Goal: Task Accomplishment & Management: Complete application form

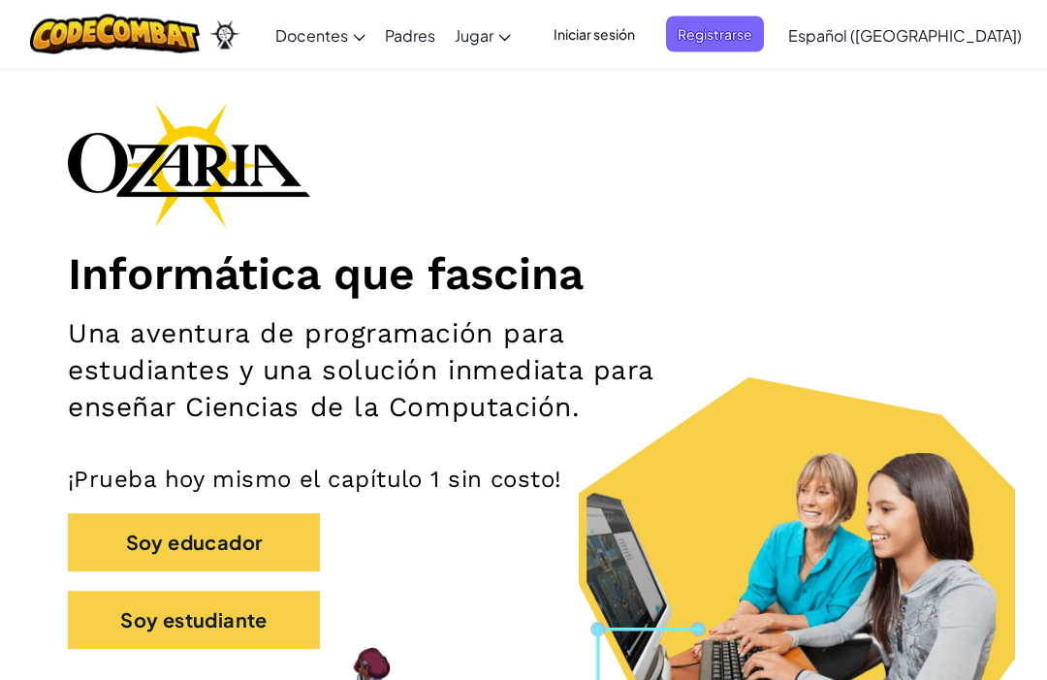
scroll to position [73, 0]
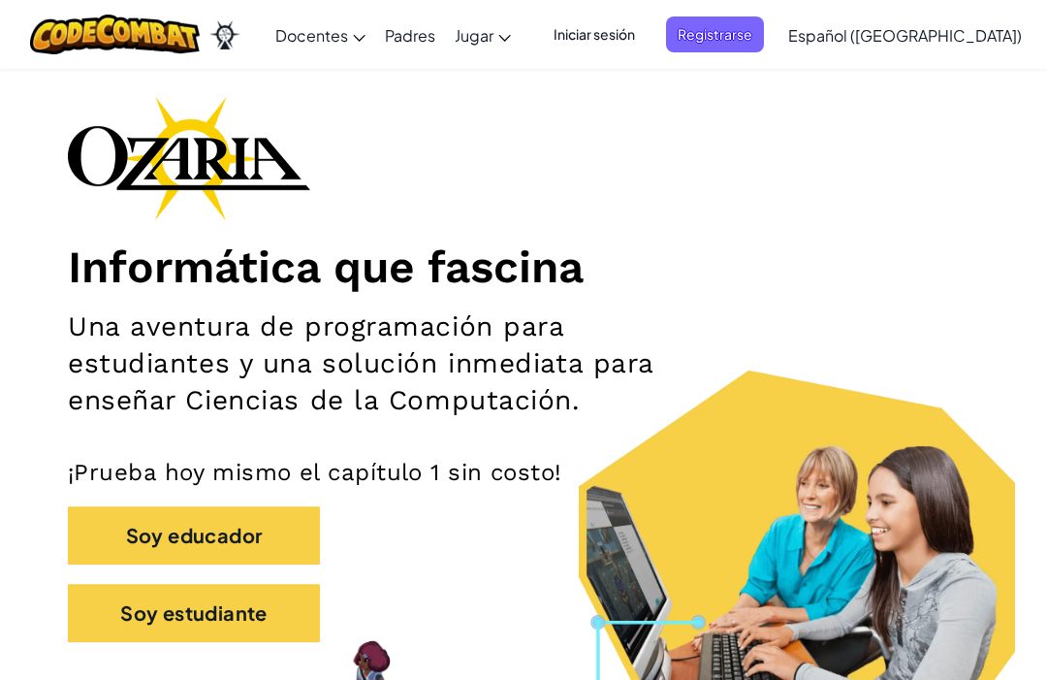
click at [764, 37] on span "Registrarse" at bounding box center [715, 34] width 98 height 36
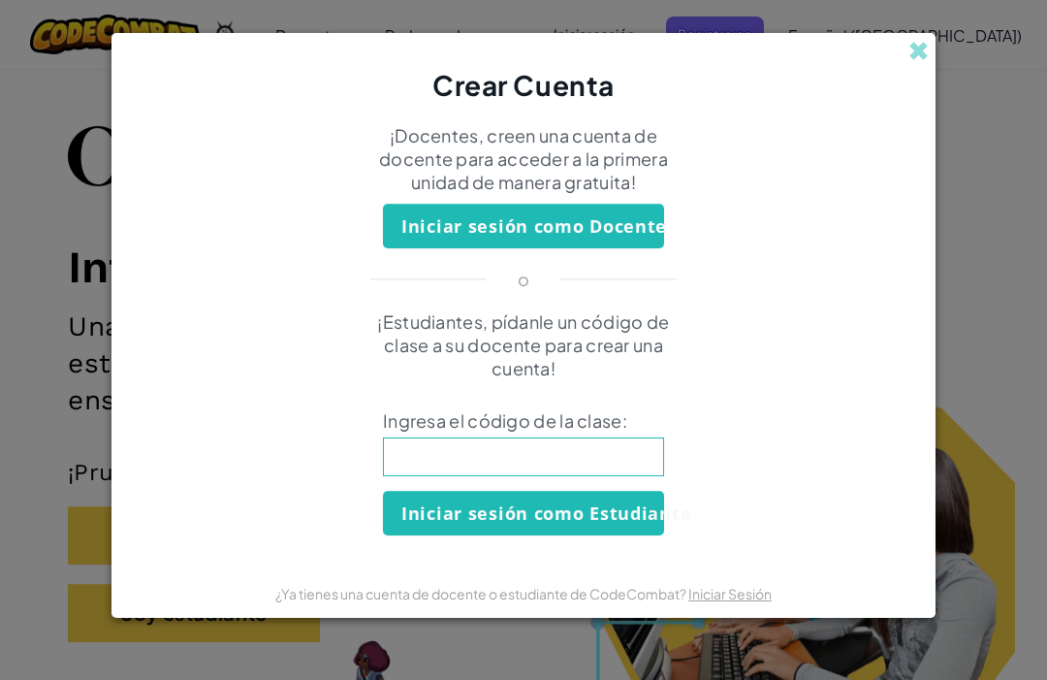
click at [65, 128] on div "Crear Cuenta ¡Docentes, creen una cuenta de docente para acceder a la primera u…" at bounding box center [523, 340] width 1047 height 680
click at [81, 148] on div "Crear Cuenta ¡Docentes, creen una cuenta de docente para acceder a la primera u…" at bounding box center [523, 340] width 1047 height 680
click at [931, 80] on div "Crear Cuenta" at bounding box center [524, 69] width 824 height 72
click at [922, 94] on div "Crear Cuenta" at bounding box center [524, 69] width 824 height 72
click at [908, 77] on div "Crear Cuenta" at bounding box center [524, 69] width 824 height 72
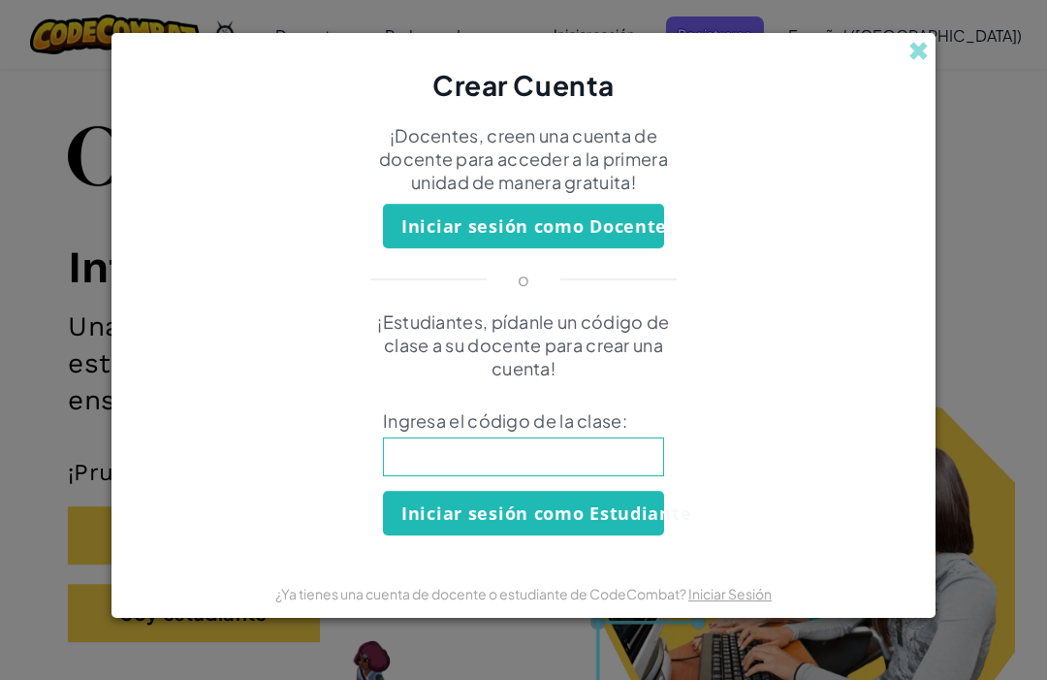
click at [920, 61] on span at bounding box center [918, 51] width 20 height 20
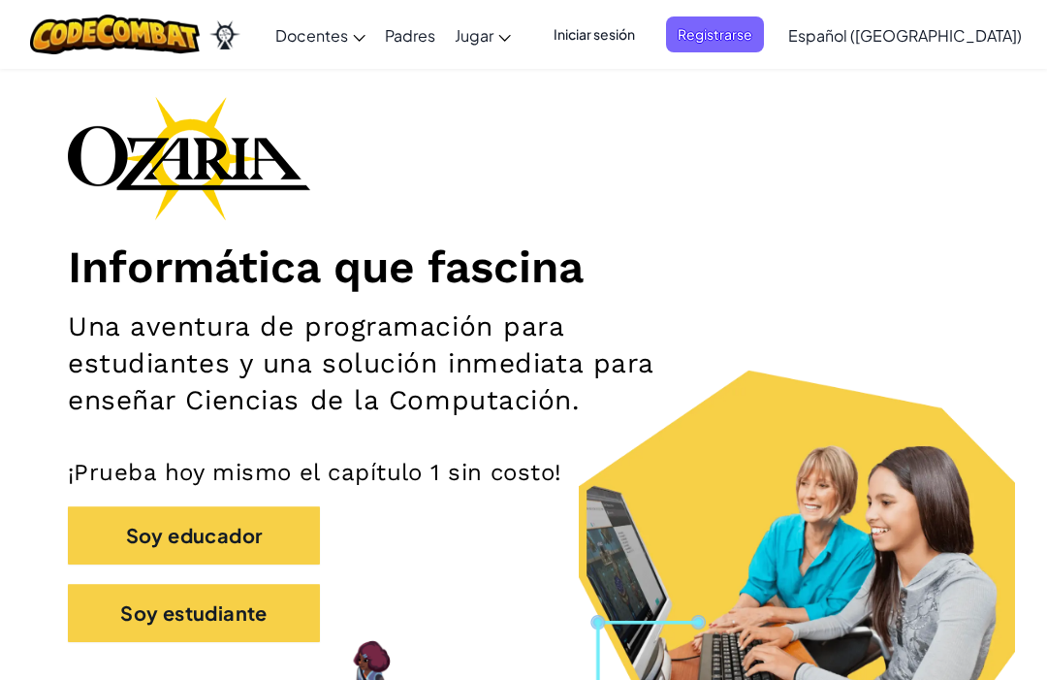
click at [137, 616] on button "Soy estudiante" at bounding box center [194, 613] width 252 height 58
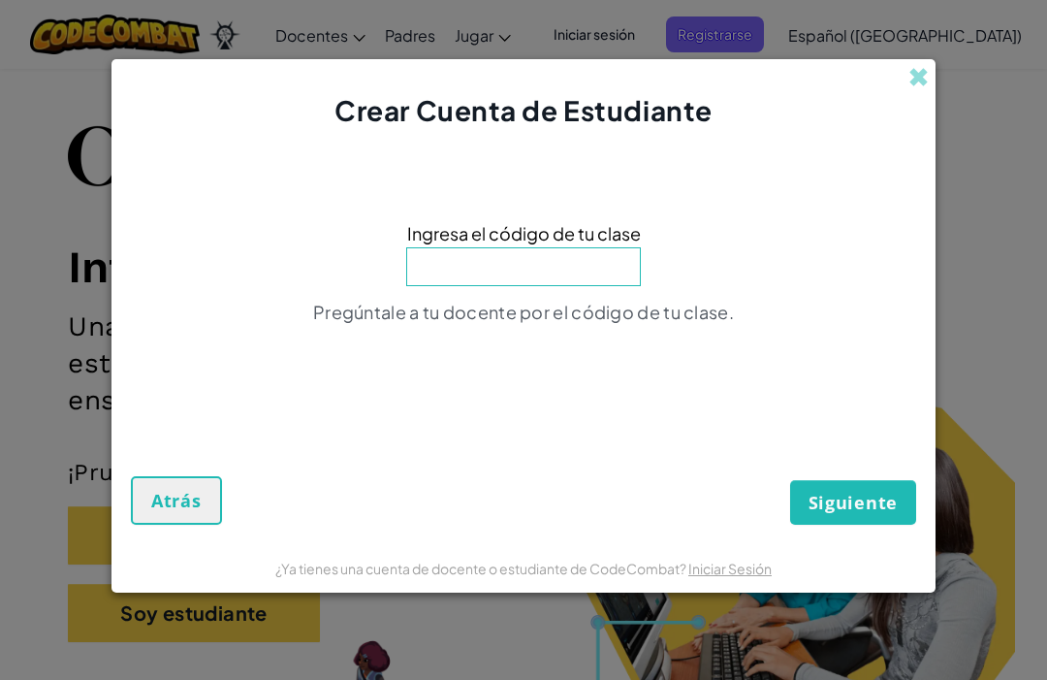
click at [602, 286] on input at bounding box center [523, 266] width 235 height 39
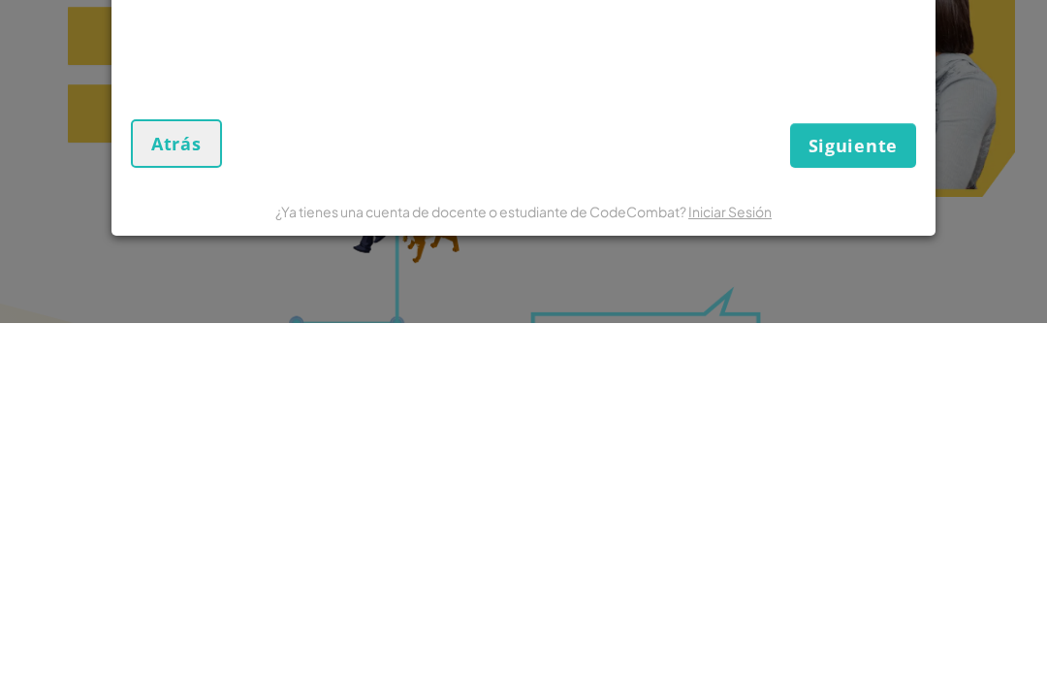
type input "SingGoatCook"
click at [888, 491] on span "Siguiente" at bounding box center [853, 502] width 89 height 23
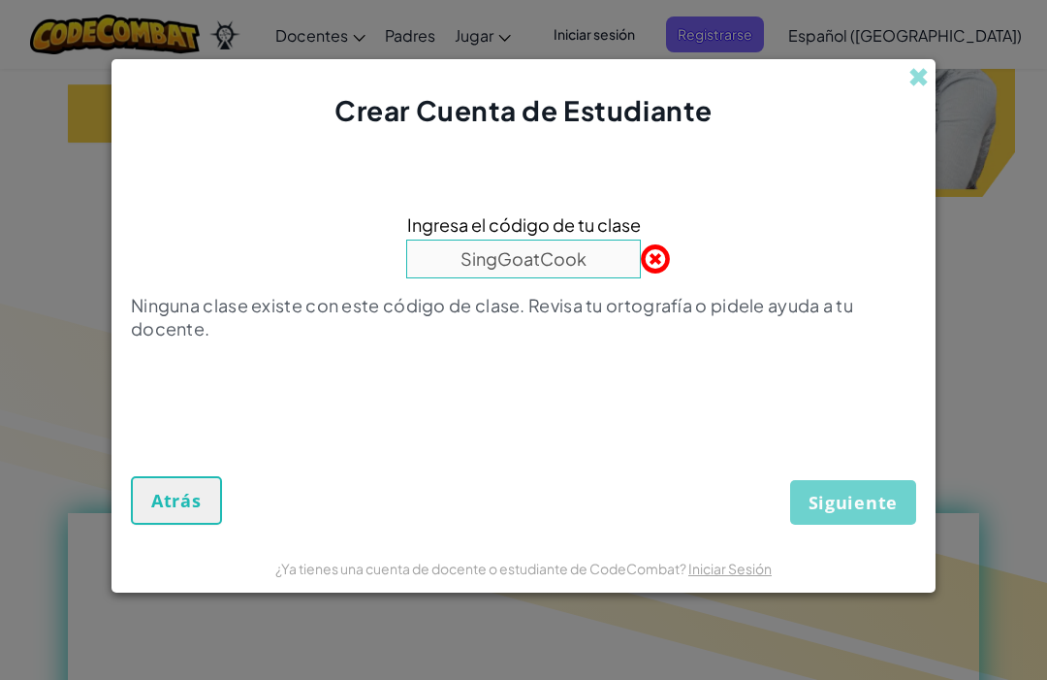
click at [641, 278] on span at bounding box center [641, 258] width 0 height 39
click at [917, 87] on span at bounding box center [918, 77] width 20 height 20
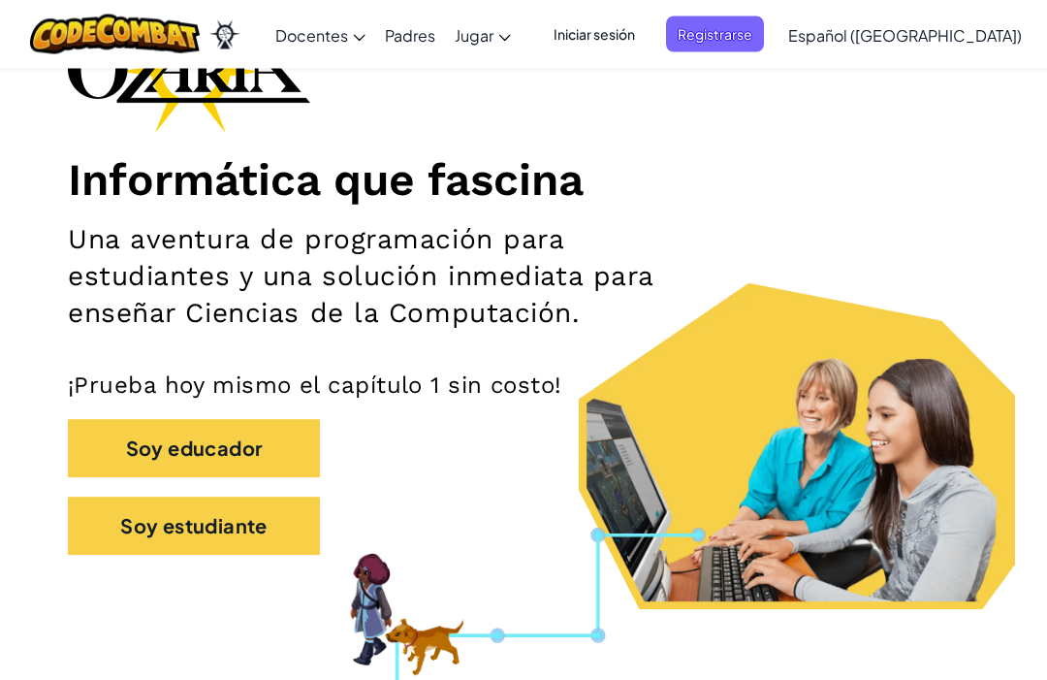
click at [143, 530] on button "Soy estudiante" at bounding box center [194, 526] width 252 height 58
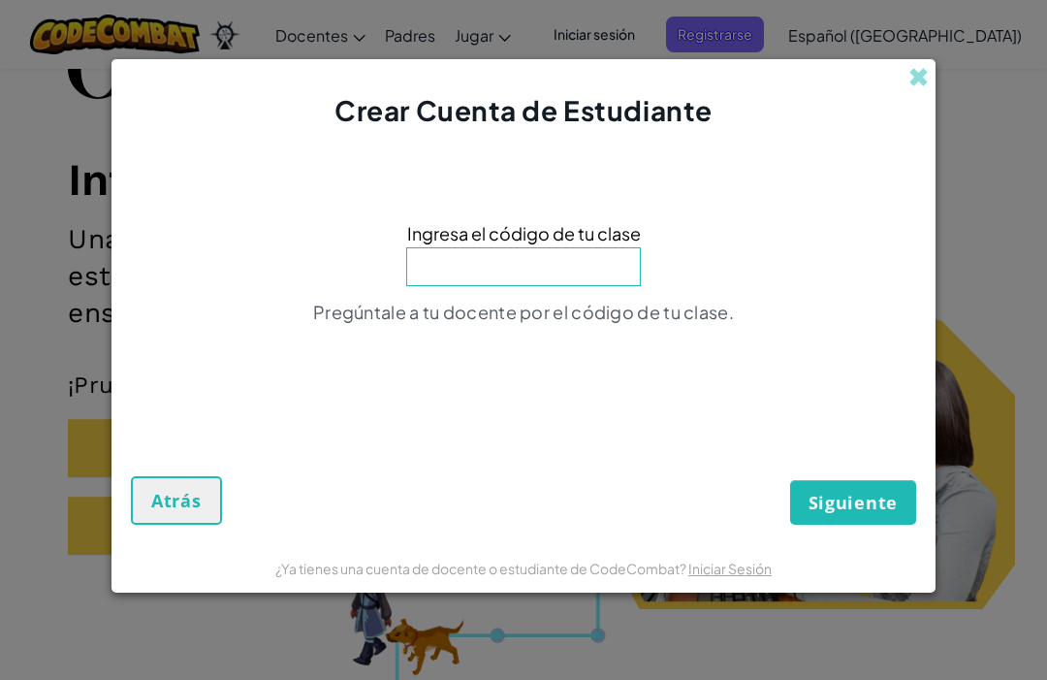
click at [62, 383] on div "Crear Cuenta de Estudiante Ingresa el código de tu clase Pregúntale a tu docent…" at bounding box center [523, 340] width 1047 height 680
click at [190, 489] on span "Atrás" at bounding box center [176, 500] width 50 height 23
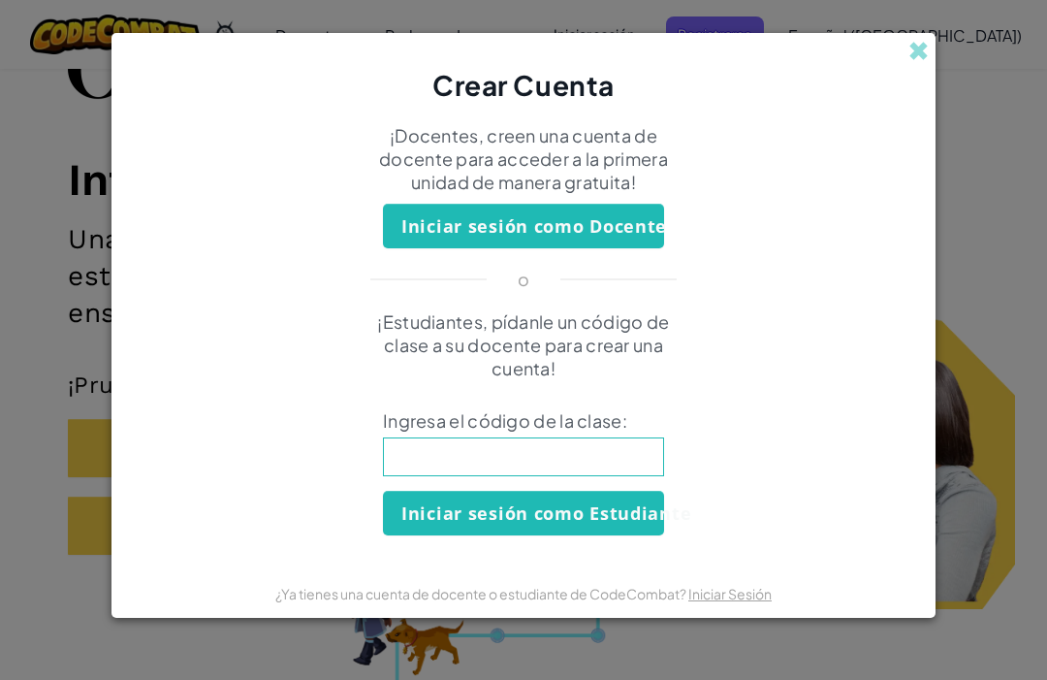
click at [416, 455] on input at bounding box center [523, 456] width 281 height 39
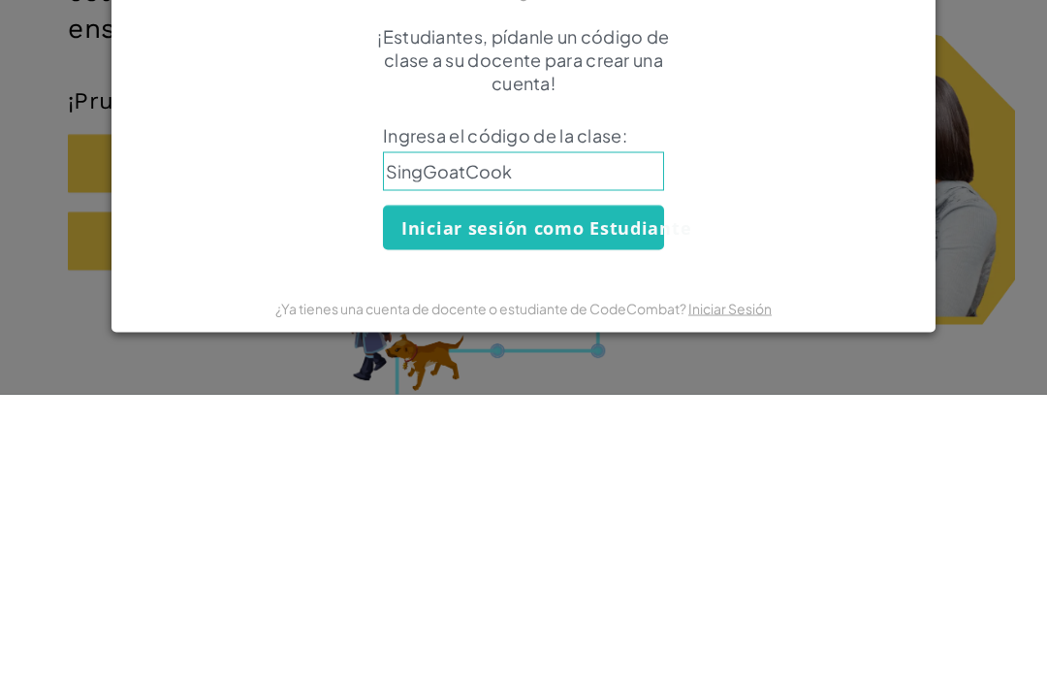
type input "SingGoatCook"
click at [112, 225] on form "¡Docentes, creen una cuenta de docente para acceder a la primera unidad de mane…" at bounding box center [524, 337] width 824 height 464
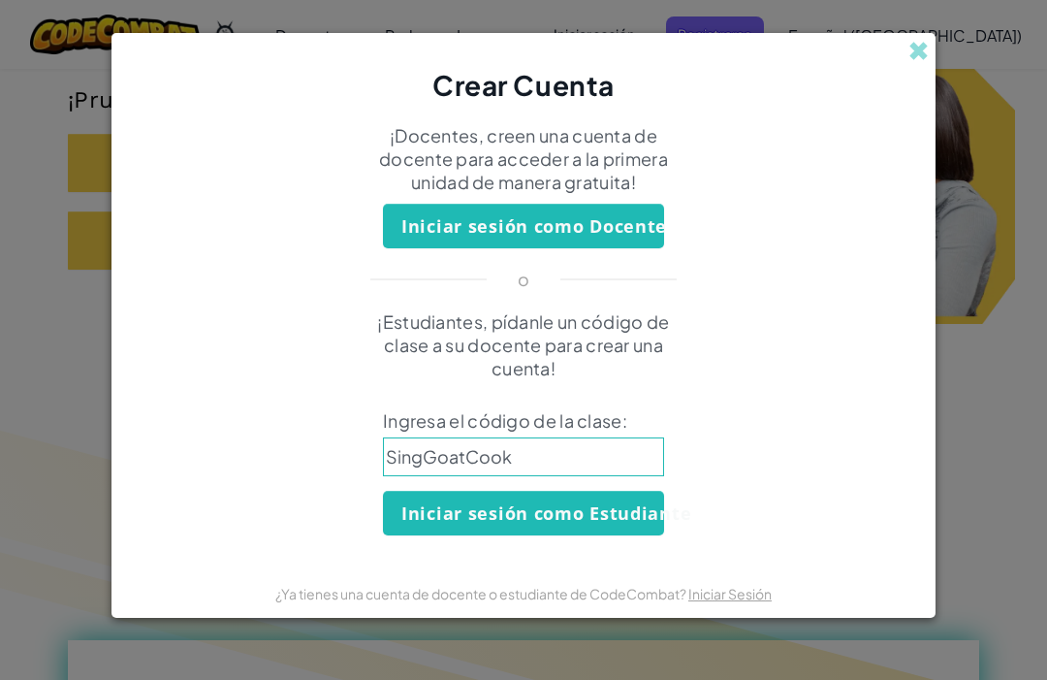
click at [902, 74] on div "Crear Cuenta" at bounding box center [524, 69] width 824 height 72
click at [926, 61] on span at bounding box center [918, 51] width 20 height 20
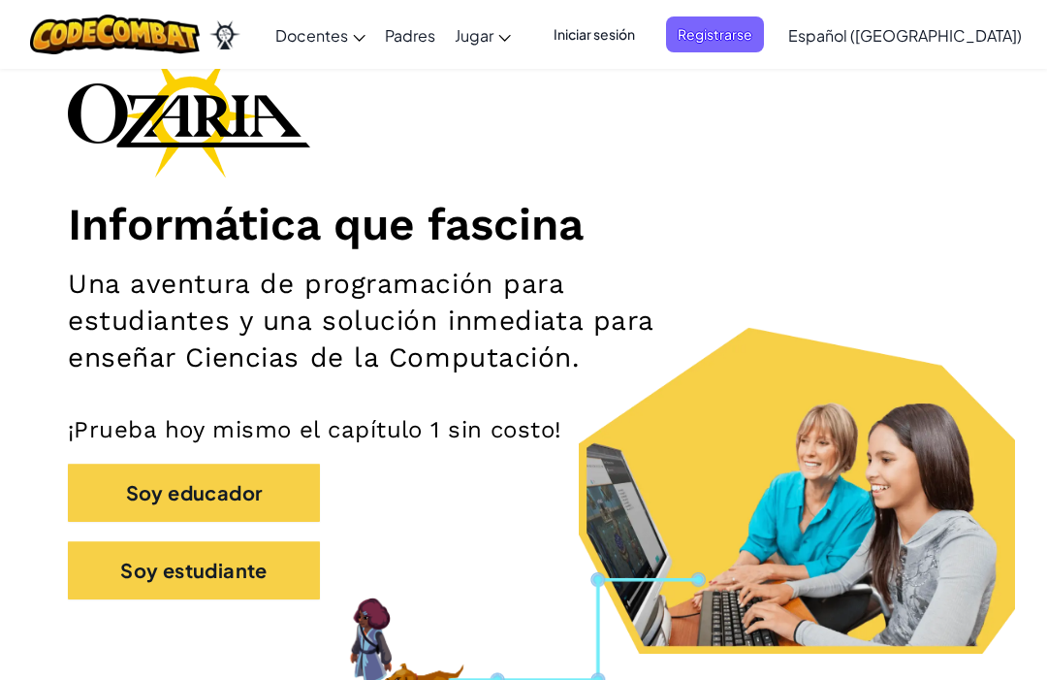
scroll to position [119, 0]
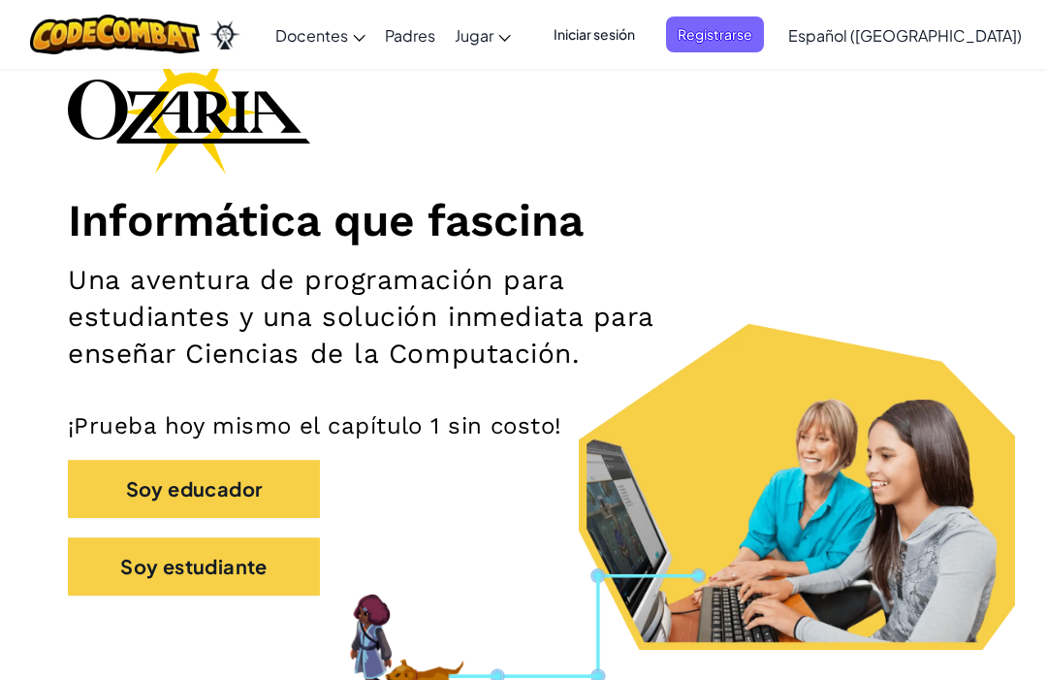
click at [246, 574] on button "Soy estudiante" at bounding box center [194, 566] width 252 height 58
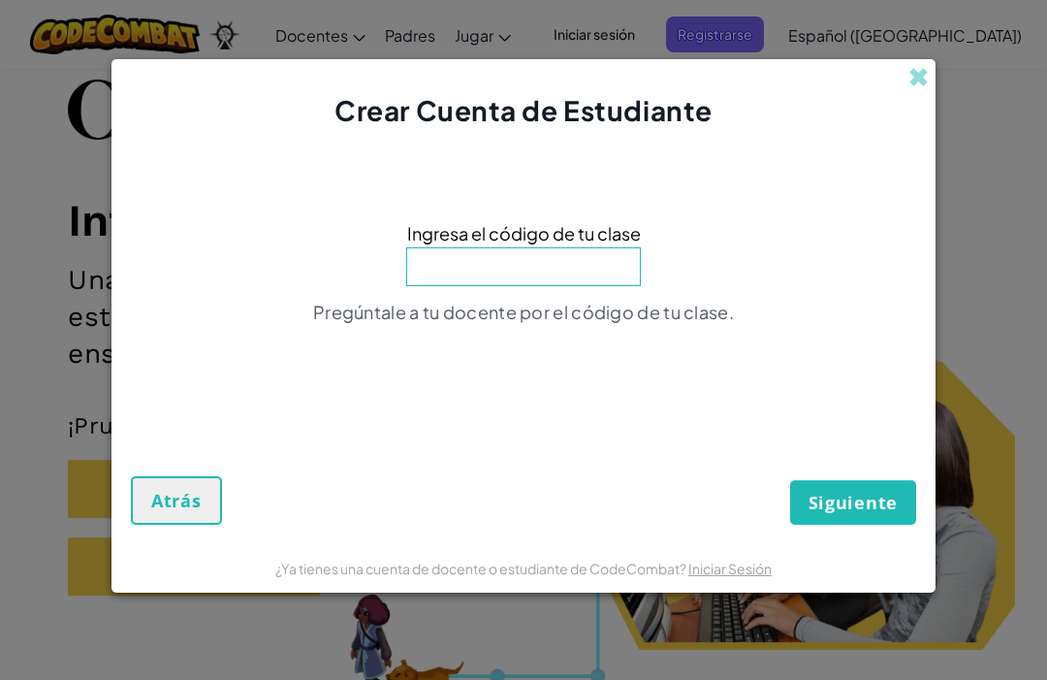
click at [451, 286] on input at bounding box center [523, 266] width 235 height 39
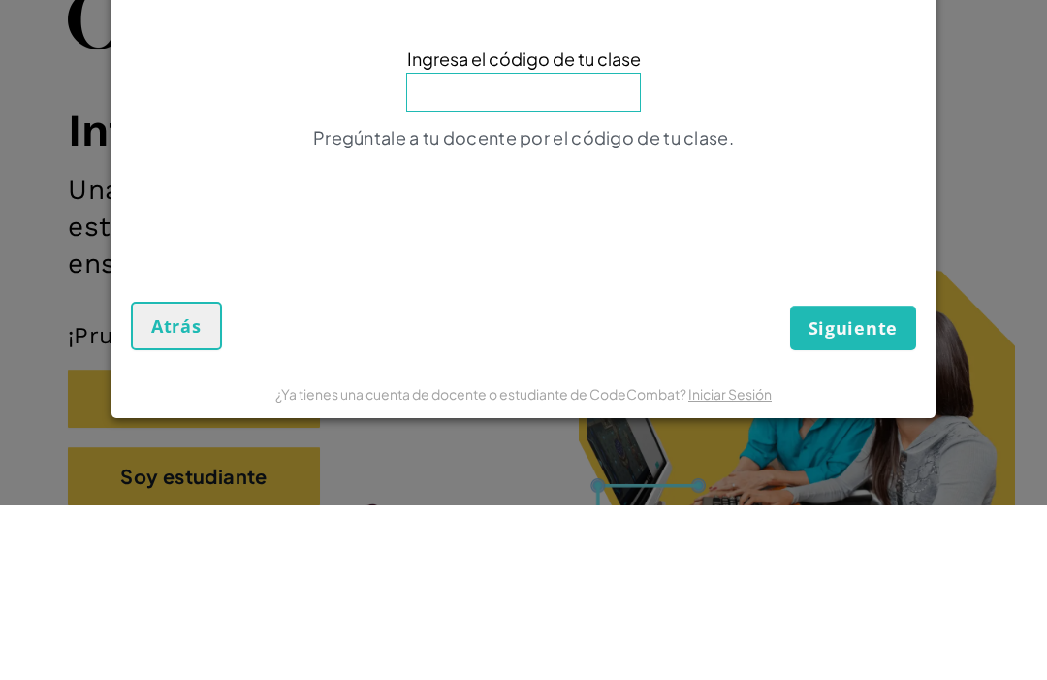
scroll to position [209, 0]
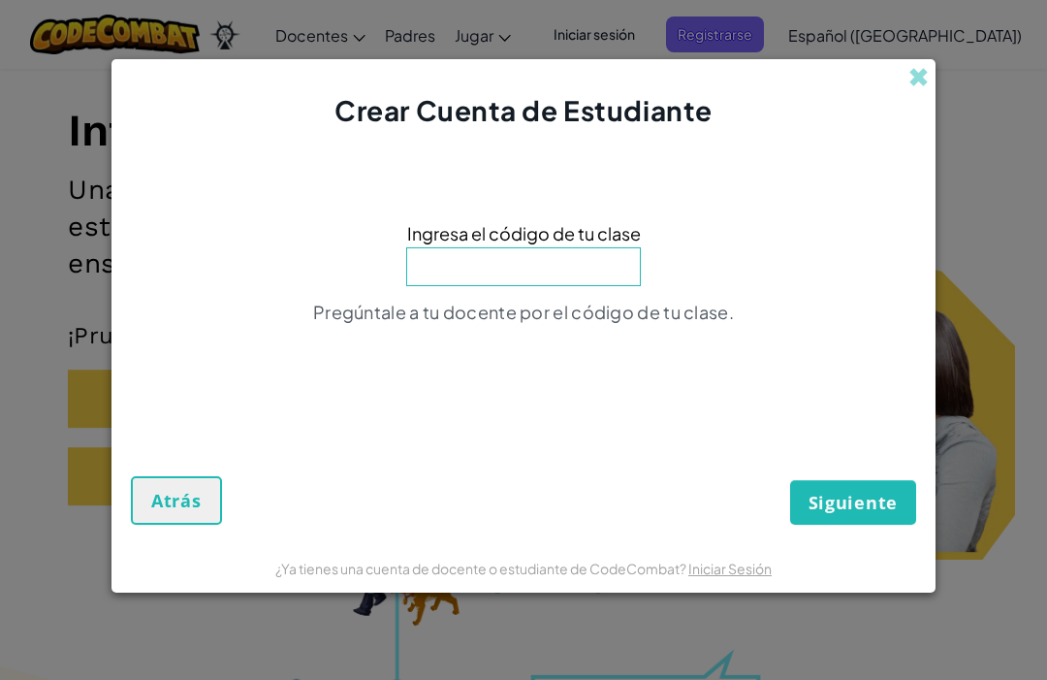
click at [539, 286] on input at bounding box center [523, 266] width 235 height 39
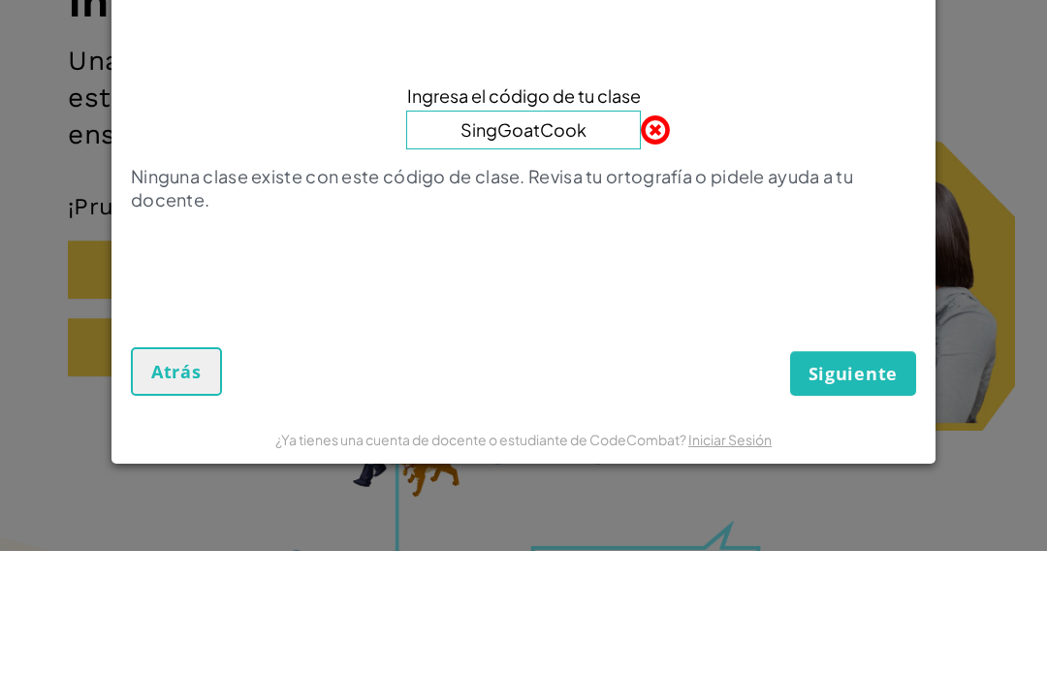
type input "SingGoatCook"
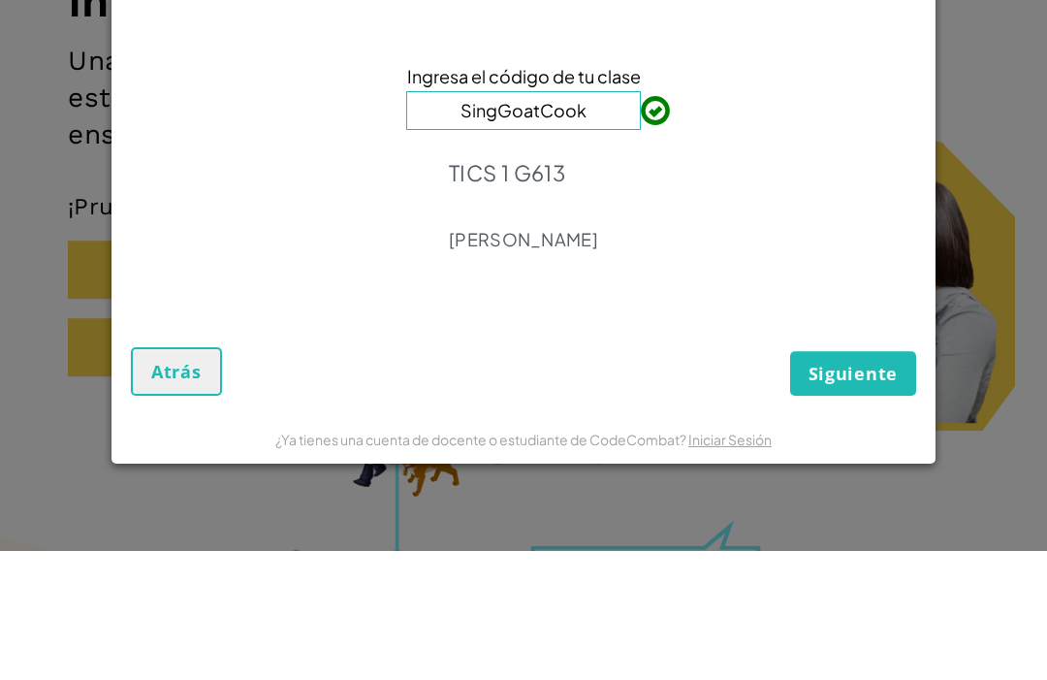
scroll to position [338, 0]
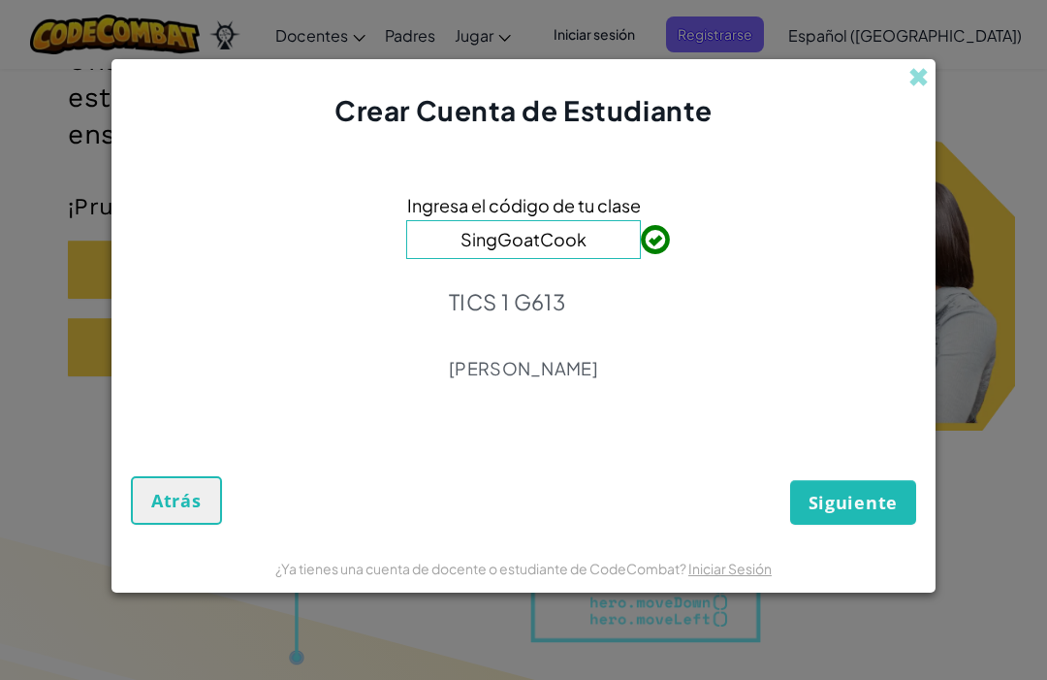
click at [853, 514] on span "Siguiente" at bounding box center [853, 502] width 89 height 23
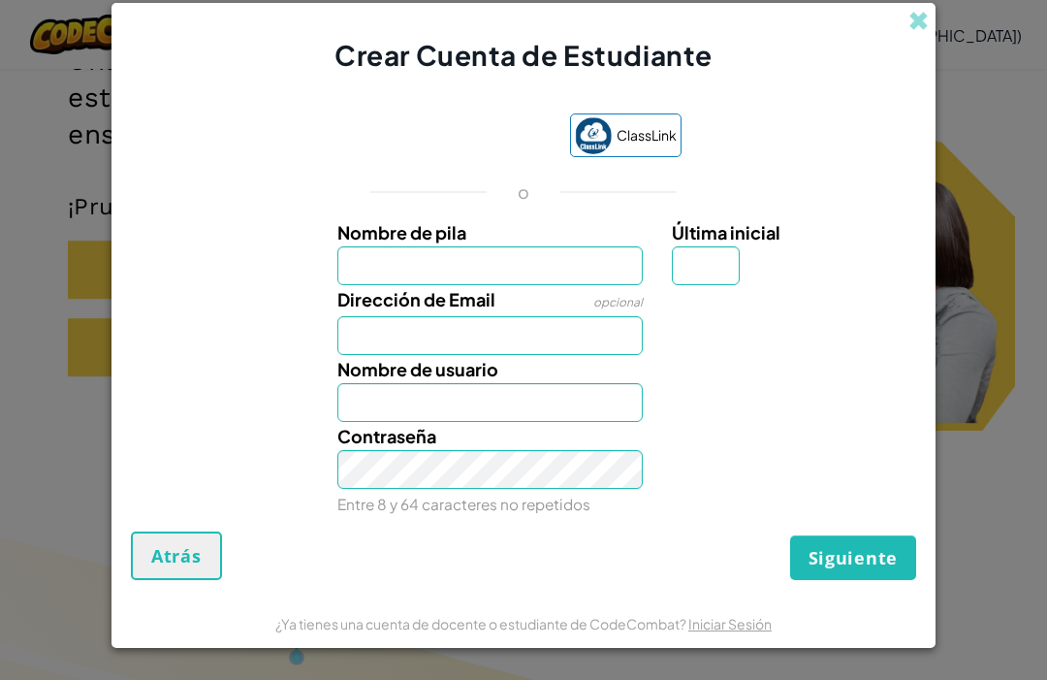
click at [1036, 23] on div "Crear Cuenta de Estudiante ClassLink o Nombre de pila Última inicial Dirección …" at bounding box center [523, 340] width 1047 height 680
click at [990, 52] on div "Crear Cuenta de Estudiante ClassLink o Nombre de pila Última inicial Dirección …" at bounding box center [523, 340] width 1047 height 680
click at [552, 285] on input "Nombre de pila" at bounding box center [490, 265] width 306 height 39
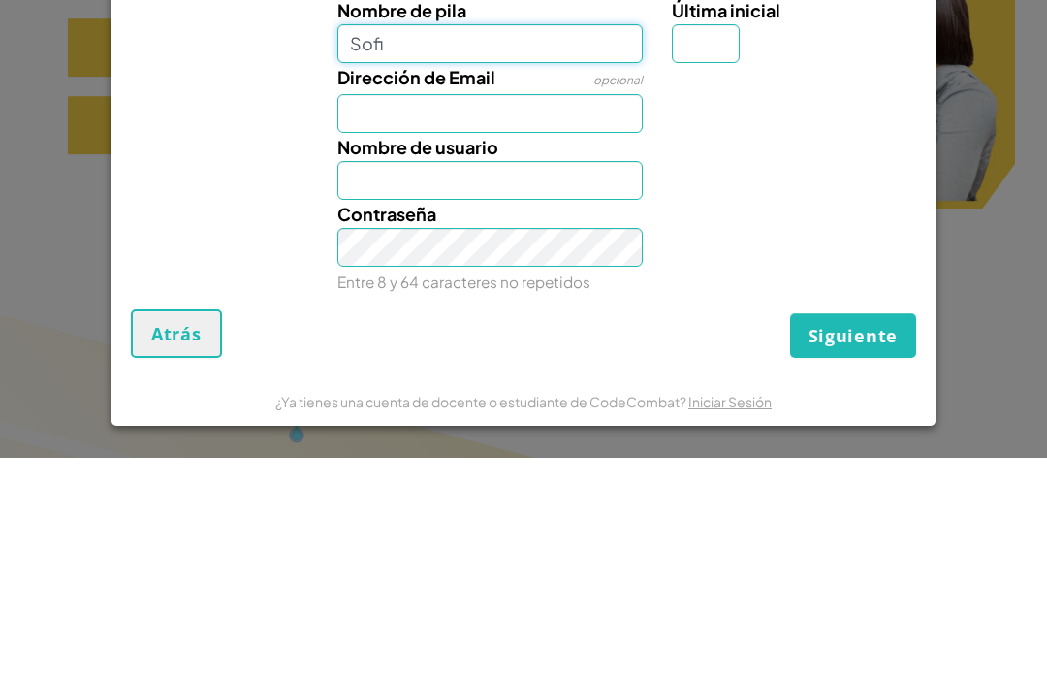
type input "Sofi"
click at [582, 383] on input "Nombre de usuario" at bounding box center [490, 402] width 306 height 39
type input "Sofi"
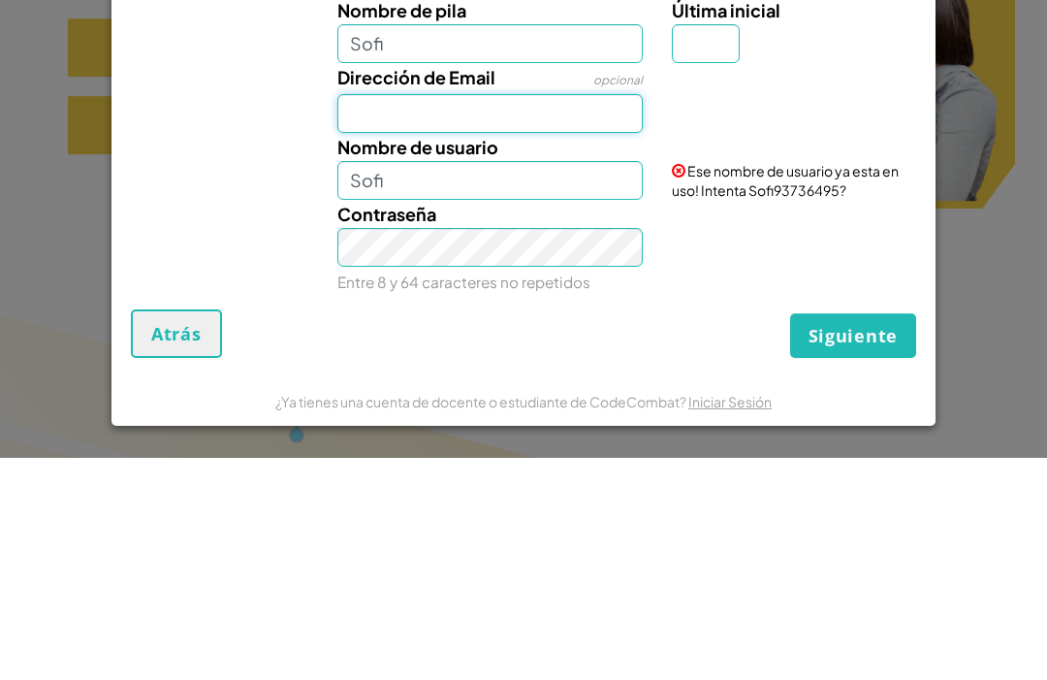
click at [363, 316] on input "Dirección de Email" at bounding box center [490, 335] width 306 height 39
type input "AL07189847@tecmilenio.mx"
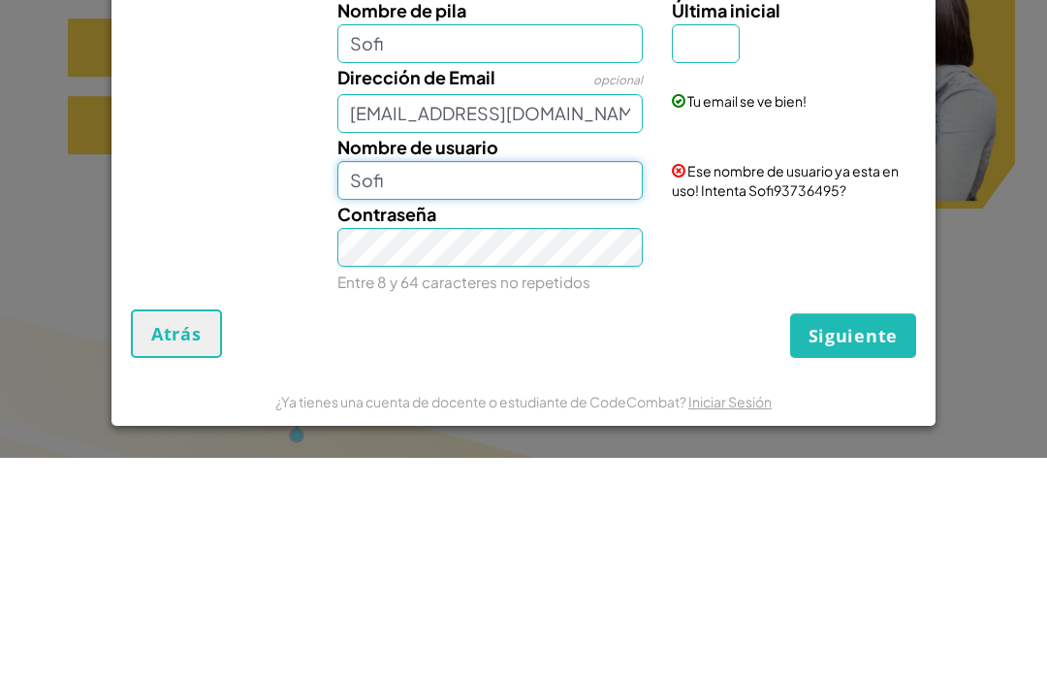
click at [611, 383] on input "Sofi" at bounding box center [490, 402] width 306 height 39
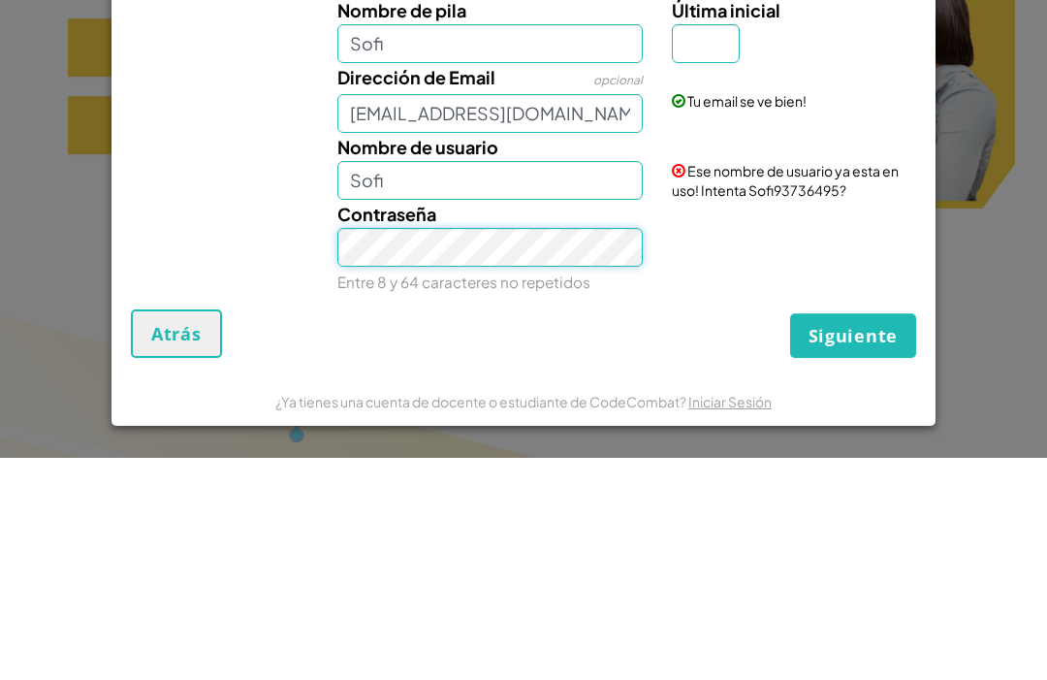
scroll to position [560, 0]
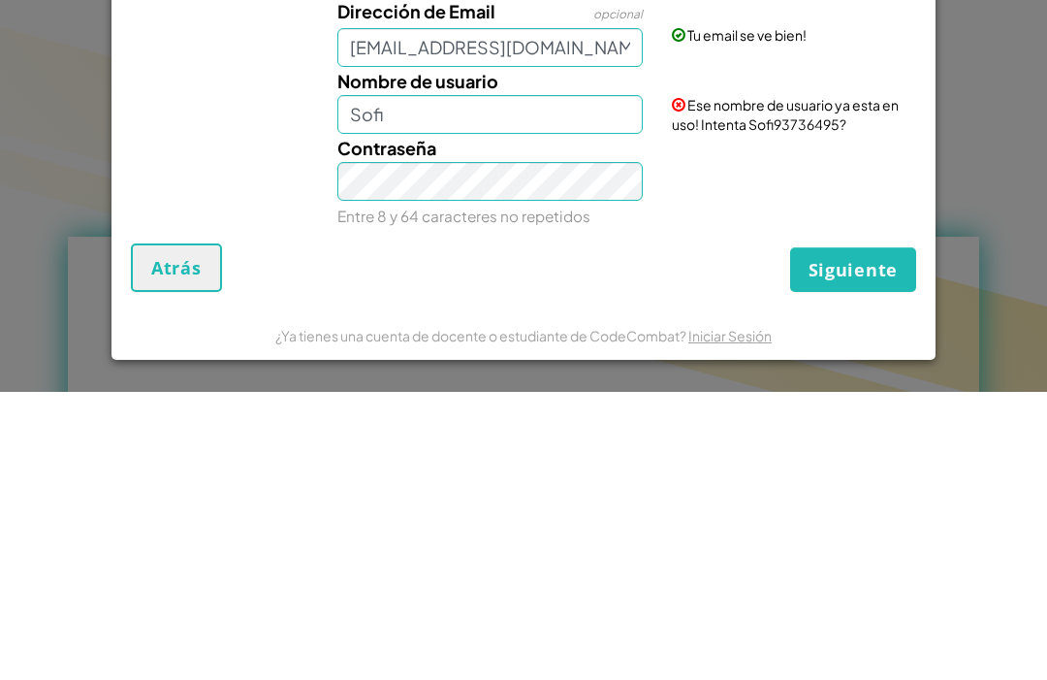
click at [550, 355] on div "Nombre de usuario Sofi" at bounding box center [490, 388] width 335 height 67
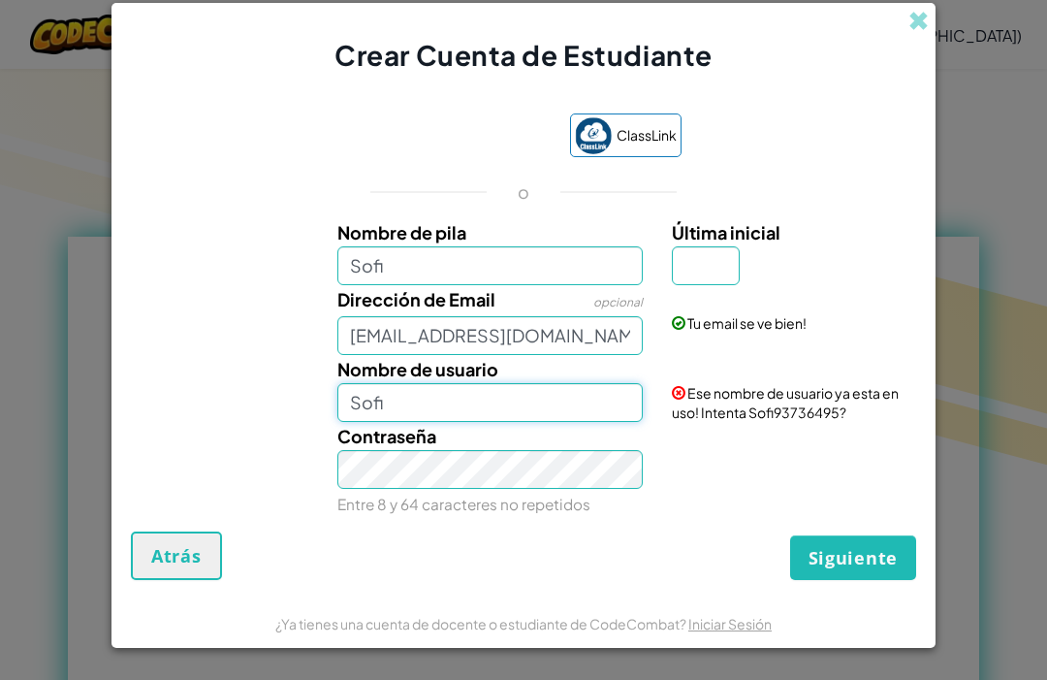
click at [476, 422] on input "Sofi" at bounding box center [490, 402] width 306 height 39
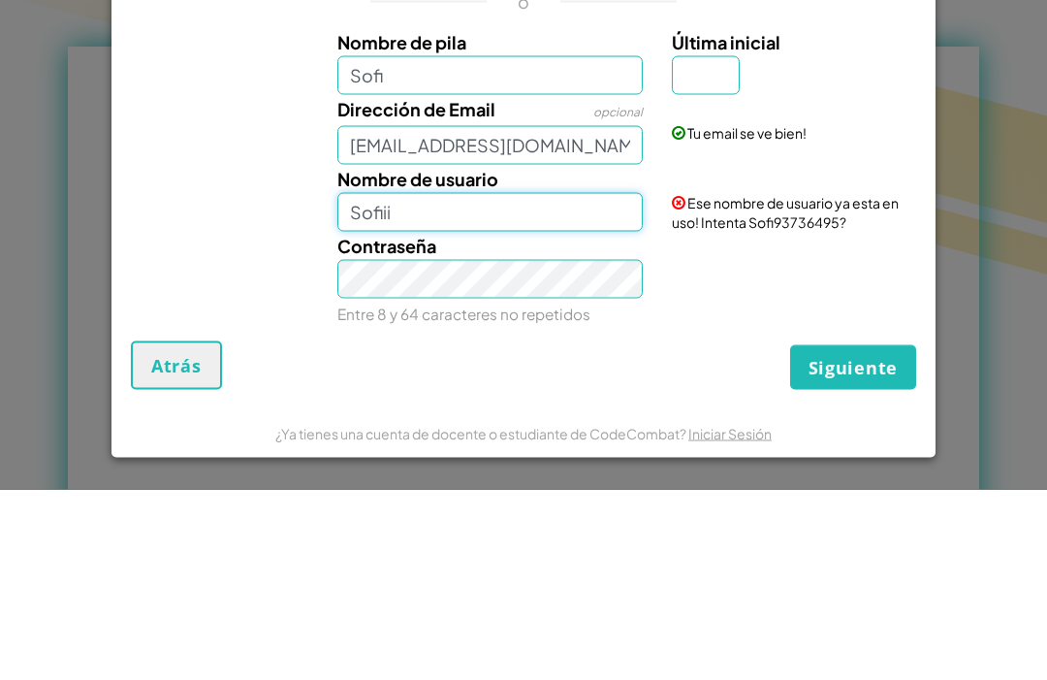
type input "Sofiii"
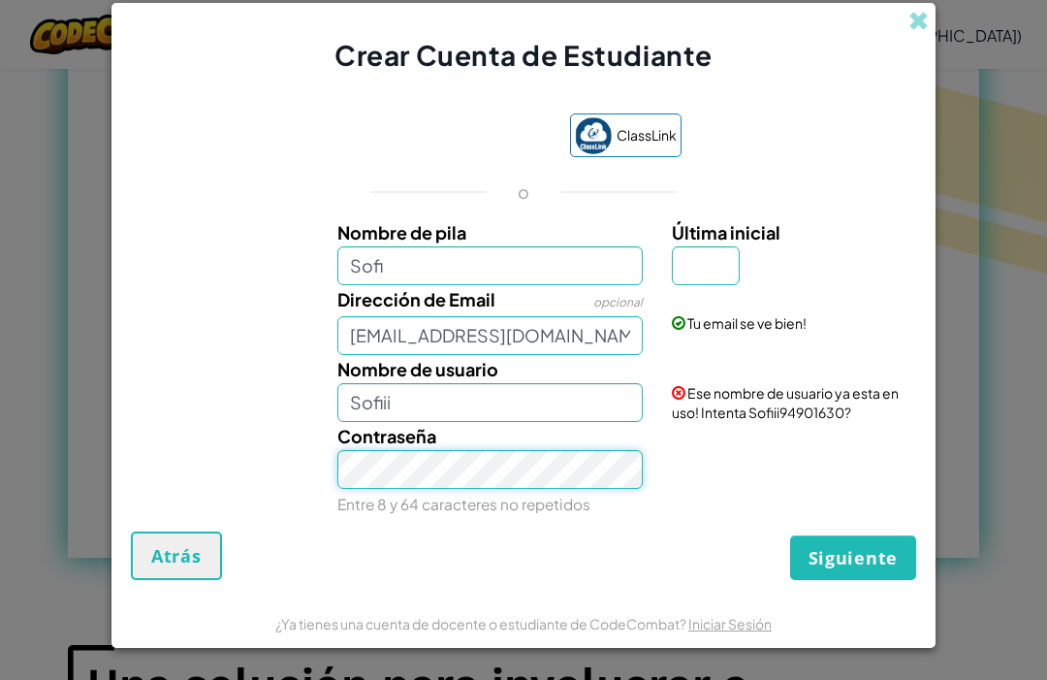
scroll to position [1038, 0]
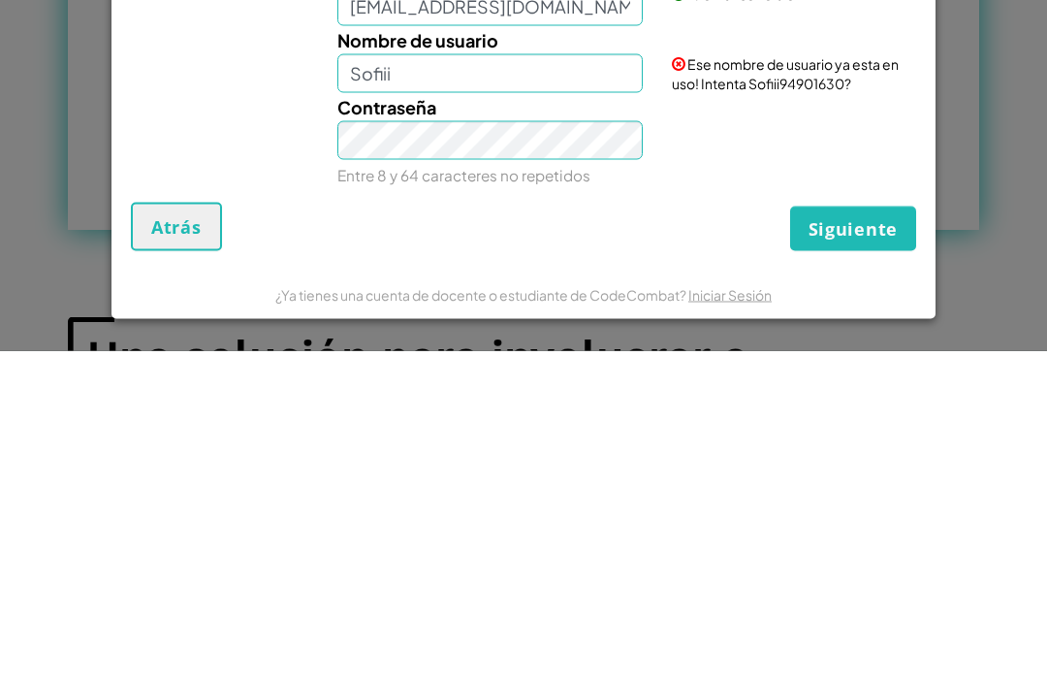
click at [959, 220] on div "Crear Cuenta de Estudiante ClassLink o Nombre de pila Sofi Última inicial Direc…" at bounding box center [523, 340] width 1047 height 680
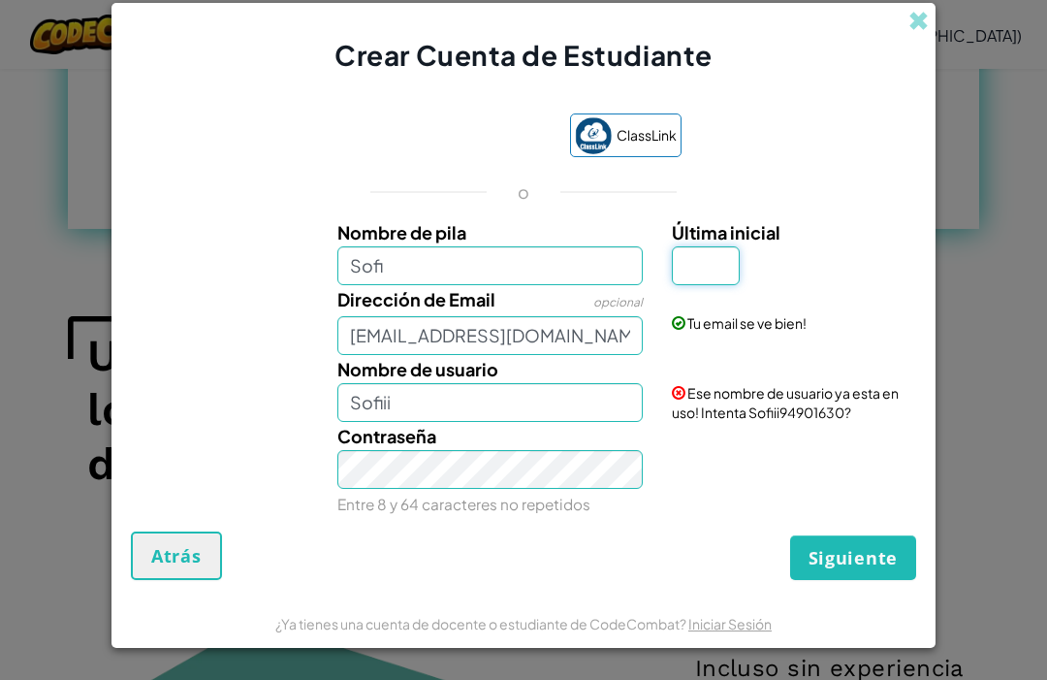
click at [716, 285] on input "Última inicial" at bounding box center [706, 265] width 68 height 39
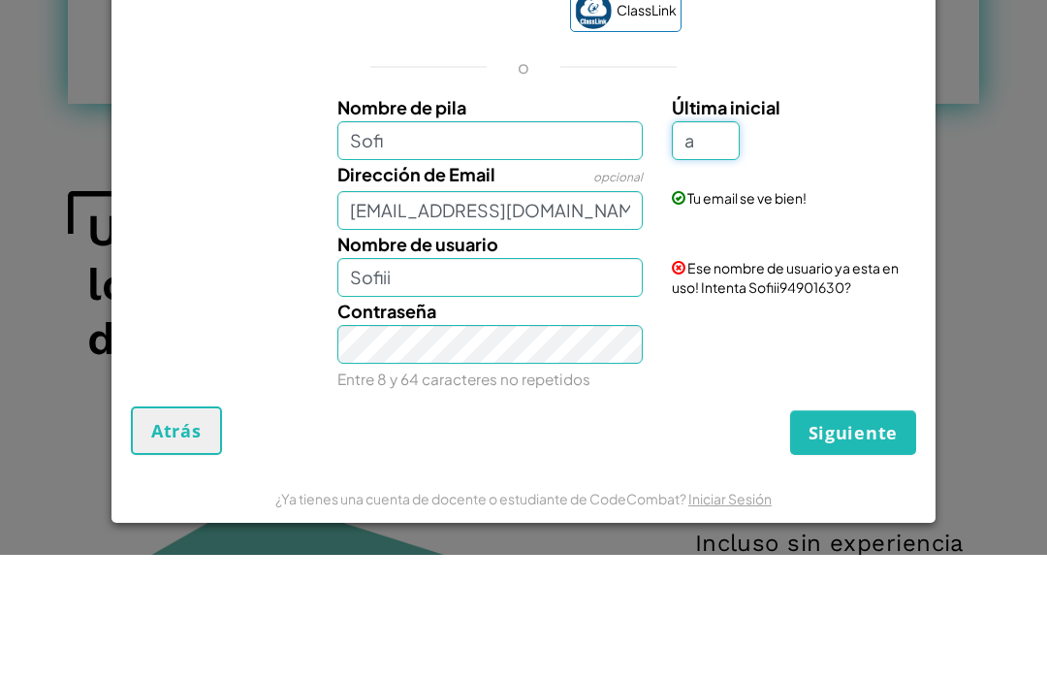
type input "a"
click at [926, 239] on form "ClassLink o Nombre de pila Sofi Última inicial a Dirección de Email opcional AL…" at bounding box center [524, 337] width 824 height 525
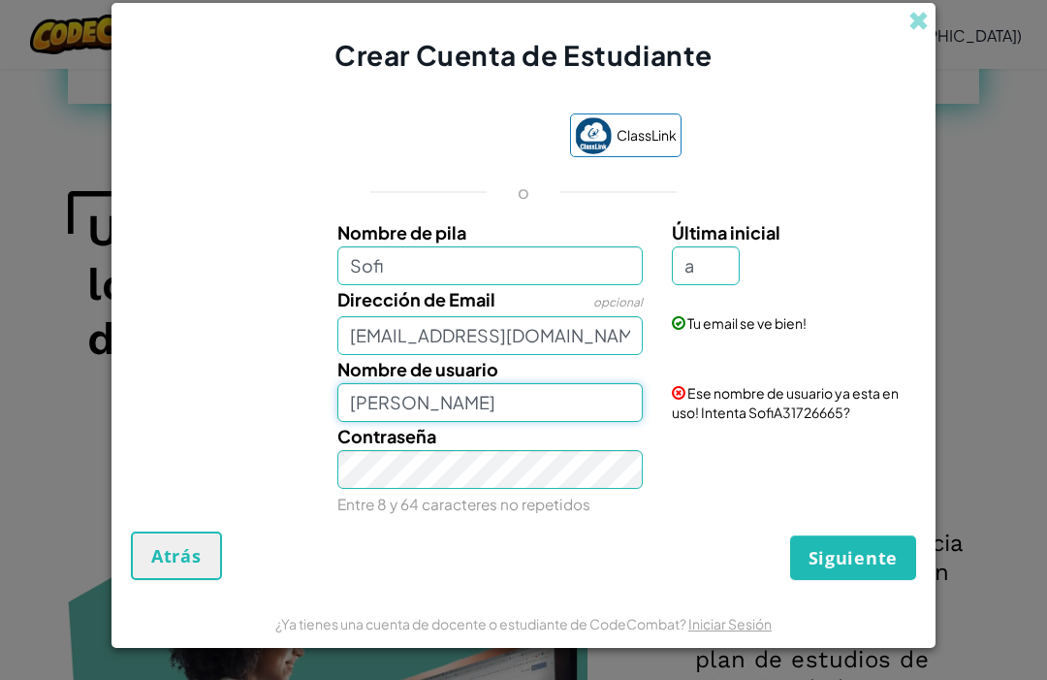
click at [546, 422] on input "SofiA" at bounding box center [490, 402] width 306 height 39
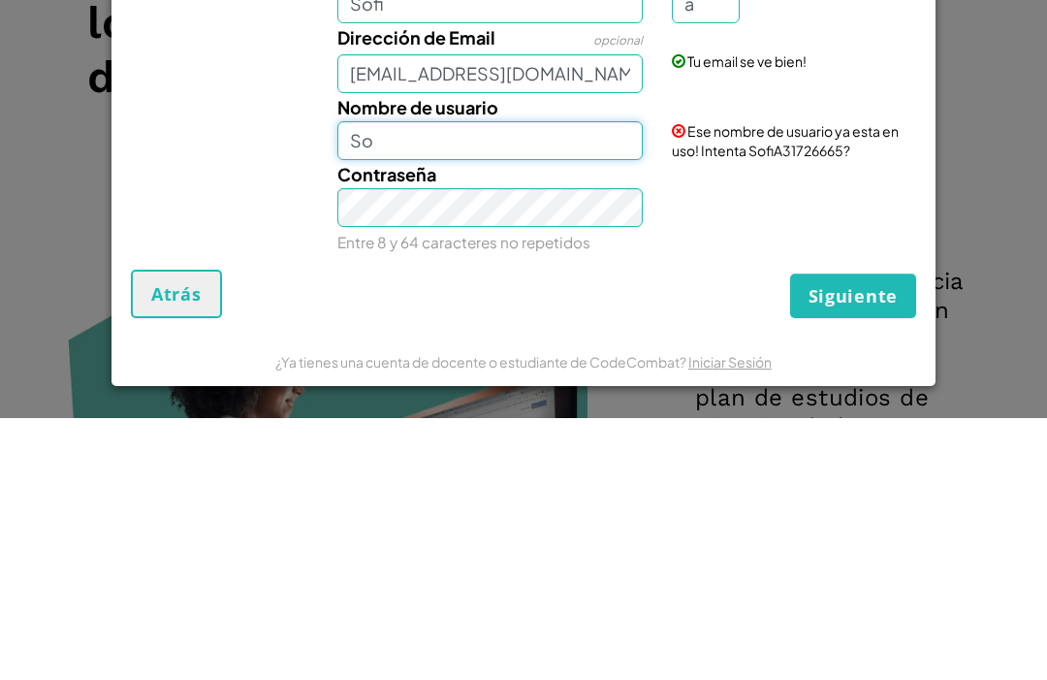
type input "S"
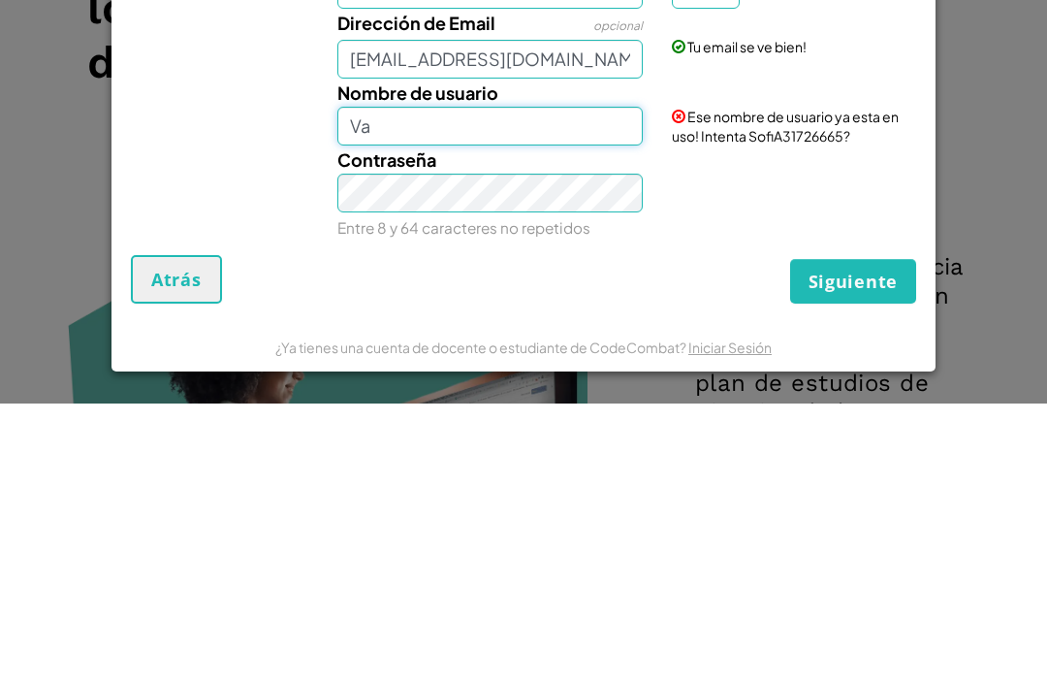
type input "V"
click at [529, 246] on input "Sofi" at bounding box center [490, 265] width 306 height 39
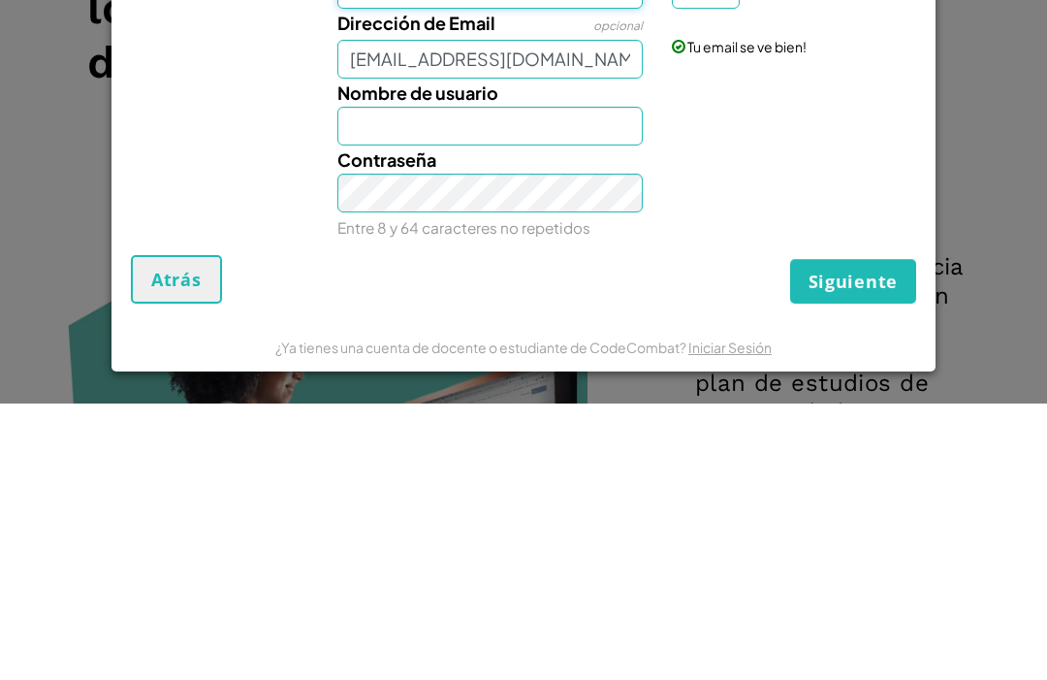
type input "S"
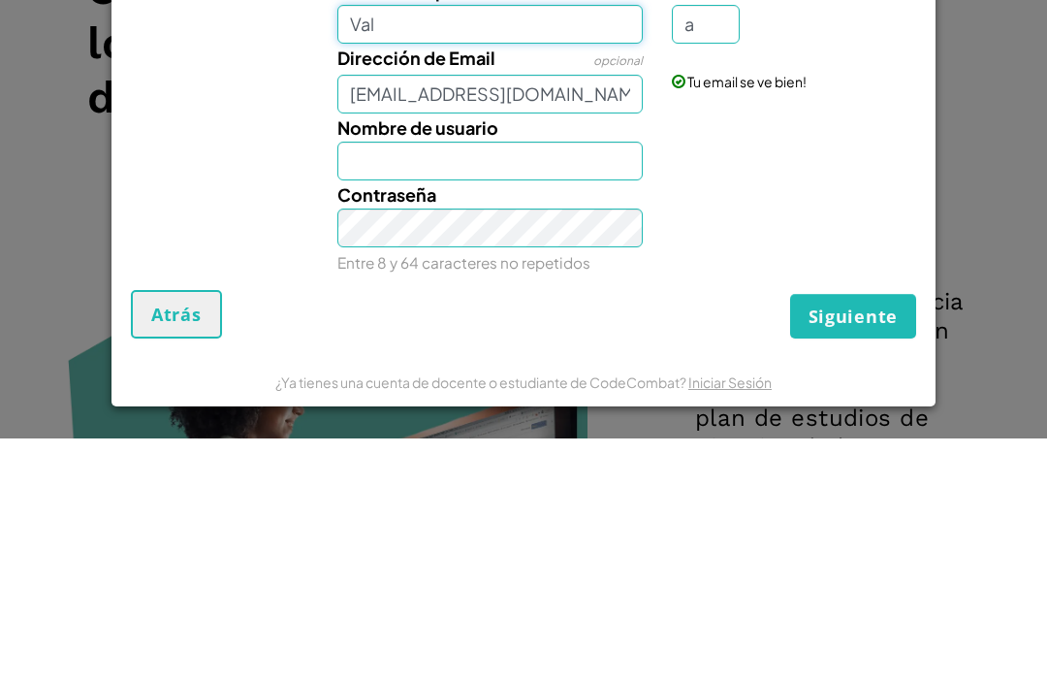
type input "Val"
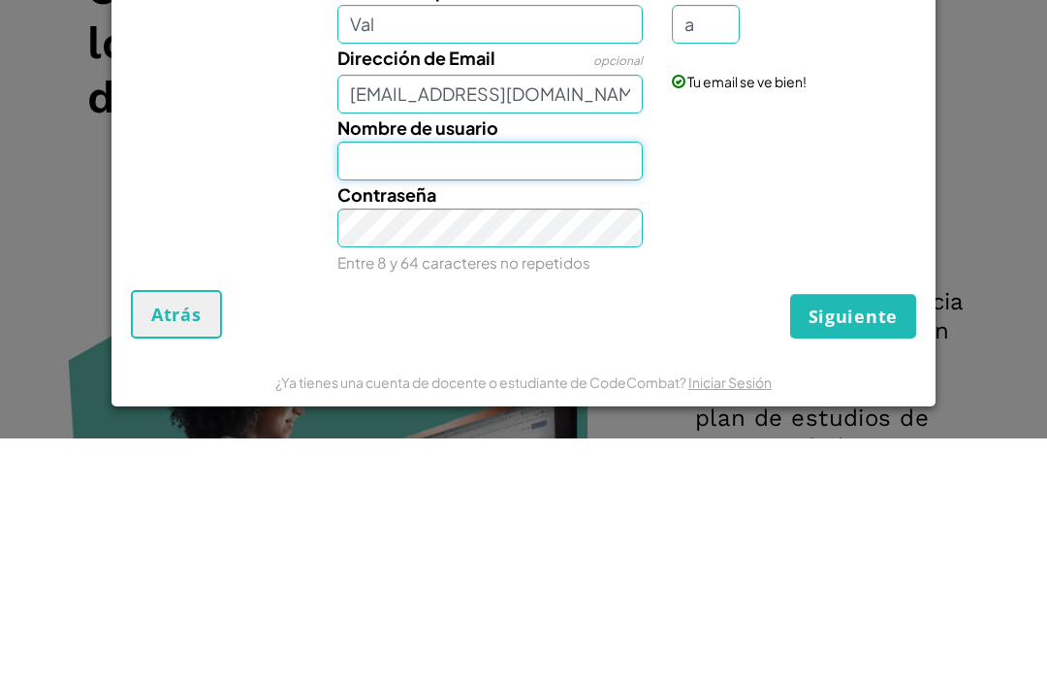
click at [598, 383] on input "Nombre de usuario" at bounding box center [490, 402] width 306 height 39
type input "V"
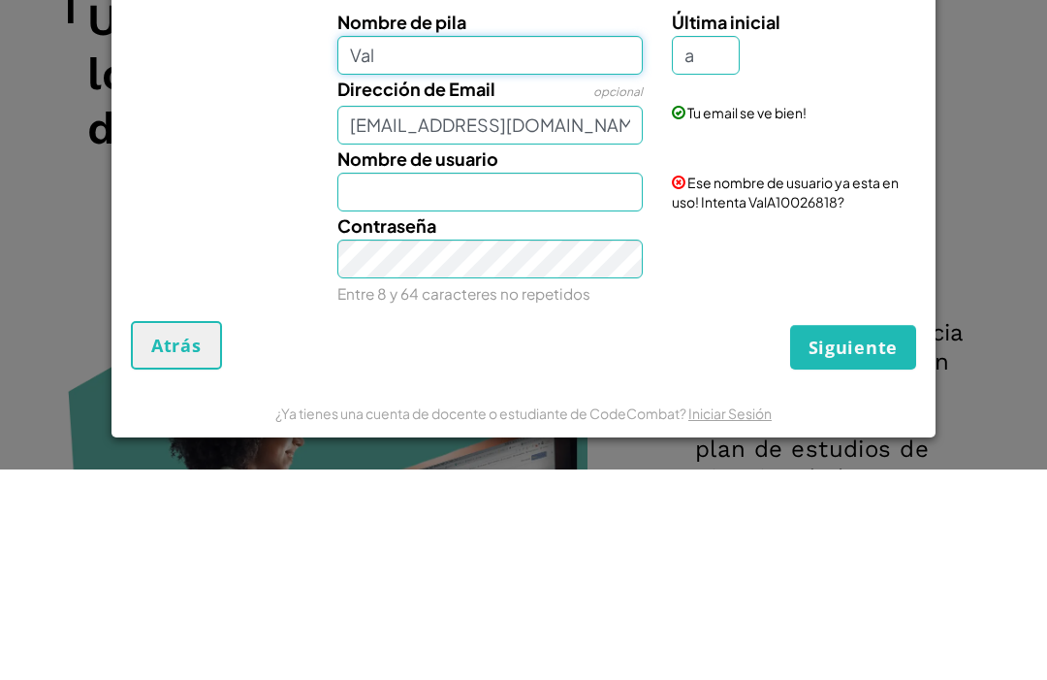
click at [601, 246] on input "Val" at bounding box center [490, 265] width 306 height 39
type input "V"
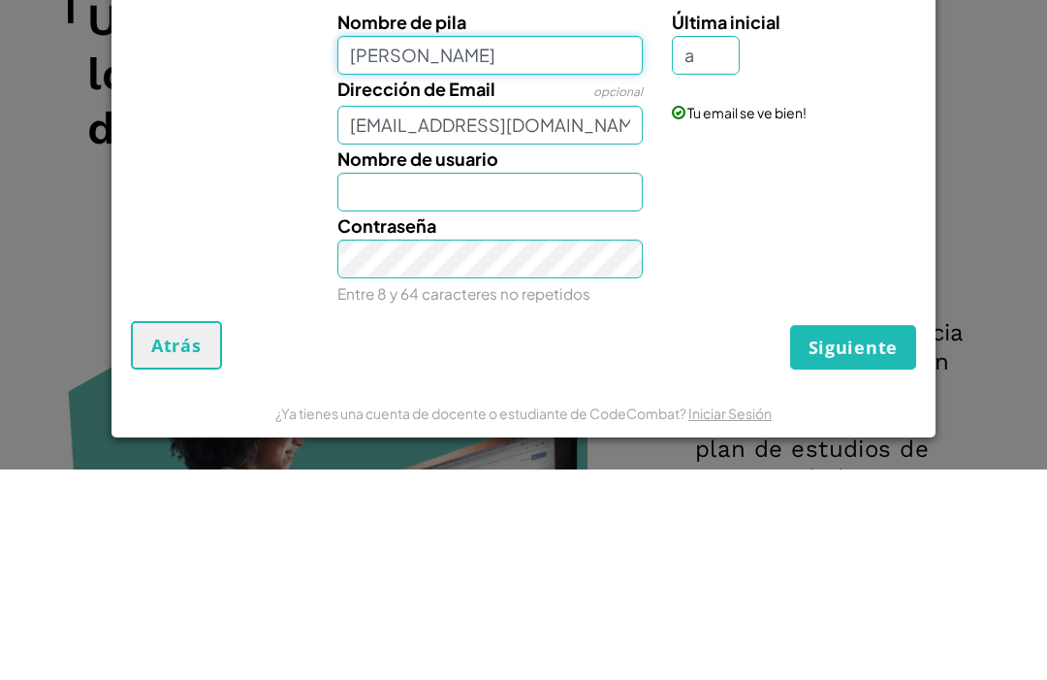
type input "Sofi Ramírez"
click at [585, 383] on input "Nombre de usuario" at bounding box center [490, 402] width 306 height 39
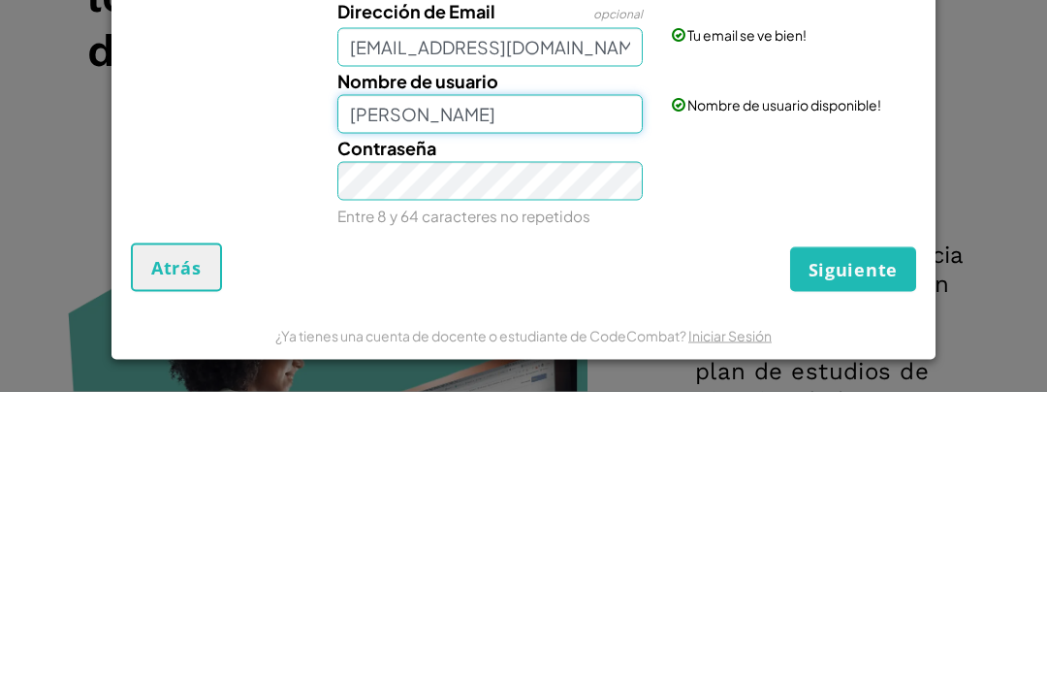
type input "Sofi Ramírez"
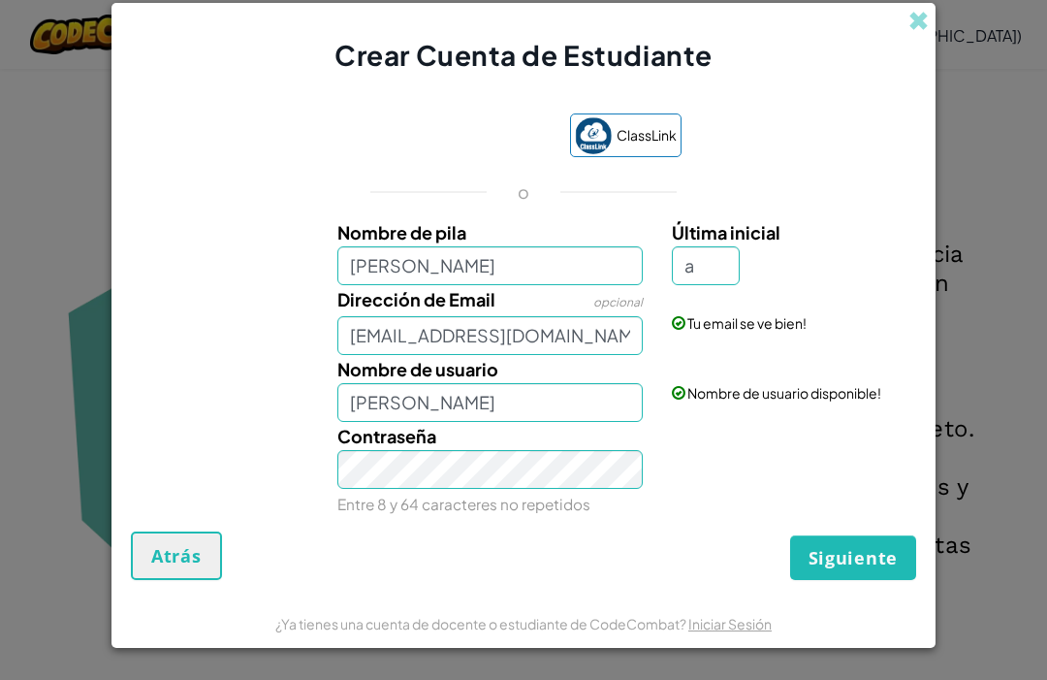
click at [877, 569] on span "Siguiente" at bounding box center [853, 557] width 89 height 23
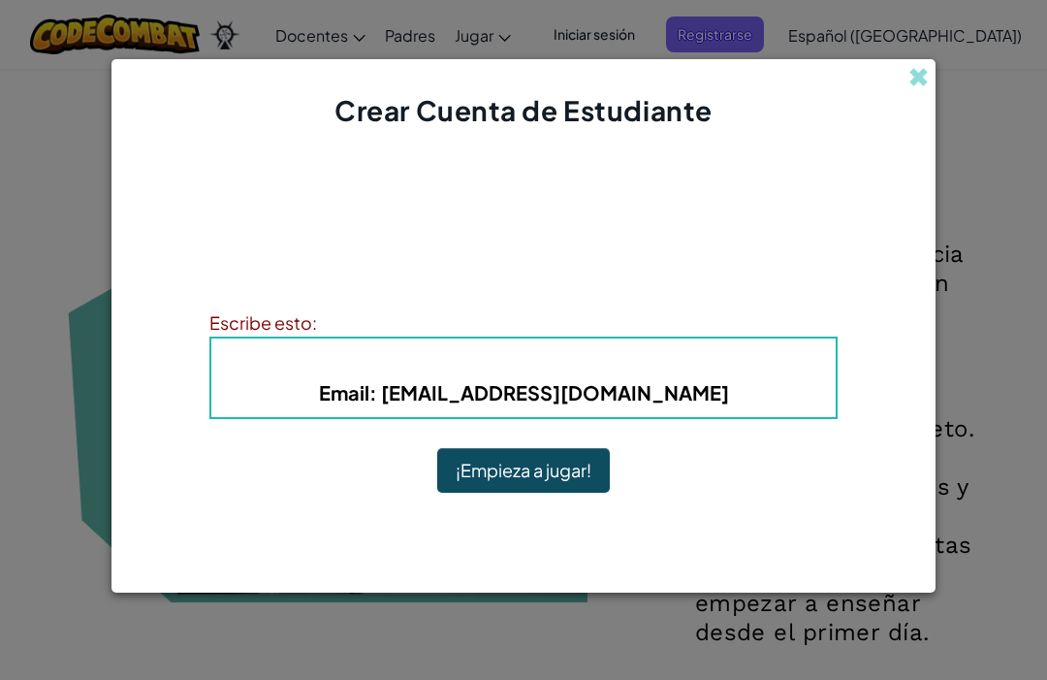
click at [556, 493] on button "¡Empieza a jugar!" at bounding box center [523, 470] width 173 height 45
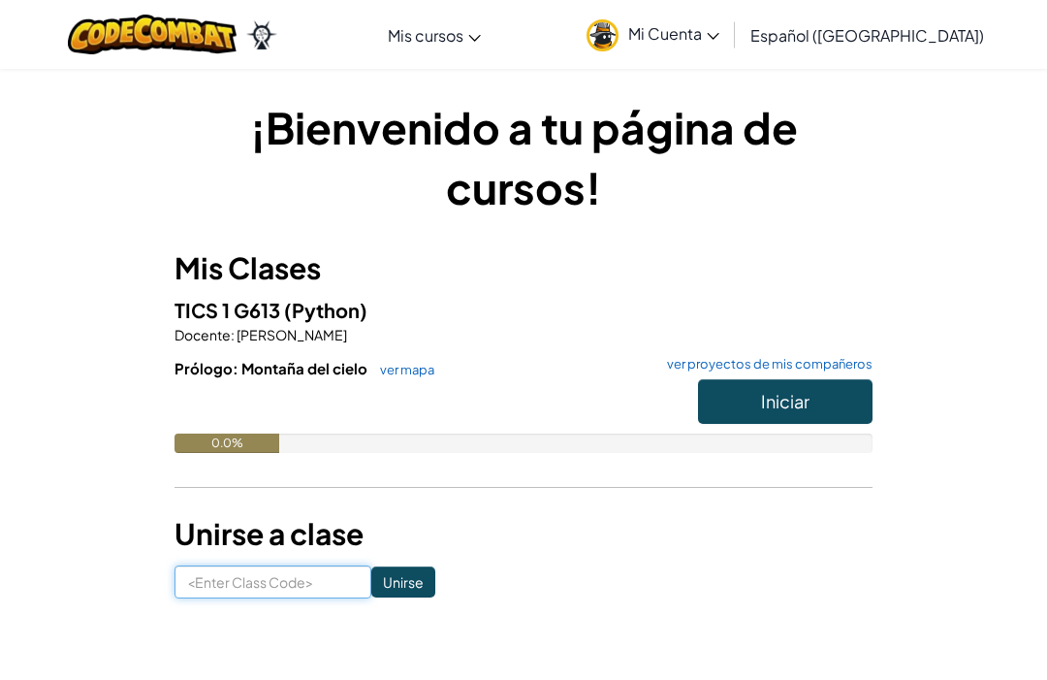
click at [226, 579] on input at bounding box center [273, 581] width 197 height 33
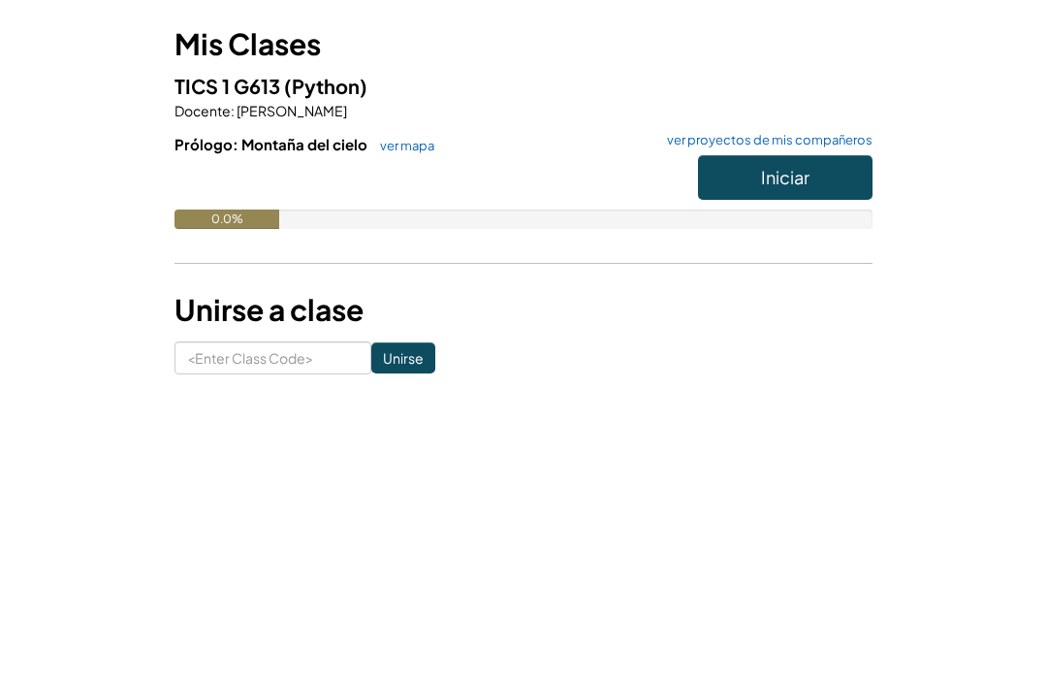
click at [990, 137] on div "¡Bienvenido a tu página de cursos! Mis Clases TICS 1 G613 (Python) Docente : [P…" at bounding box center [523, 303] width 940 height 501
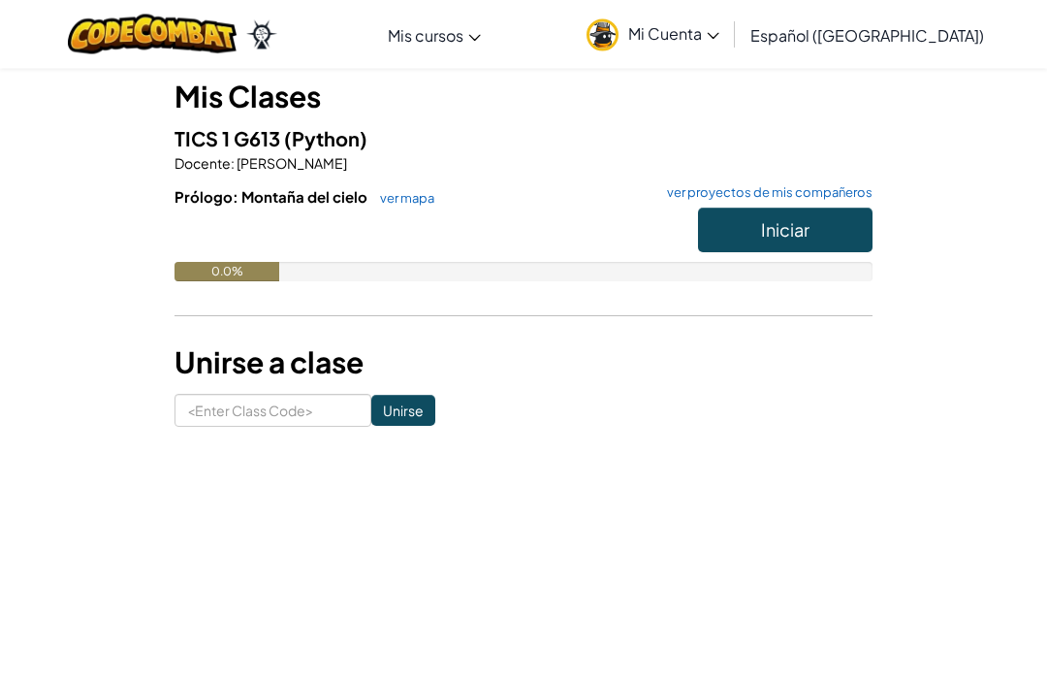
scroll to position [172, 0]
click at [805, 223] on span "Iniciar" at bounding box center [785, 229] width 48 height 22
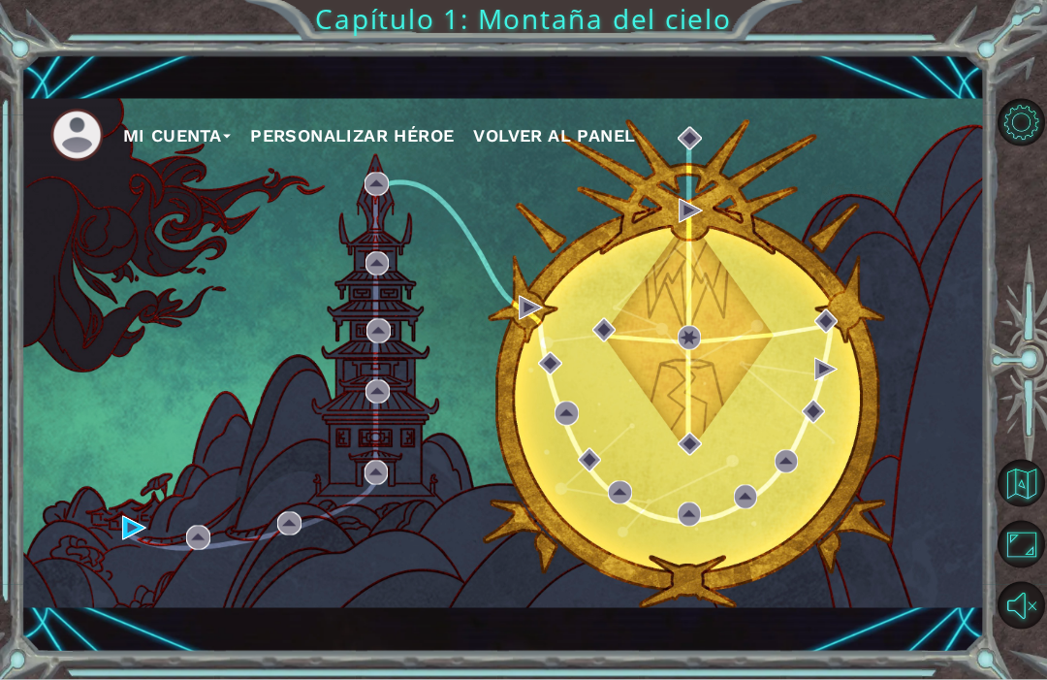
scroll to position [42, 0]
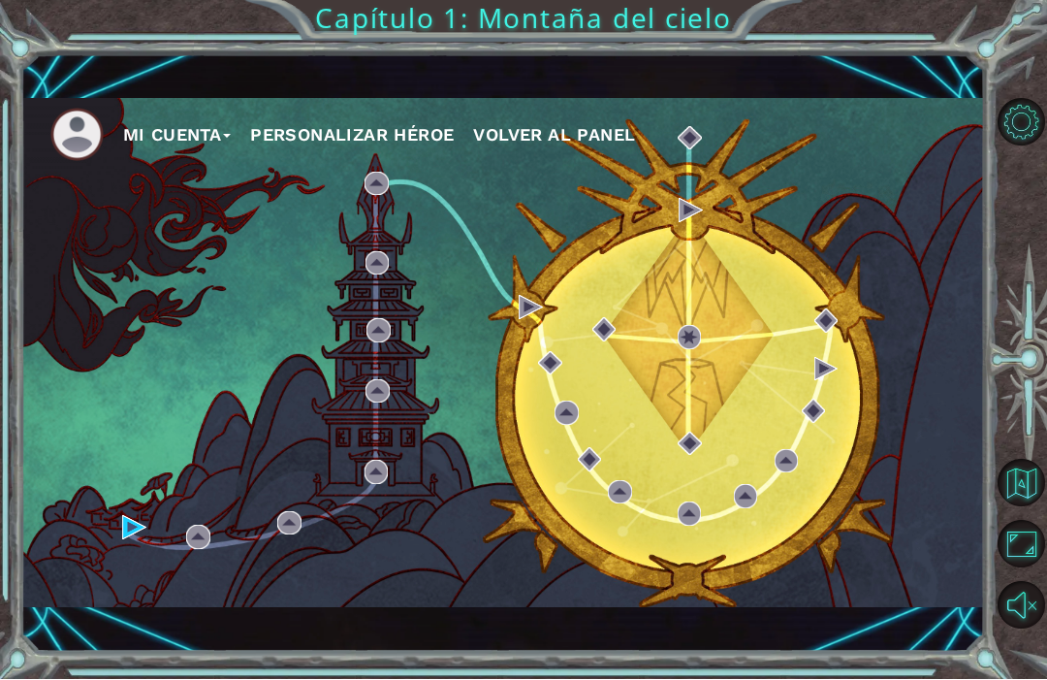
click at [102, 128] on img at bounding box center [76, 135] width 53 height 53
click at [348, 133] on button "Personalizar héroe" at bounding box center [352, 135] width 204 height 29
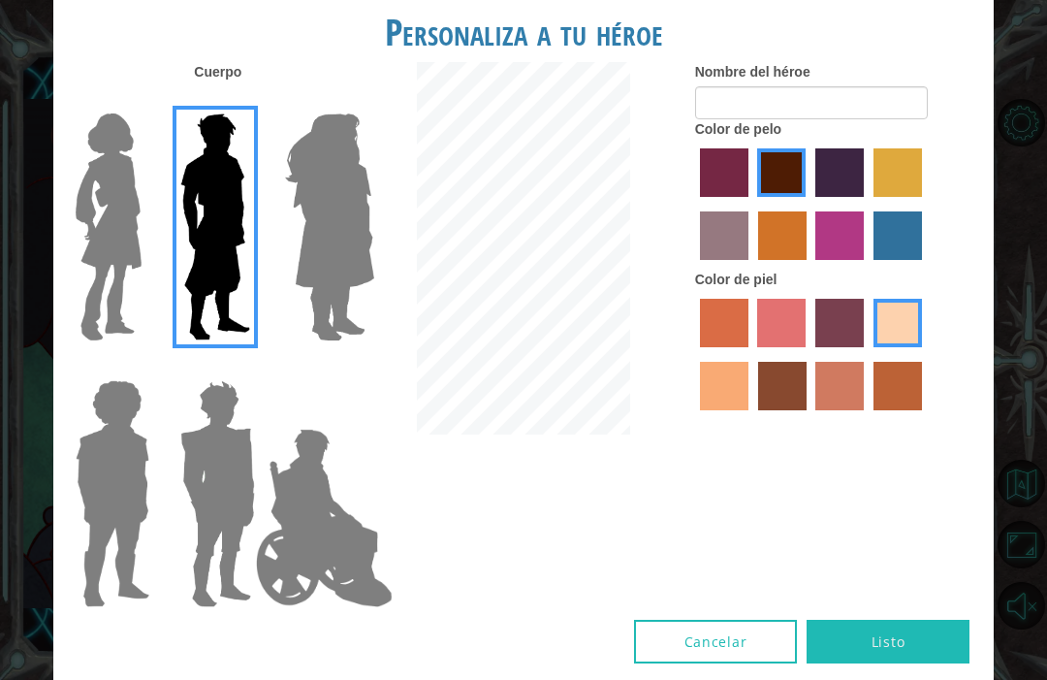
click at [126, 303] on img at bounding box center [108, 227] width 81 height 242
click at [143, 101] on input "Hero Connie" at bounding box center [143, 101] width 0 height 0
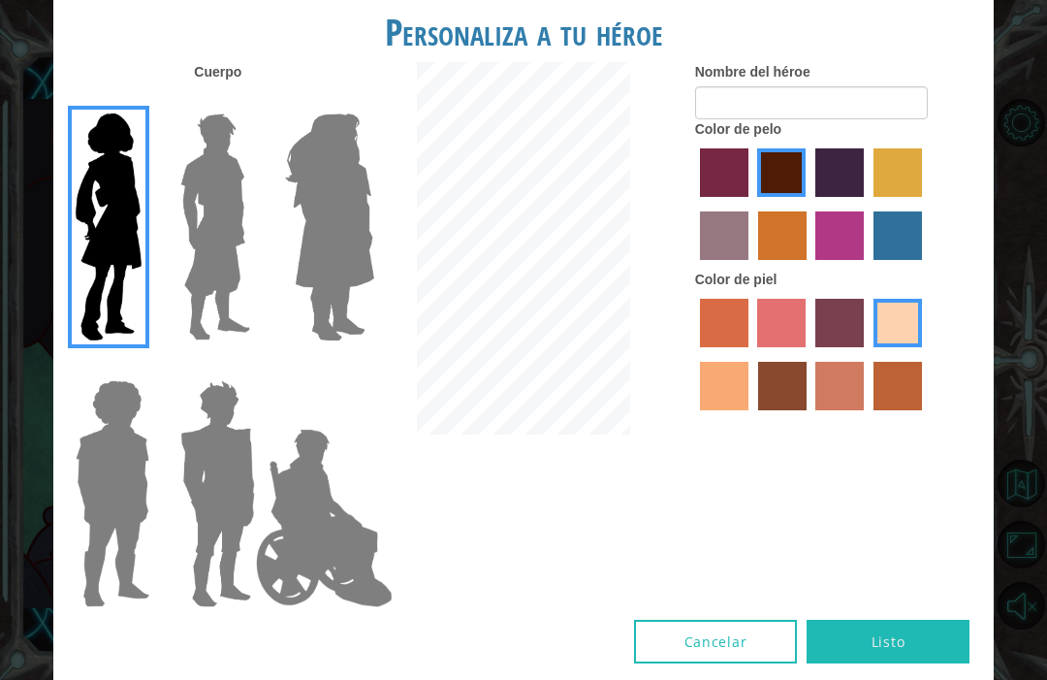
click at [365, 348] on img at bounding box center [330, 227] width 106 height 242
click at [352, 101] on input "Hero Amethyst" at bounding box center [352, 101] width 0 height 0
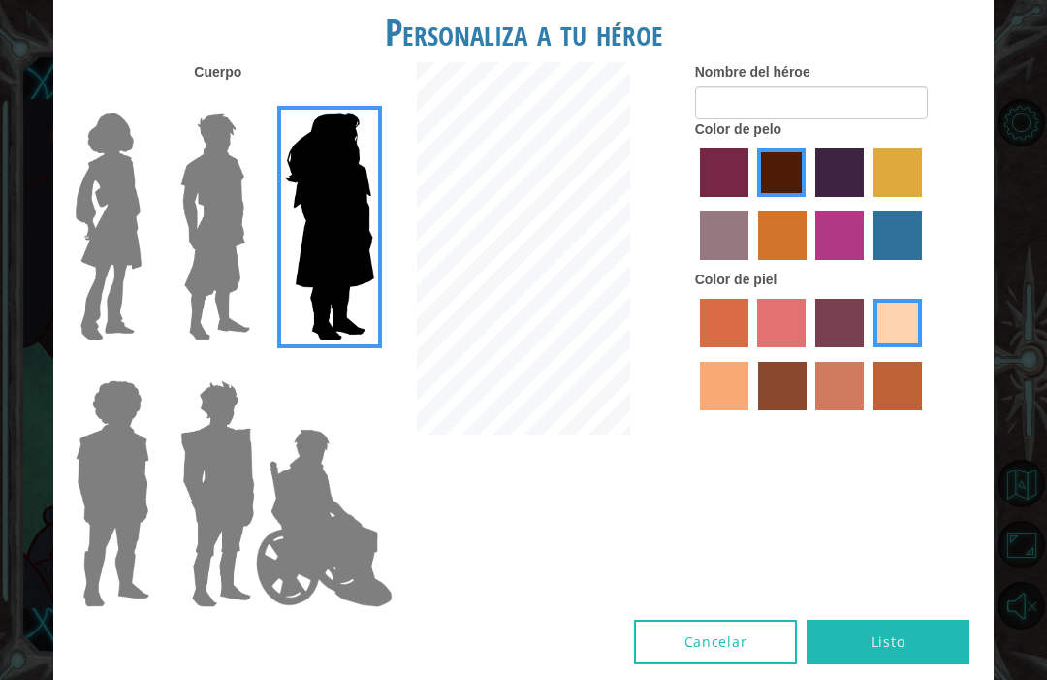
click at [355, 343] on img at bounding box center [330, 227] width 106 height 242
click at [352, 101] on input "Hero Amethyst" at bounding box center [352, 101] width 0 height 0
click at [110, 313] on img at bounding box center [108, 227] width 81 height 242
click at [143, 101] on input "Hero Connie" at bounding box center [143, 101] width 0 height 0
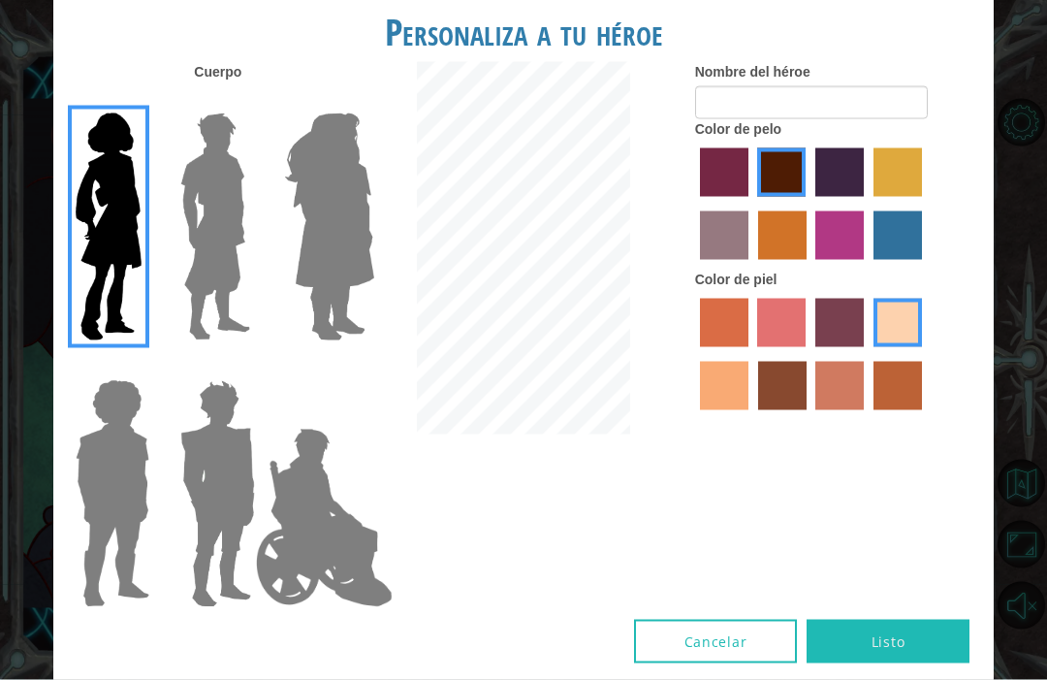
scroll to position [65, 0]
click at [806, 347] on label "froly skin color" at bounding box center [781, 323] width 48 height 48
click at [751, 354] on input "froly skin color" at bounding box center [751, 354] width 0 height 0
radio input "true"
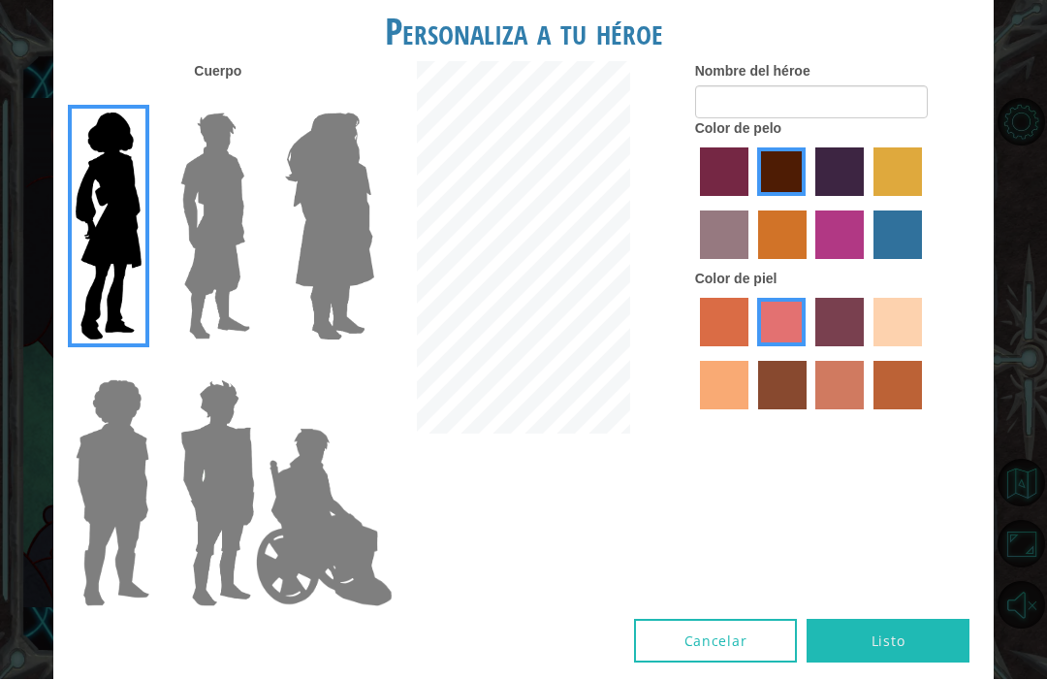
click at [874, 347] on label "sandy beach skin color" at bounding box center [898, 323] width 48 height 48
click at [867, 354] on input "sandy beach skin color" at bounding box center [867, 354] width 0 height 0
radio input "true"
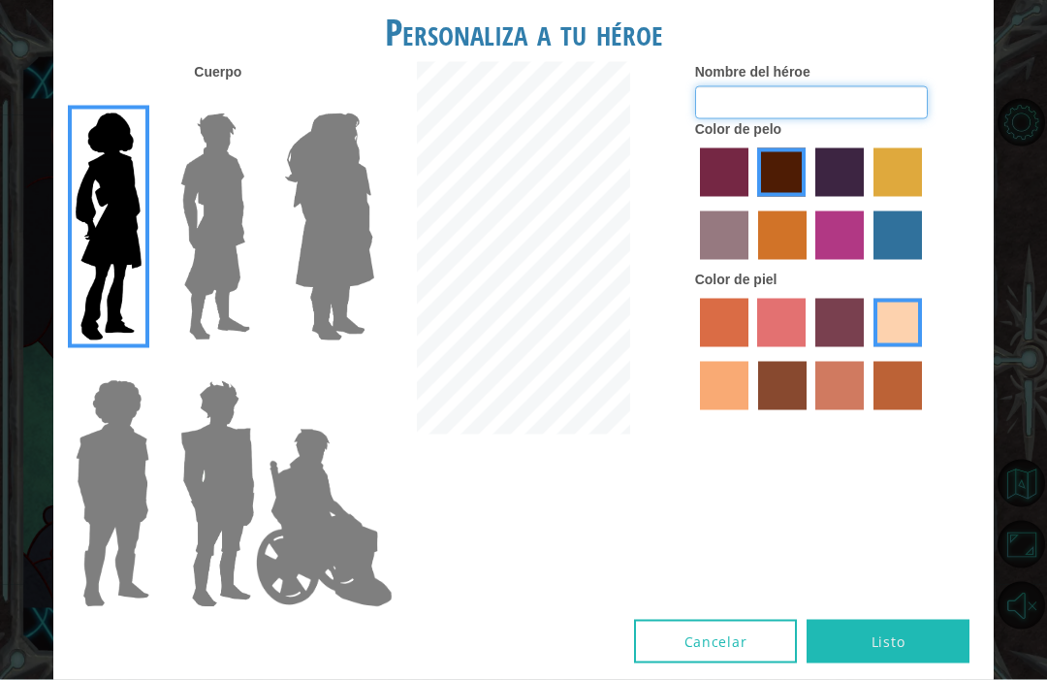
click at [844, 119] on input "Nombre del héroe" at bounding box center [811, 102] width 233 height 33
type input "Sofi"
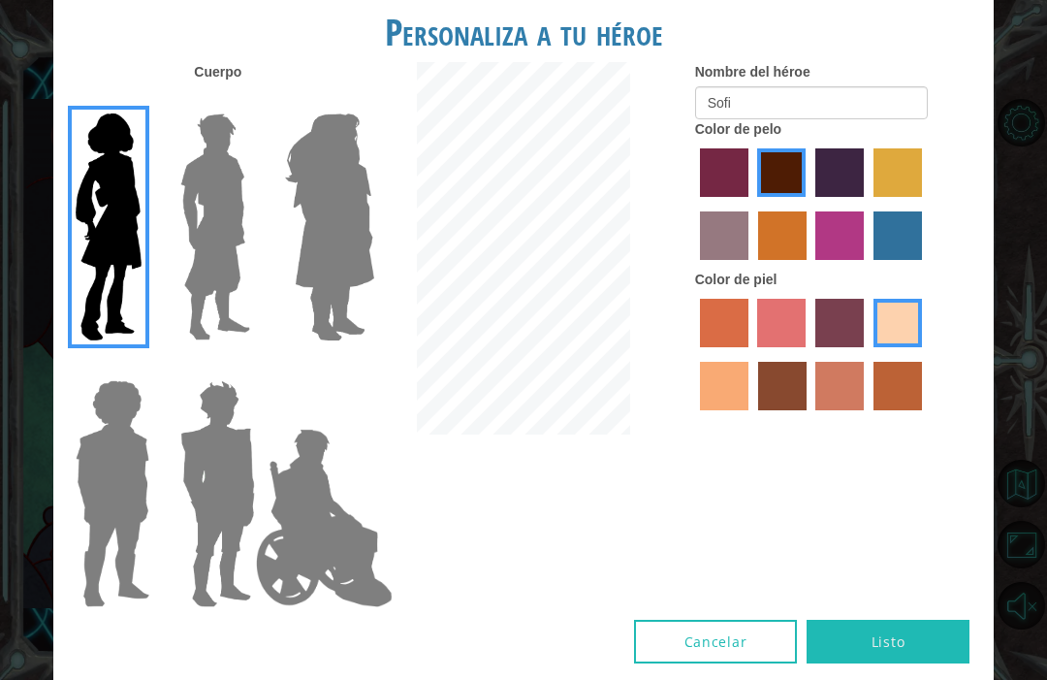
click at [953, 119] on form "Nombre del héroe [PERSON_NAME]" at bounding box center [837, 90] width 284 height 57
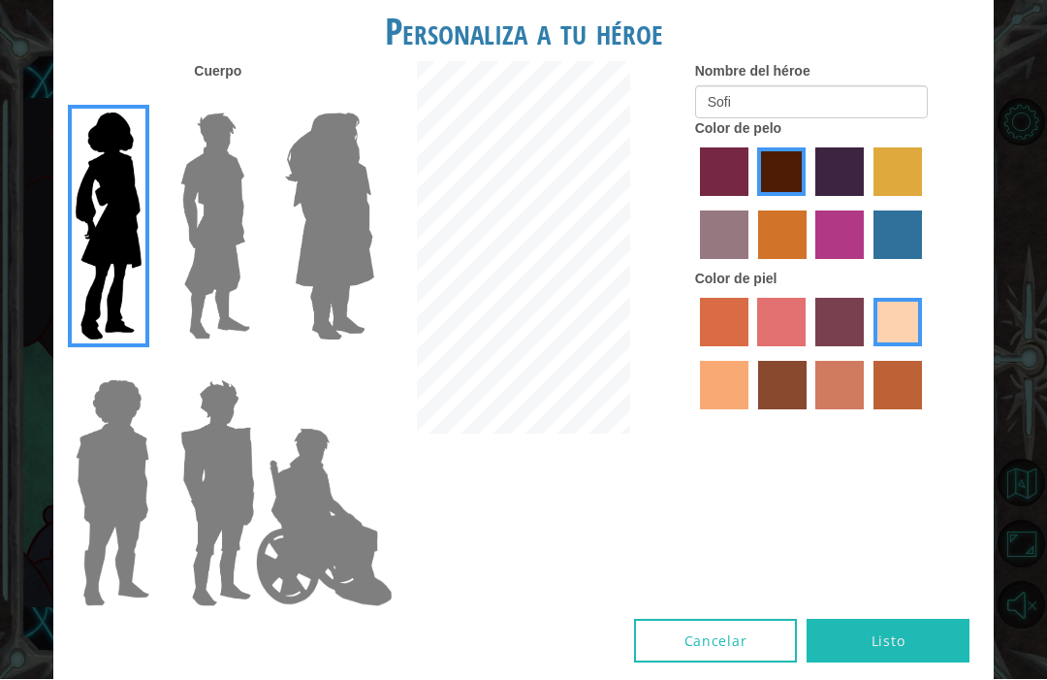
click at [895, 660] on button "Listo" at bounding box center [888, 642] width 163 height 44
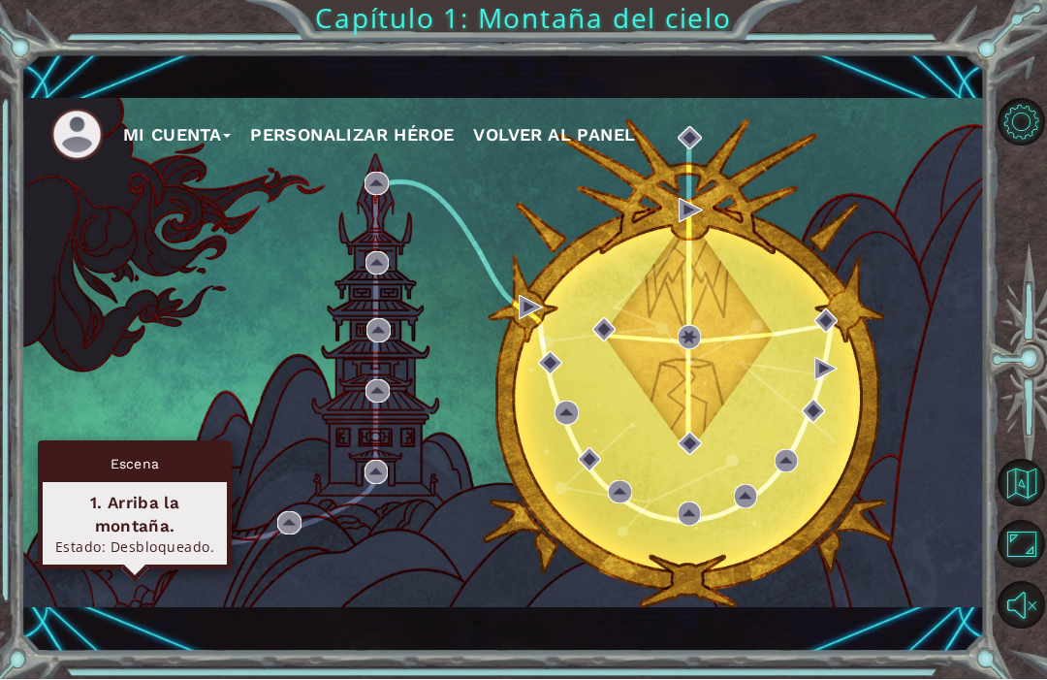
click at [252, 615] on div "Mi Cuenta Personalizar héroe Volver al panel" at bounding box center [503, 353] width 964 height 598
click at [138, 446] on div "Escena" at bounding box center [135, 464] width 184 height 37
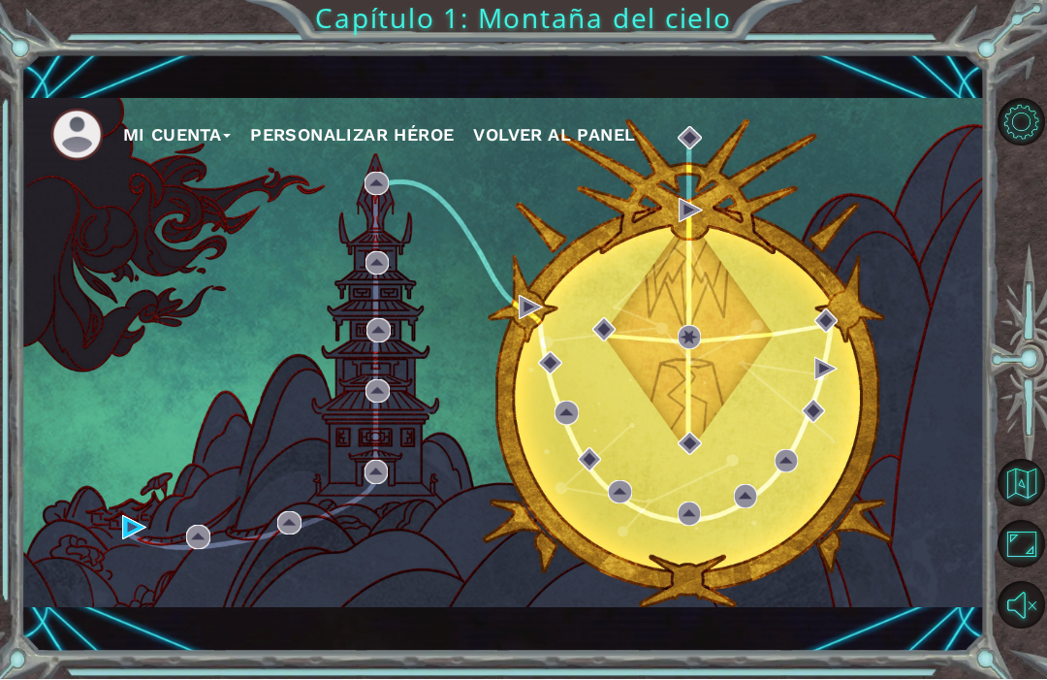
click at [170, 427] on div "Mi Cuenta Personalizar héroe Volver al panel" at bounding box center [503, 353] width 964 height 508
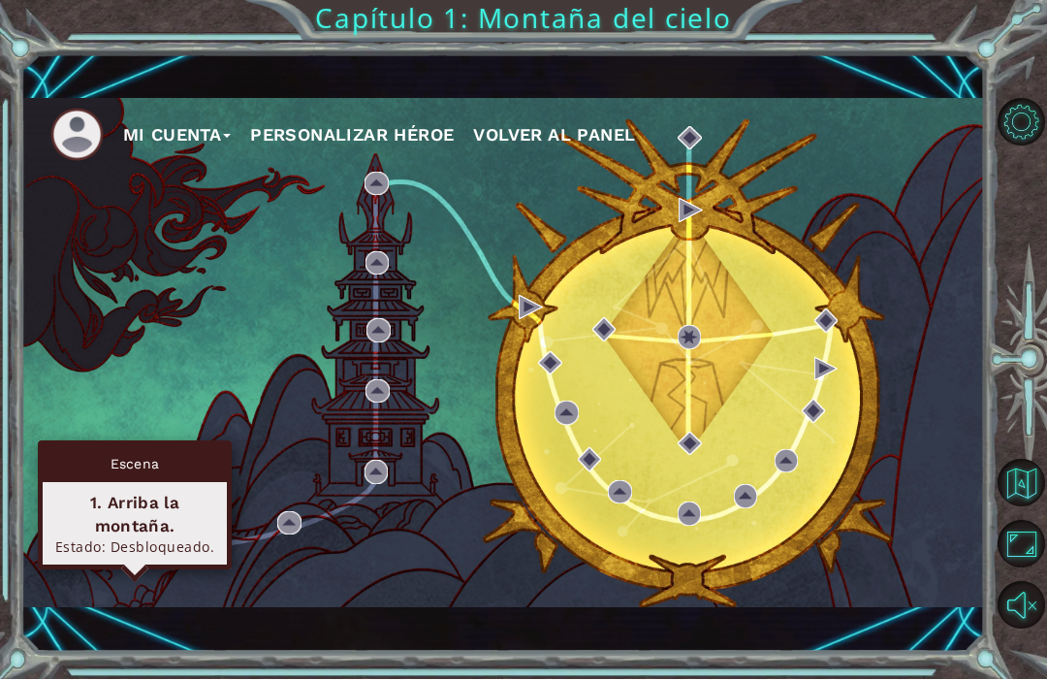
click at [157, 538] on div "Estado: Desbloqueado." at bounding box center [134, 547] width 167 height 18
click at [138, 446] on div "Escena" at bounding box center [135, 464] width 184 height 37
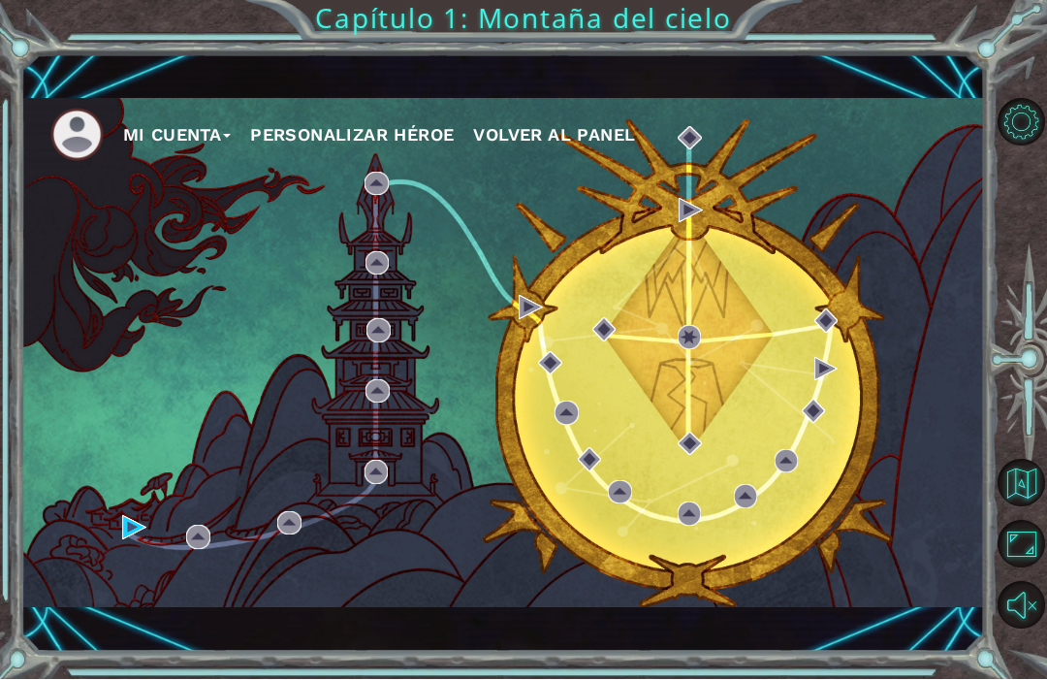
click at [156, 367] on div "Mi Cuenta Personalizar héroe Volver al panel" at bounding box center [503, 353] width 964 height 508
click at [176, 443] on div "Mi Cuenta Personalizar héroe Volver al panel" at bounding box center [503, 353] width 964 height 508
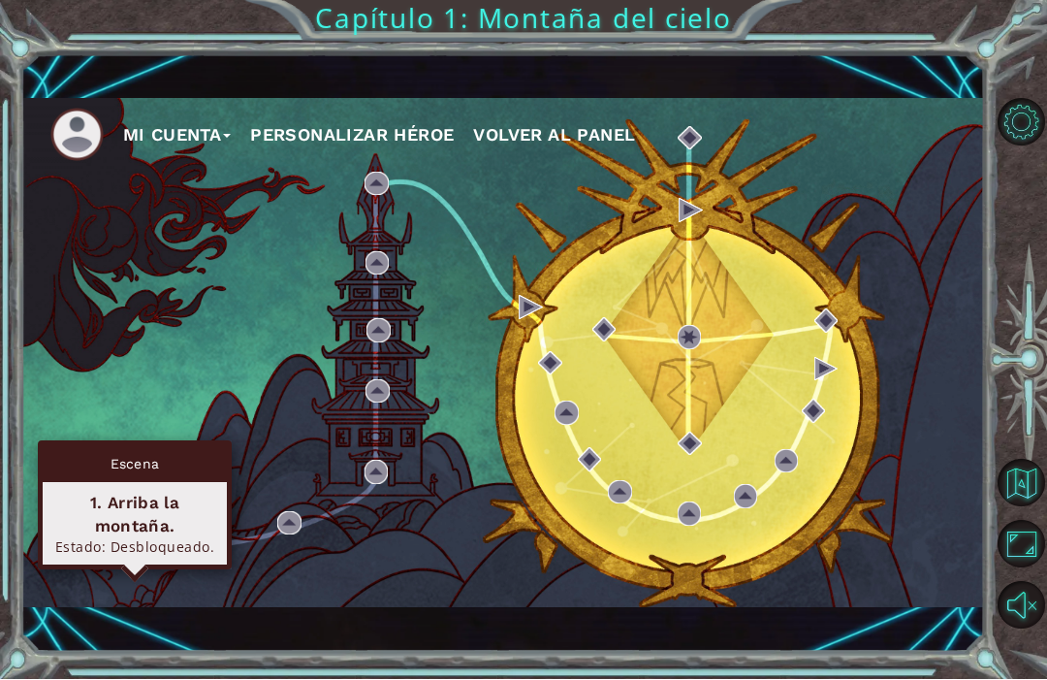
click at [144, 523] on img at bounding box center [134, 528] width 24 height 24
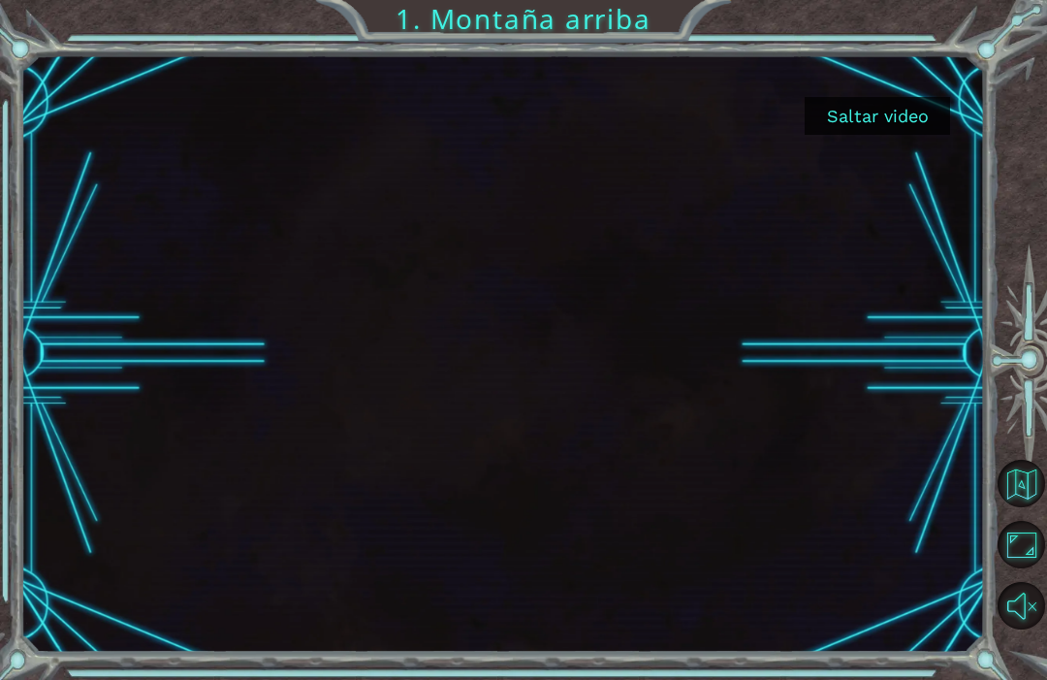
scroll to position [42, 0]
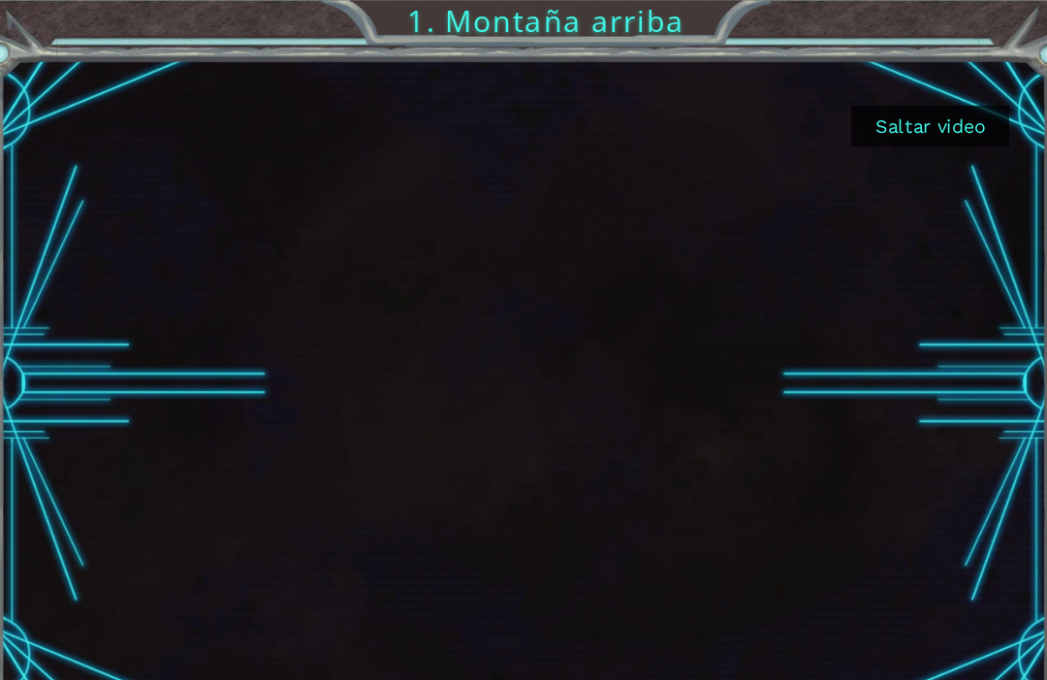
click at [859, 106] on button "Saltar video" at bounding box center [877, 116] width 145 height 38
click at [863, 110] on button "Saltar video" at bounding box center [877, 116] width 145 height 38
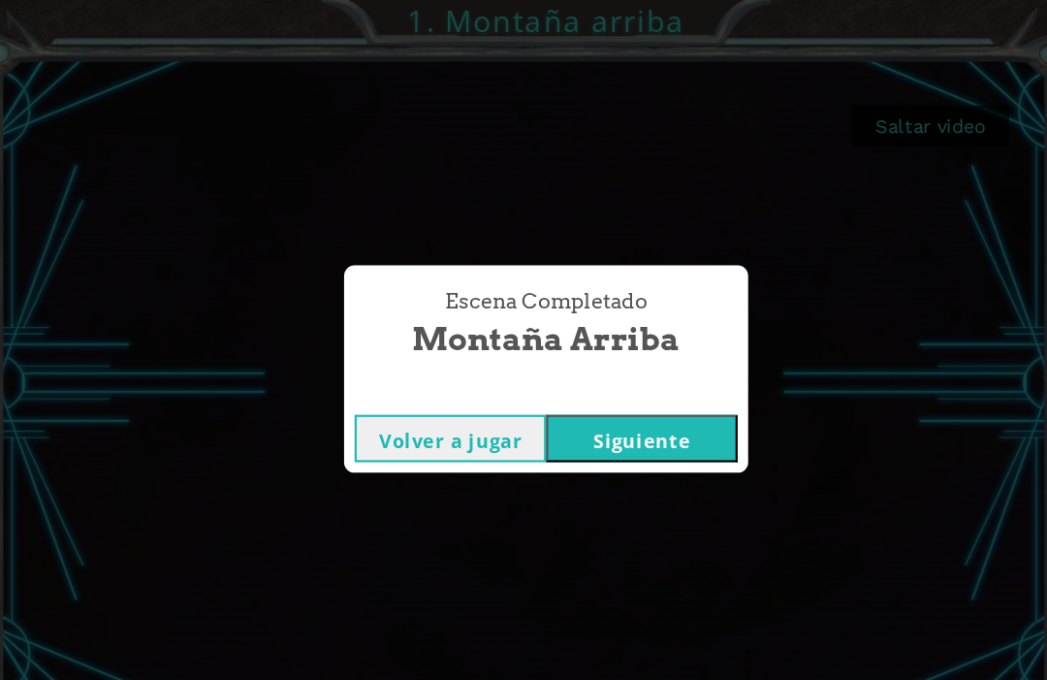
click at [606, 395] on button "Siguiente" at bounding box center [612, 404] width 176 height 44
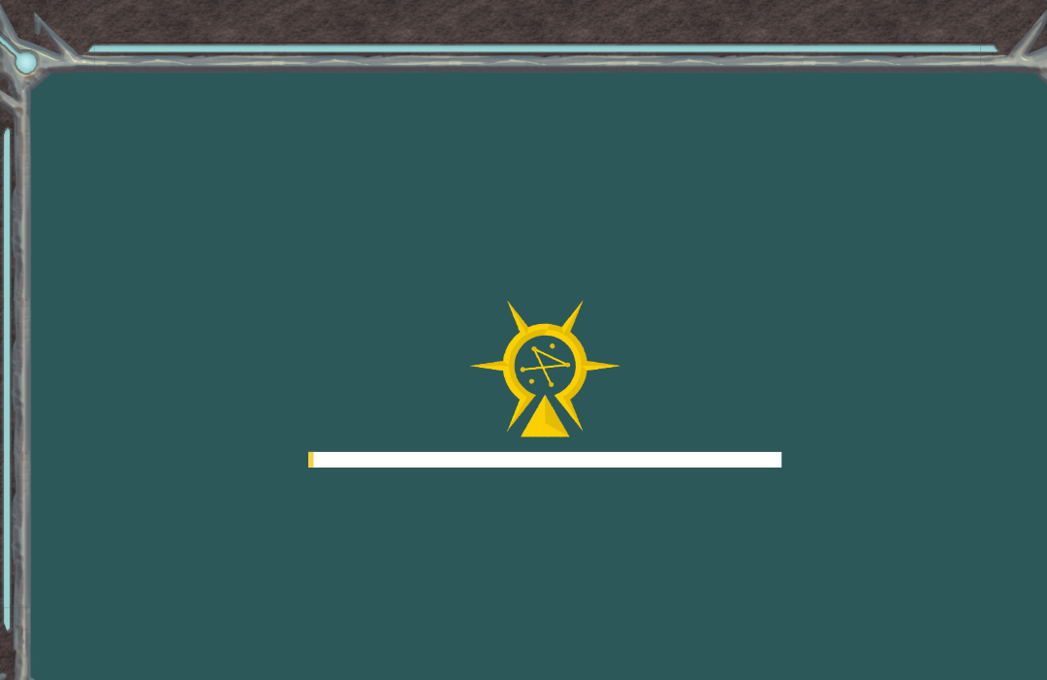
scroll to position [42, 0]
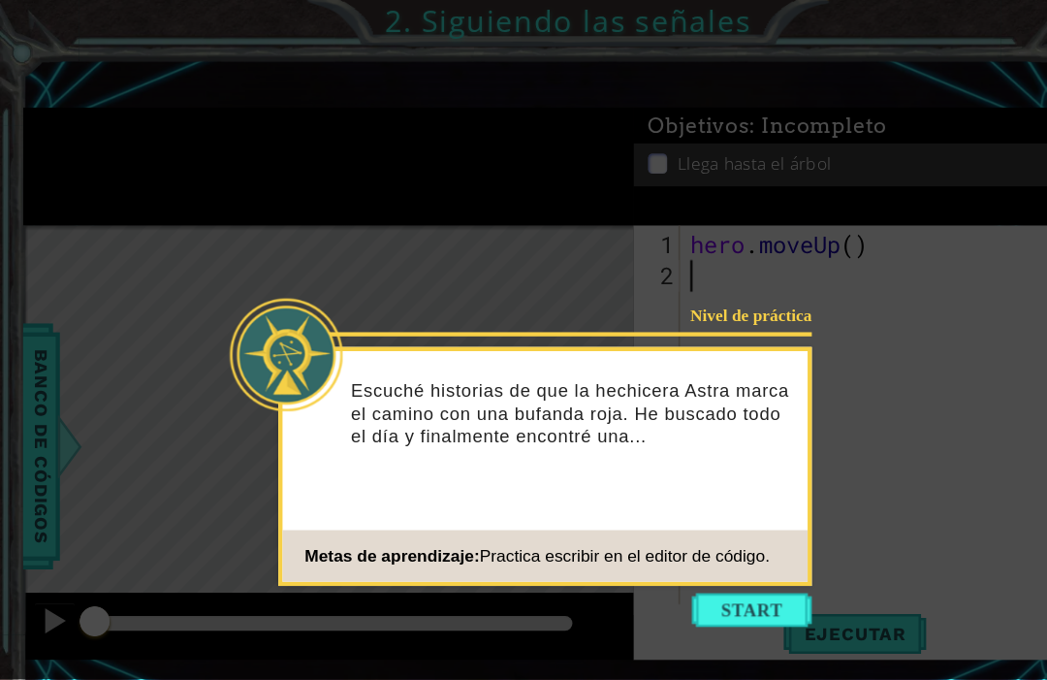
click at [697, 547] on button "Start" at bounding box center [693, 562] width 111 height 31
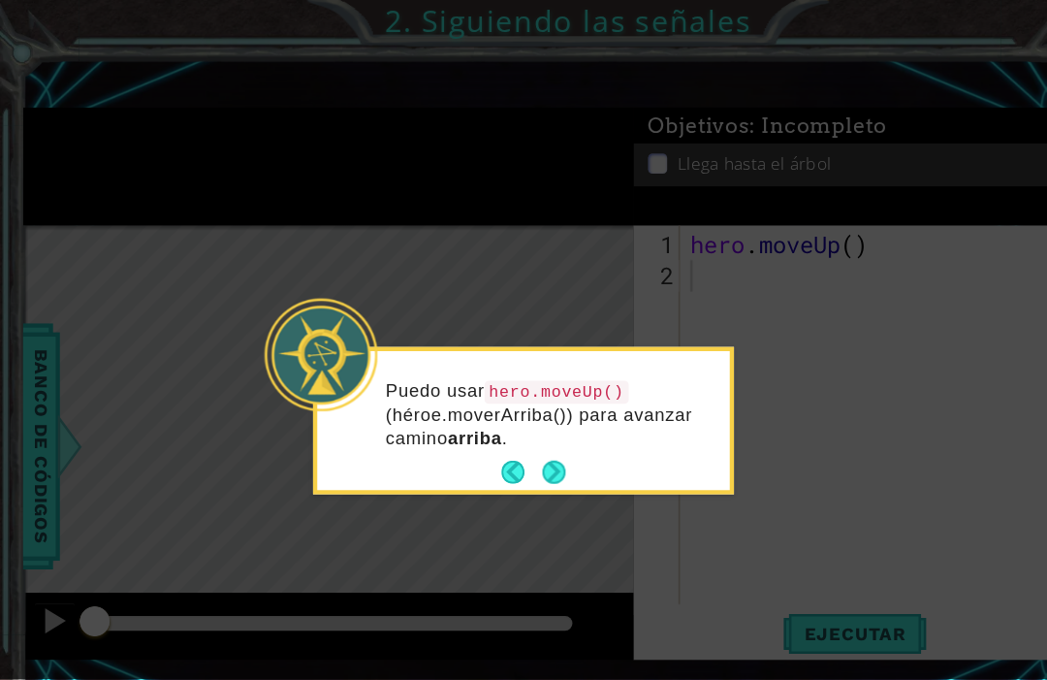
click at [521, 425] on button "Next" at bounding box center [510, 436] width 22 height 22
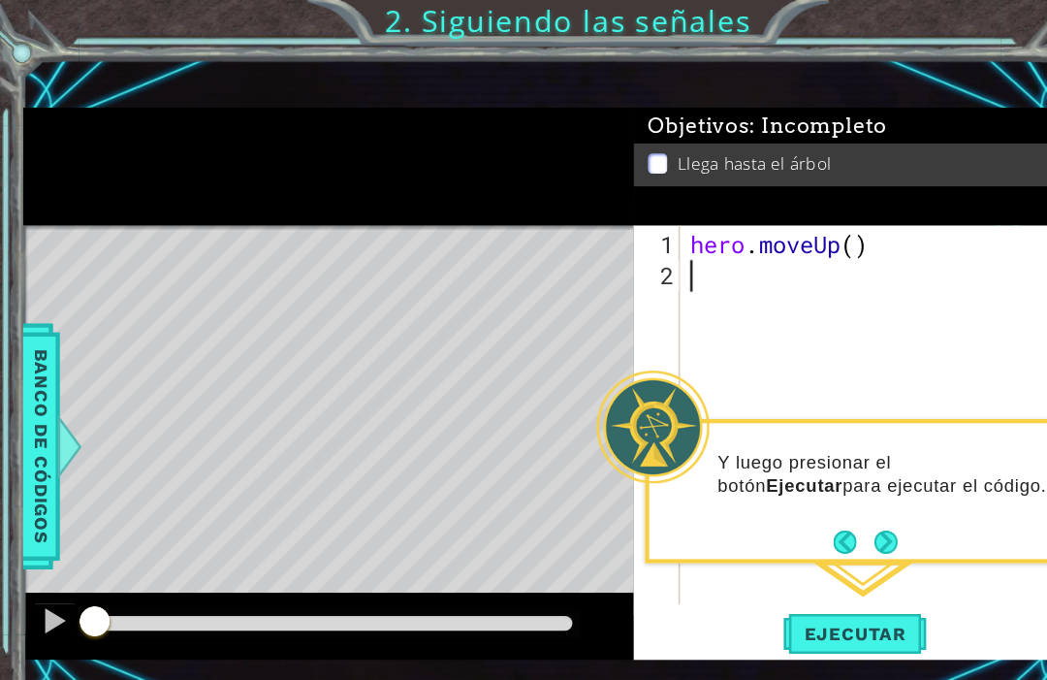
click at [815, 489] on button "Next" at bounding box center [816, 499] width 21 height 21
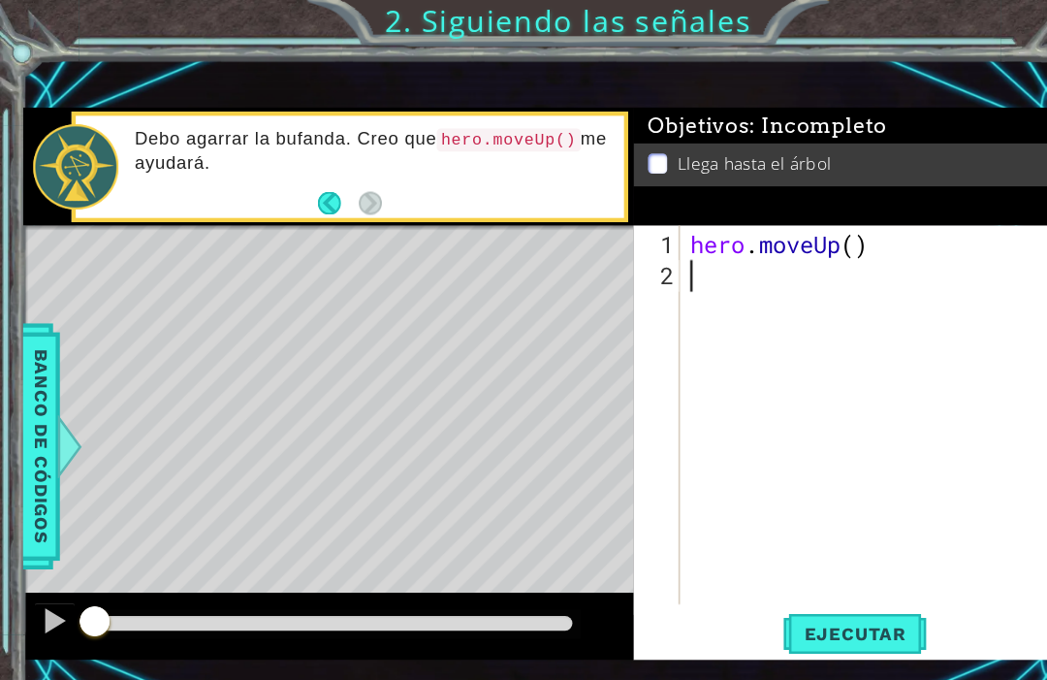
click at [318, 294] on div "Level Map" at bounding box center [469, 492] width 896 height 571
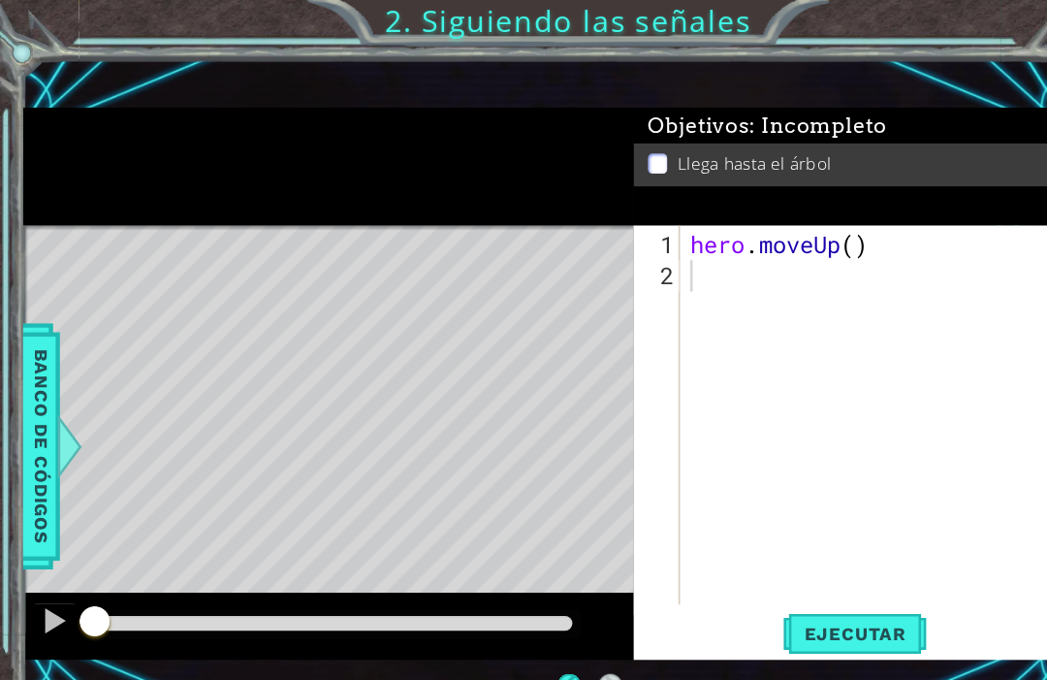
scroll to position [2, 0]
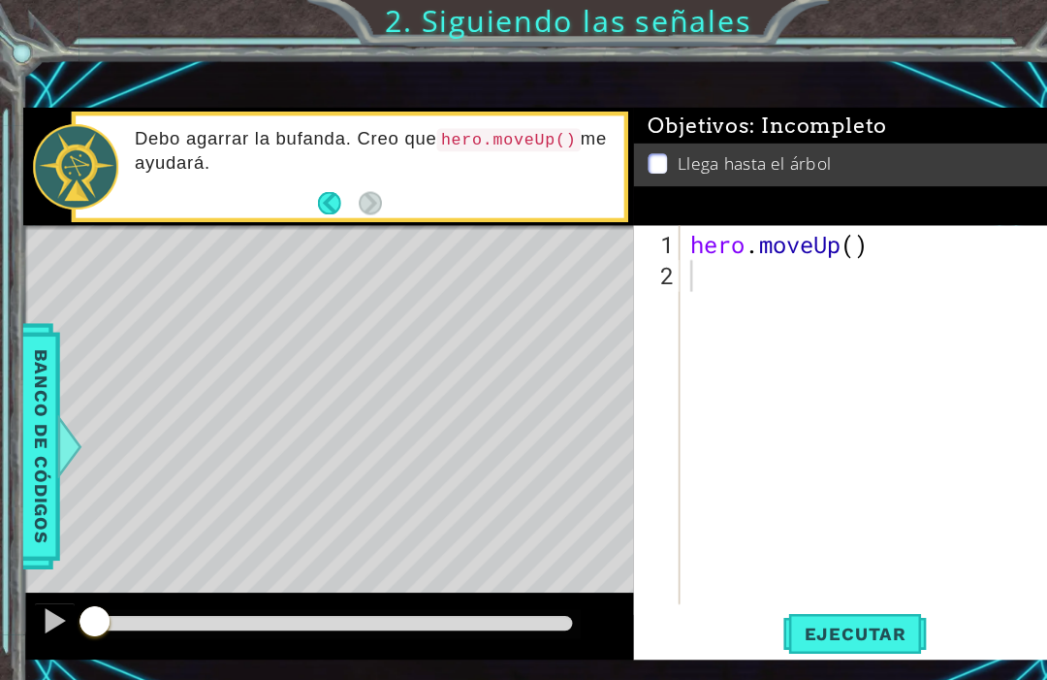
click at [813, 592] on span "Ejecutar" at bounding box center [787, 583] width 133 height 19
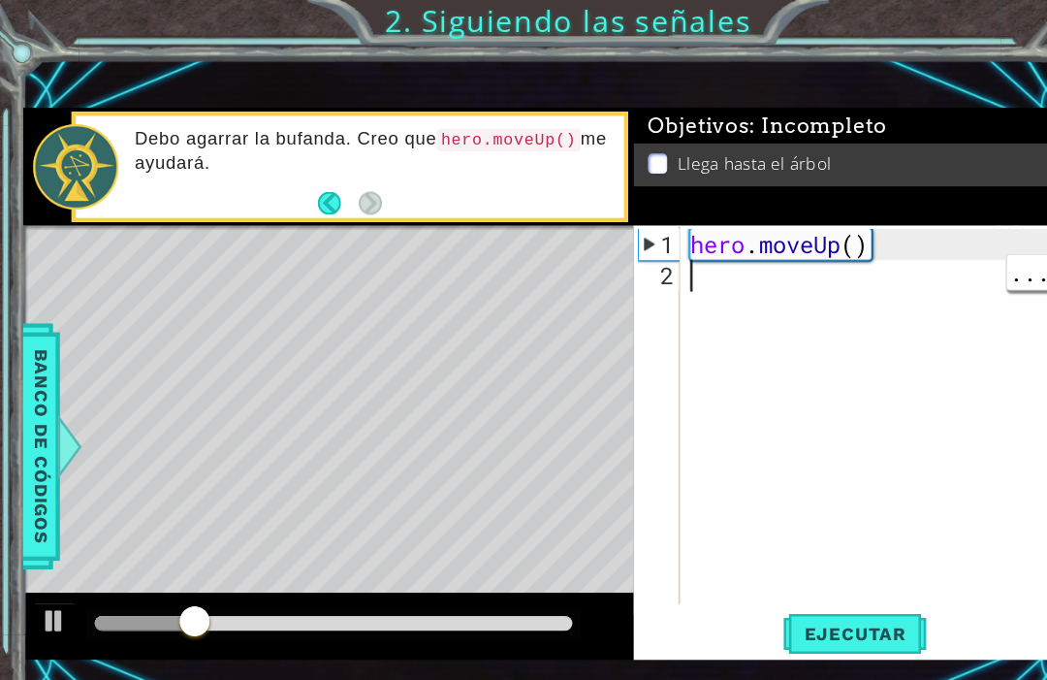
click at [126, 272] on div "Level Map" at bounding box center [469, 492] width 896 height 571
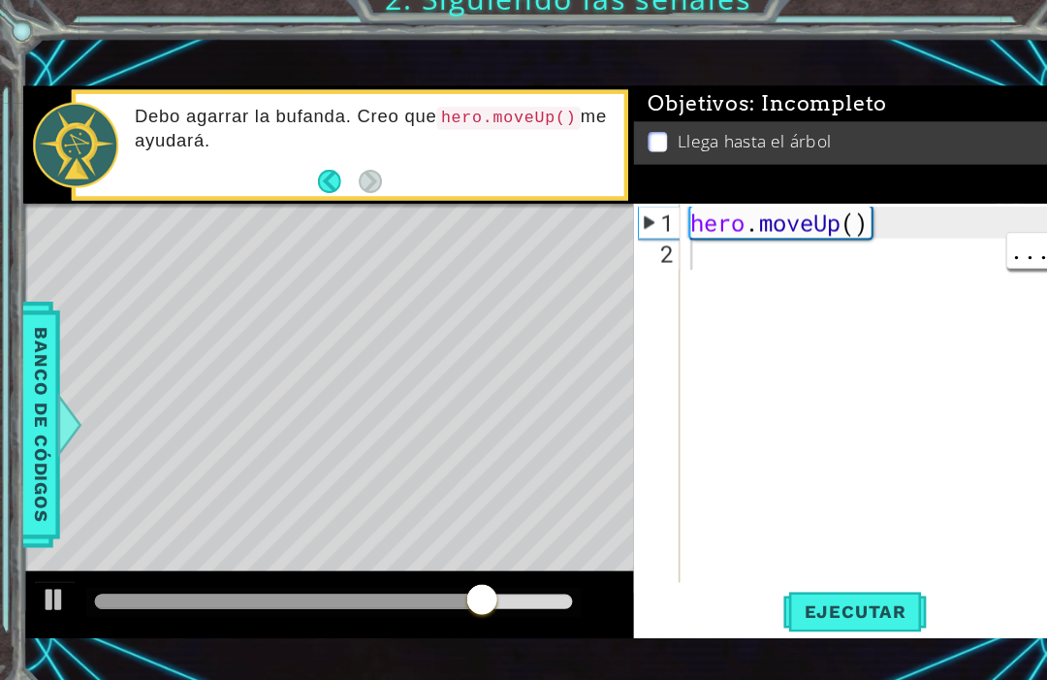
click at [303, 176] on button "Back" at bounding box center [312, 186] width 38 height 21
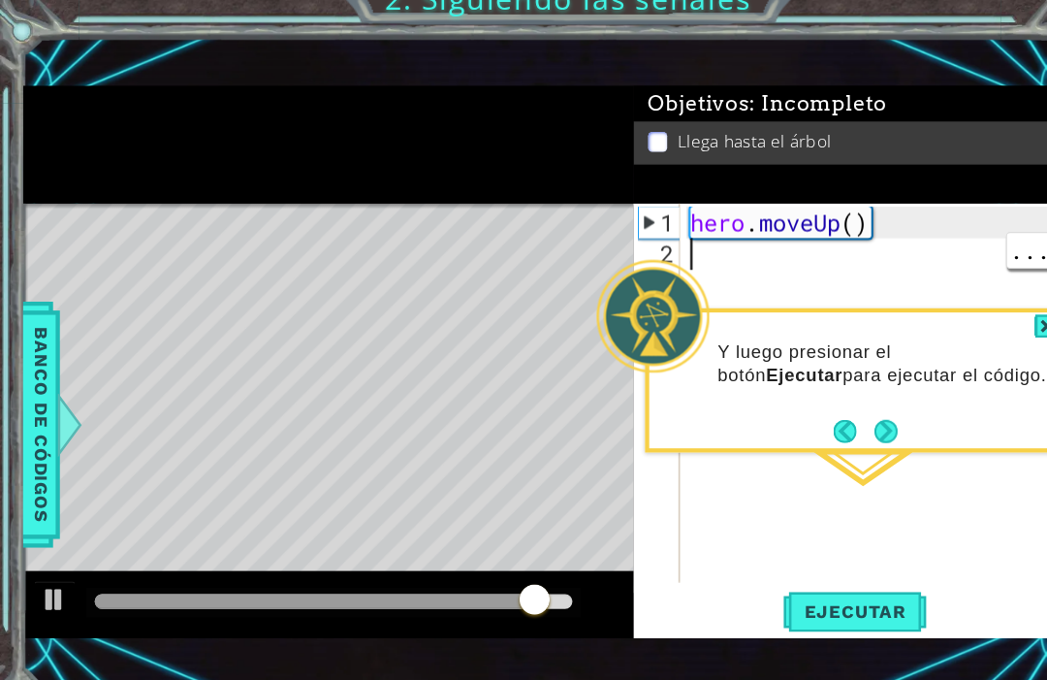
click at [781, 406] on button "Back" at bounding box center [787, 416] width 38 height 21
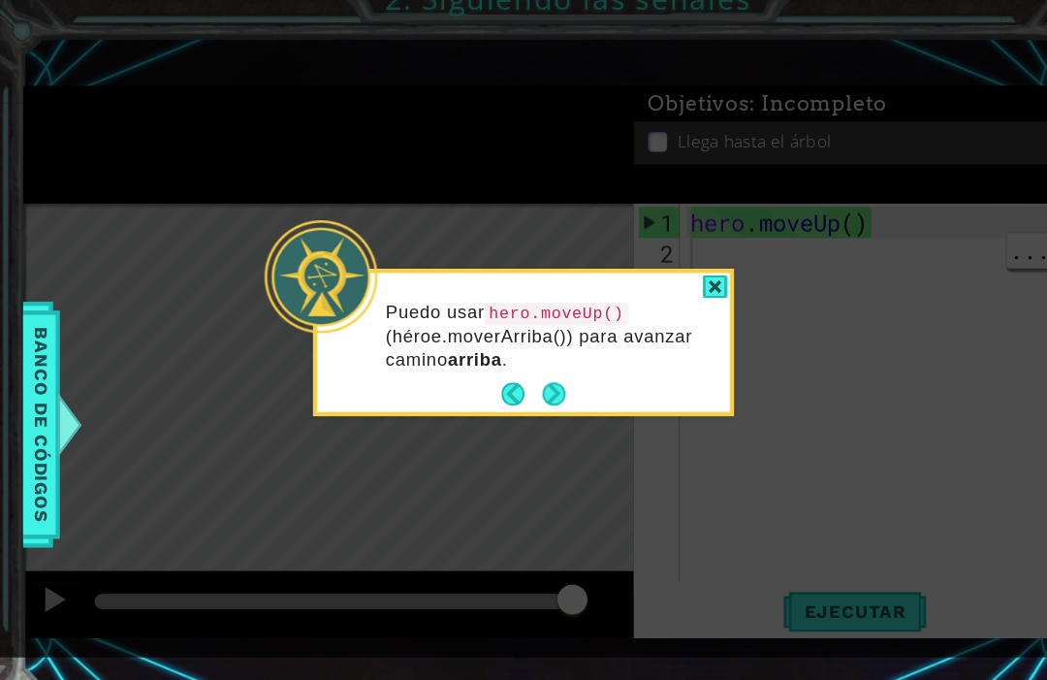
click at [506, 372] on button "Next" at bounding box center [509, 382] width 21 height 21
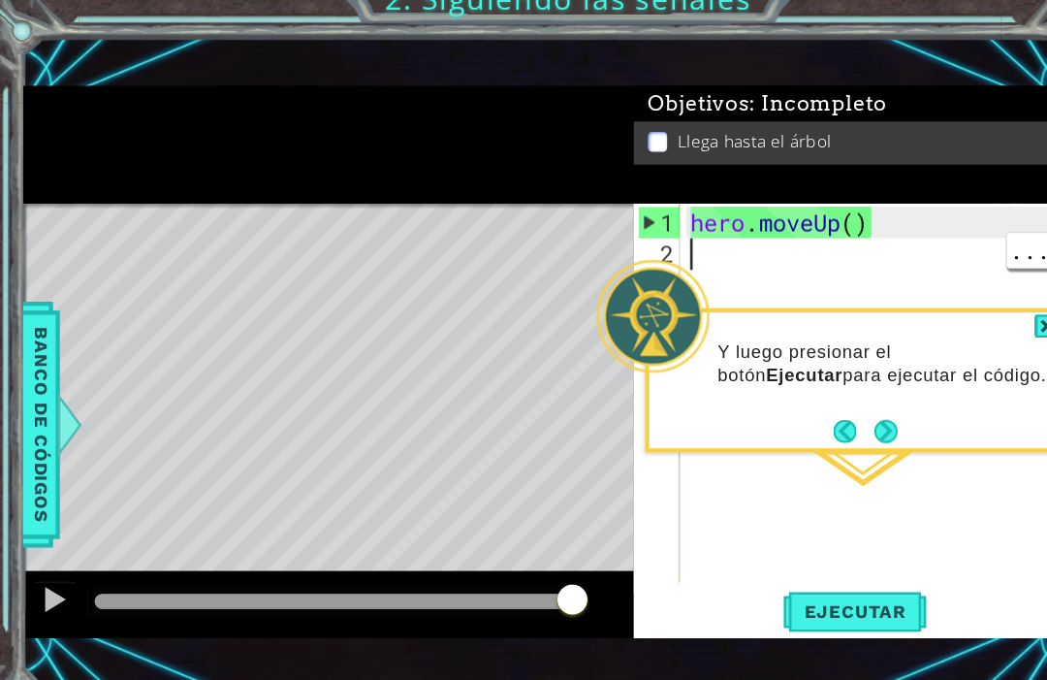
click at [828, 406] on button "Next" at bounding box center [817, 417] width 22 height 22
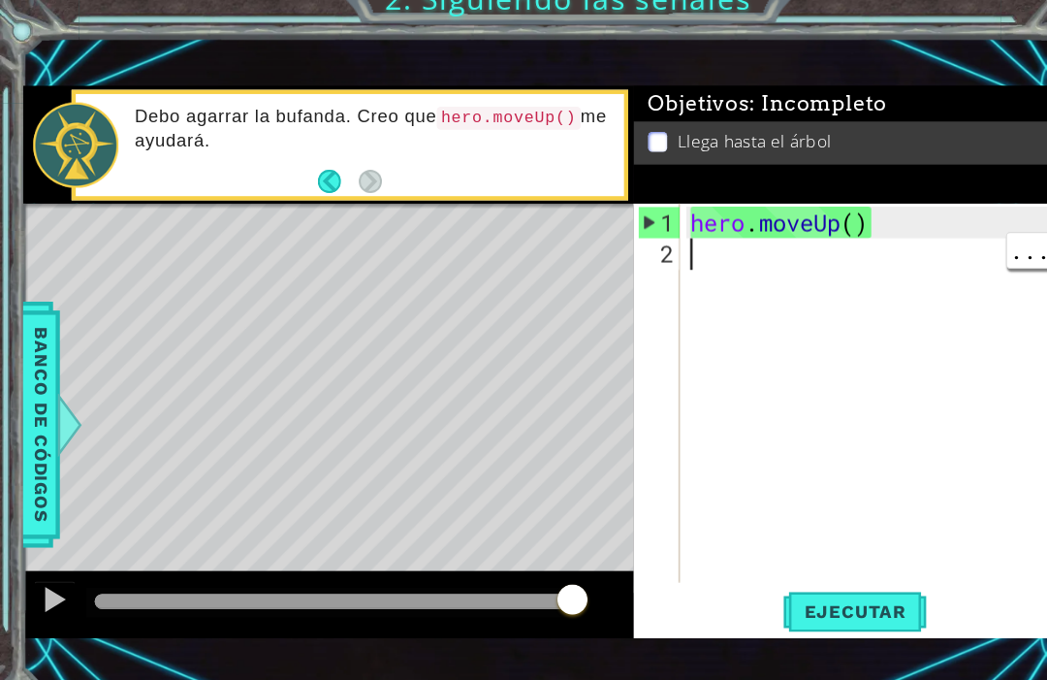
click at [720, 279] on div "hero . moveUp ( )" at bounding box center [811, 413] width 358 height 407
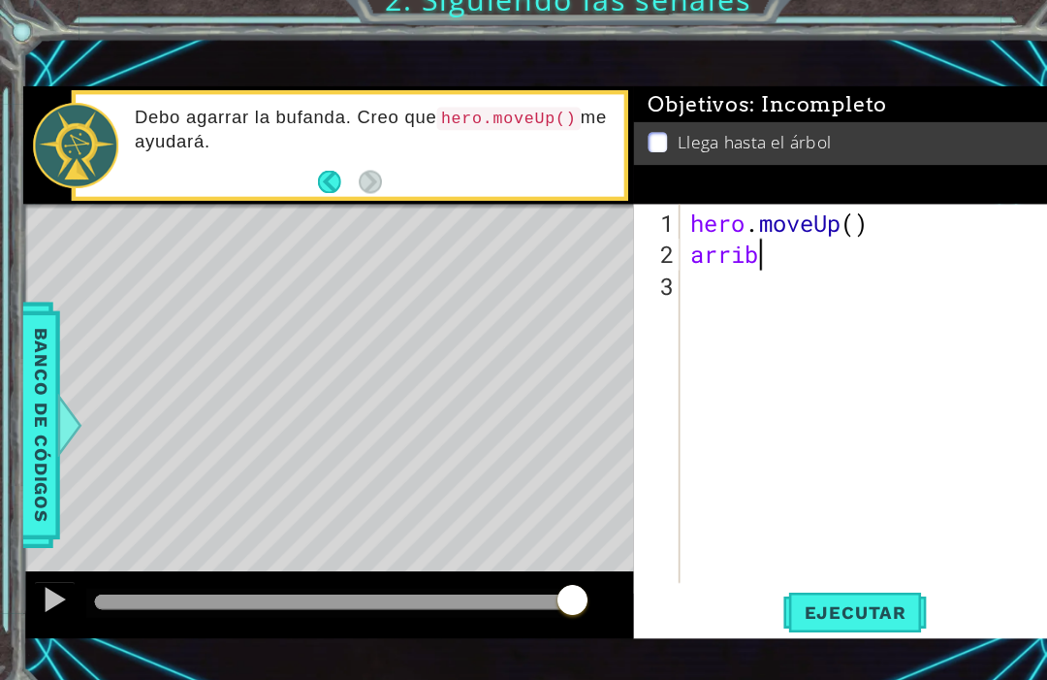
type textarea "arriba"
click at [130, 219] on div "Level Map" at bounding box center [469, 492] width 896 height 571
click at [48, 562] on div at bounding box center [50, 571] width 25 height 25
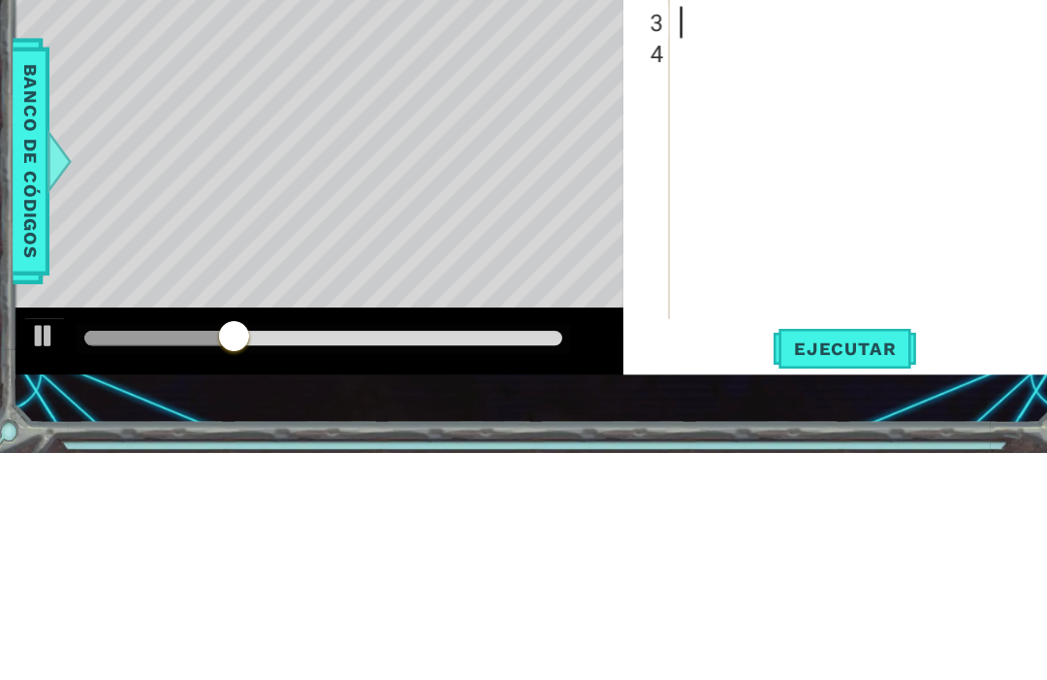
click at [812, 563] on button "Ejecutar" at bounding box center [787, 583] width 133 height 40
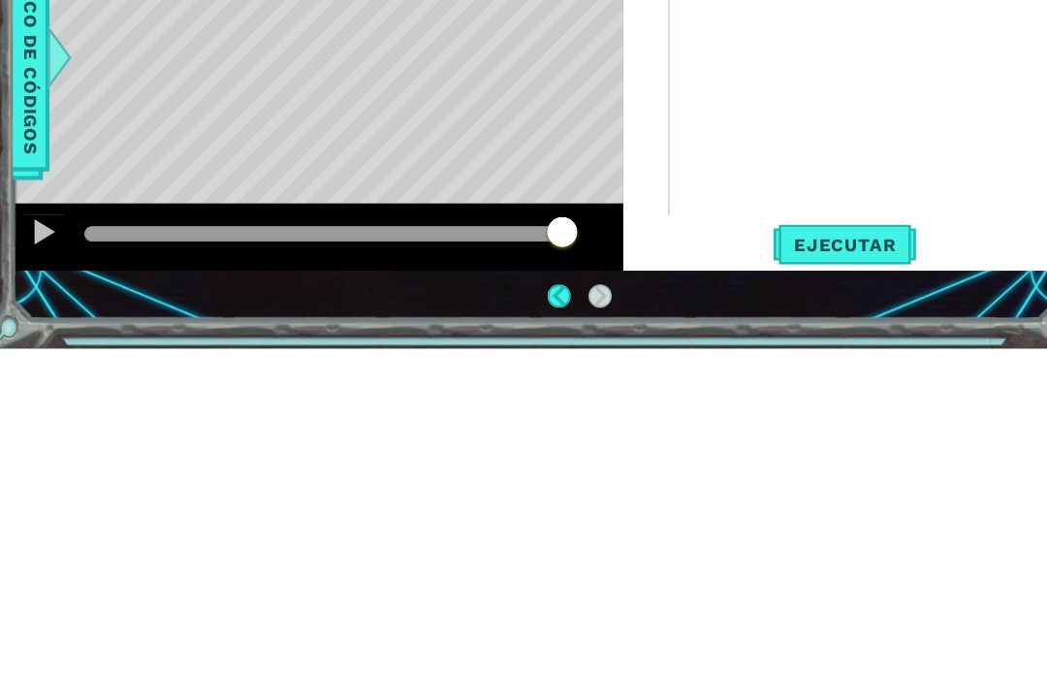
scroll to position [36, 0]
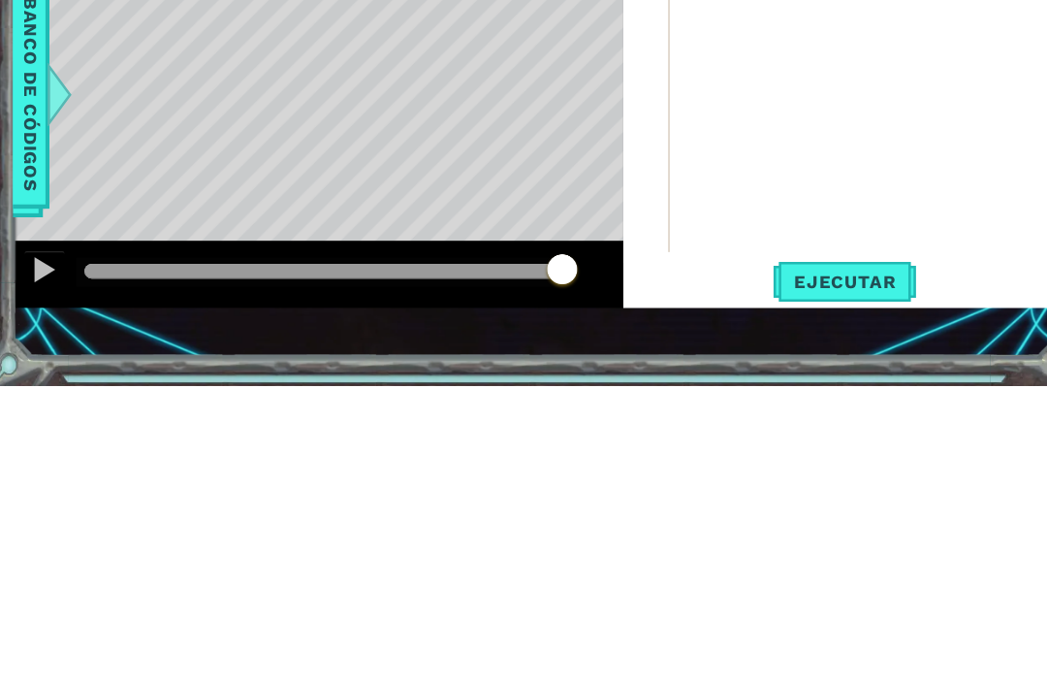
click at [802, 574] on span "Ejecutar" at bounding box center [787, 583] width 133 height 19
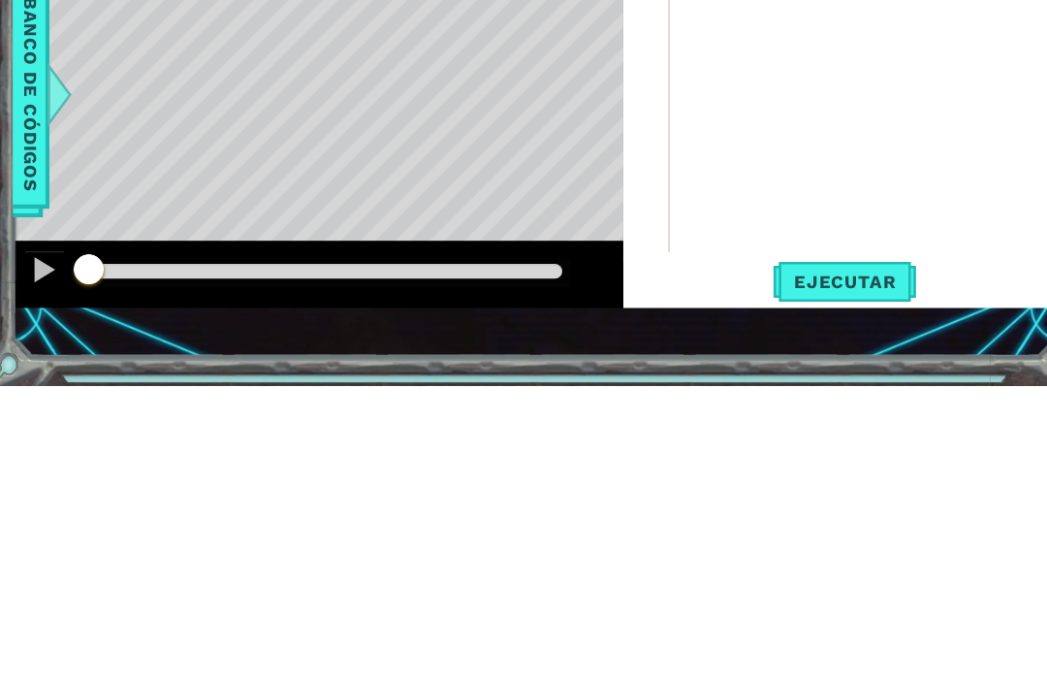
scroll to position [58, 0]
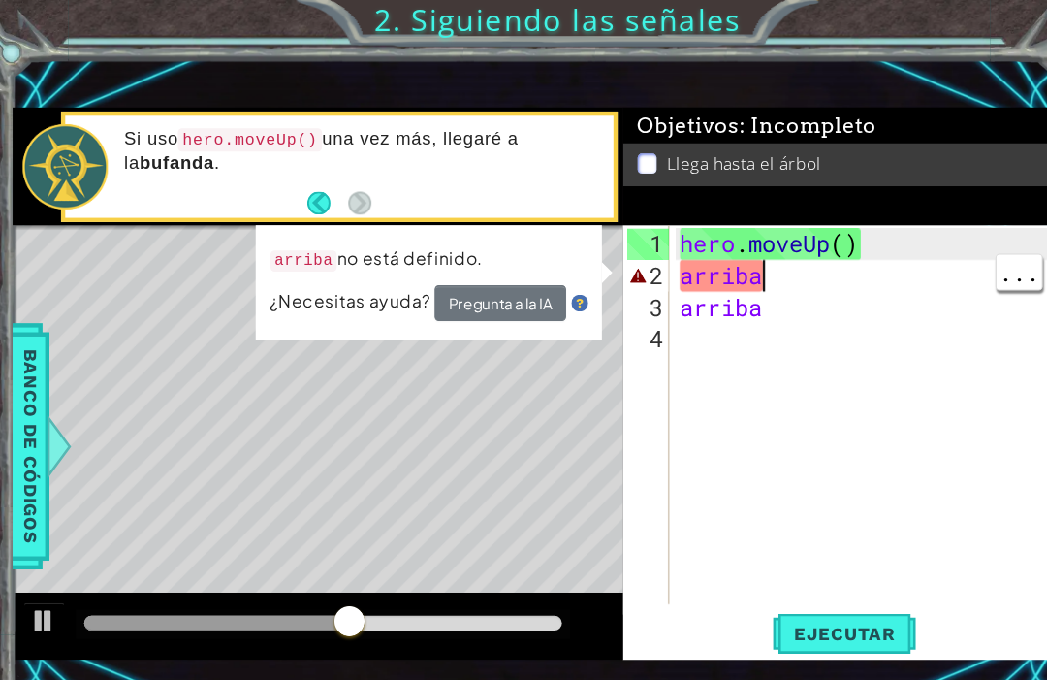
click at [859, 244] on div "hero . moveUp ( ) arriba arriba" at bounding box center [811, 413] width 358 height 407
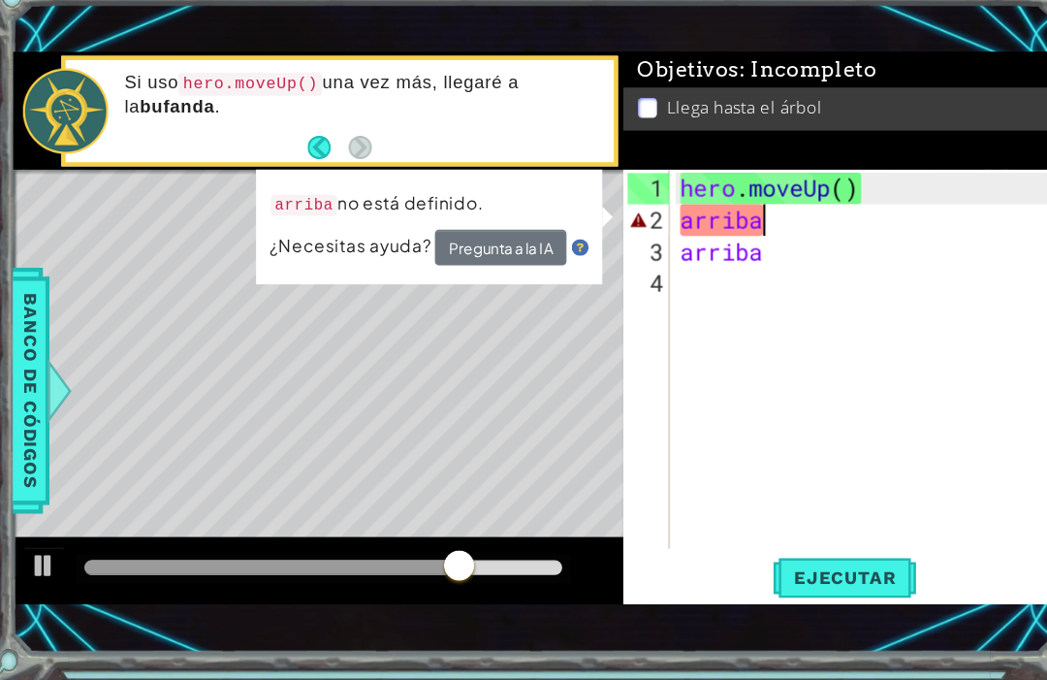
click at [444, 226] on td "arriba no está definido." at bounding box center [357, 244] width 198 height 37
click at [474, 263] on button "Pregunta a la IA" at bounding box center [470, 279] width 121 height 33
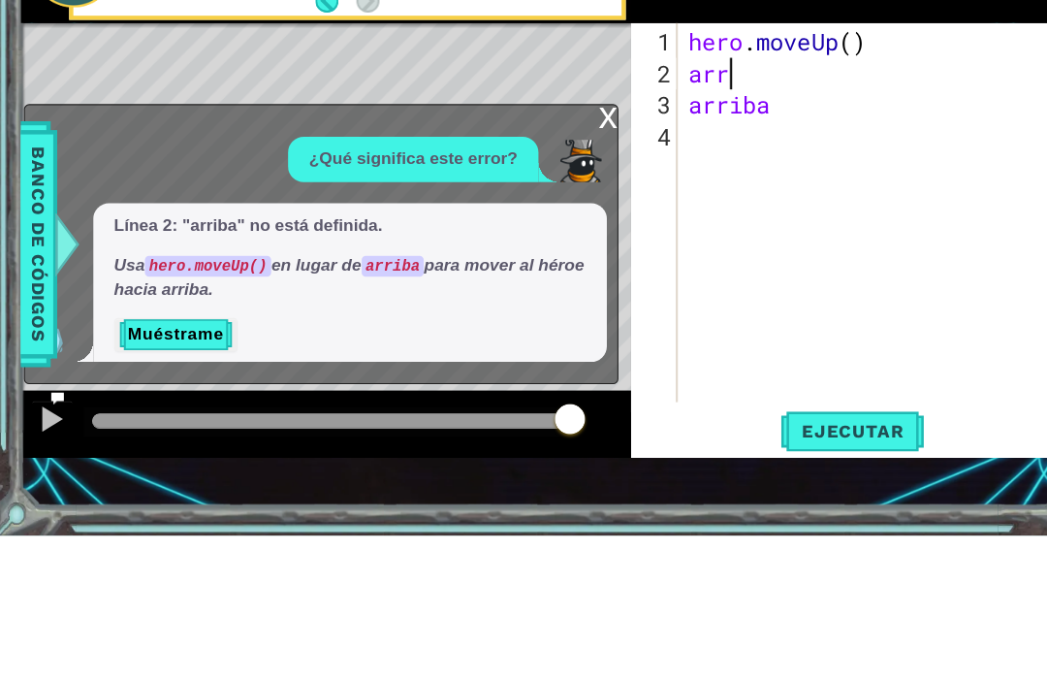
scroll to position [0, 0]
type textarea "a"
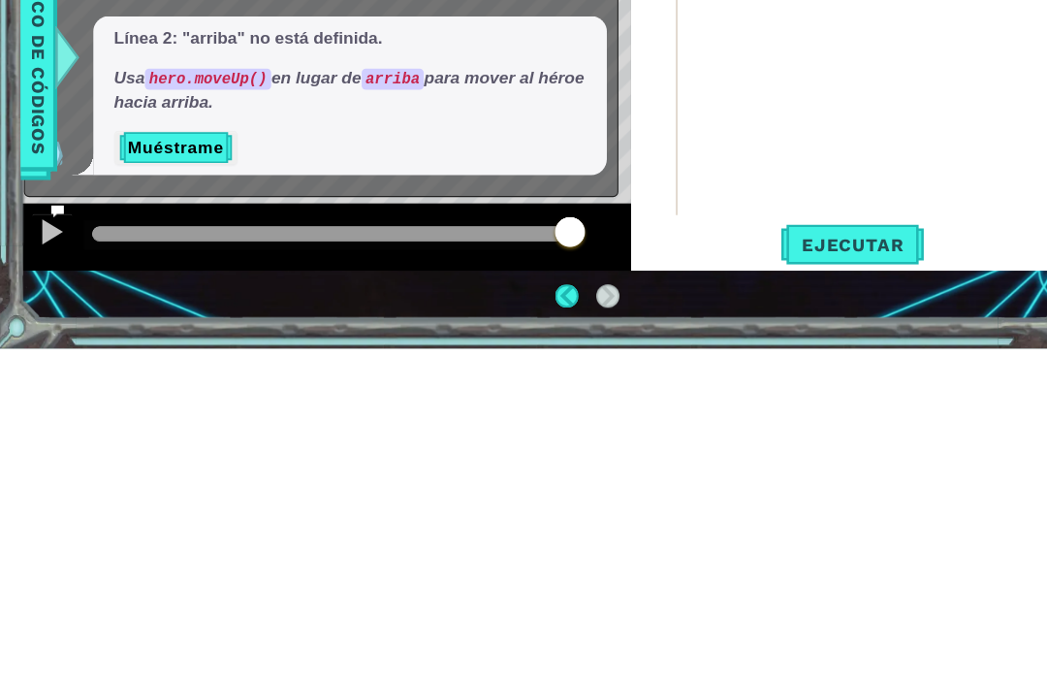
scroll to position [65, 0]
click at [815, 574] on span "Ejecutar" at bounding box center [787, 583] width 133 height 19
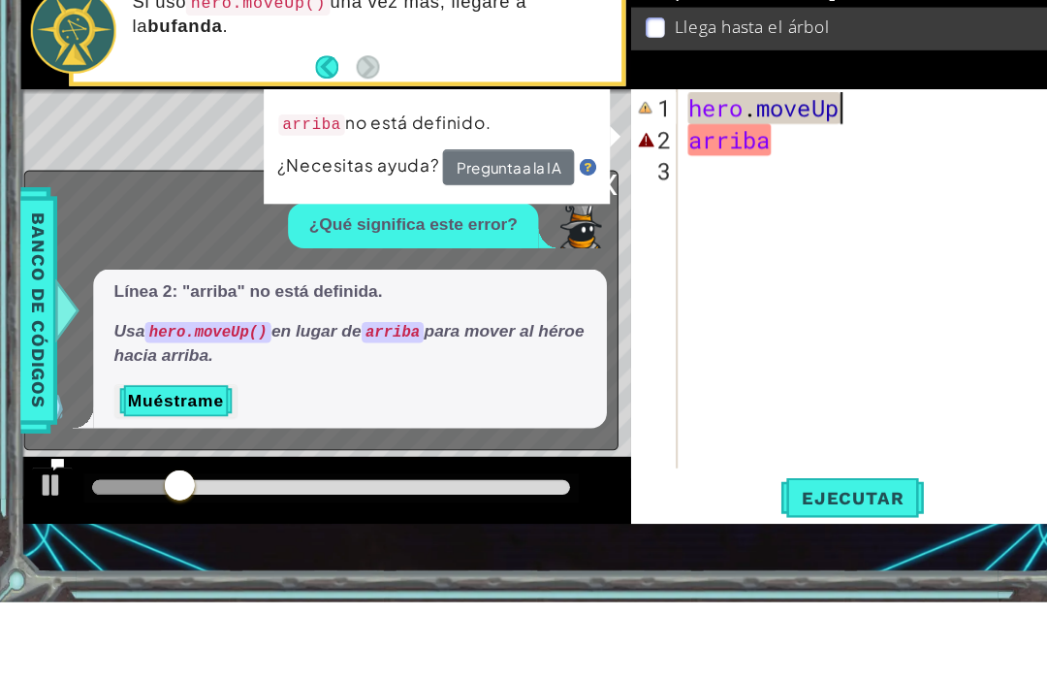
click at [573, 219] on div "Level Map" at bounding box center [469, 492] width 896 height 571
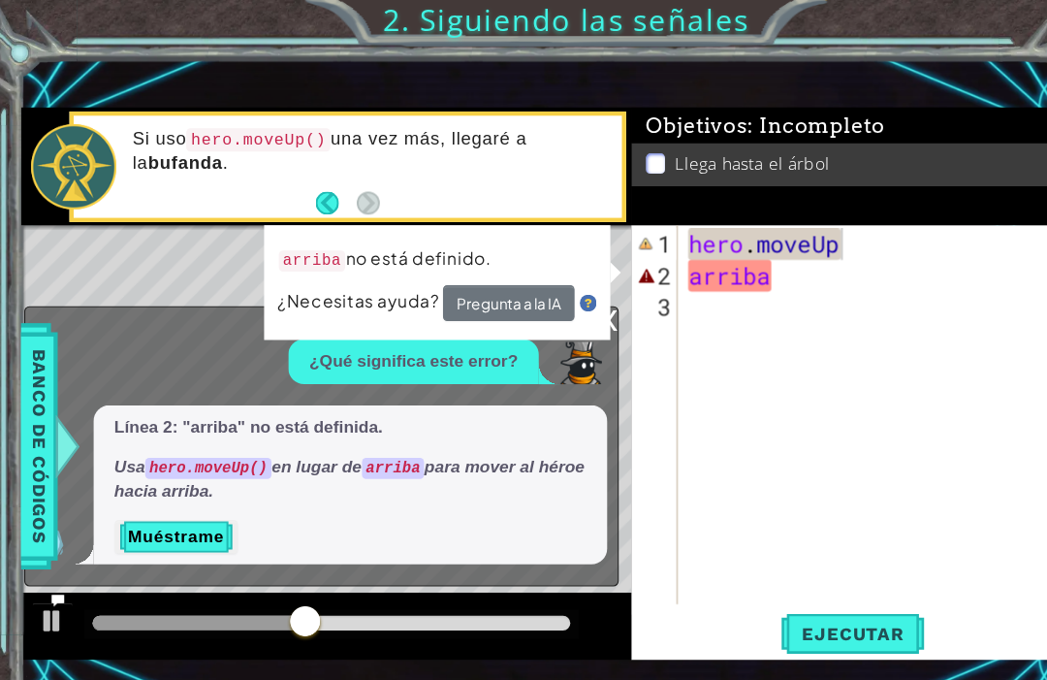
click at [138, 500] on button "Muéstrame" at bounding box center [164, 494] width 113 height 31
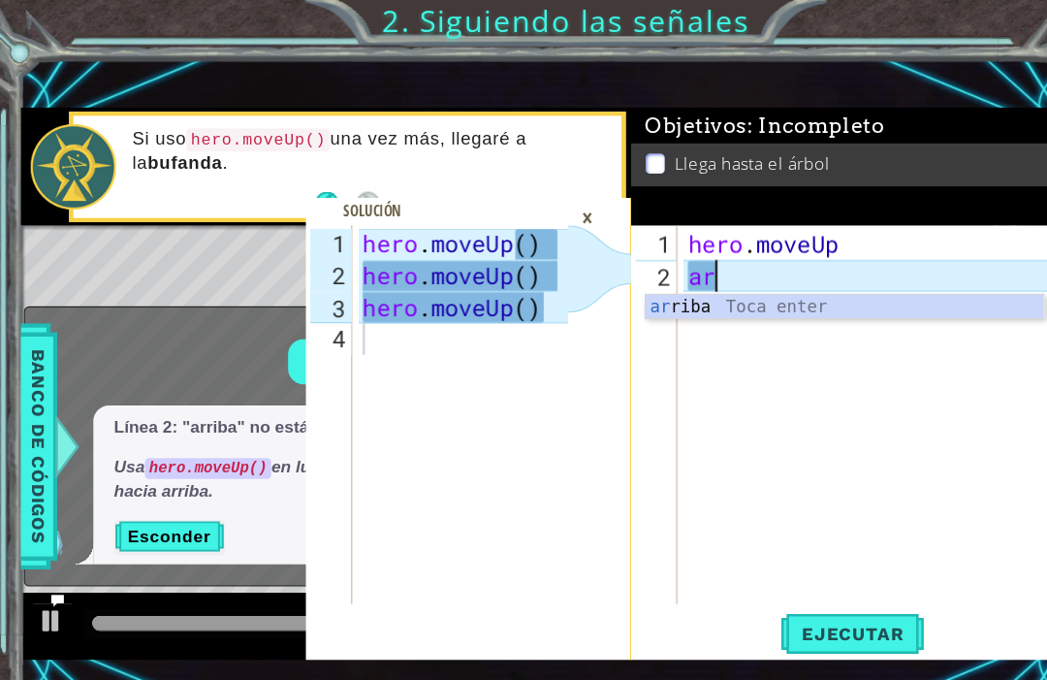
type textarea "a"
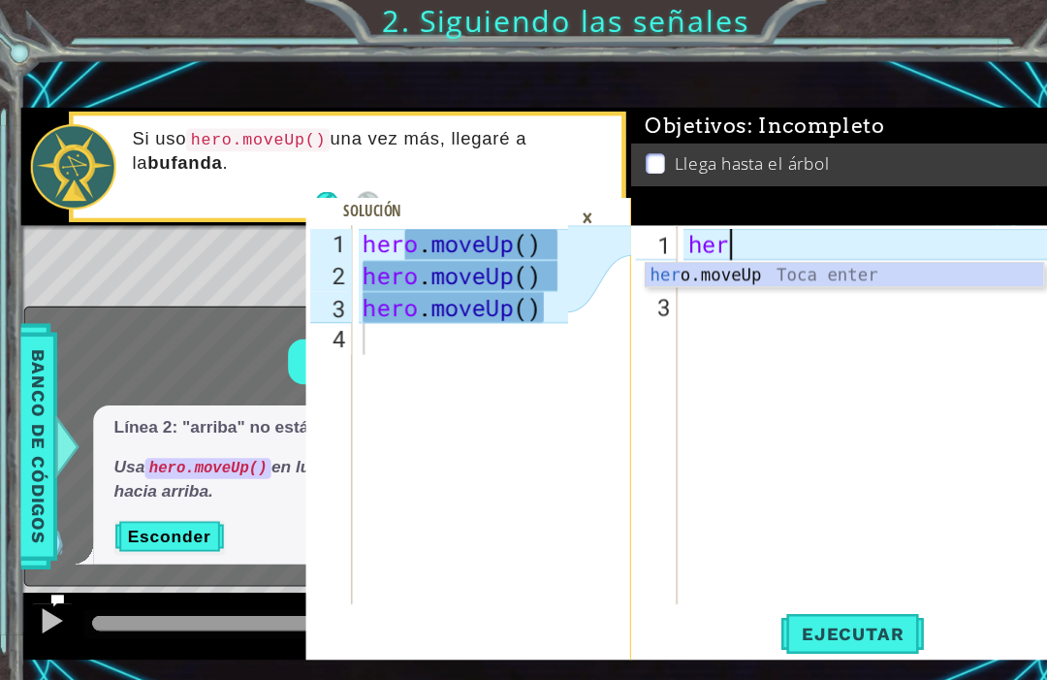
type textarea "h"
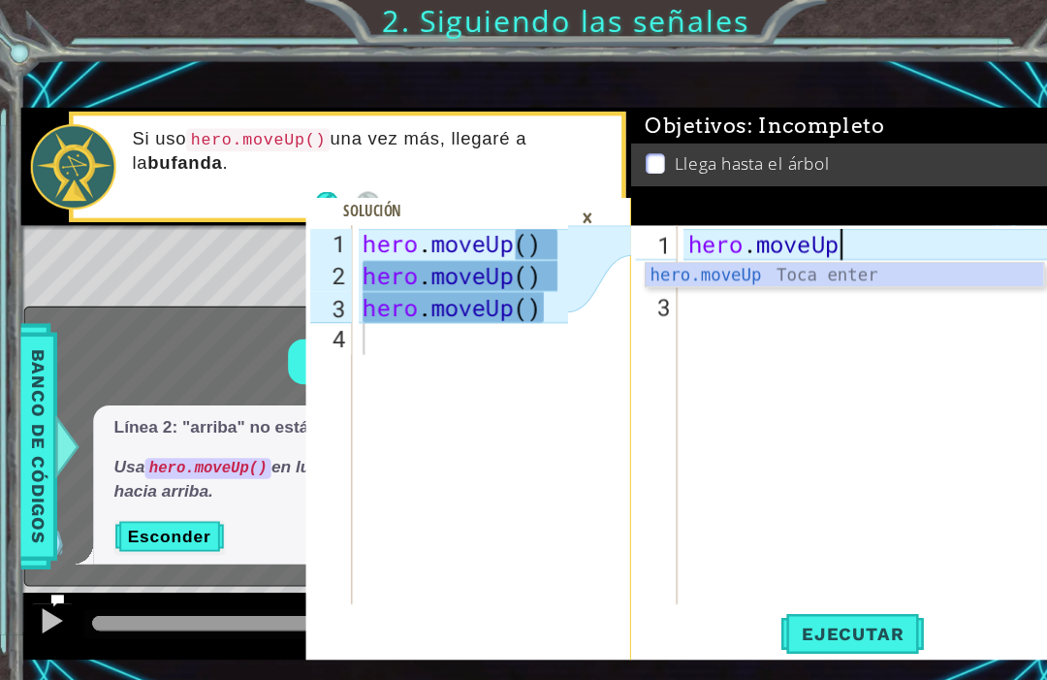
scroll to position [0, 6]
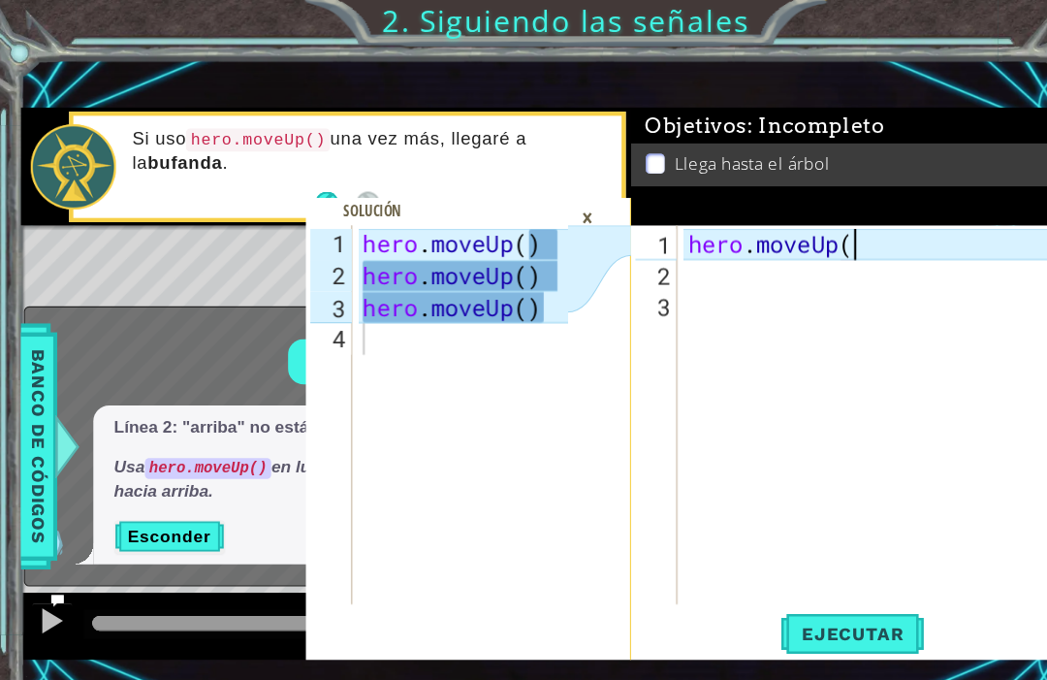
type textarea "hero.moveUp()"
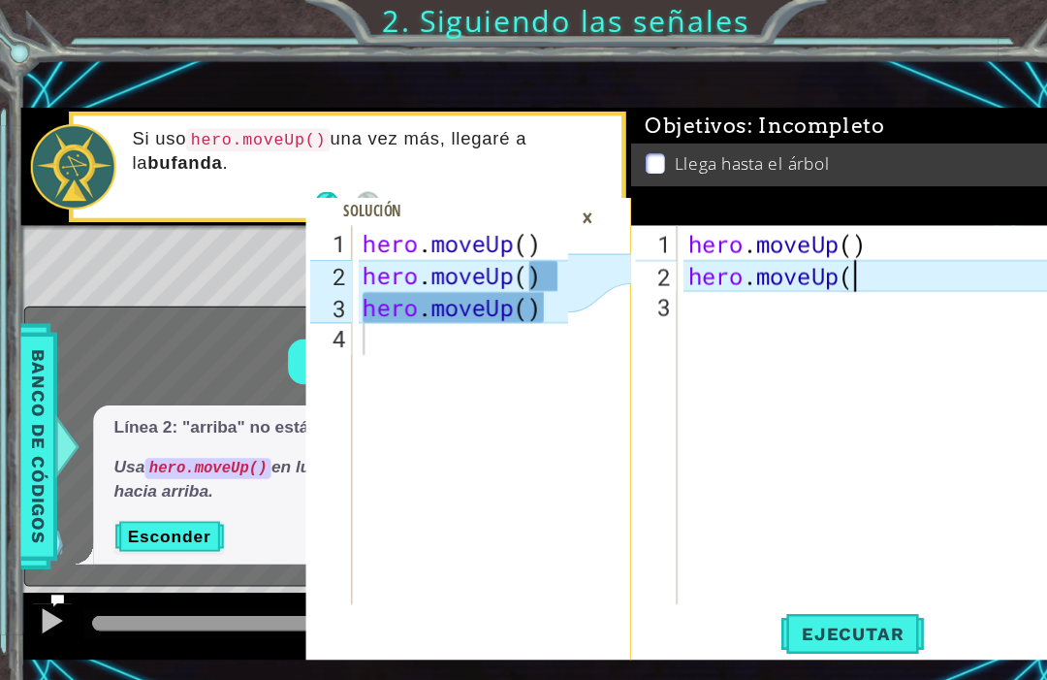
type textarea "hero.moveUp()"
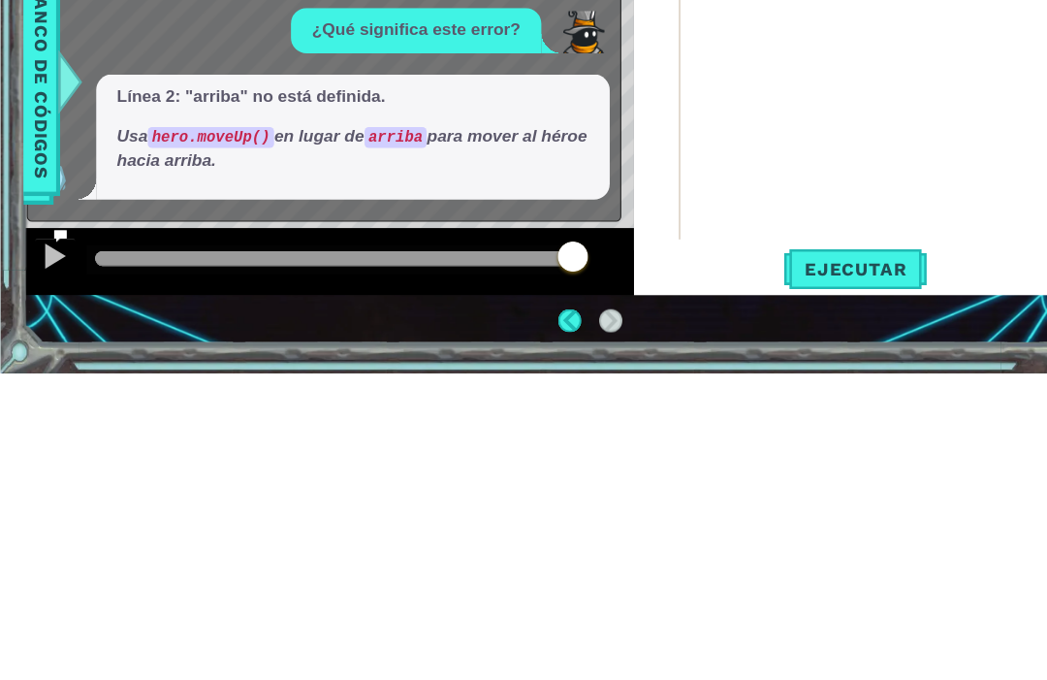
scroll to position [65, 0]
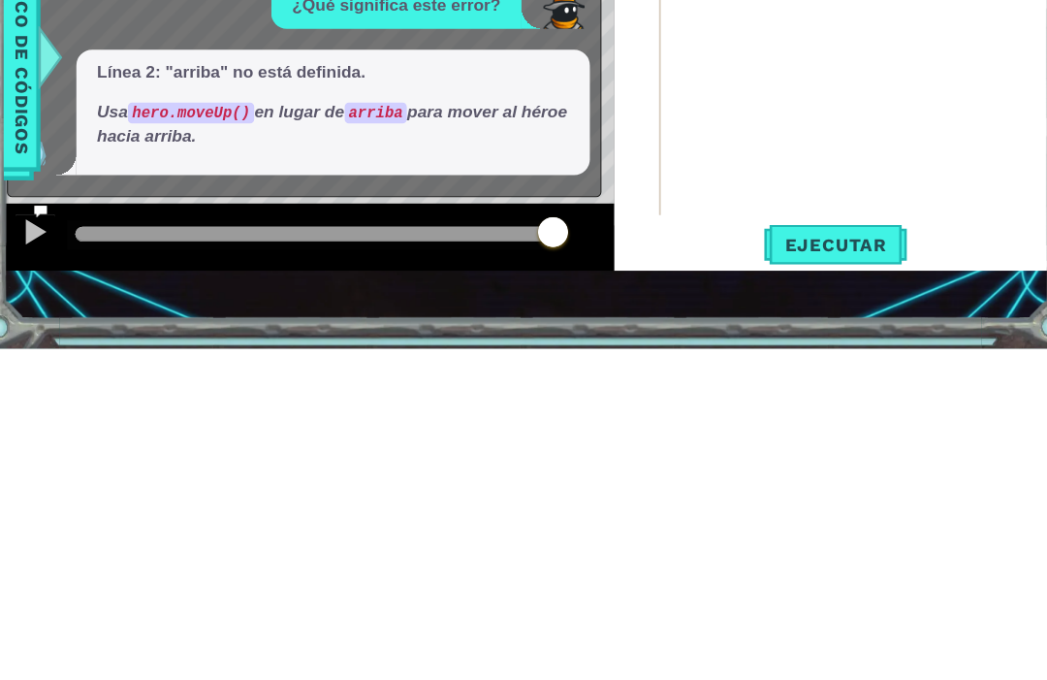
type textarea "hero.moveUp()"
click at [775, 574] on span "Ejecutar" at bounding box center [787, 583] width 133 height 19
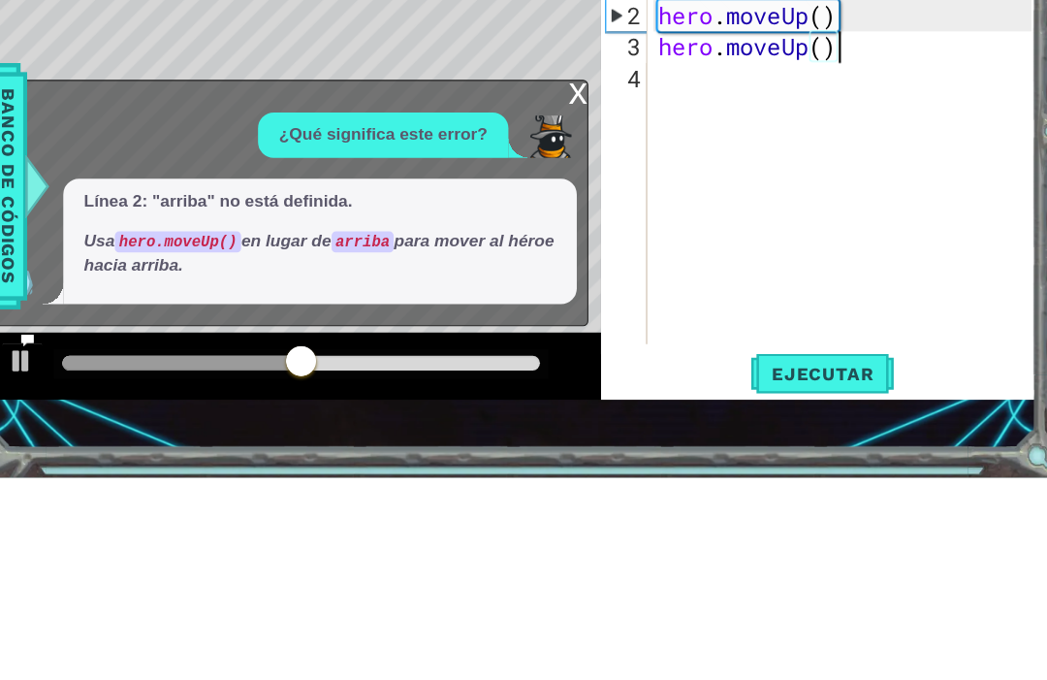
click at [554, 314] on div "x" at bounding box center [562, 323] width 17 height 19
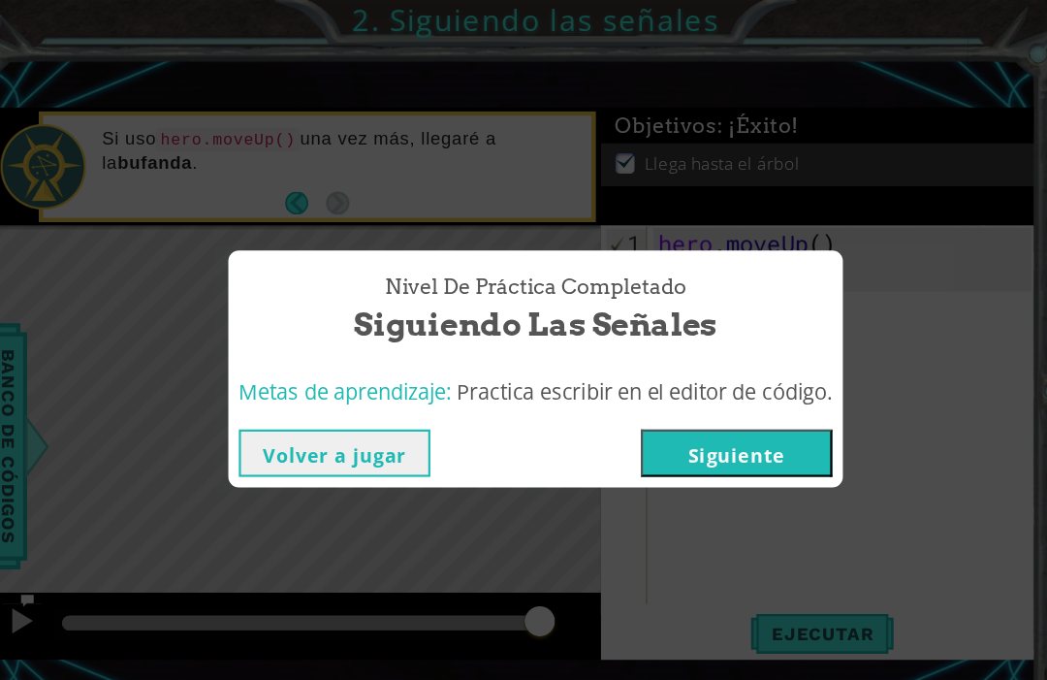
click at [252, 407] on button "Volver a jugar" at bounding box center [338, 418] width 176 height 44
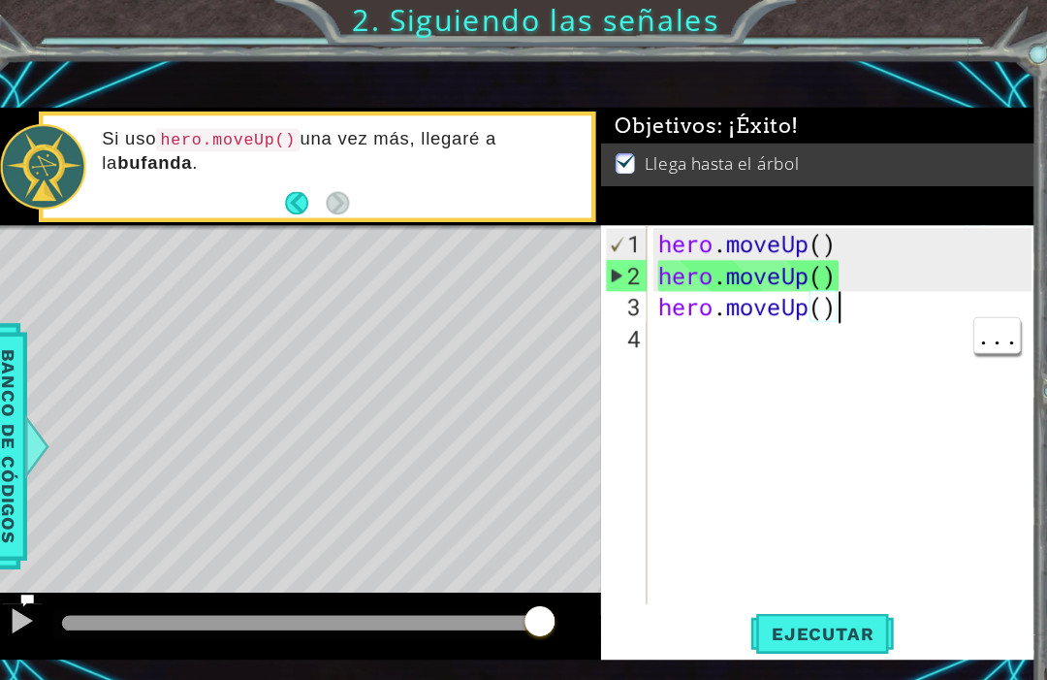
scroll to position [0, 0]
click at [695, 311] on div "hero . moveUp ( ) hero . moveUp ( ) hero . moveUp ( )" at bounding box center [811, 413] width 358 height 407
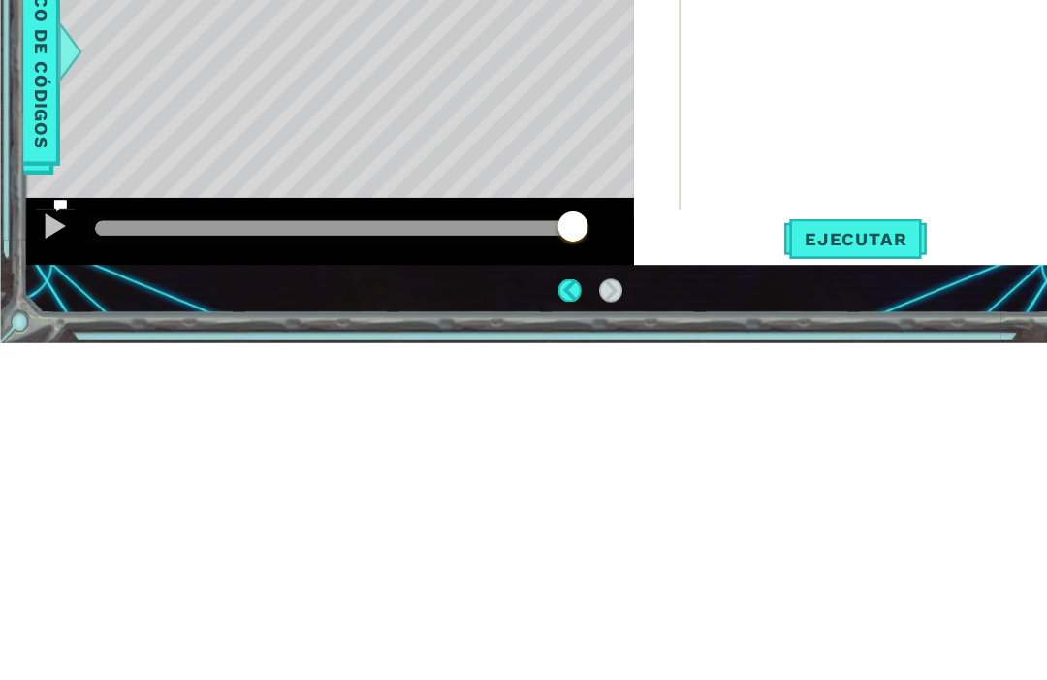
scroll to position [65, 0]
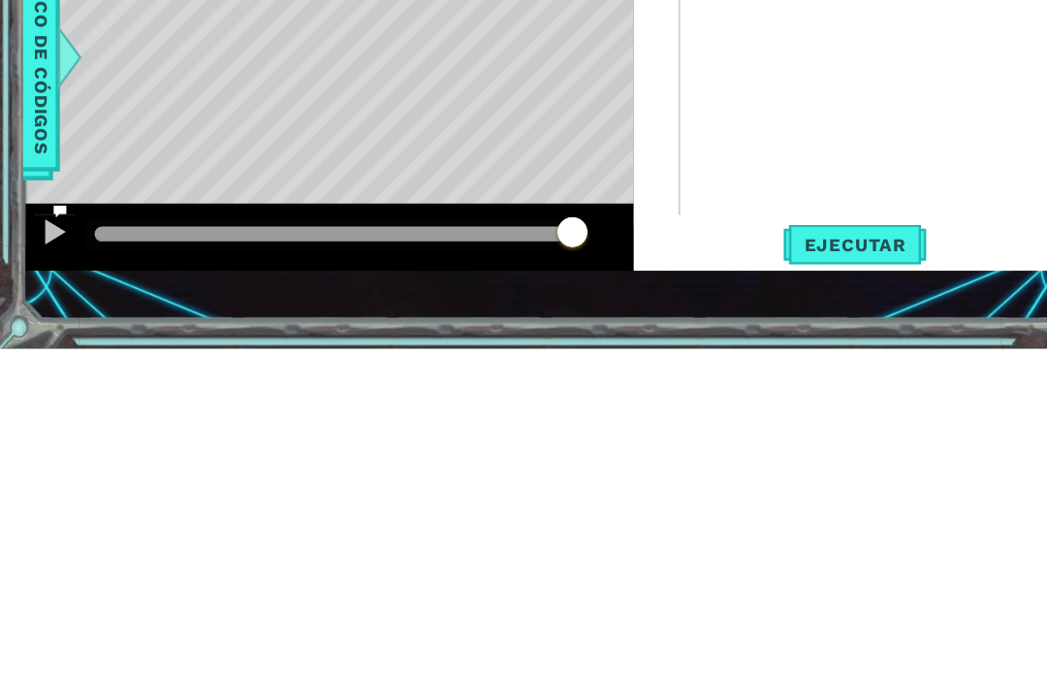
type textarea "hero.moveUp()"
click at [804, 574] on span "Ejecutar" at bounding box center [787, 583] width 133 height 19
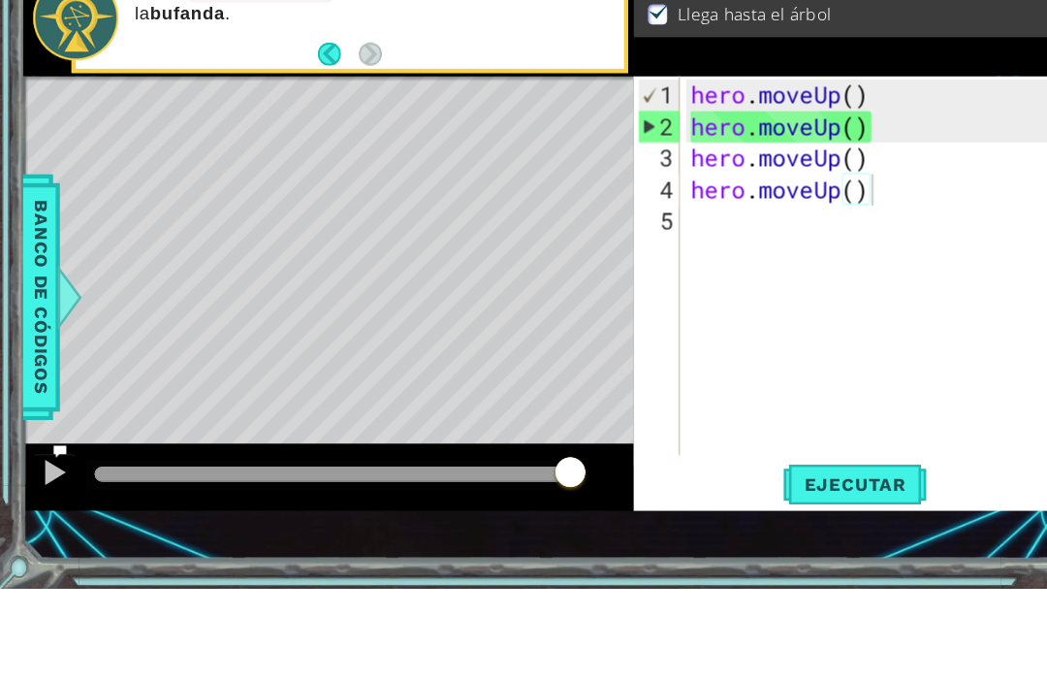
scroll to position [58, 0]
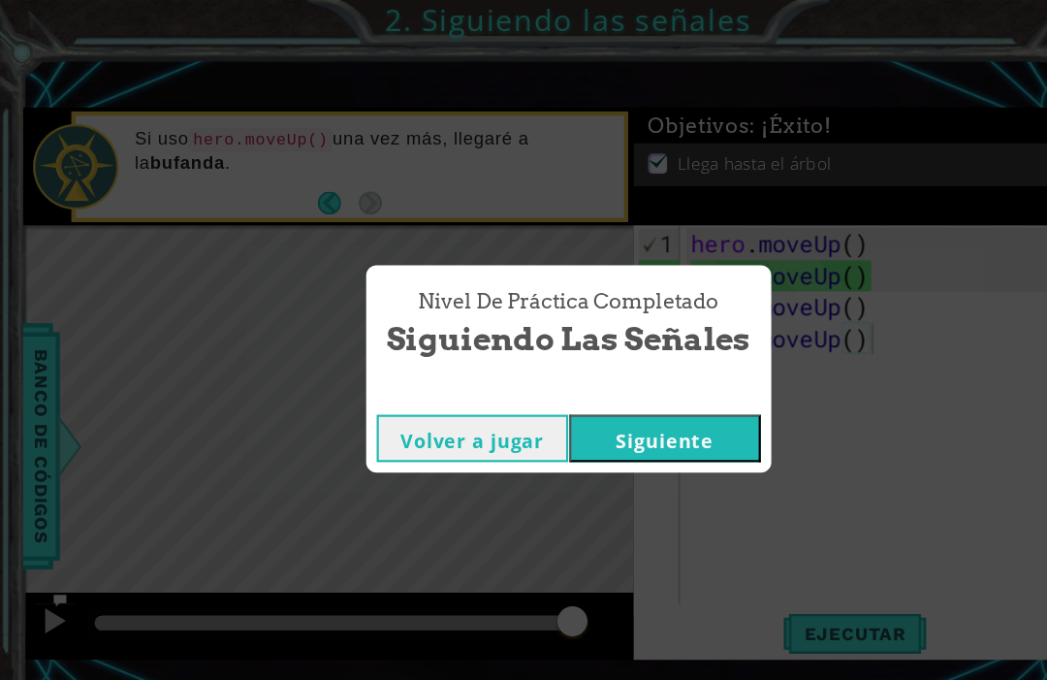
click at [646, 394] on button "Siguiente" at bounding box center [613, 404] width 176 height 44
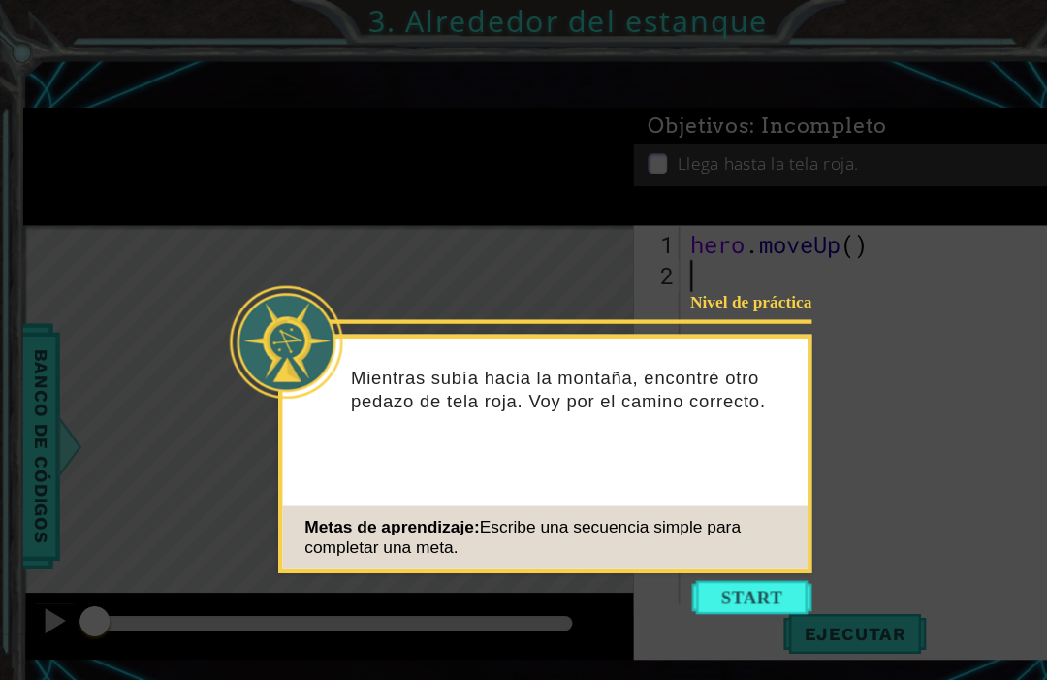
click at [709, 527] on div "Nivel de práctica Mientras subía hacia la montaña, encontré otro pedazo de tela…" at bounding box center [503, 418] width 492 height 220
click at [721, 560] on button "Start" at bounding box center [693, 550] width 111 height 31
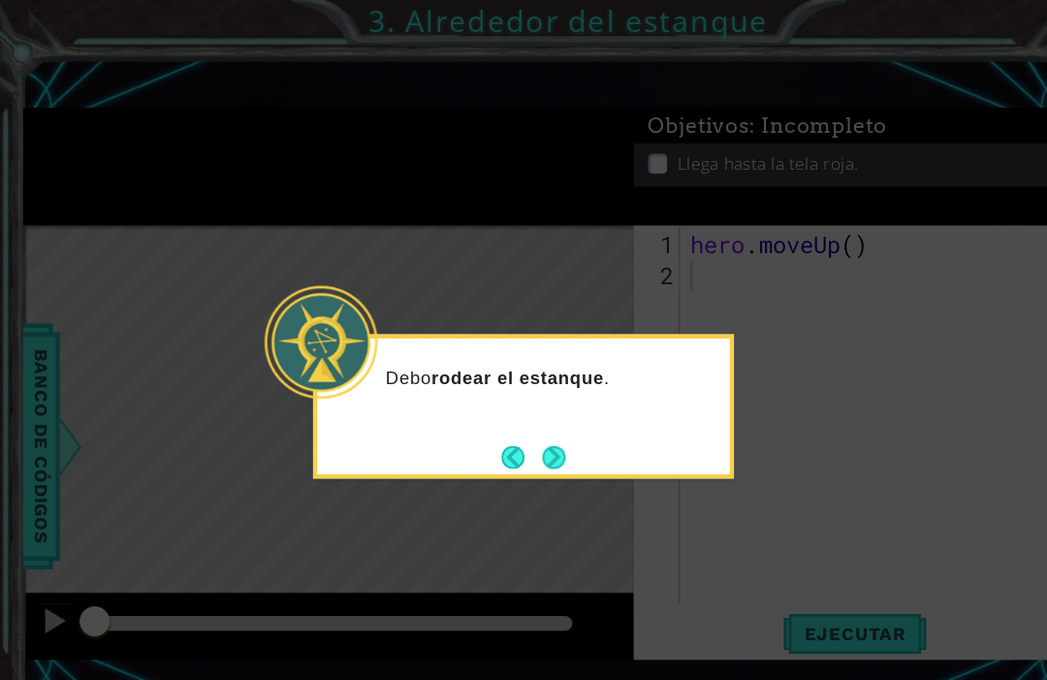
click at [519, 414] on button "Next" at bounding box center [509, 420] width 21 height 21
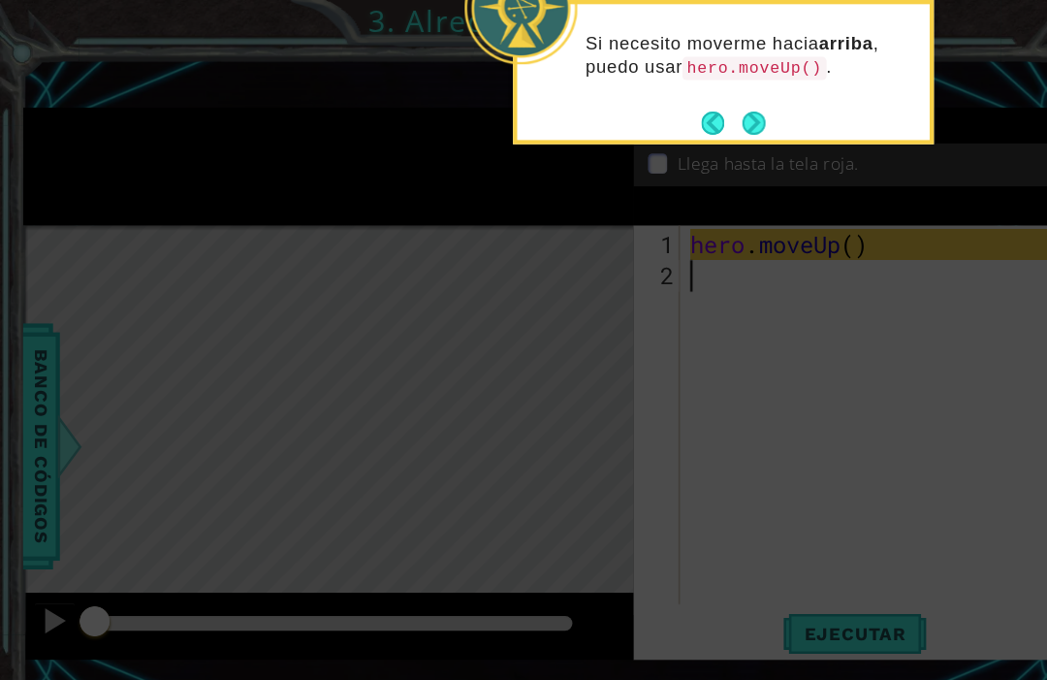
click at [701, 105] on button "Next" at bounding box center [694, 113] width 21 height 21
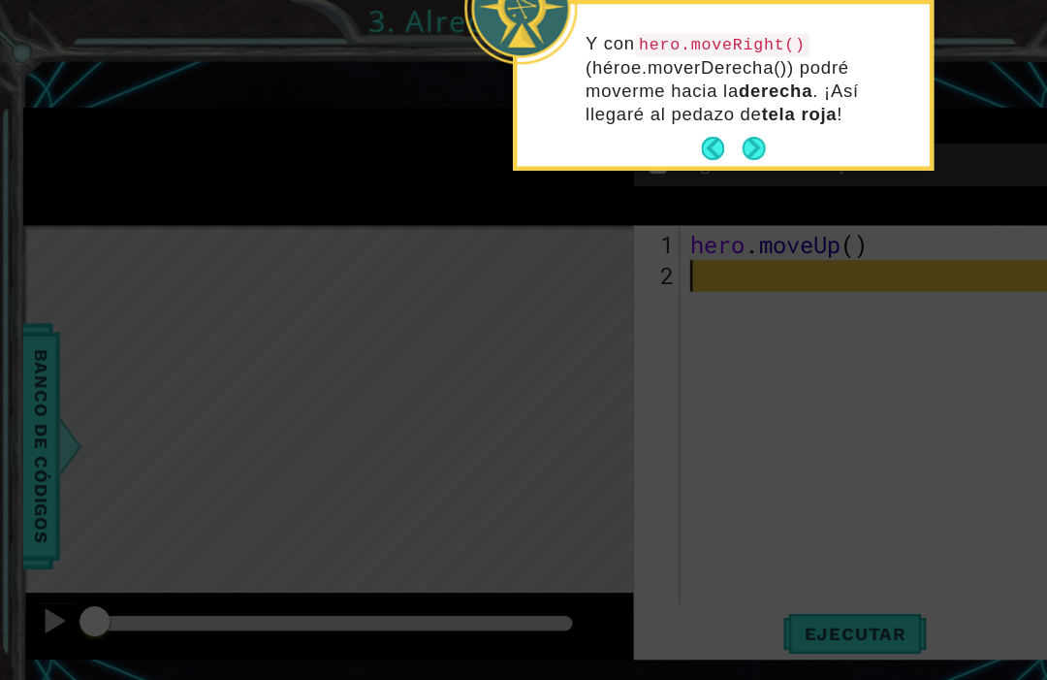
click at [692, 141] on button "Next" at bounding box center [695, 137] width 26 height 26
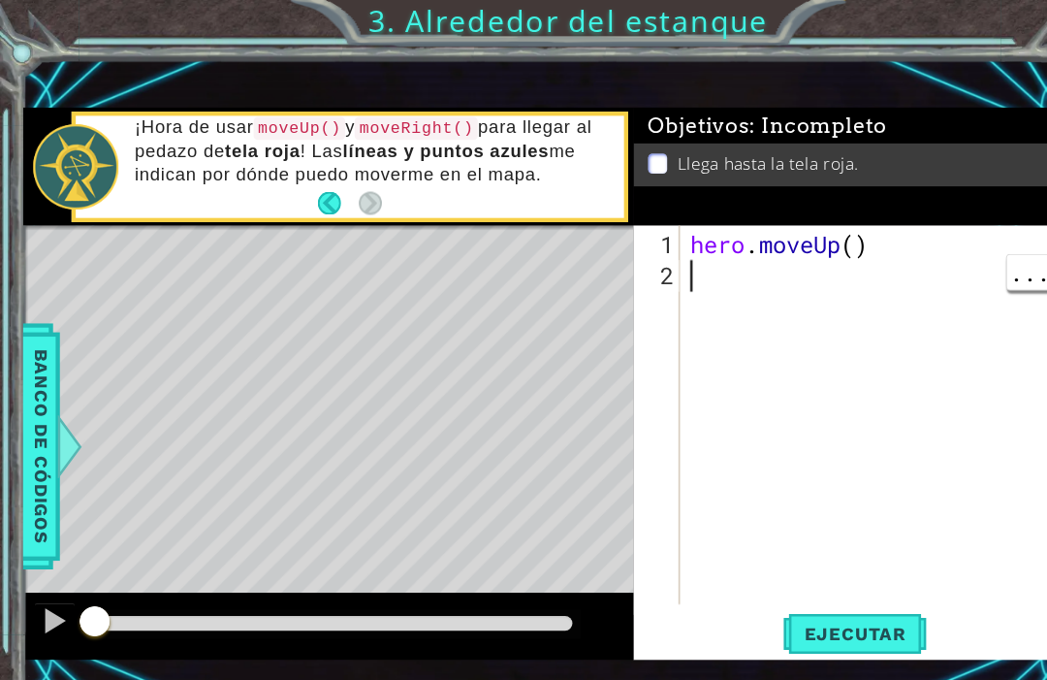
click at [655, 265] on div "hero . moveUp ( )" at bounding box center [811, 413] width 358 height 407
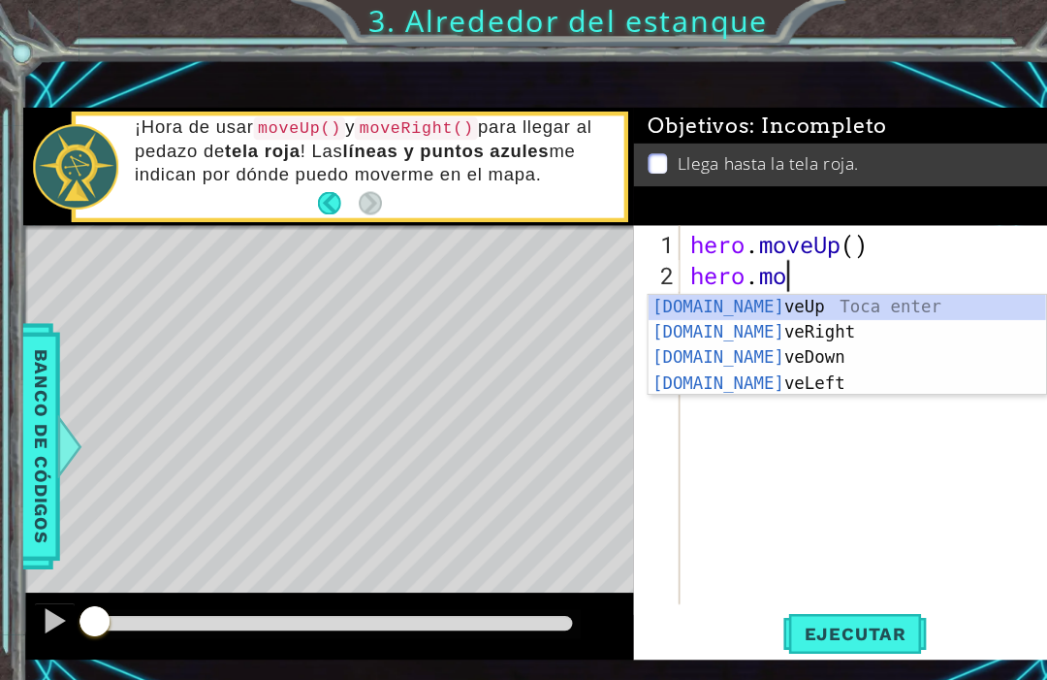
scroll to position [0, 4]
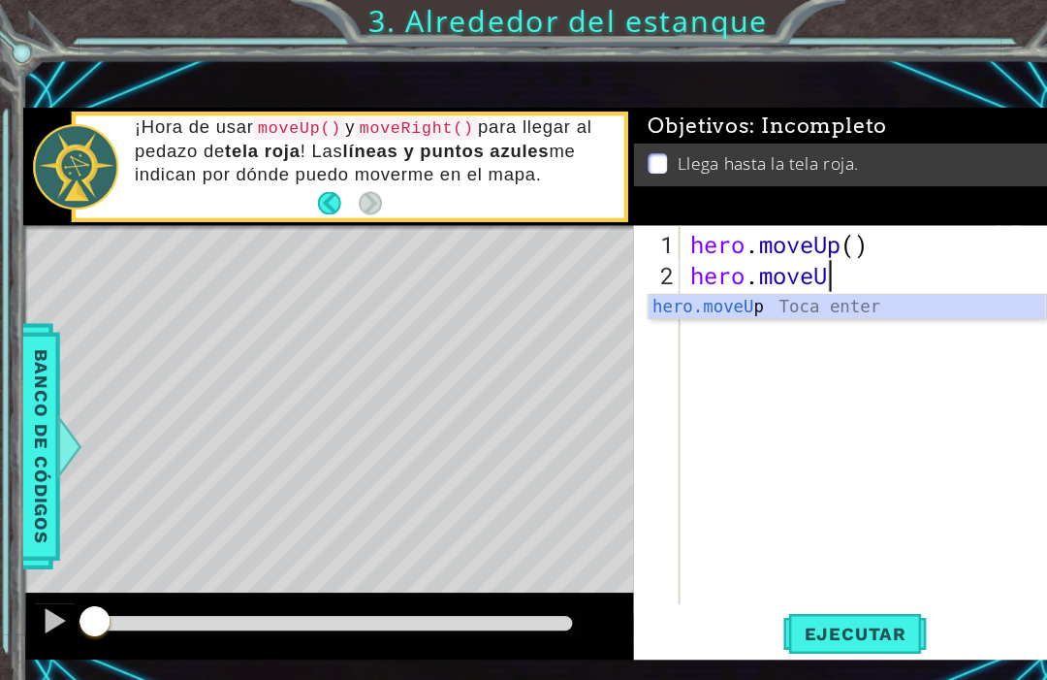
type textarea "hero.moveUp"
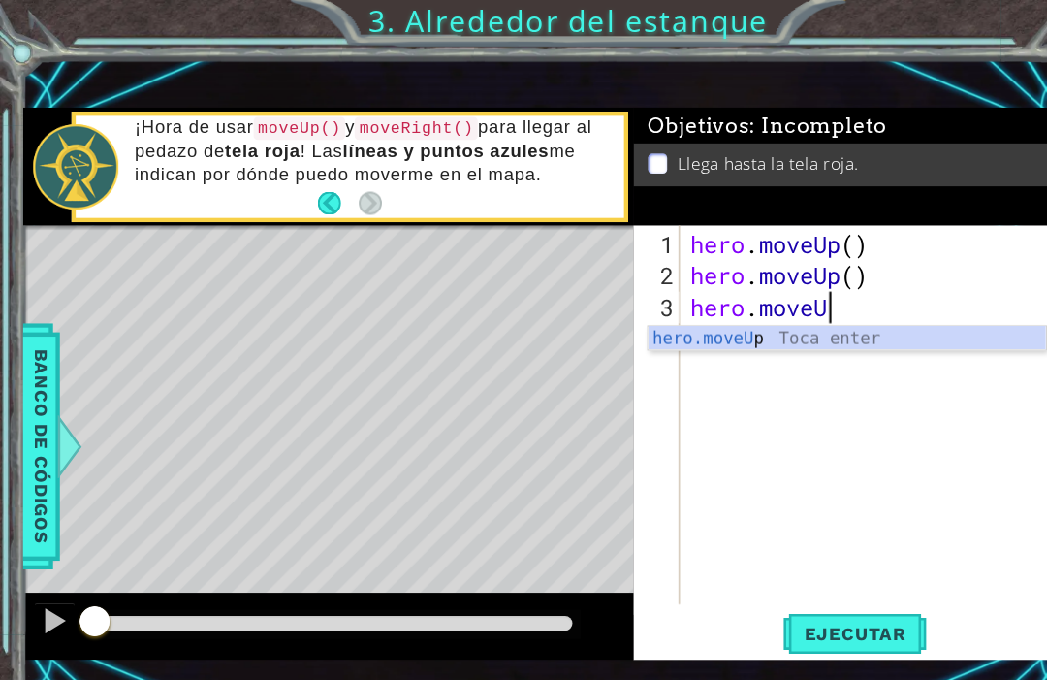
type textarea "hero.moveUp"
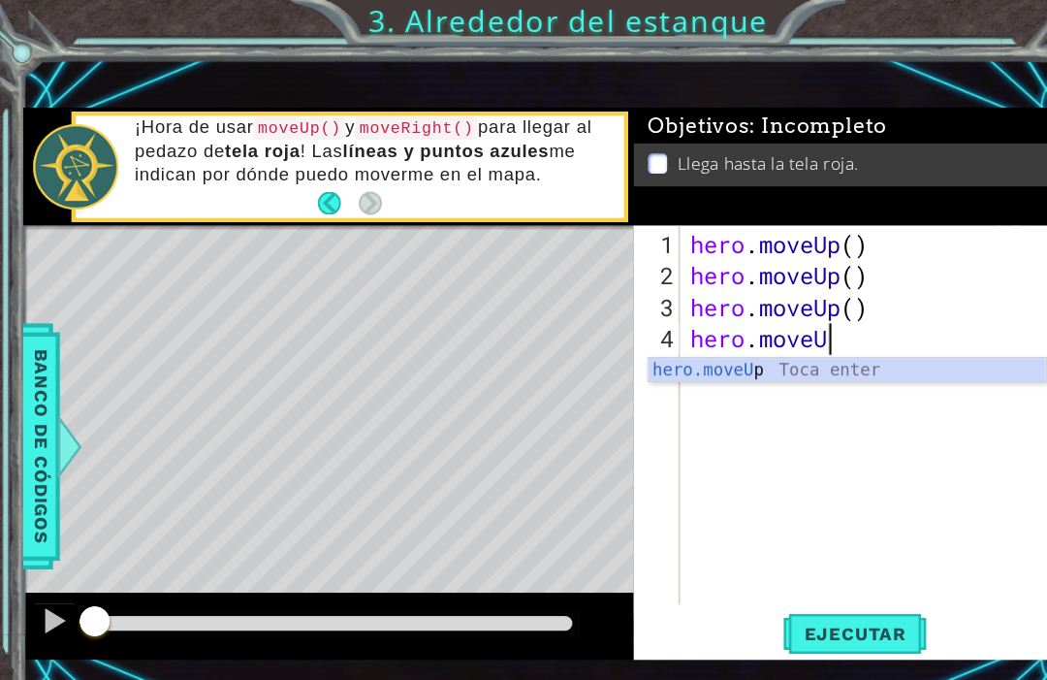
type textarea "hero.moveUp"
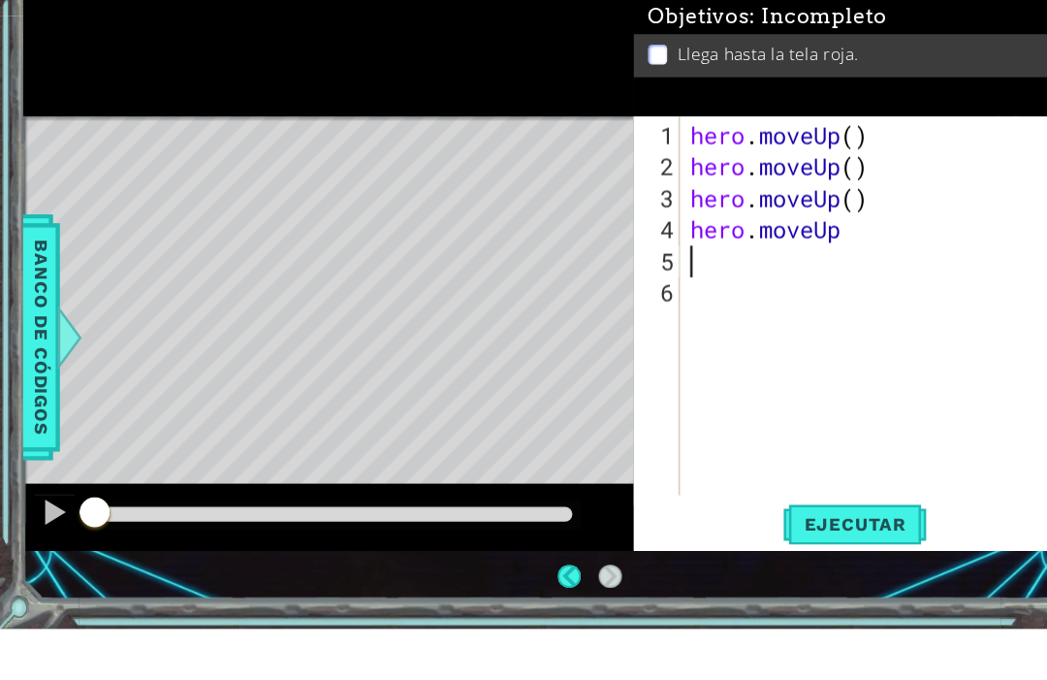
scroll to position [0, 0]
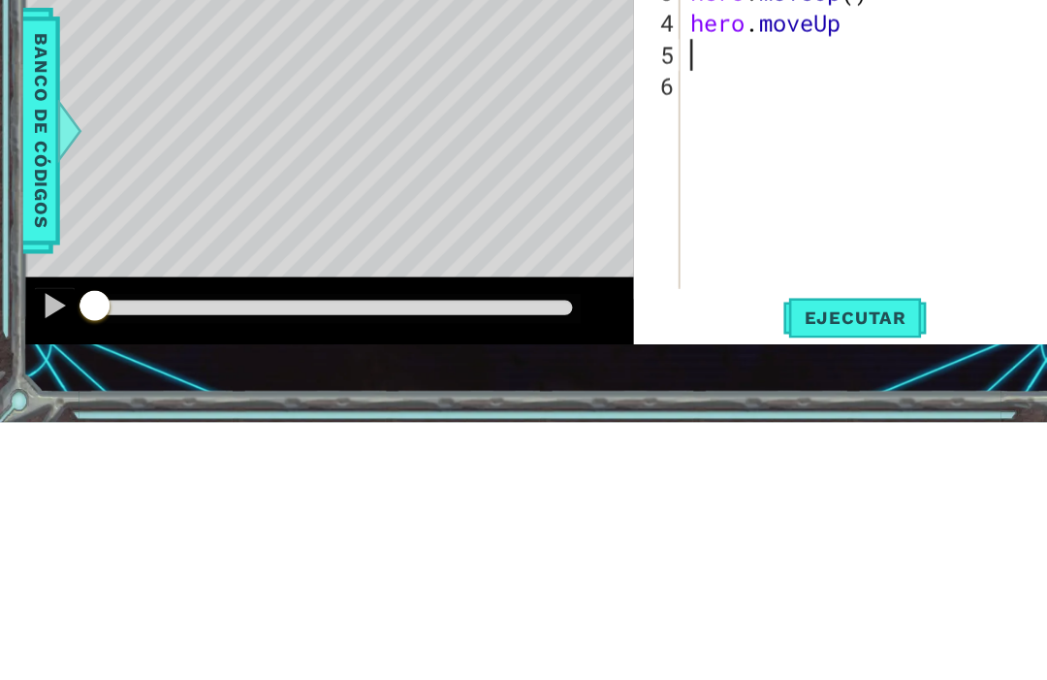
click at [778, 574] on span "Ejecutar" at bounding box center [787, 583] width 133 height 19
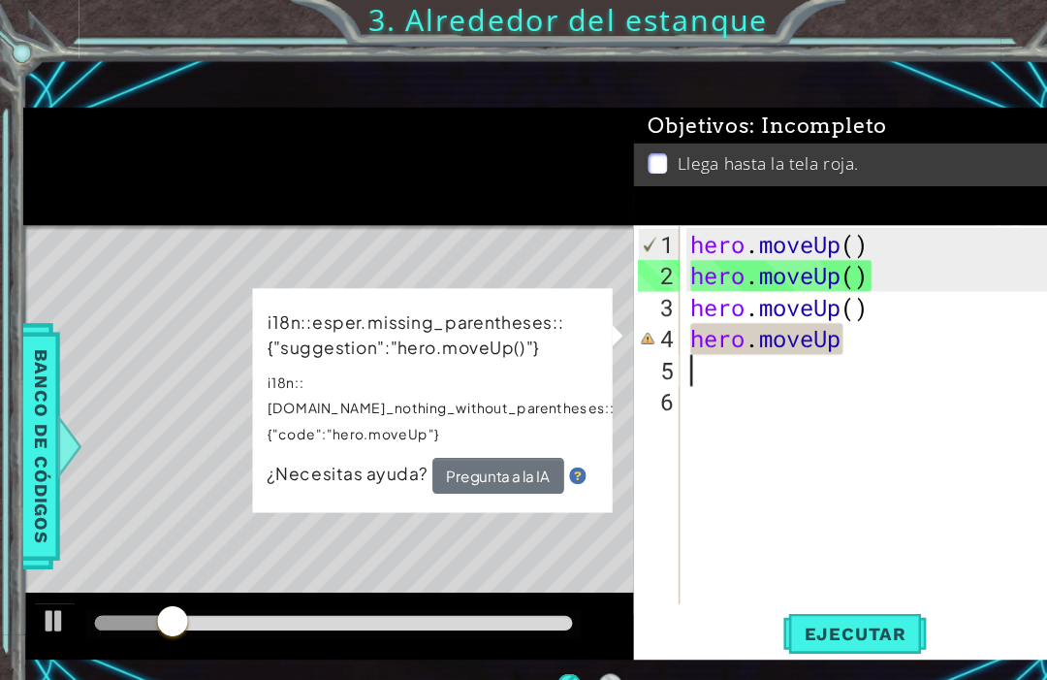
scroll to position [48, 0]
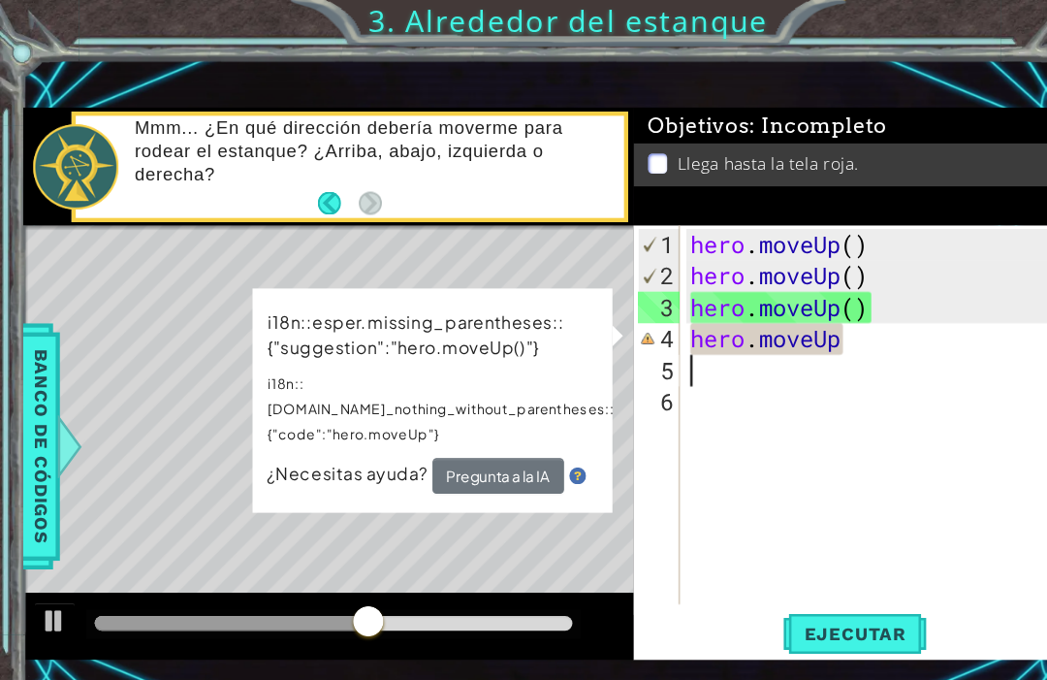
type textarea "hero.moveUp"
click at [799, 329] on div "hero . moveUp ( ) hero . moveUp ( ) hero . moveUp ( ) hero . moveUp" at bounding box center [811, 413] width 358 height 407
click at [817, 312] on div "hero . moveUp ( ) hero . moveUp ( ) hero . moveUp ( ) hero . moveUp" at bounding box center [811, 413] width 358 height 407
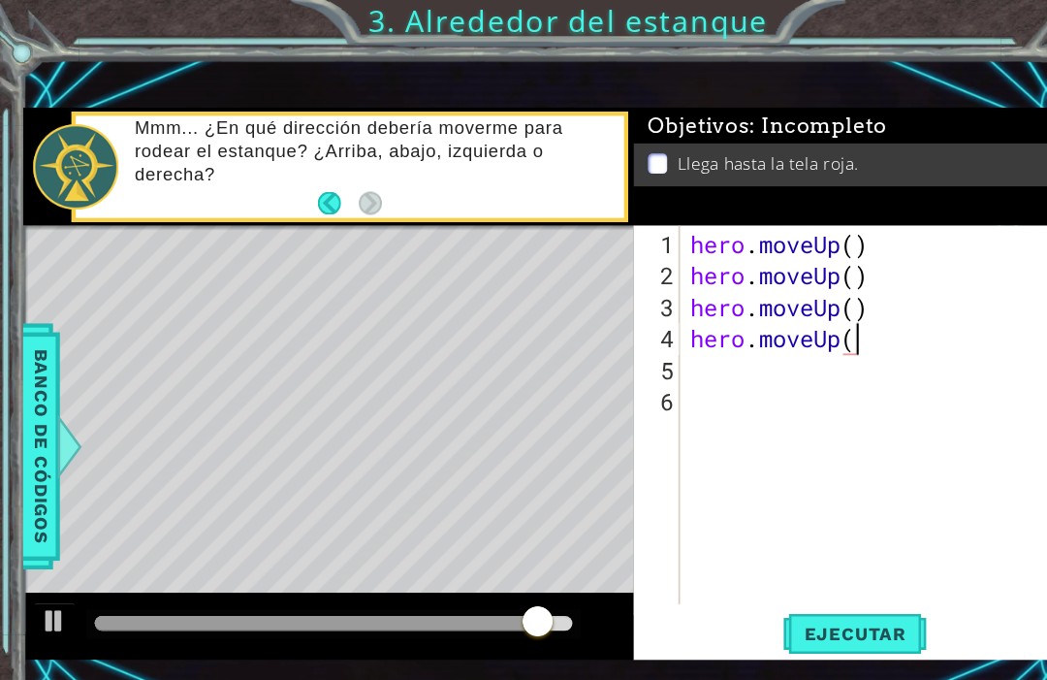
scroll to position [0, 7]
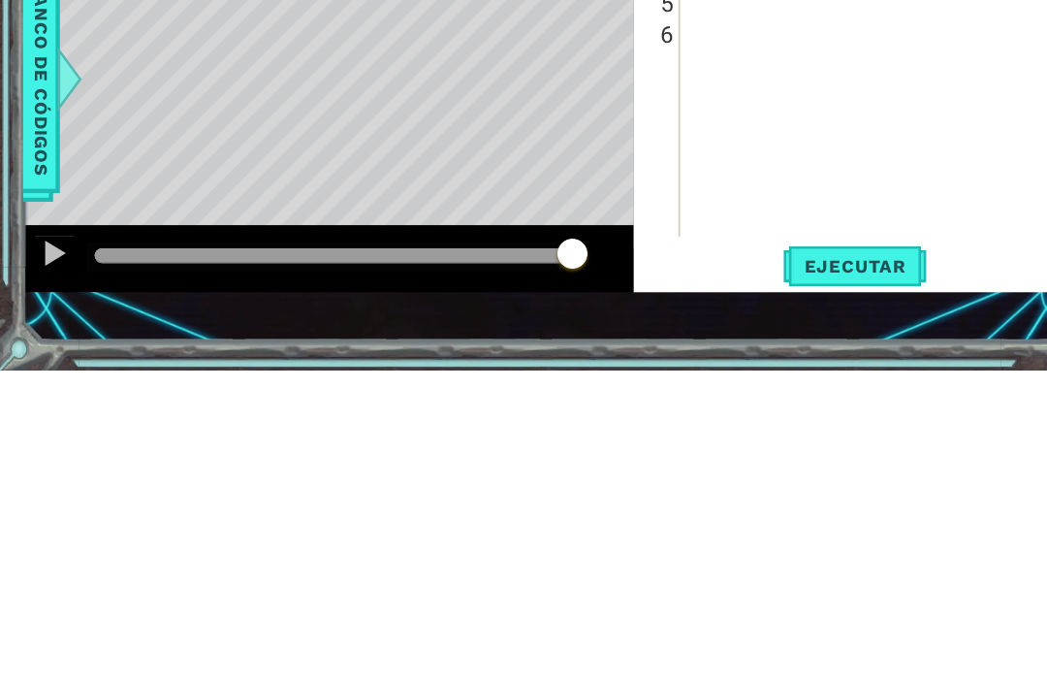
type textarea "hero.moveUp()"
click at [813, 574] on span "Ejecutar" at bounding box center [787, 583] width 133 height 19
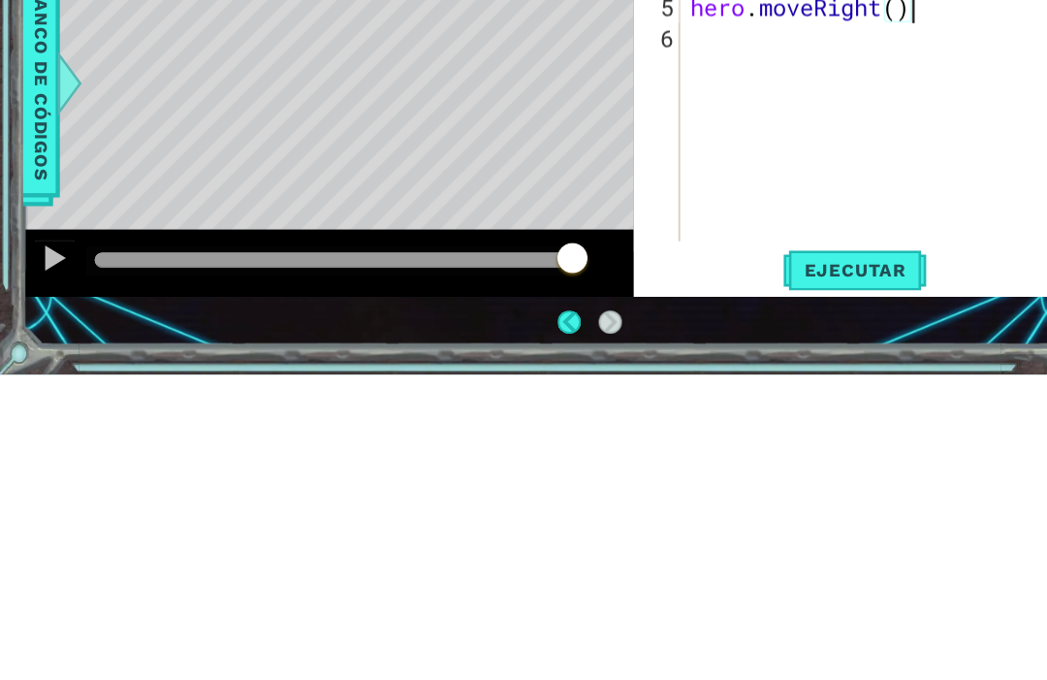
scroll to position [65, 0]
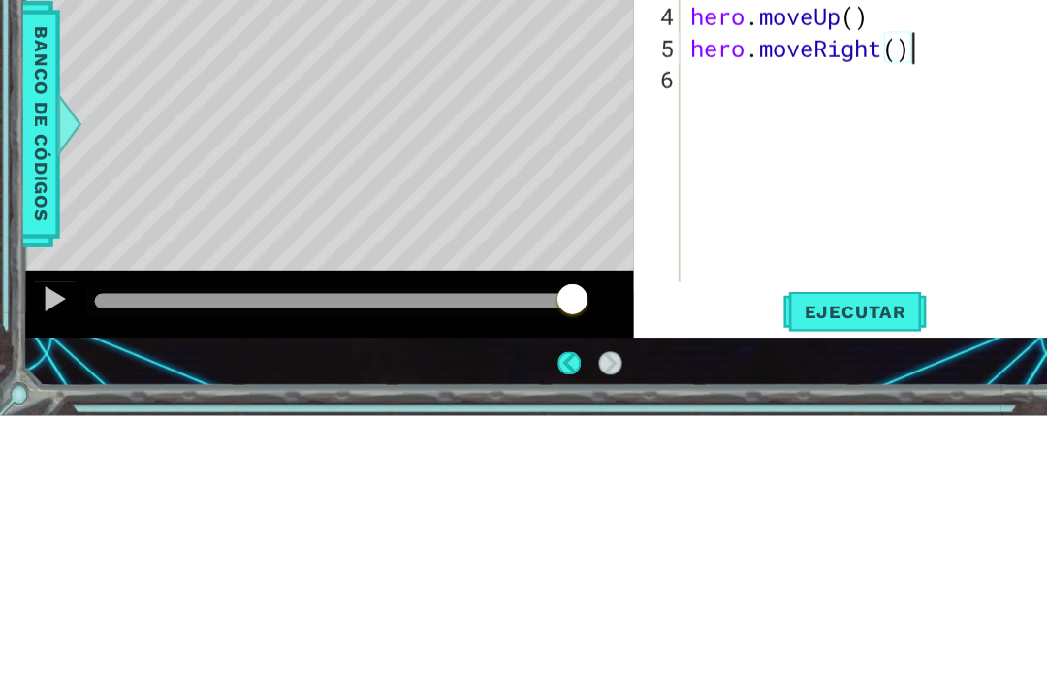
type textarea "hero.moveRight()"
click at [782, 563] on button "Ejecutar" at bounding box center [787, 583] width 133 height 40
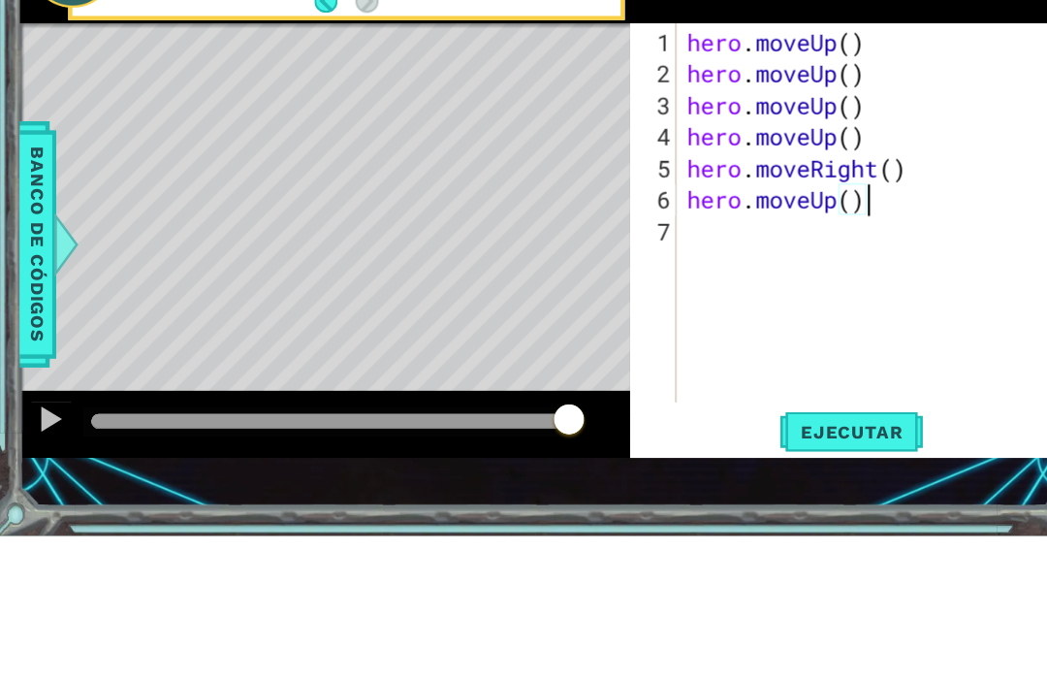
scroll to position [0, 7]
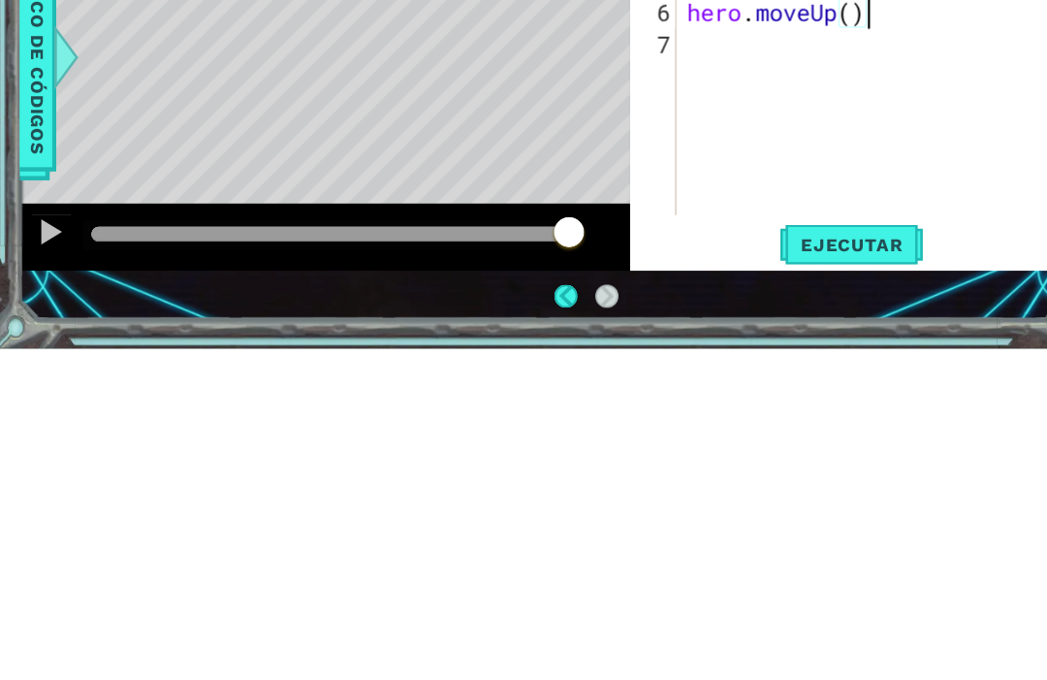
type textarea "hero.moveUp()"
click at [797, 574] on span "Ejecutar" at bounding box center [787, 583] width 133 height 19
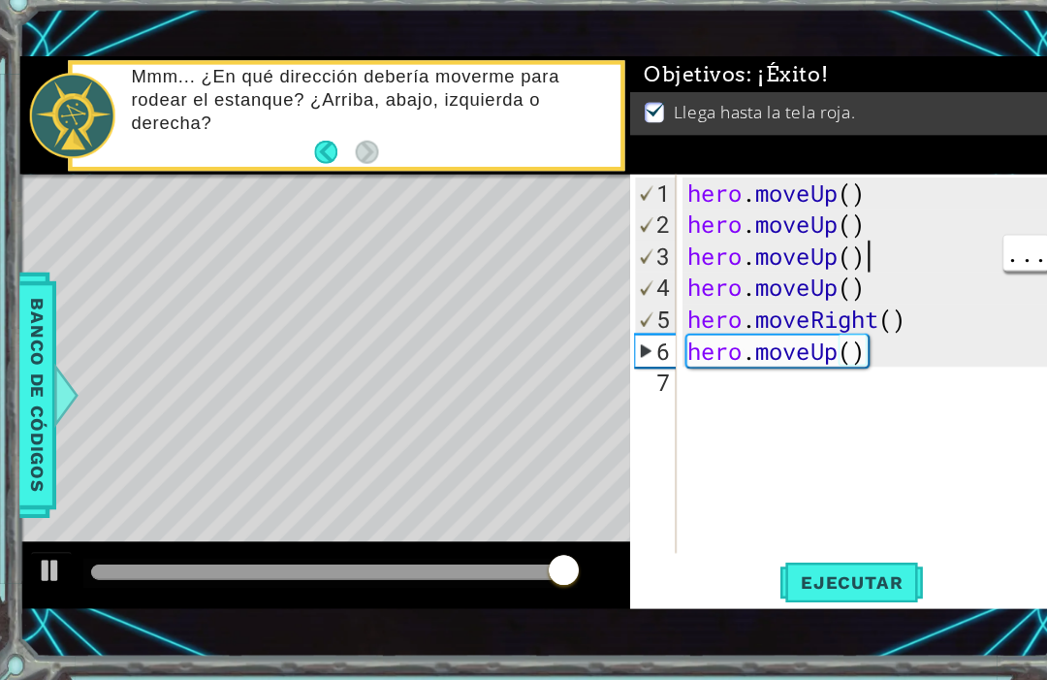
scroll to position [58, 0]
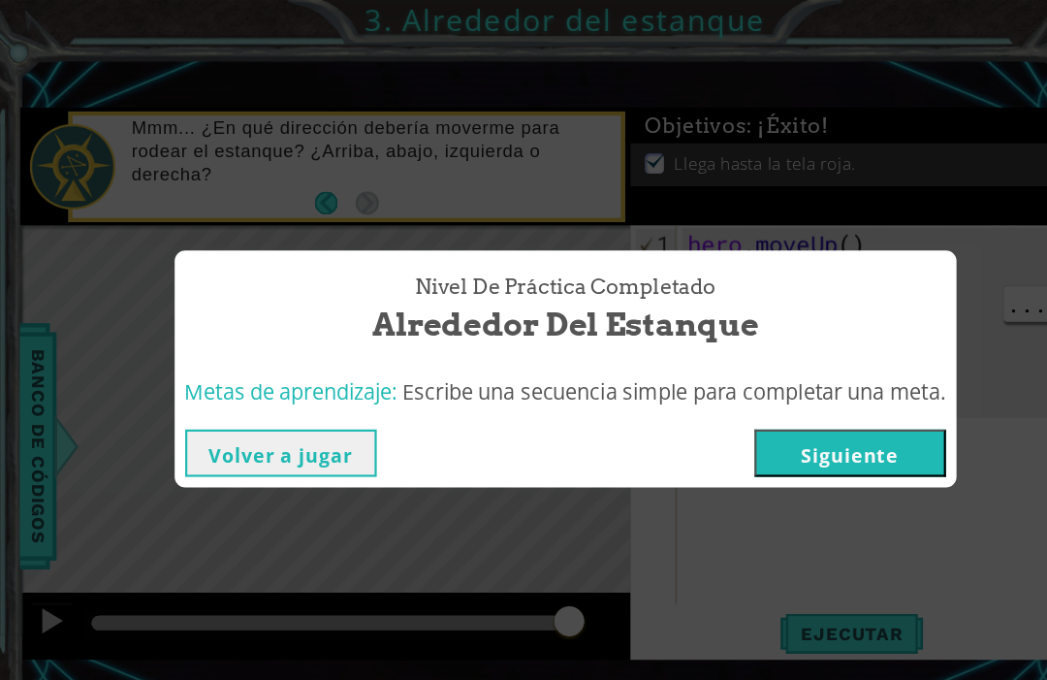
click at [788, 404] on button "Siguiente" at bounding box center [786, 418] width 176 height 44
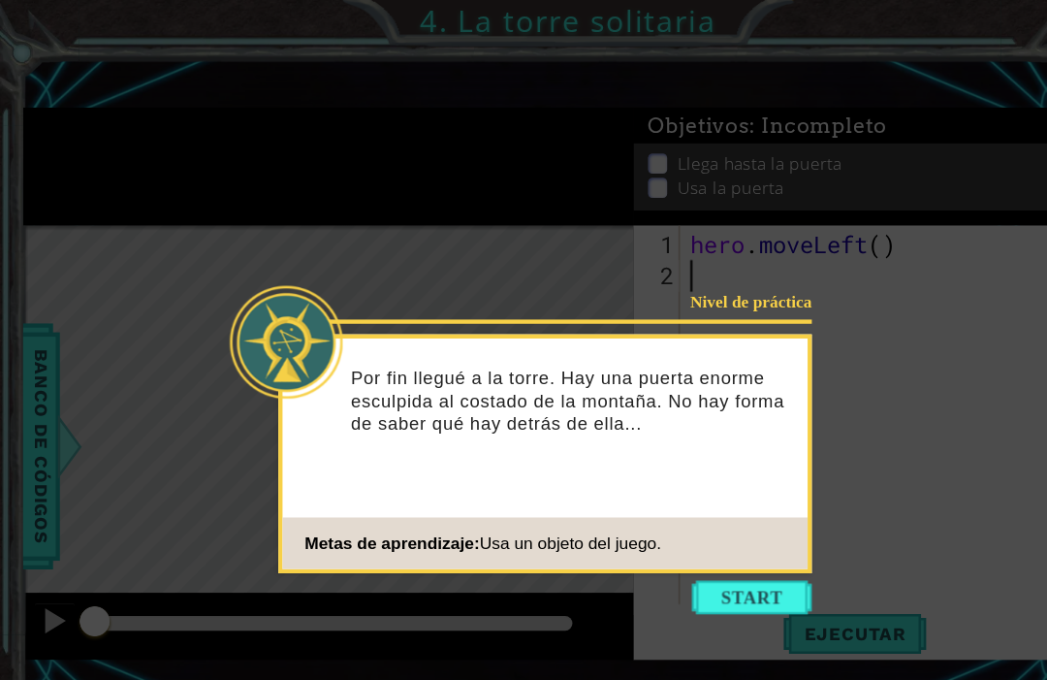
click at [715, 551] on button "Start" at bounding box center [693, 550] width 111 height 31
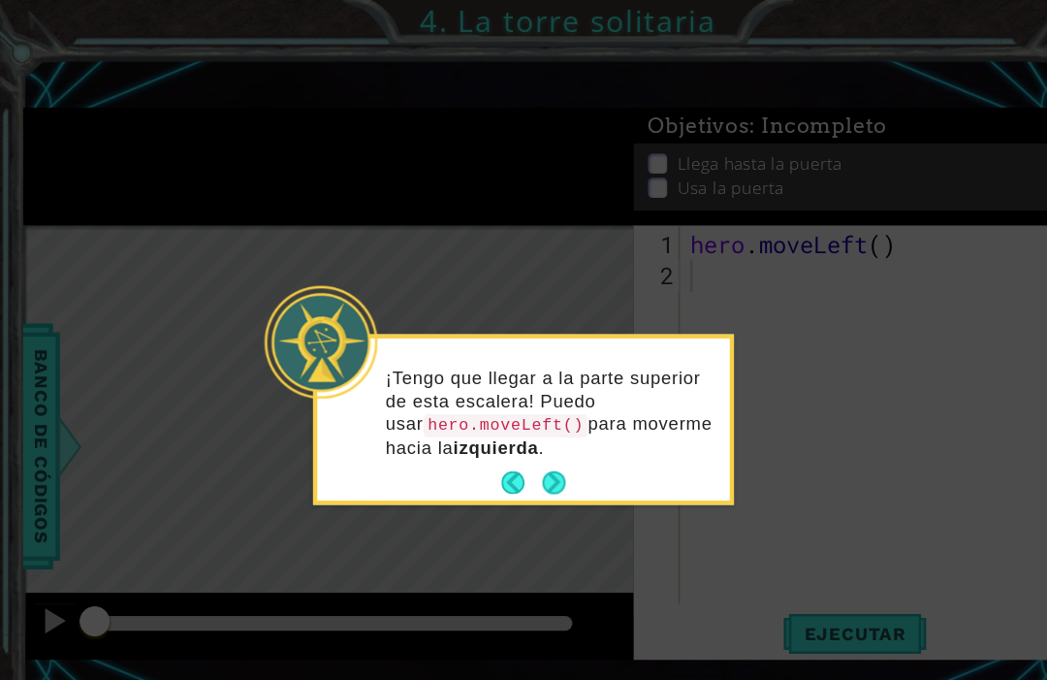
click at [521, 435] on button "Next" at bounding box center [509, 444] width 21 height 21
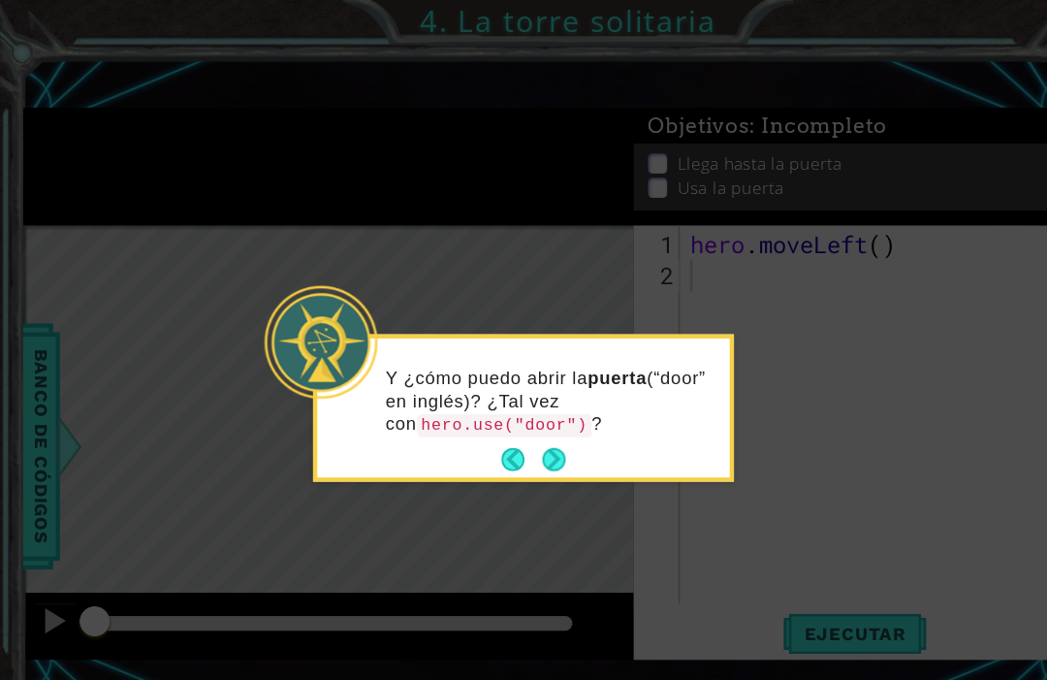
click at [519, 423] on button "Next" at bounding box center [510, 424] width 22 height 22
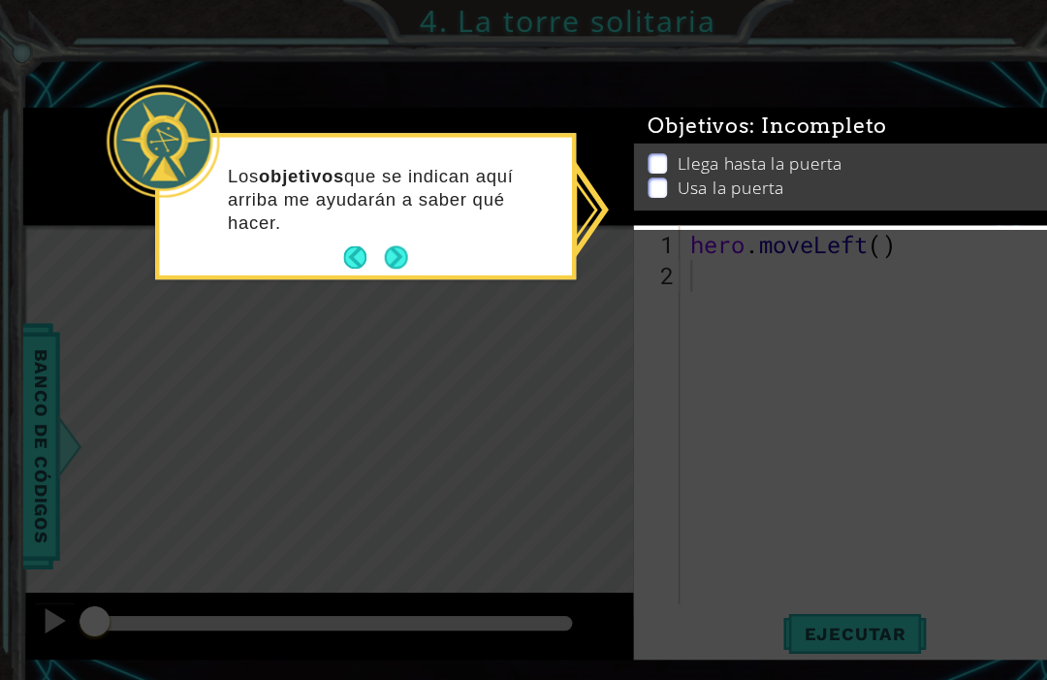
click at [361, 229] on button "Next" at bounding box center [364, 237] width 21 height 21
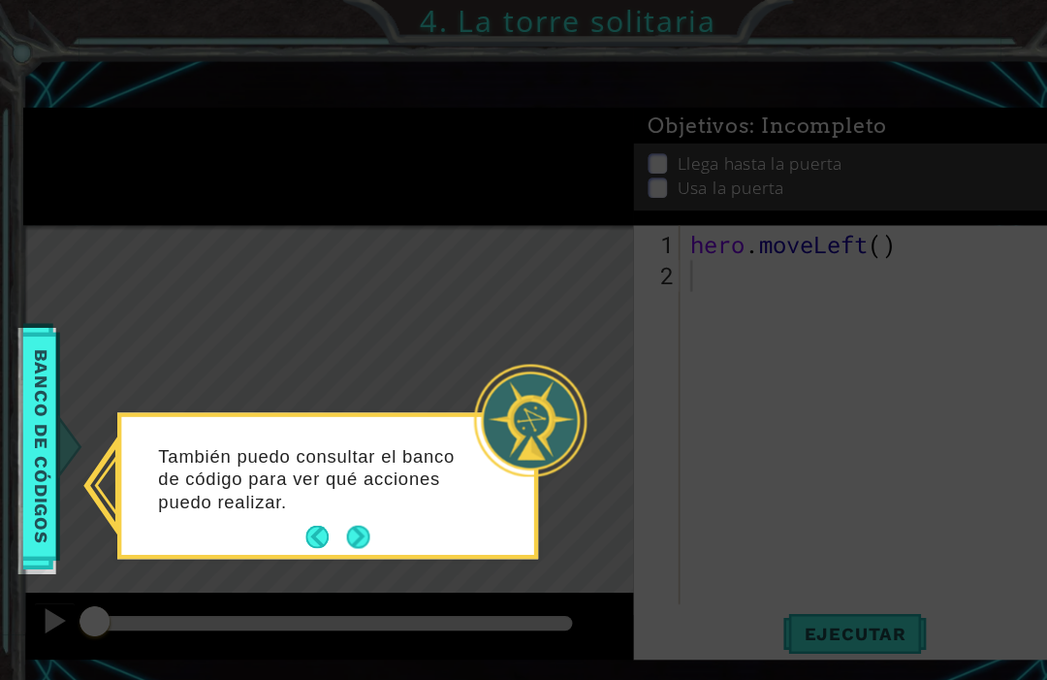
click at [325, 486] on button "Next" at bounding box center [329, 494] width 21 height 21
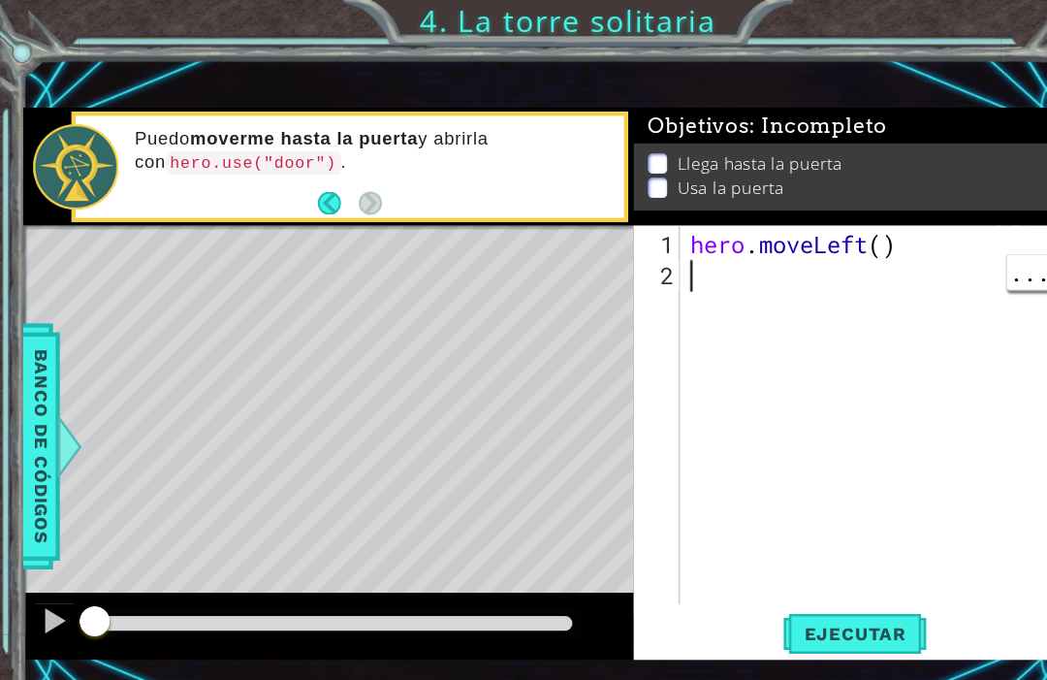
click at [665, 269] on div "hero . moveLeft ( )" at bounding box center [811, 413] width 358 height 407
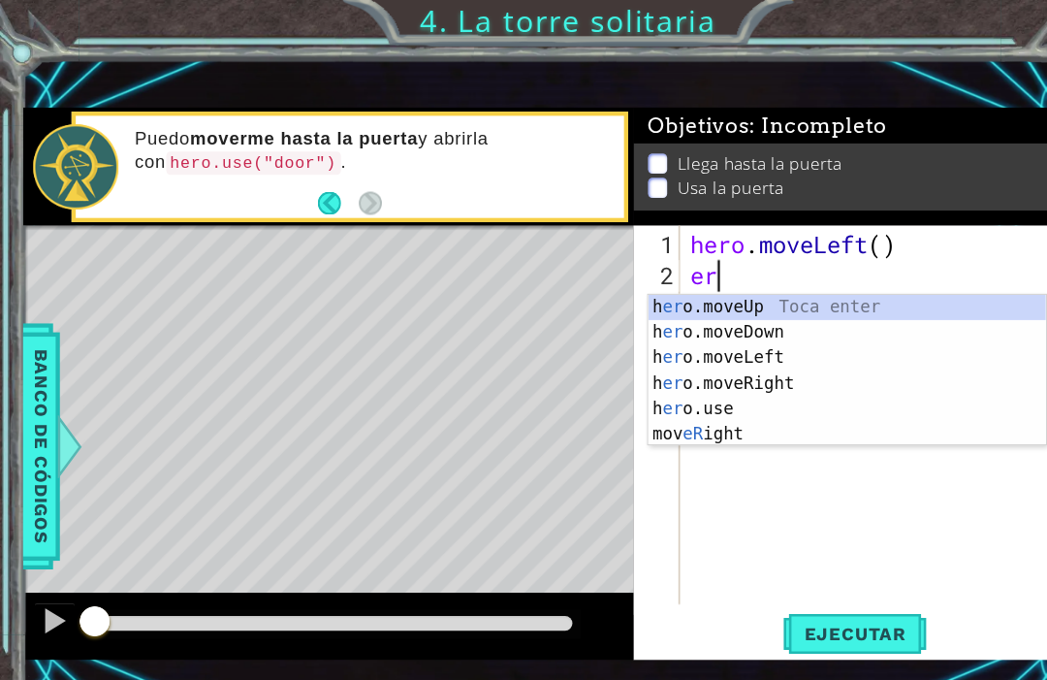
type textarea "e"
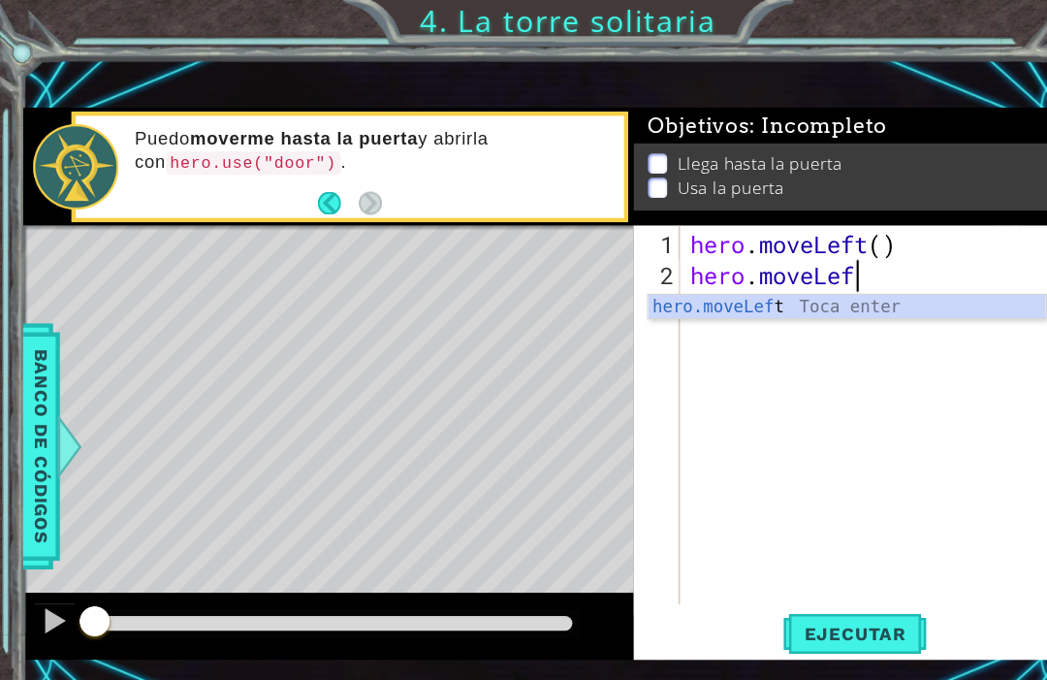
scroll to position [0, 7]
type textarea "hero.moveLeft()"
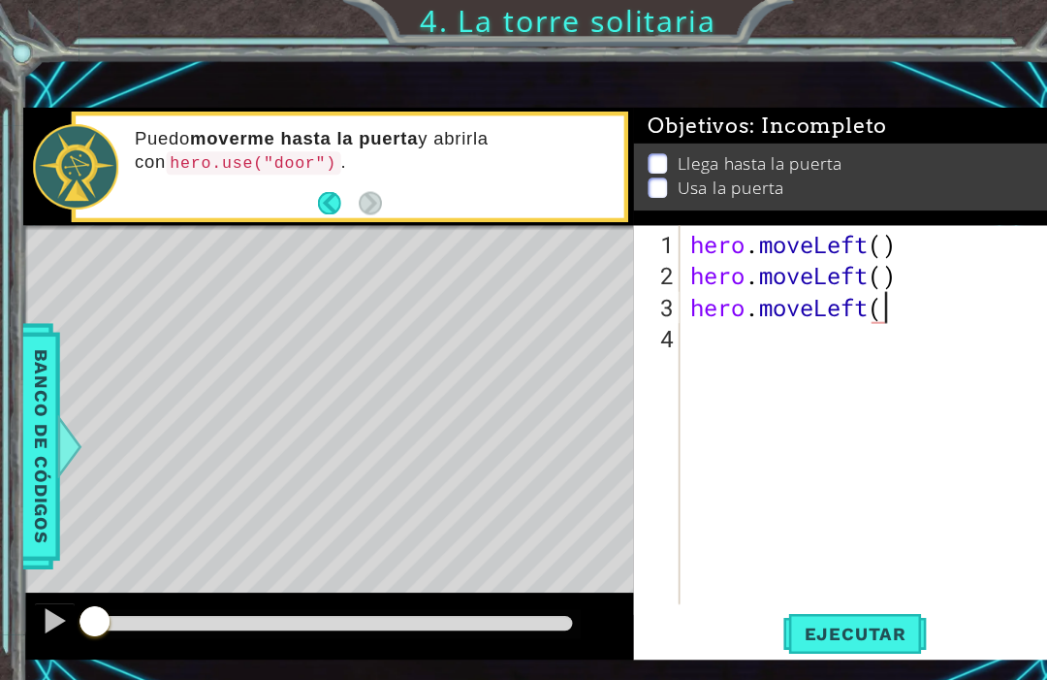
type textarea "hero.moveLeft()"
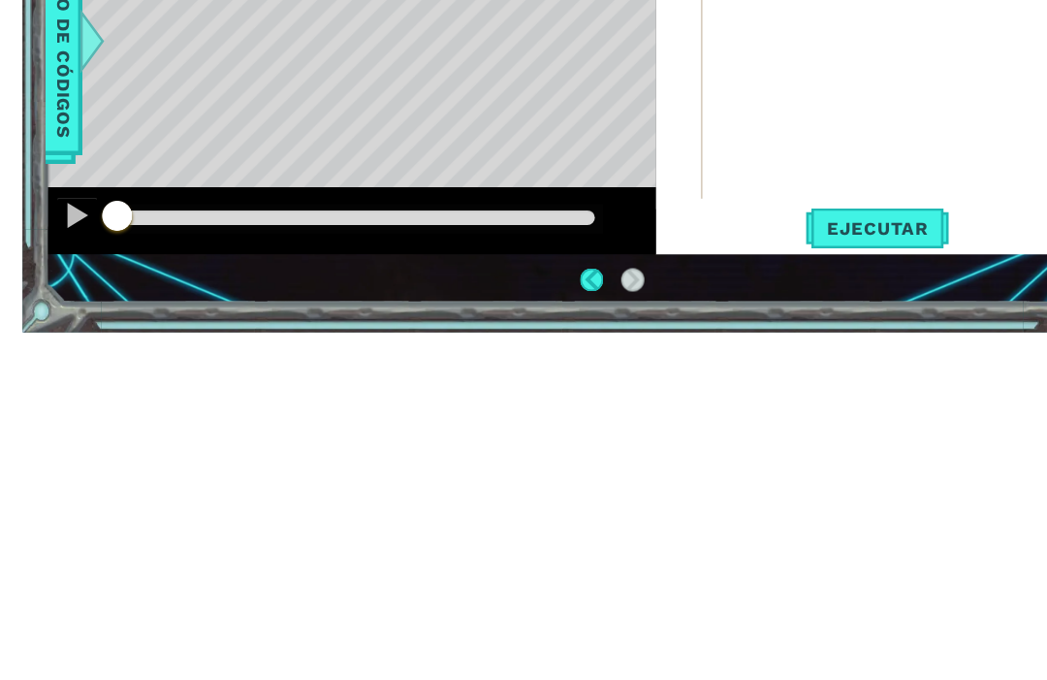
scroll to position [65, 0]
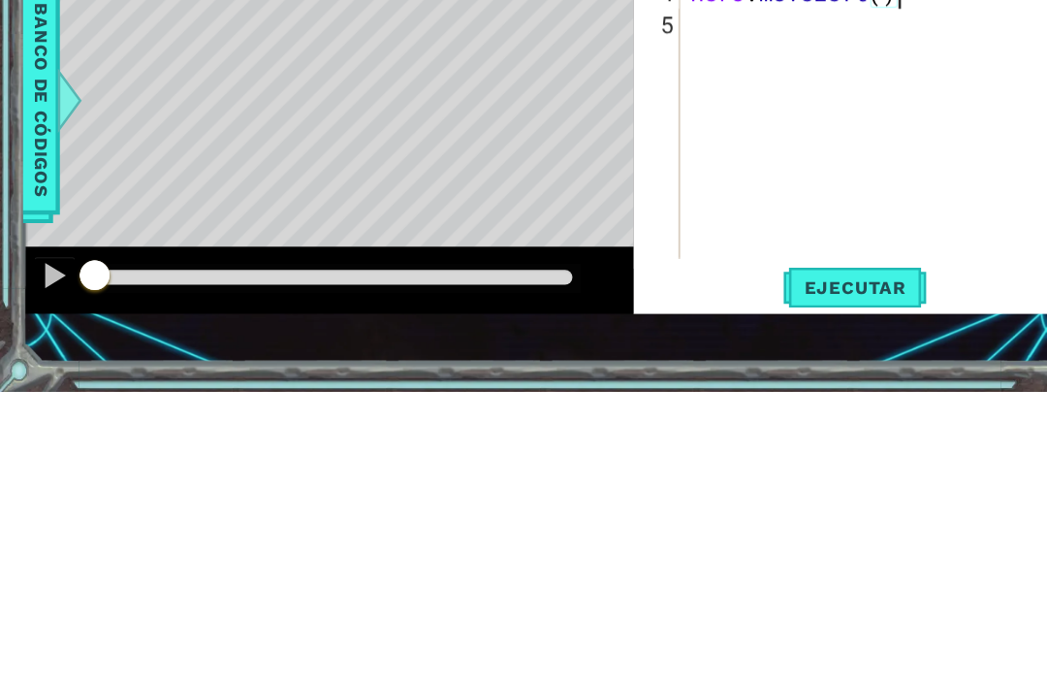
type textarea "hero.moveLeft()"
click at [795, 574] on span "Ejecutar" at bounding box center [787, 583] width 133 height 19
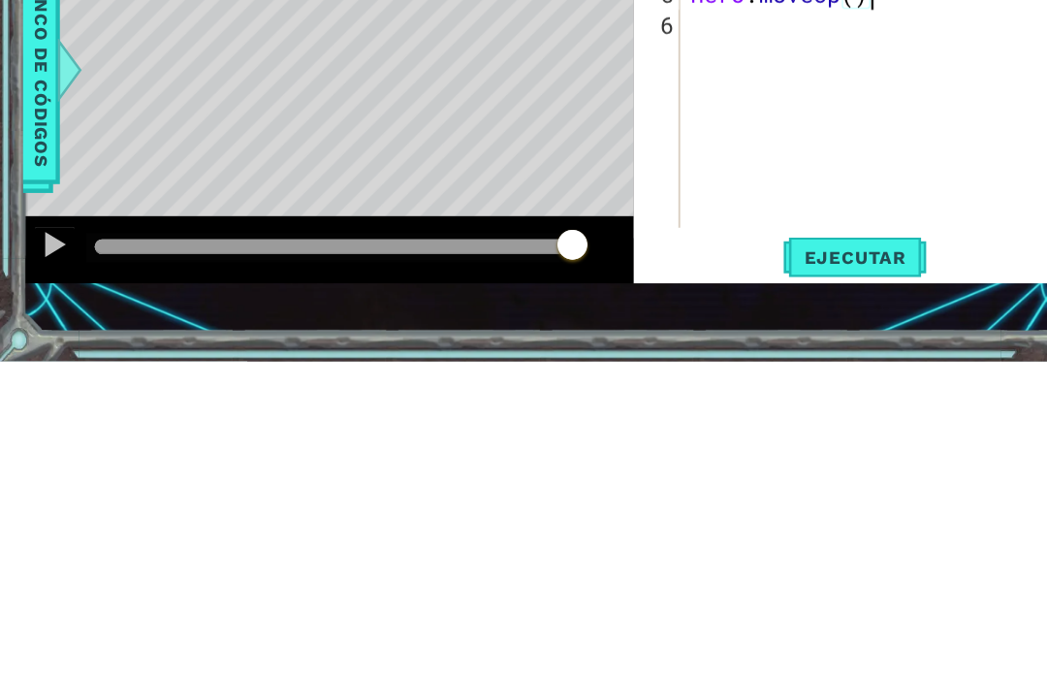
type textarea "hero.moveUp()"
click at [812, 574] on span "Ejecutar" at bounding box center [787, 583] width 133 height 19
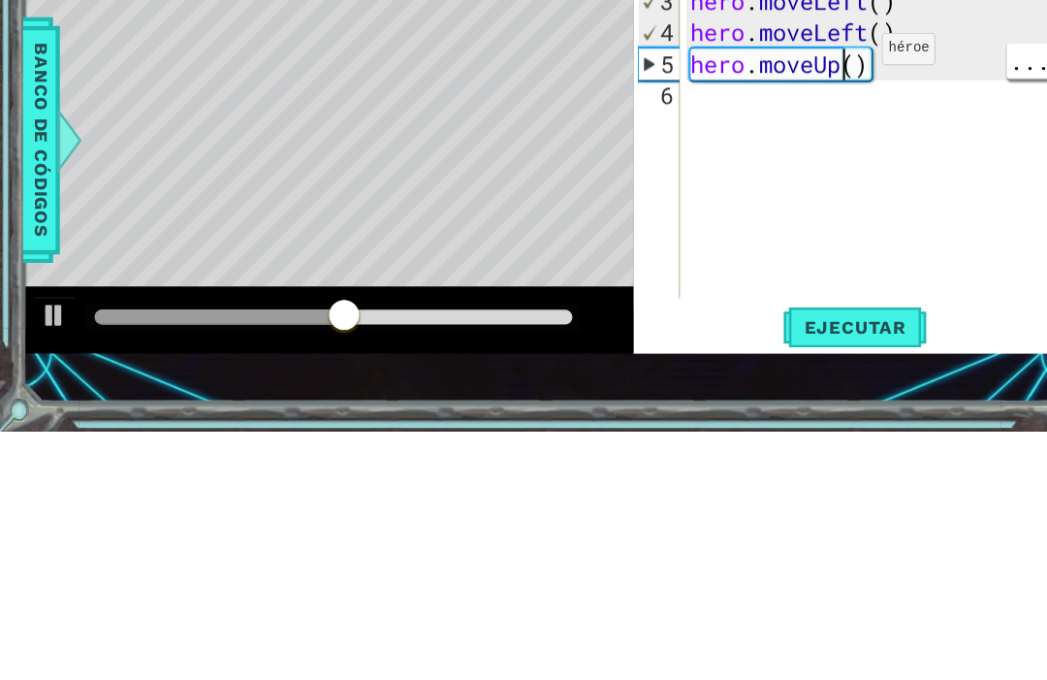
scroll to position [0, 0]
click at [808, 210] on div "hero . moveLeft ( ) hero . moveLeft ( ) hero . moveLeft ( ) hero . moveLeft ( )…" at bounding box center [811, 413] width 358 height 407
click at [839, 210] on div "hero . moveLeft ( ) hero . moveLeft ( ) hero . moveLeft ( ) hero . moveLeft ( )…" at bounding box center [811, 413] width 358 height 407
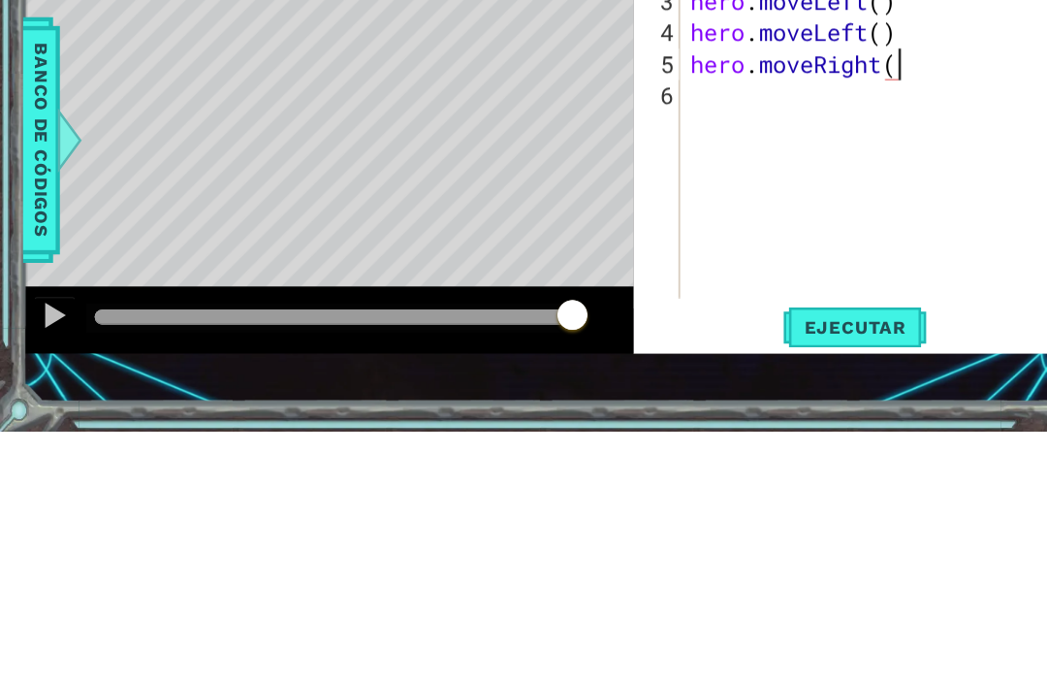
scroll to position [0, 9]
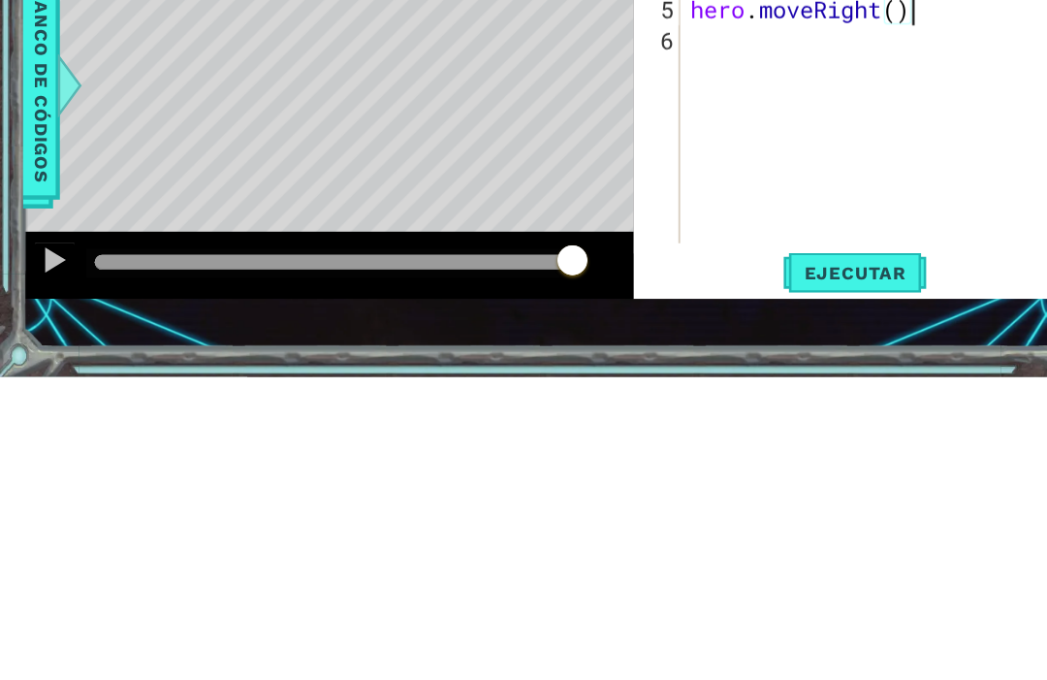
click at [810, 574] on span "Ejecutar" at bounding box center [787, 583] width 133 height 19
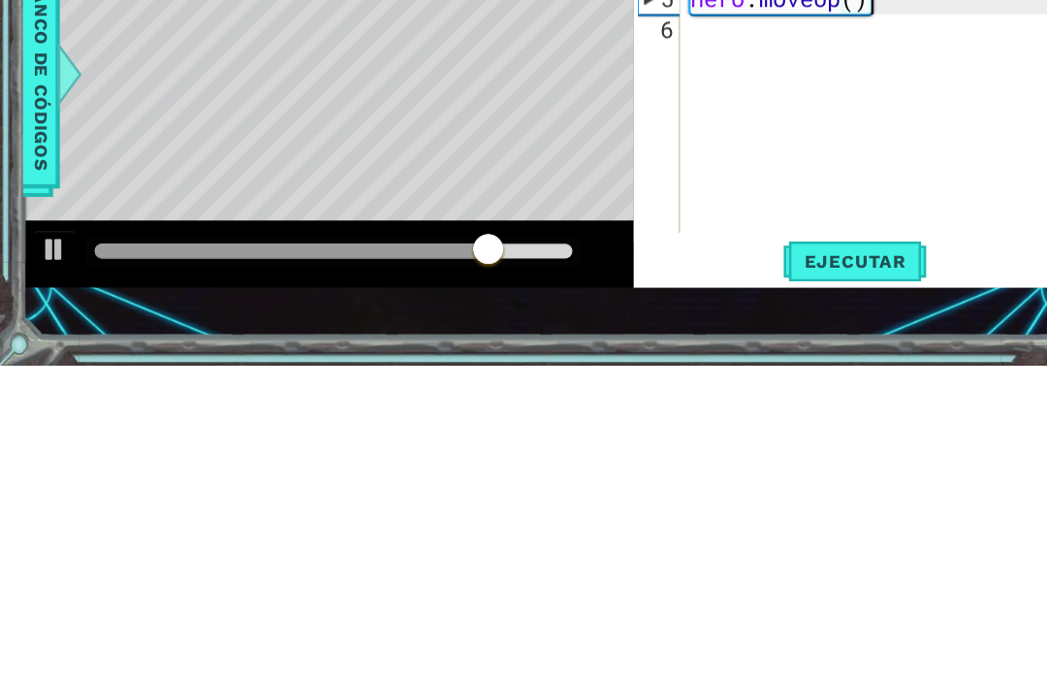
scroll to position [0, 7]
type textarea "hero.moveUp()"
click at [794, 574] on span "Ejecutar" at bounding box center [787, 583] width 133 height 19
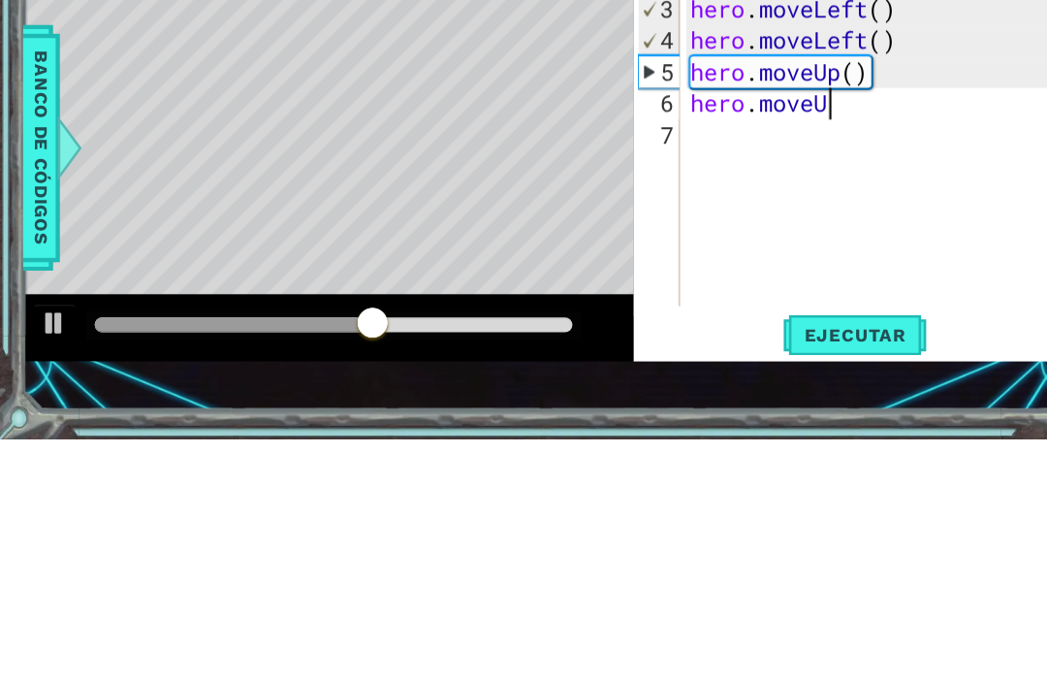
scroll to position [0, 6]
type textarea "hero.moveUp()"
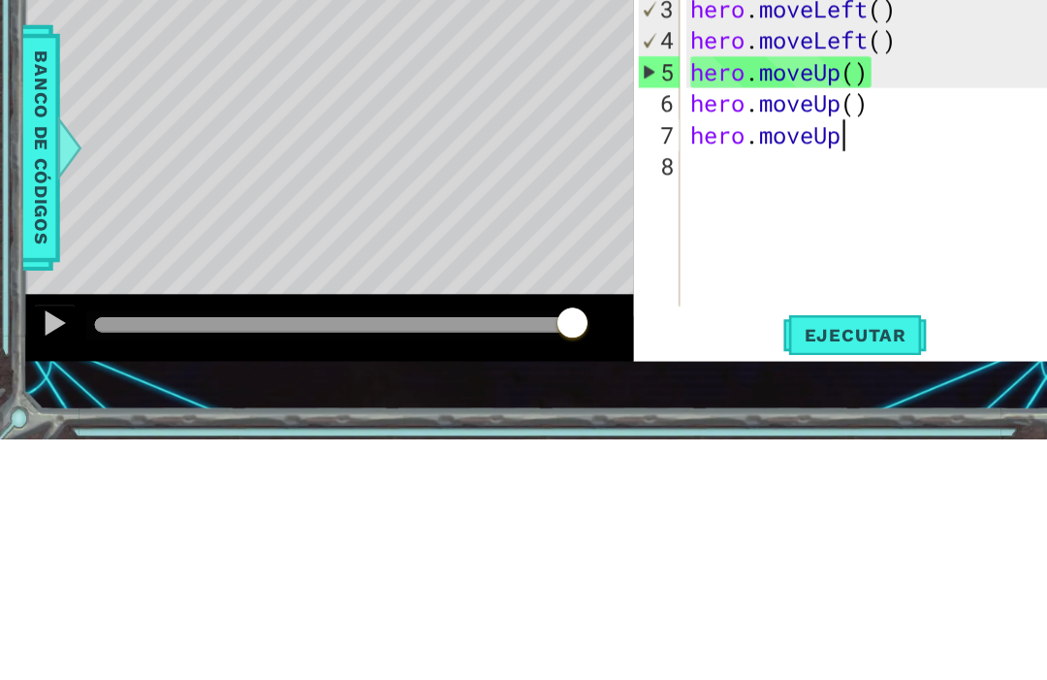
type textarea "hero.moveUp()"
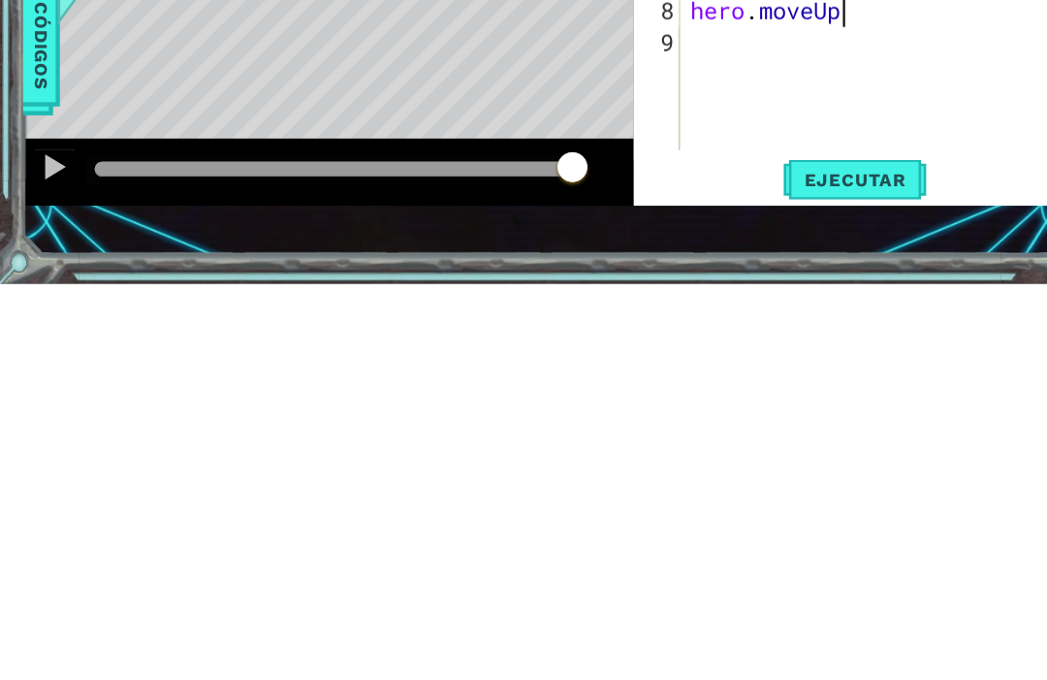
type textarea "hero.moveUp()"
click at [820, 210] on div "hero . moveLeft ( ) hero . moveLeft ( ) hero . moveLeft ( ) hero . moveLeft ( )…" at bounding box center [811, 413] width 358 height 407
click at [830, 574] on span "Ejecutar" at bounding box center [787, 583] width 133 height 19
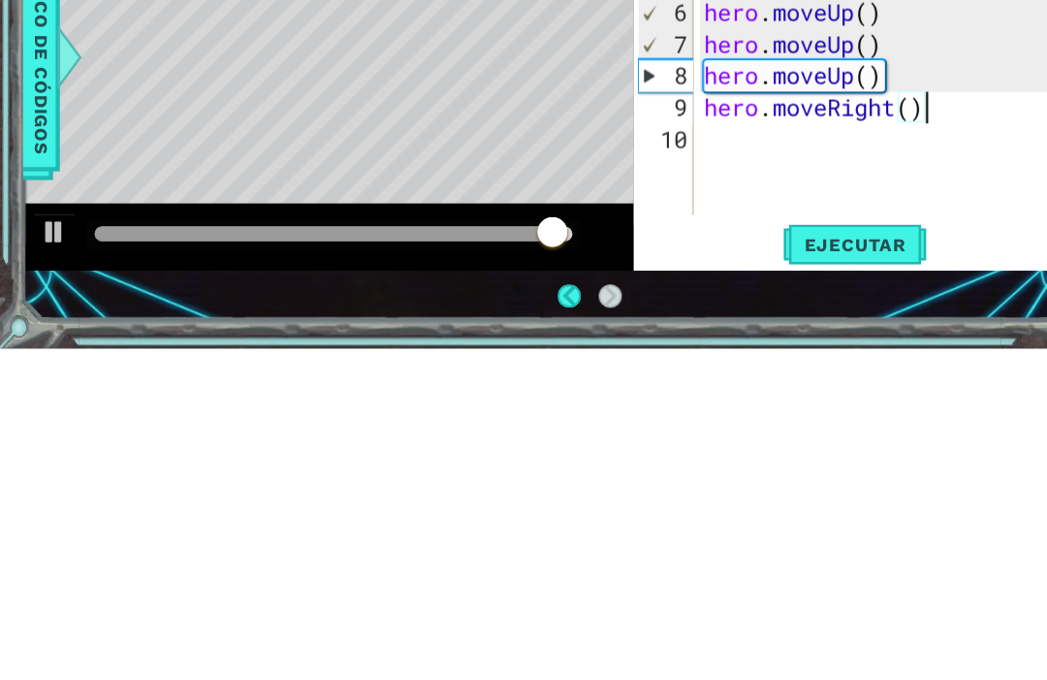
scroll to position [10, 0]
type textarea "hero.moveRight()"
click at [808, 574] on span "Ejecutar" at bounding box center [787, 583] width 133 height 19
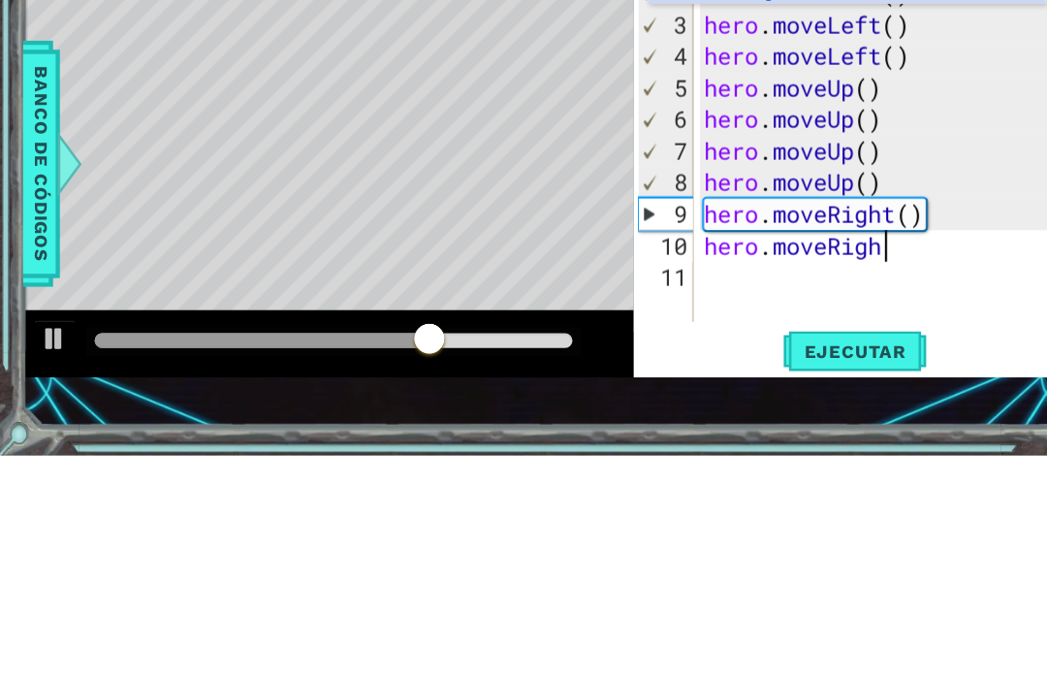
scroll to position [0, 7]
type textarea "hero.moveRight()"
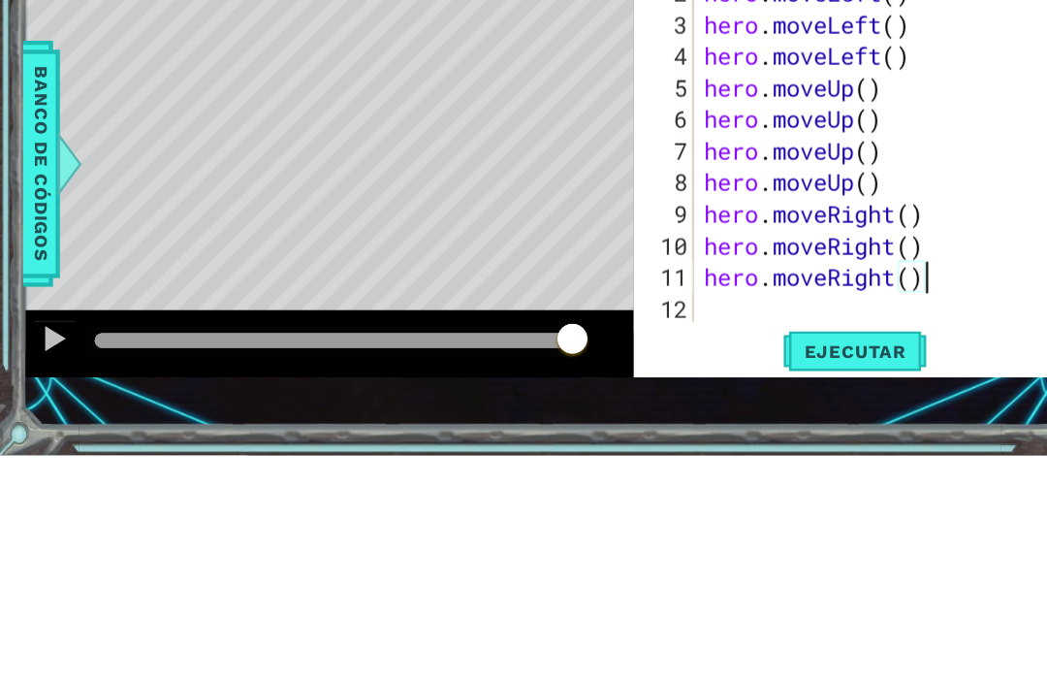
scroll to position [0, 9]
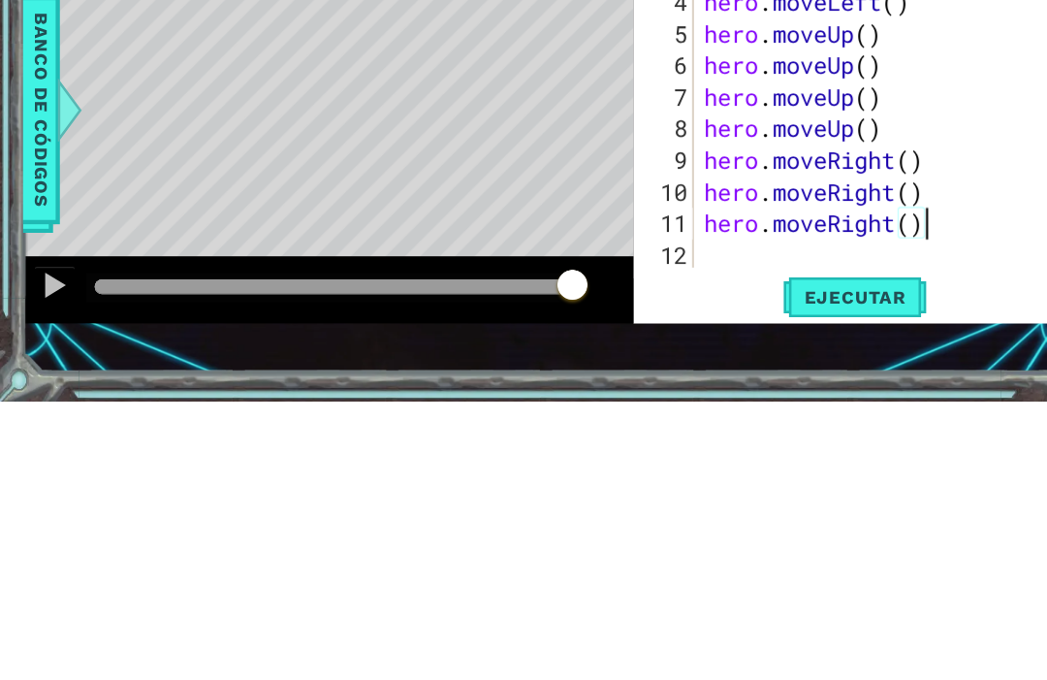
type textarea "hero.moveRight()"
click at [815, 574] on span "Ejecutar" at bounding box center [787, 583] width 133 height 19
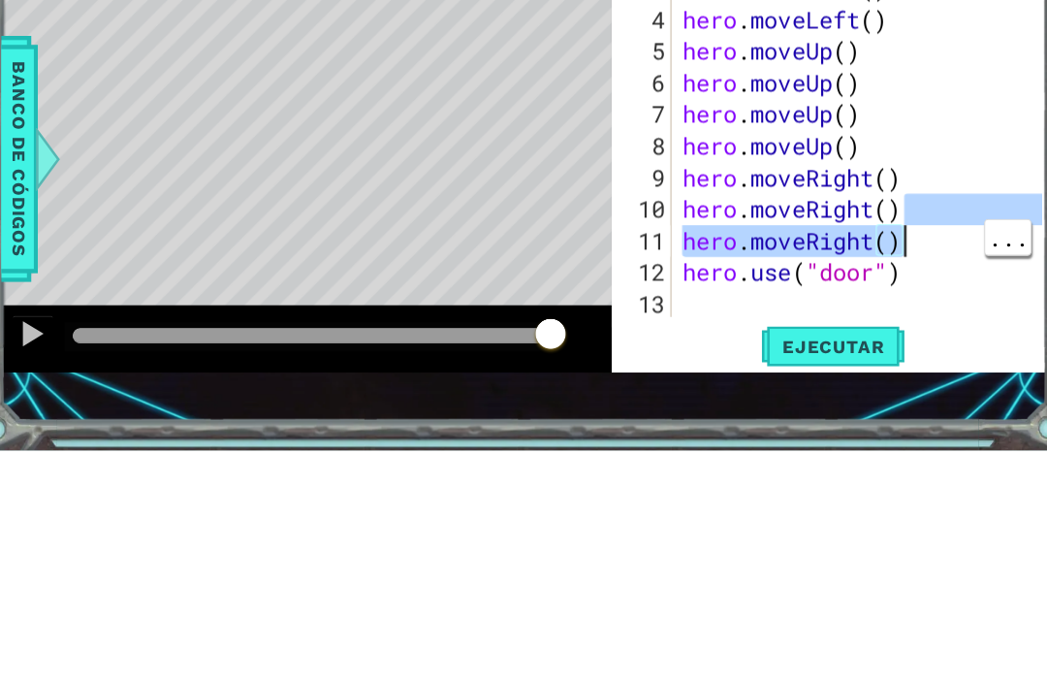
click at [795, 574] on span "Ejecutar" at bounding box center [787, 583] width 133 height 19
type textarea "hero.moveRight()"
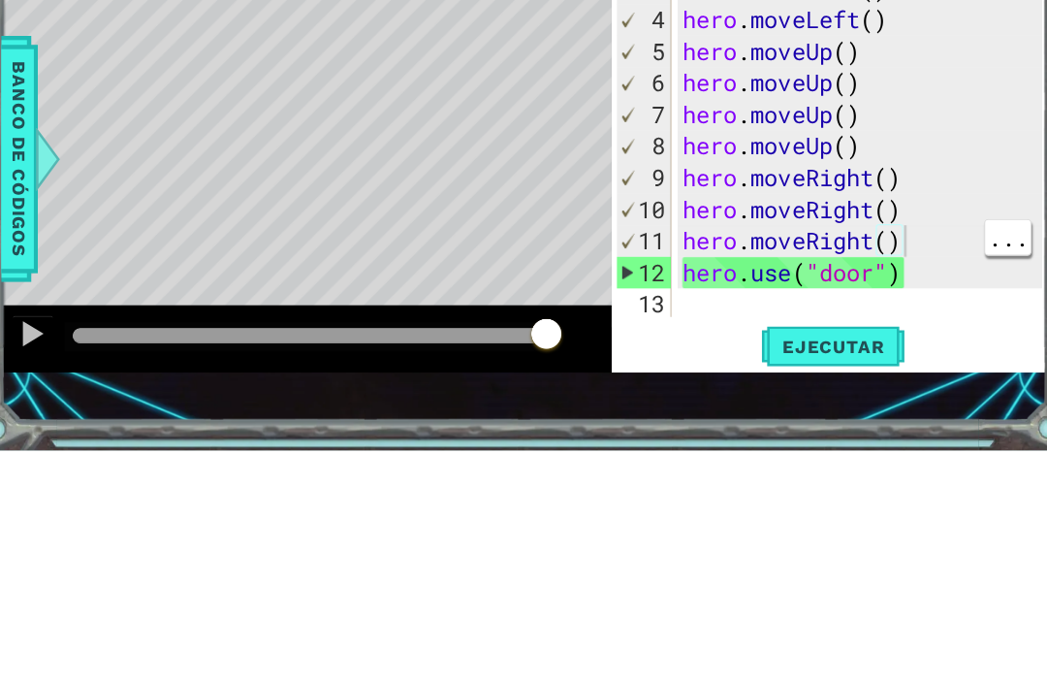
scroll to position [58, 0]
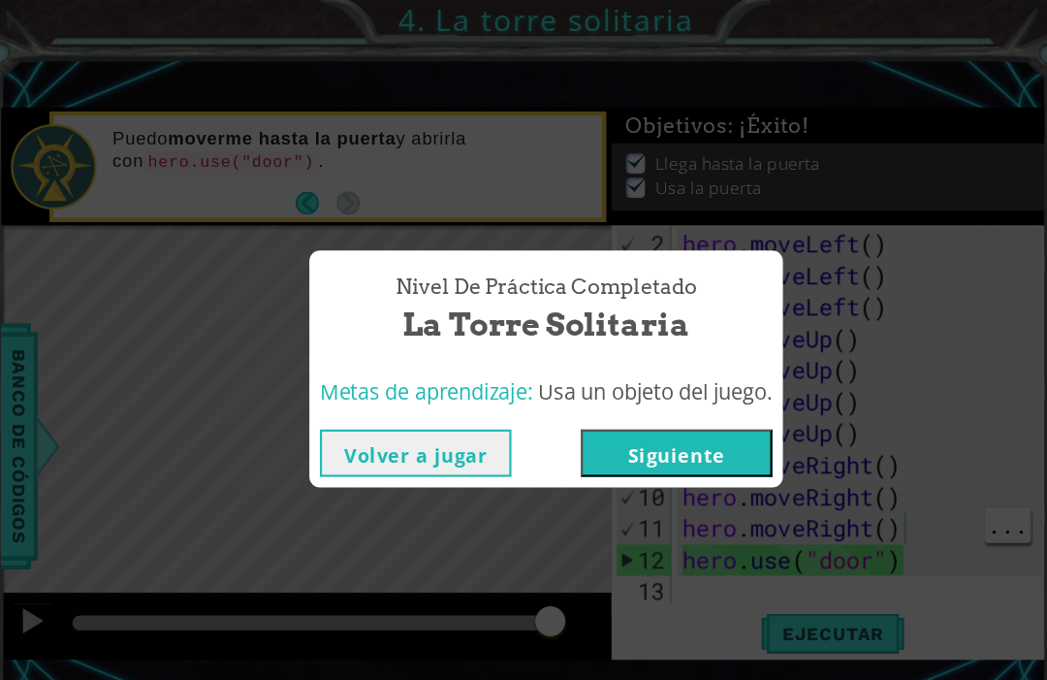
click at [663, 418] on button "Siguiente" at bounding box center [644, 418] width 176 height 44
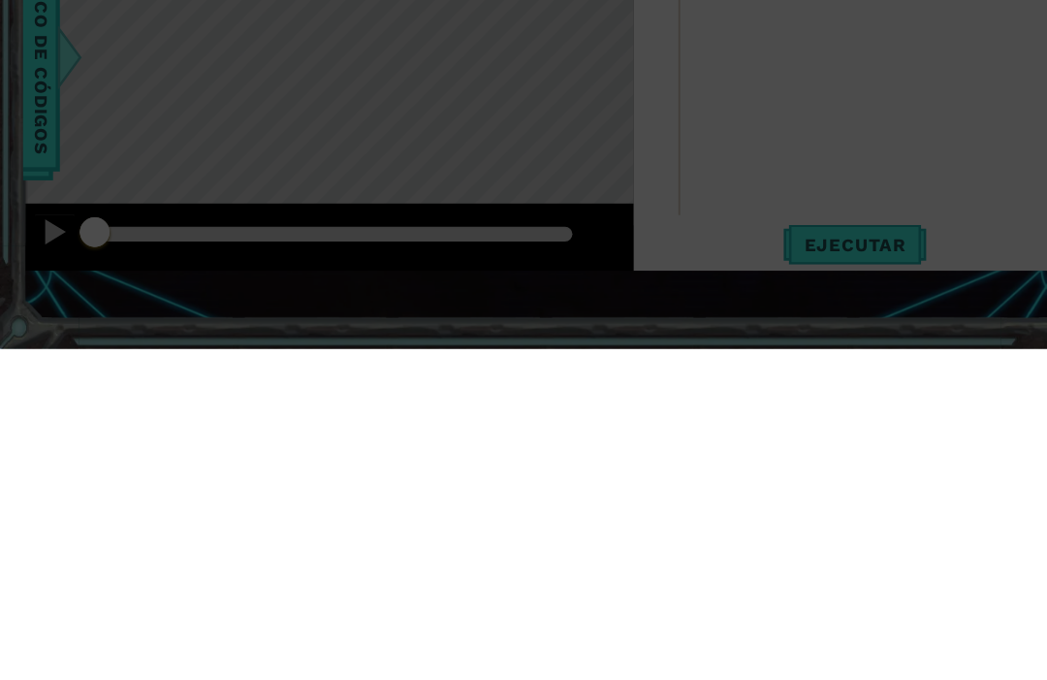
click at [642, 292] on icon at bounding box center [482, 342] width 965 height 685
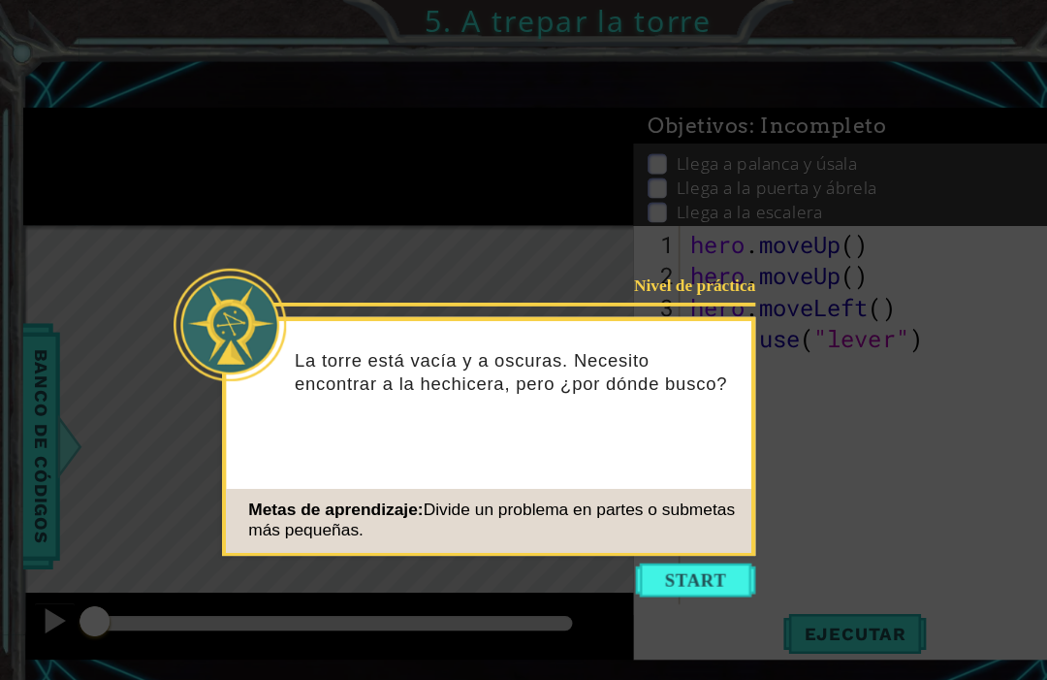
click at [624, 519] on button "Start" at bounding box center [641, 534] width 111 height 31
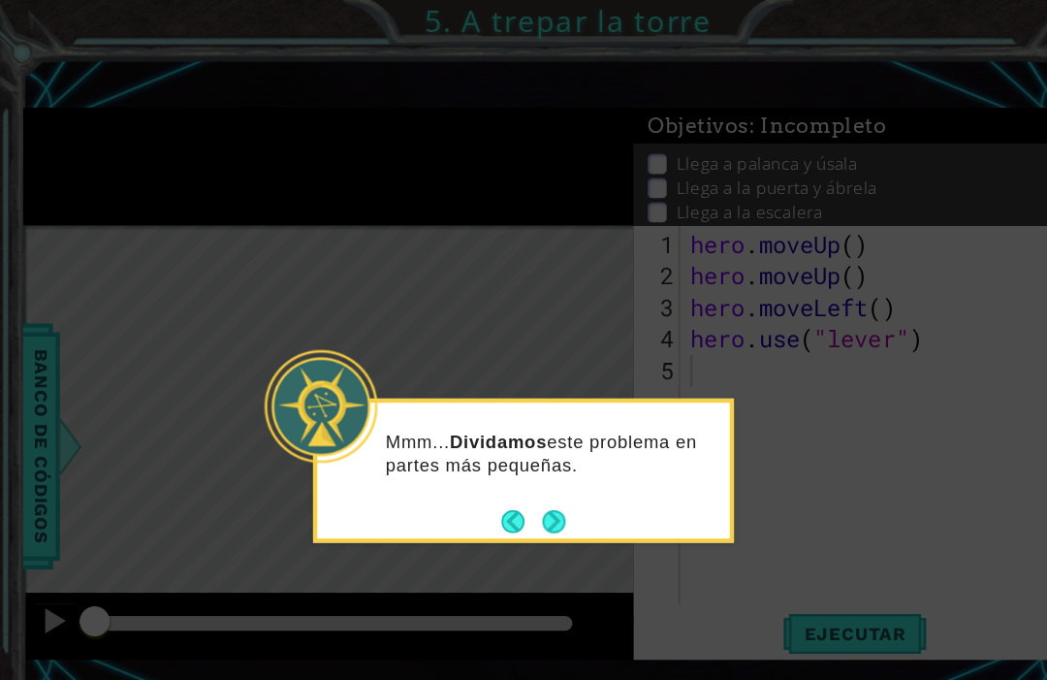
click at [499, 469] on button "Next" at bounding box center [509, 479] width 21 height 21
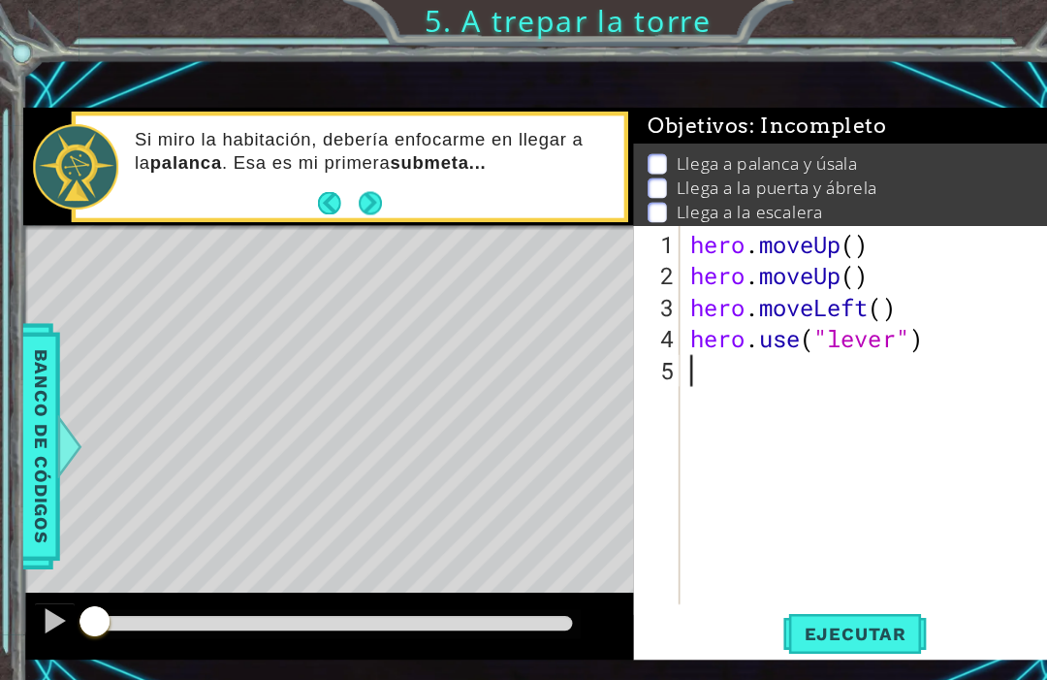
click at [348, 199] on button "Next" at bounding box center [341, 187] width 22 height 22
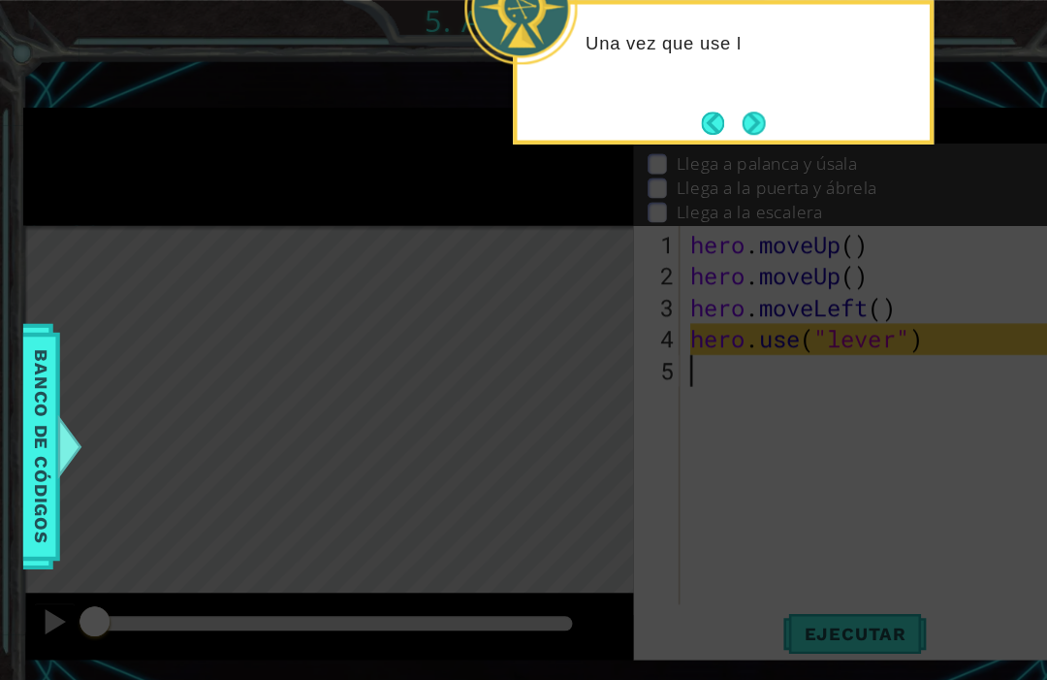
scroll to position [0, 0]
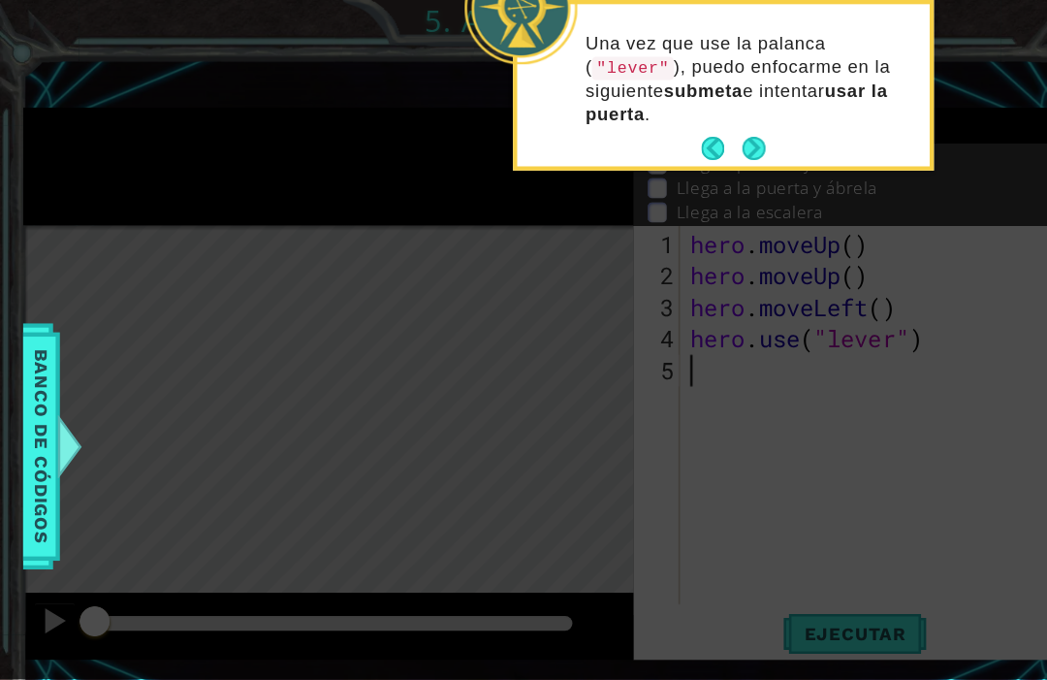
click at [700, 141] on button "Next" at bounding box center [694, 136] width 21 height 21
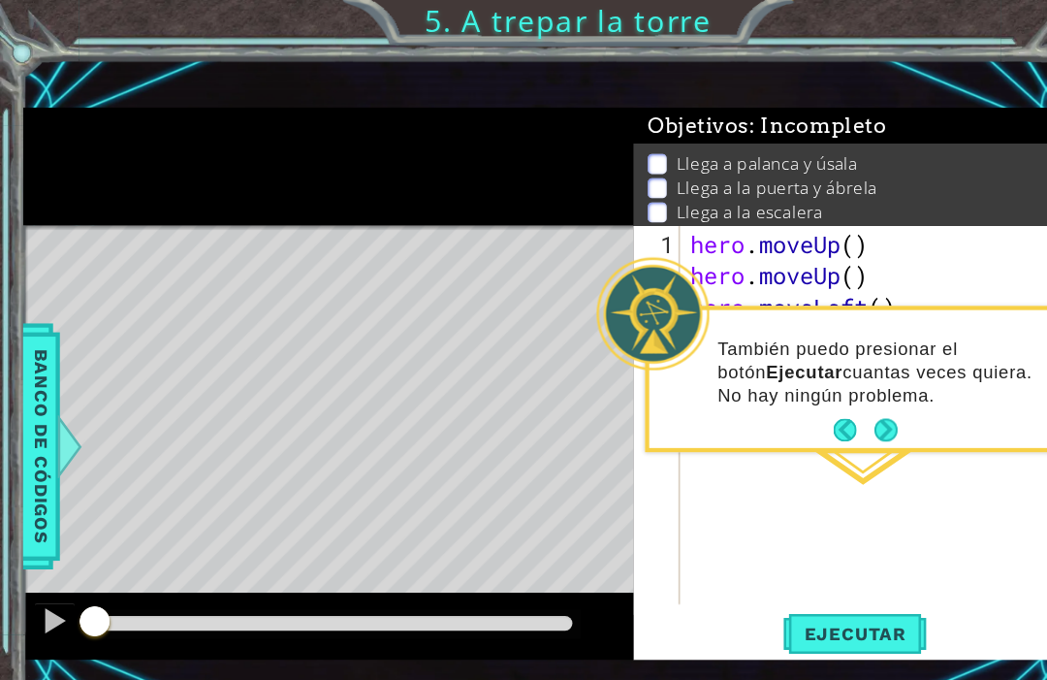
click at [813, 396] on button "Next" at bounding box center [816, 396] width 29 height 29
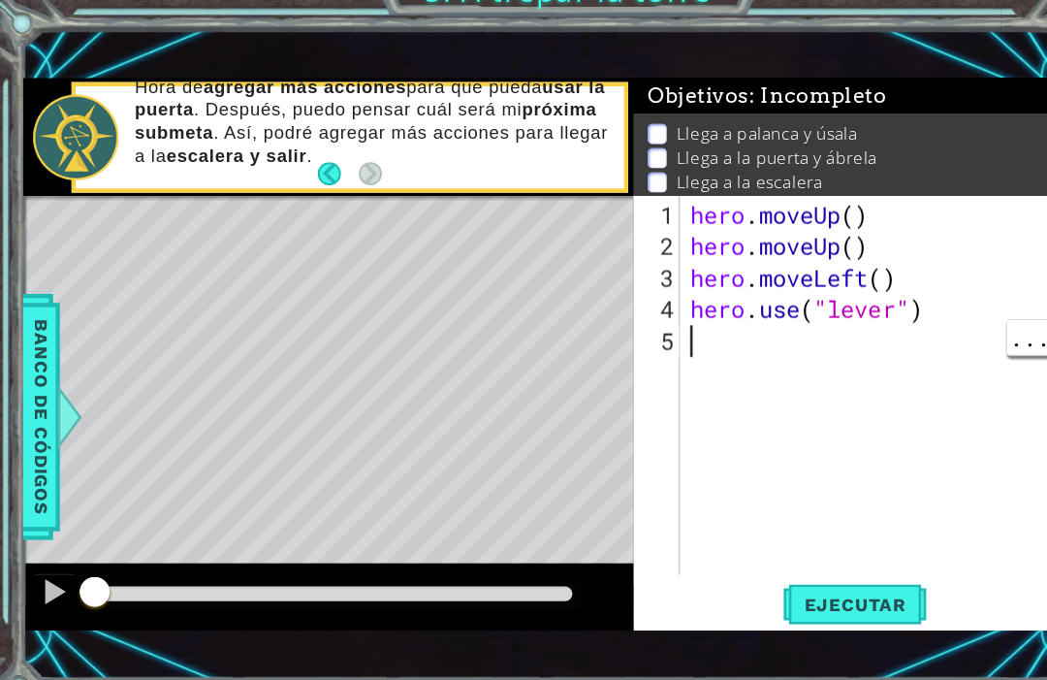
click at [685, 331] on div "hero . moveUp ( ) hero . moveUp ( ) hero . moveLeft ( ) hero . use ( "lever" )" at bounding box center [811, 413] width 358 height 407
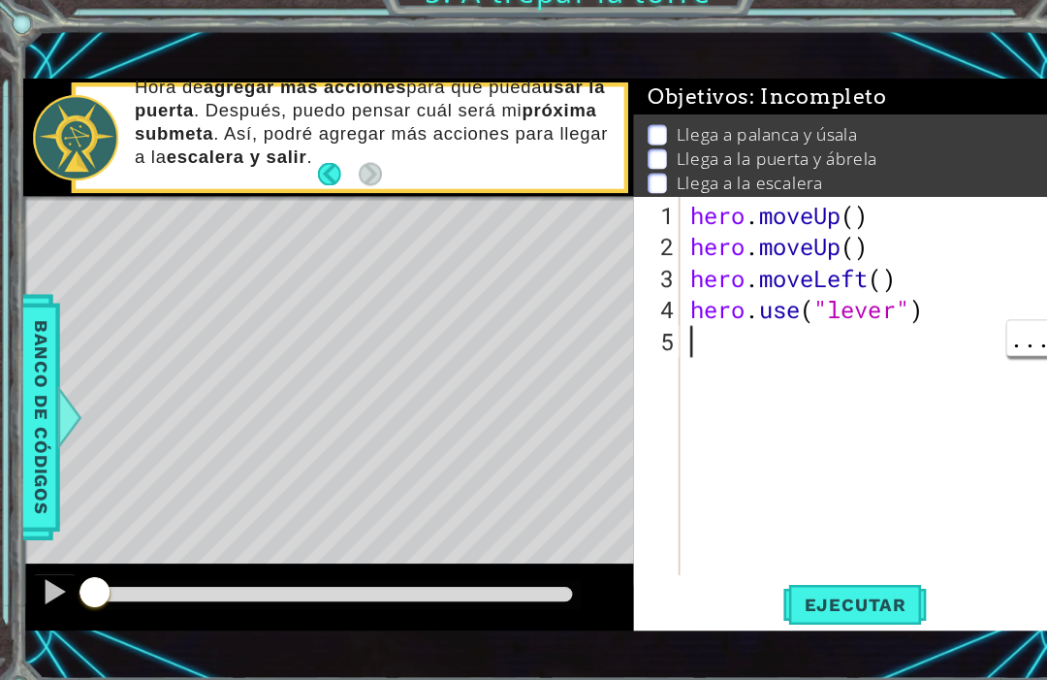
type textarea "i"
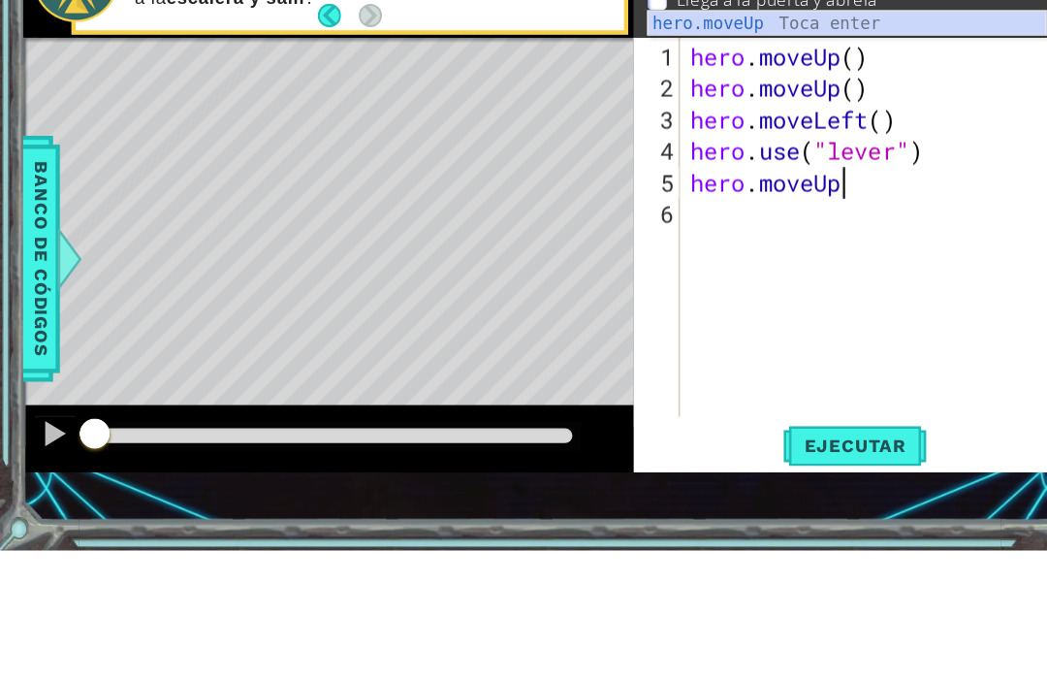
scroll to position [0, 6]
type textarea "hero.moveUp()"
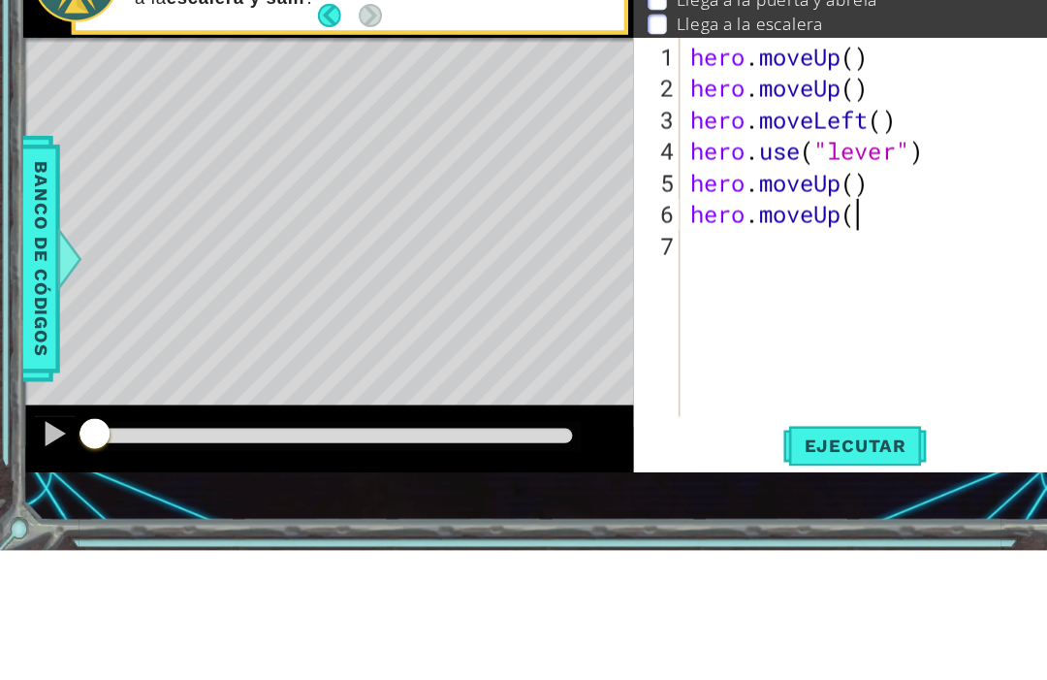
type textarea "hero.moveUp()"
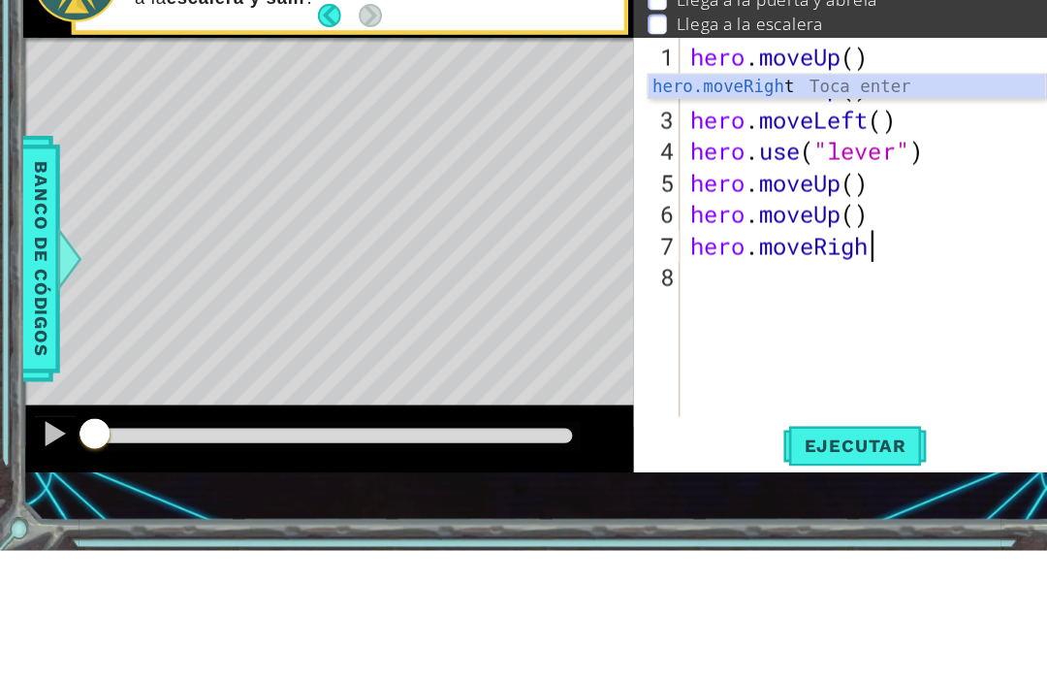
scroll to position [0, 7]
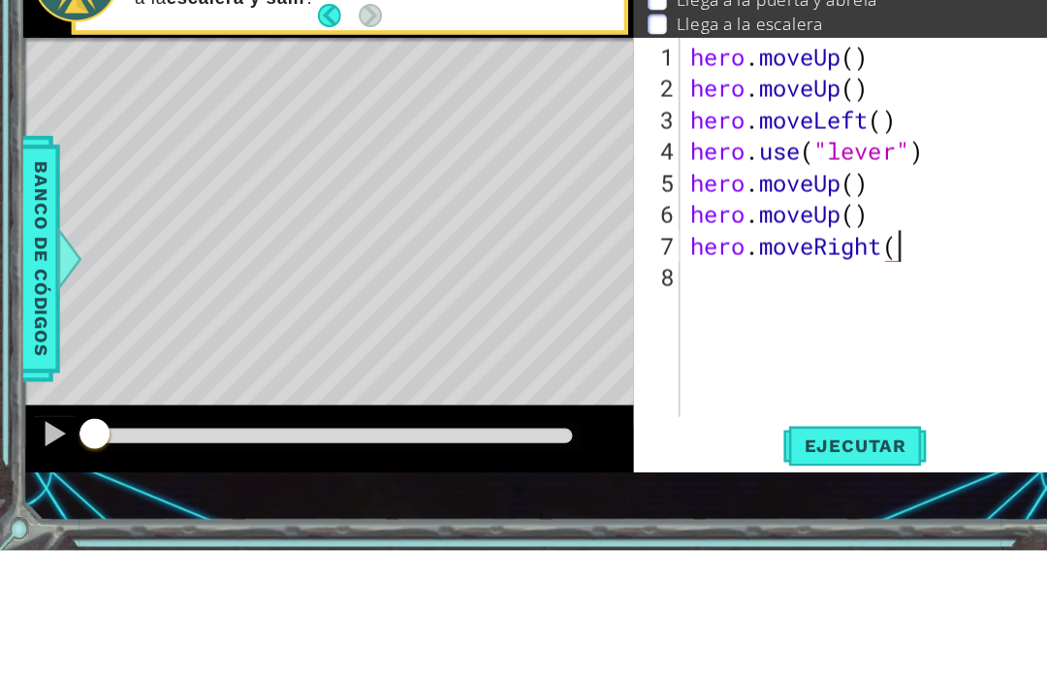
type textarea "hero.moveRight()"
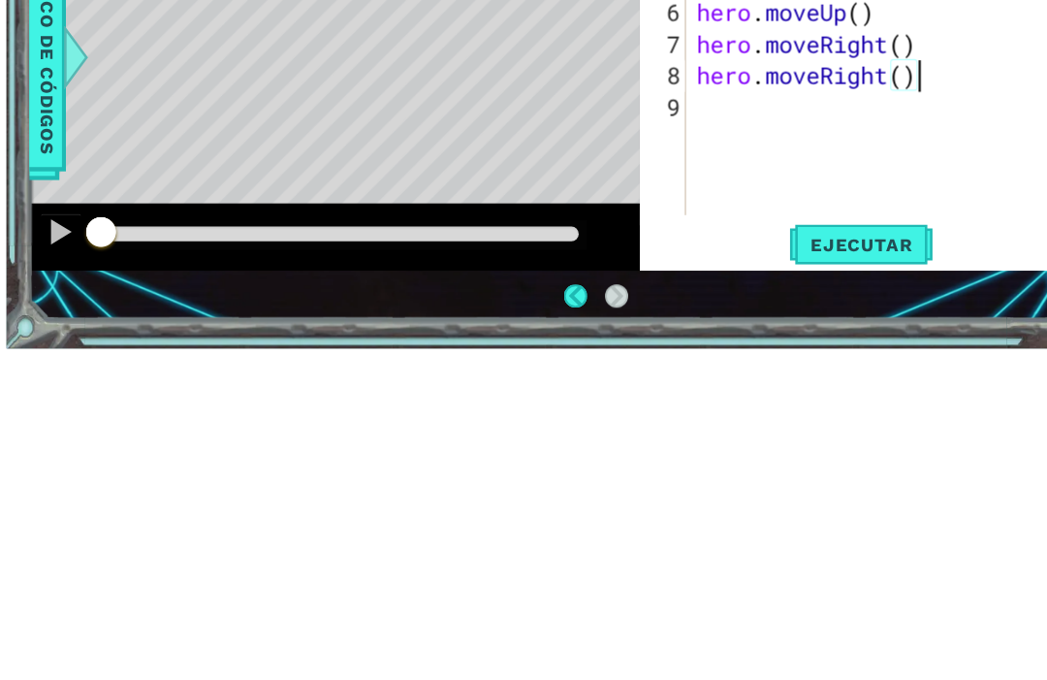
scroll to position [48, 0]
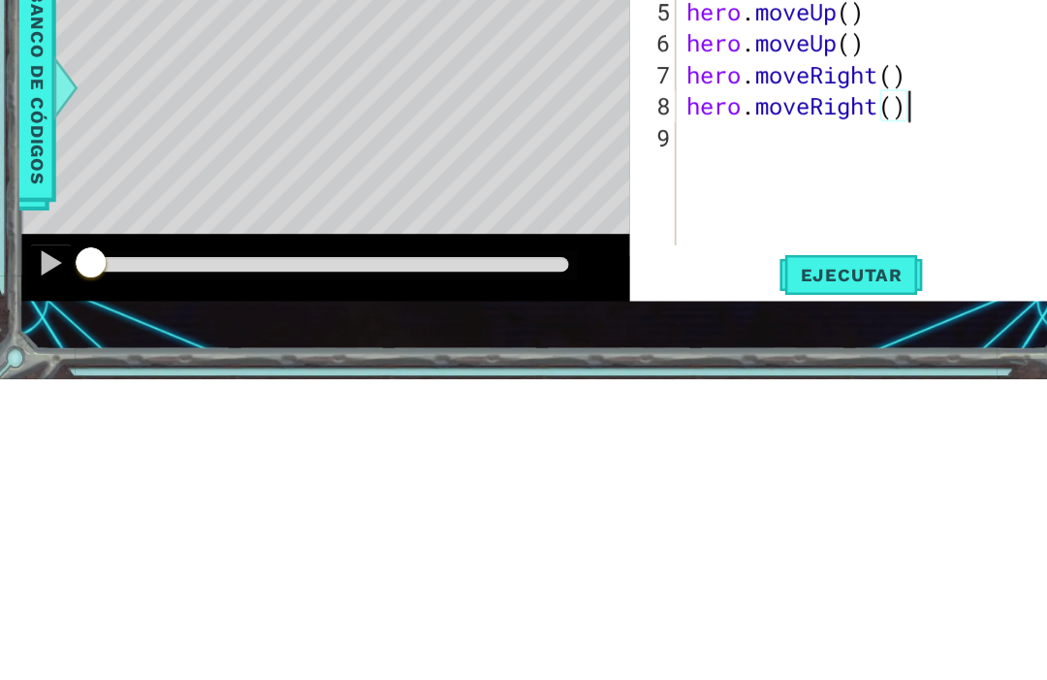
type textarea "hero.moveRight()"
click at [817, 574] on span "Ejecutar" at bounding box center [787, 583] width 133 height 19
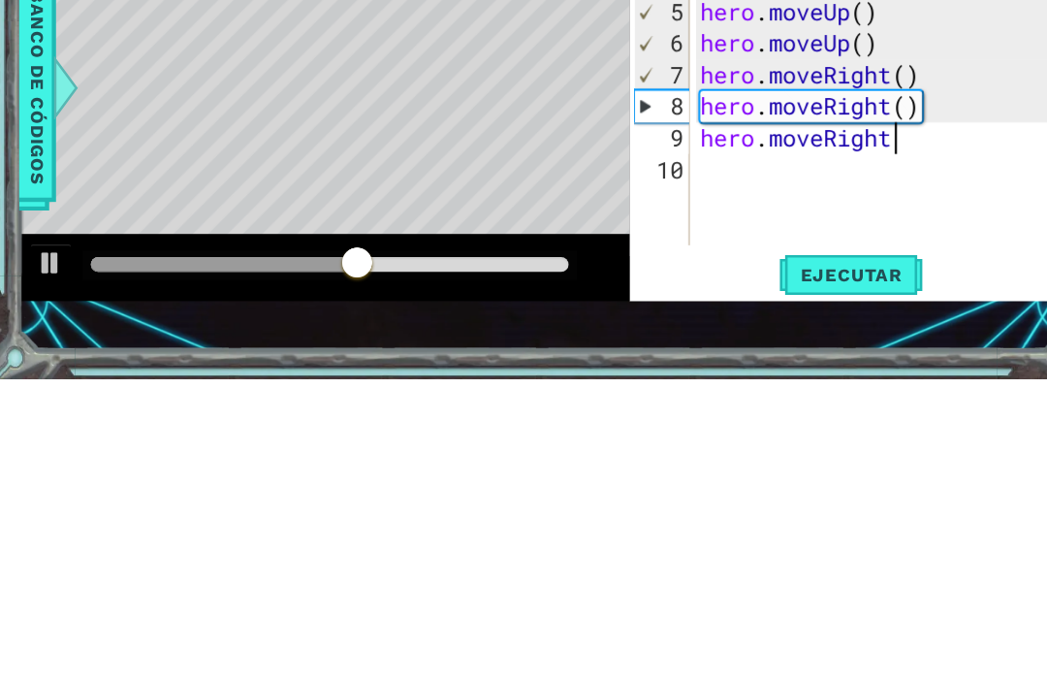
scroll to position [0, 8]
type textarea "hero.moveRight()"
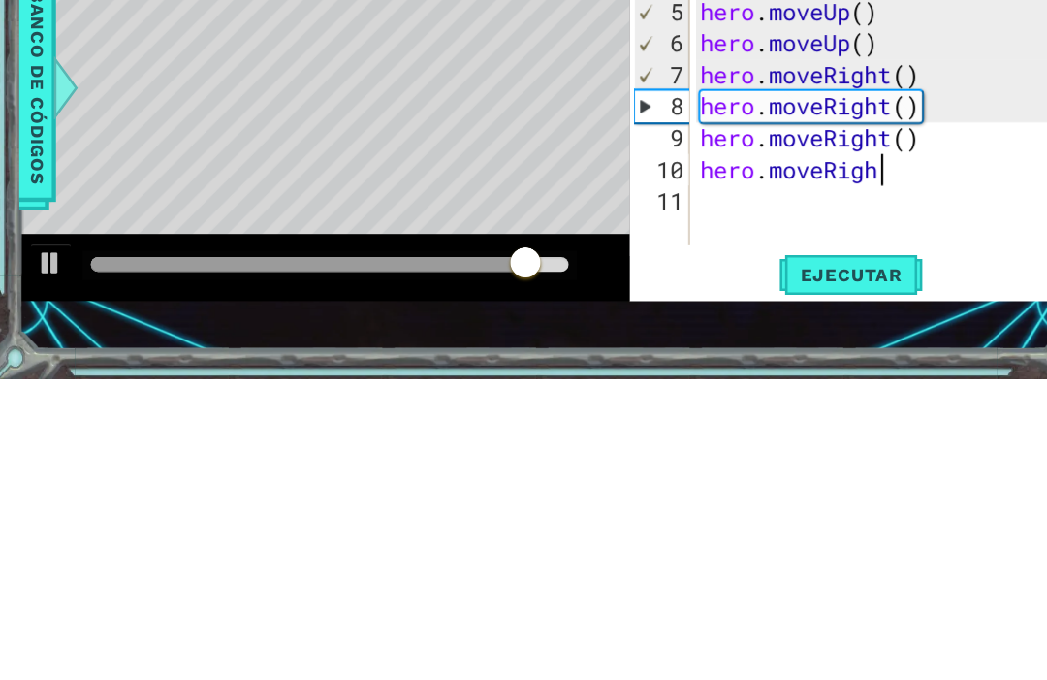
scroll to position [0, 7]
type textarea "hero.moveRight()"
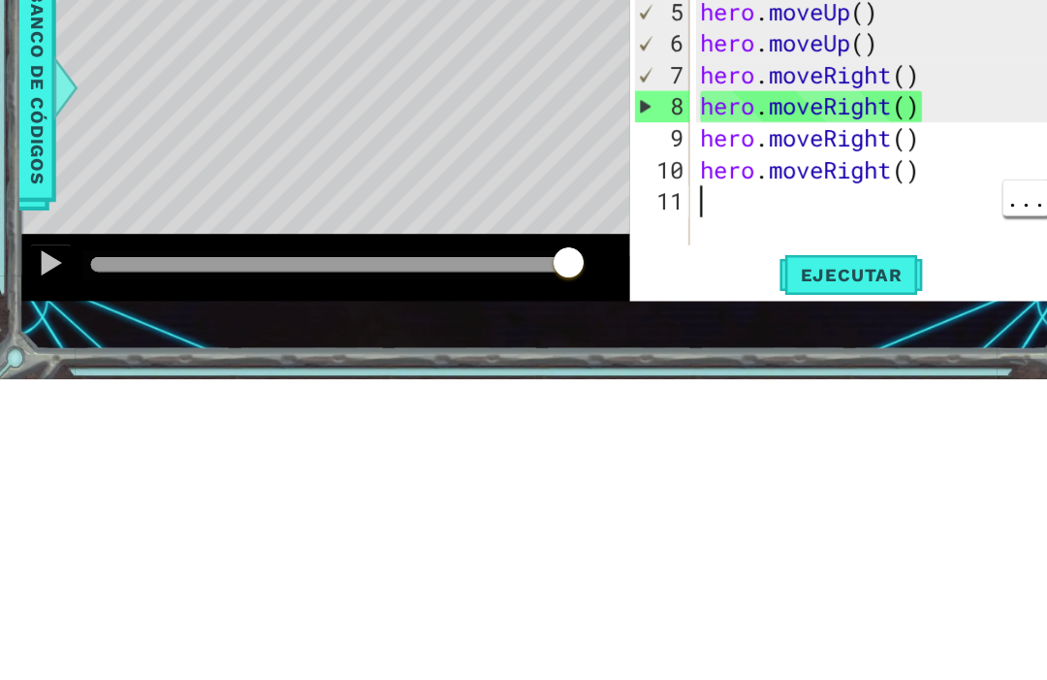
click at [785, 574] on span "Ejecutar" at bounding box center [787, 583] width 133 height 19
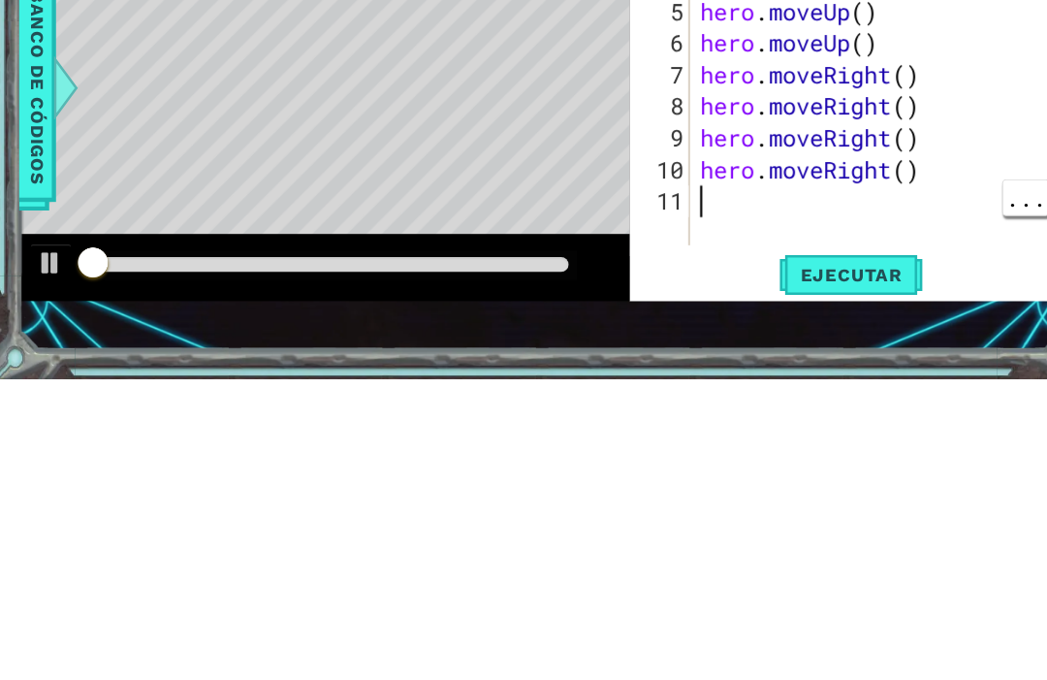
scroll to position [58, 0]
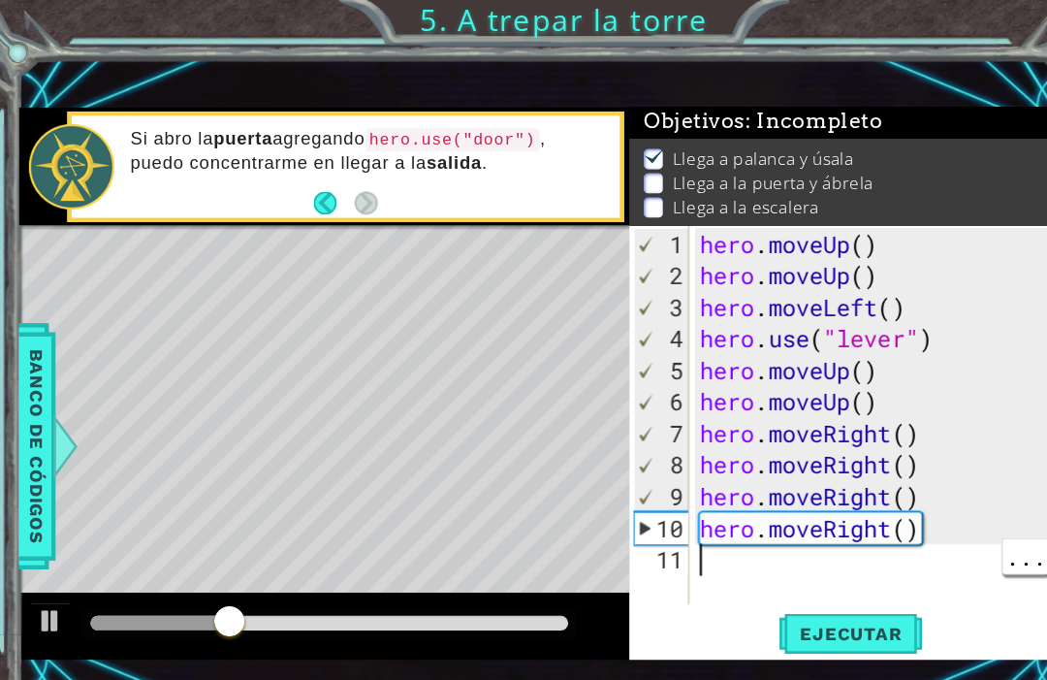
click at [780, 518] on div "hero . moveUp ( ) hero . moveUp ( ) hero . moveLeft ( ) hero . use ( "lever" ) …" at bounding box center [818, 413] width 346 height 407
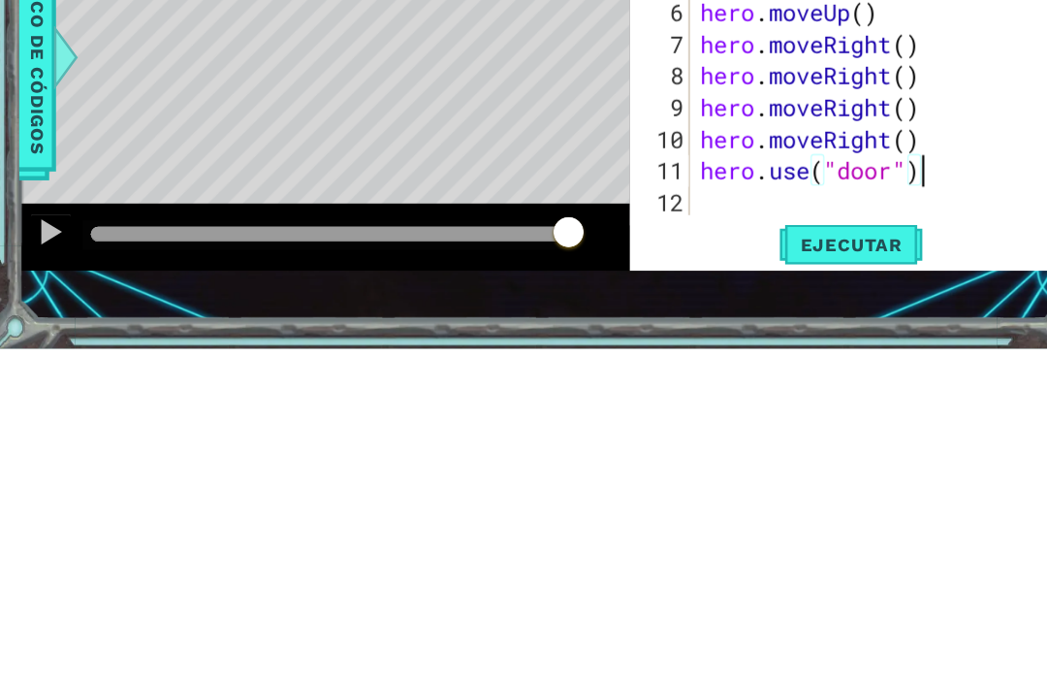
scroll to position [0, 9]
type textarea "hero.use("door")"
click at [806, 574] on span "Ejecutar" at bounding box center [787, 583] width 133 height 19
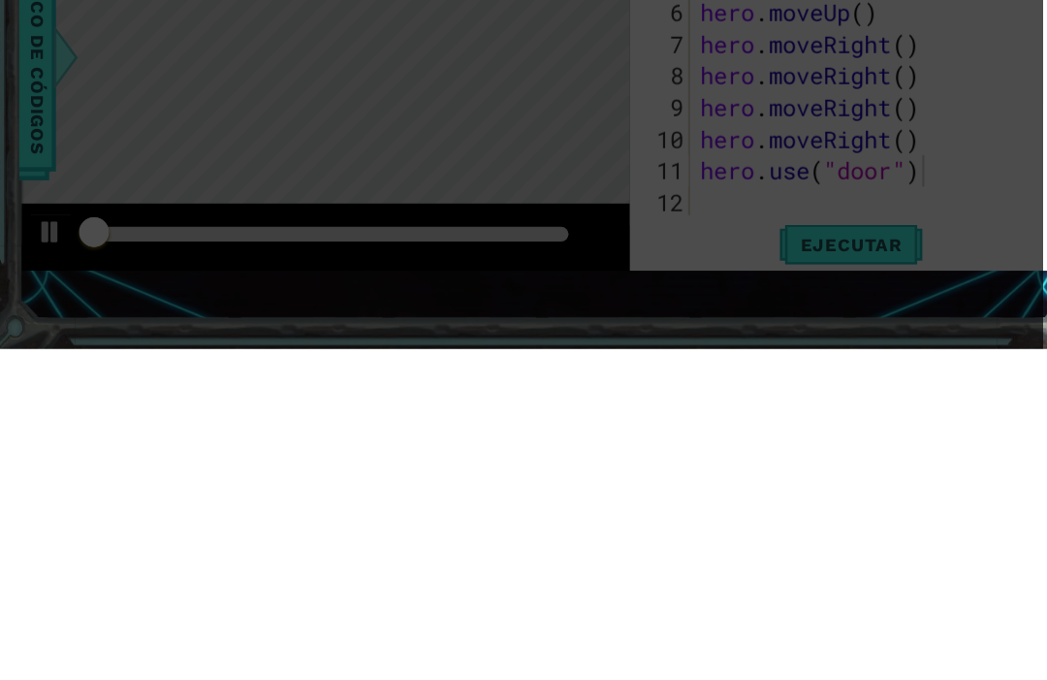
scroll to position [4, 0]
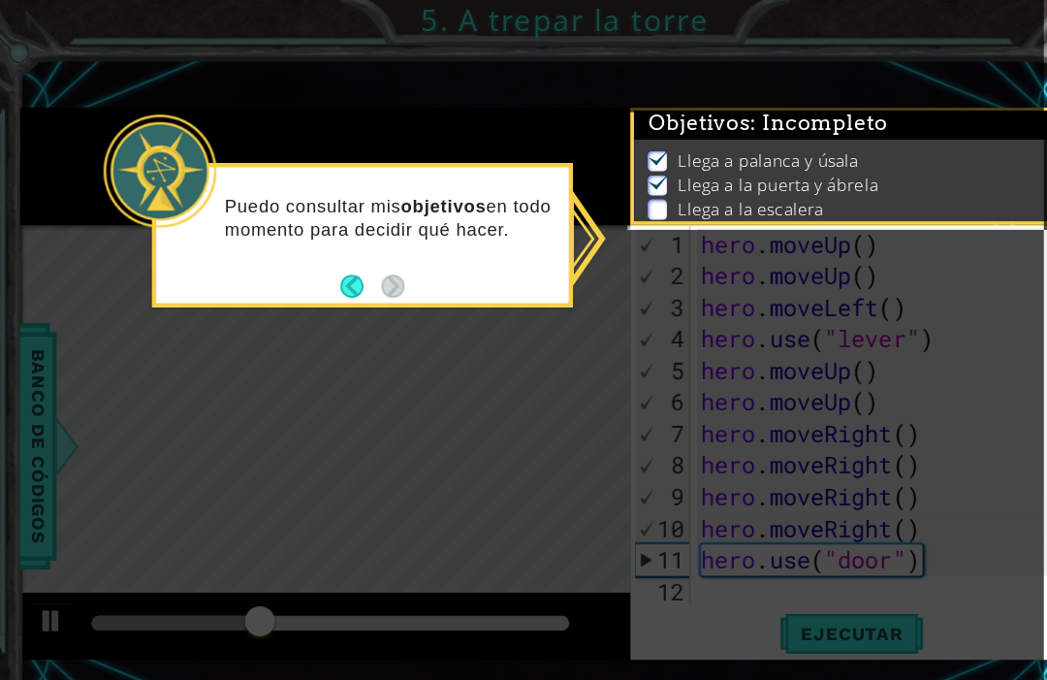
click at [893, 402] on icon at bounding box center [490, 342] width 981 height 685
click at [131, 446] on icon at bounding box center [490, 342] width 981 height 685
click at [919, 171] on li "Llega a la puerta y ábrela" at bounding box center [786, 171] width 372 height 22
click at [612, 196] on p at bounding box center [608, 193] width 17 height 18
click at [711, 186] on p "Llega a la escalera" at bounding box center [694, 192] width 134 height 21
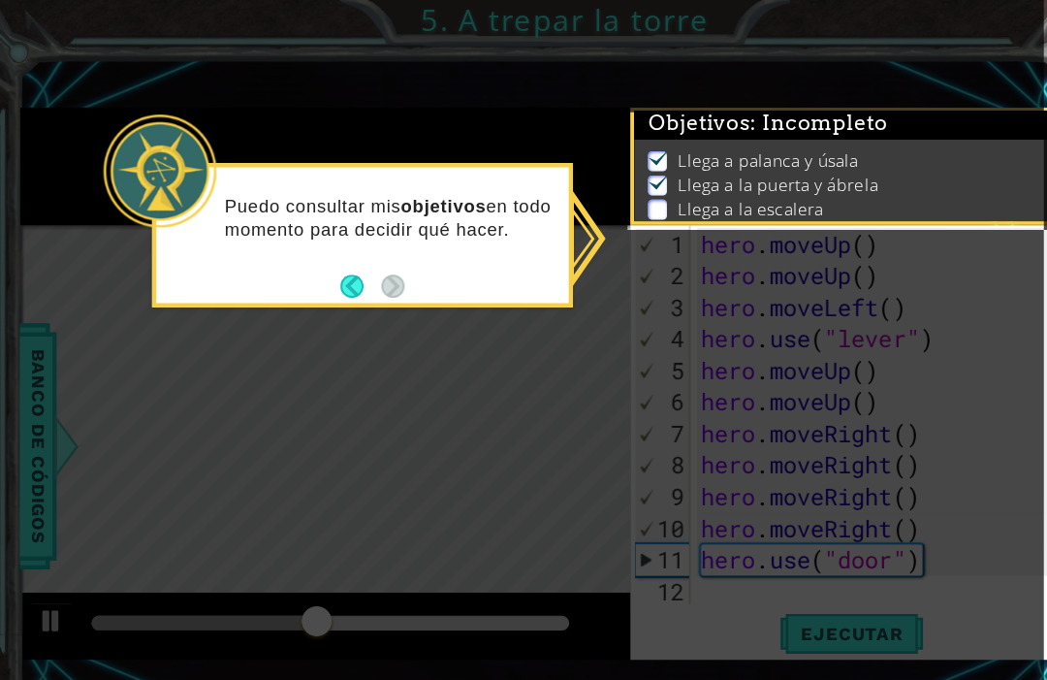
click at [733, 143] on p "Llega a palanca y úsala" at bounding box center [710, 148] width 167 height 21
click at [317, 253] on button "Back" at bounding box center [336, 263] width 38 height 21
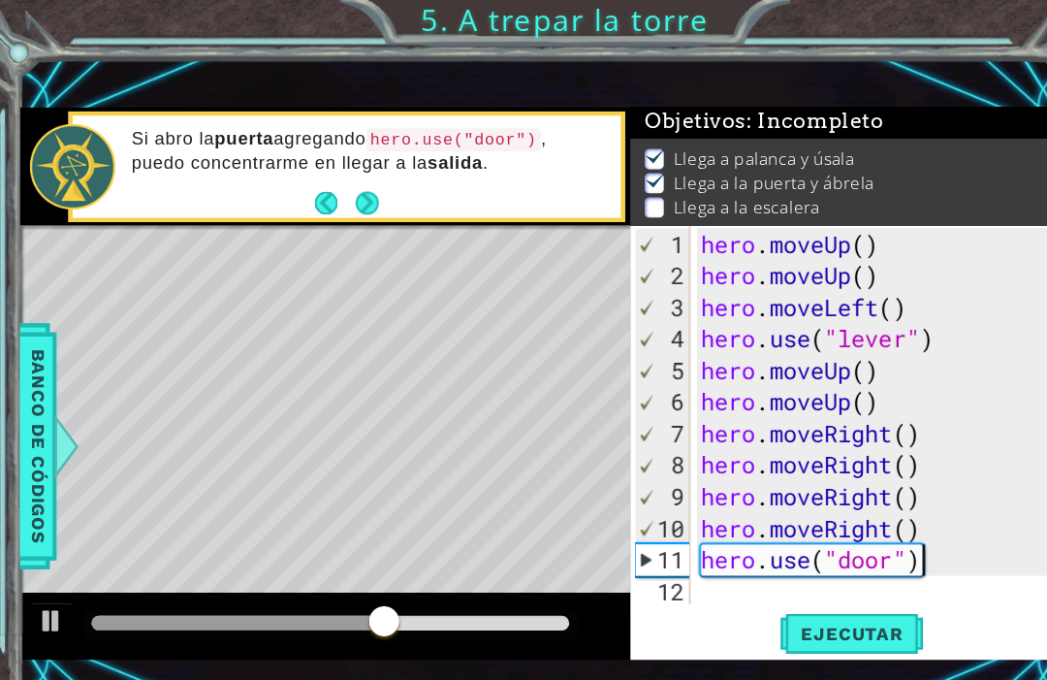
click at [318, 190] on button "Back" at bounding box center [312, 186] width 38 height 21
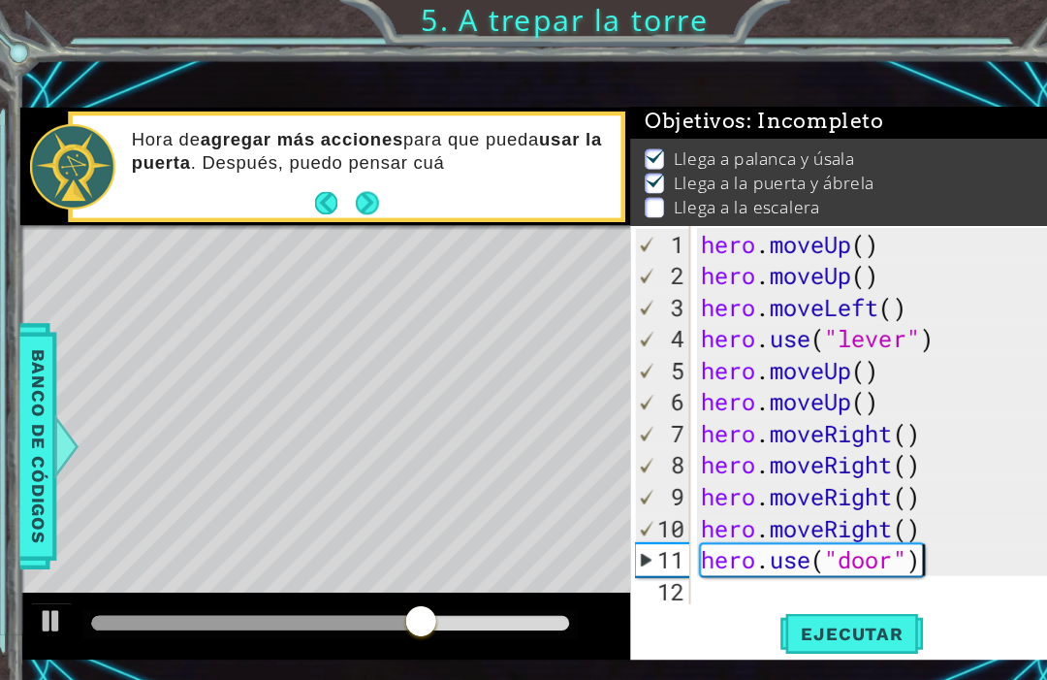
click at [322, 191] on button "Back" at bounding box center [312, 186] width 38 height 21
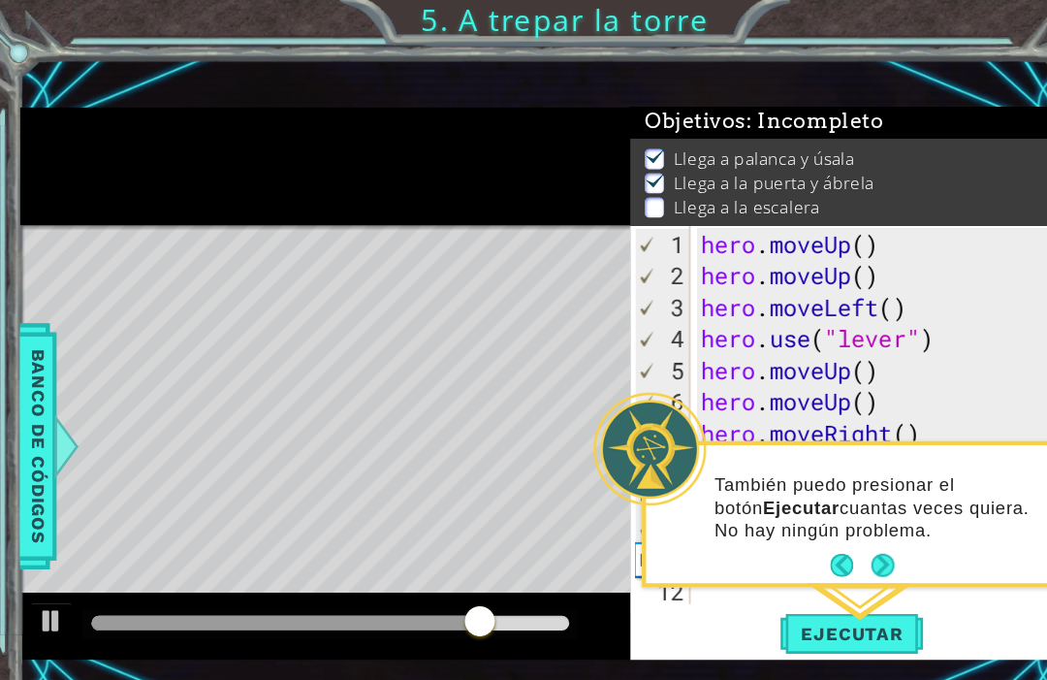
click at [812, 510] on button "Next" at bounding box center [816, 520] width 21 height 21
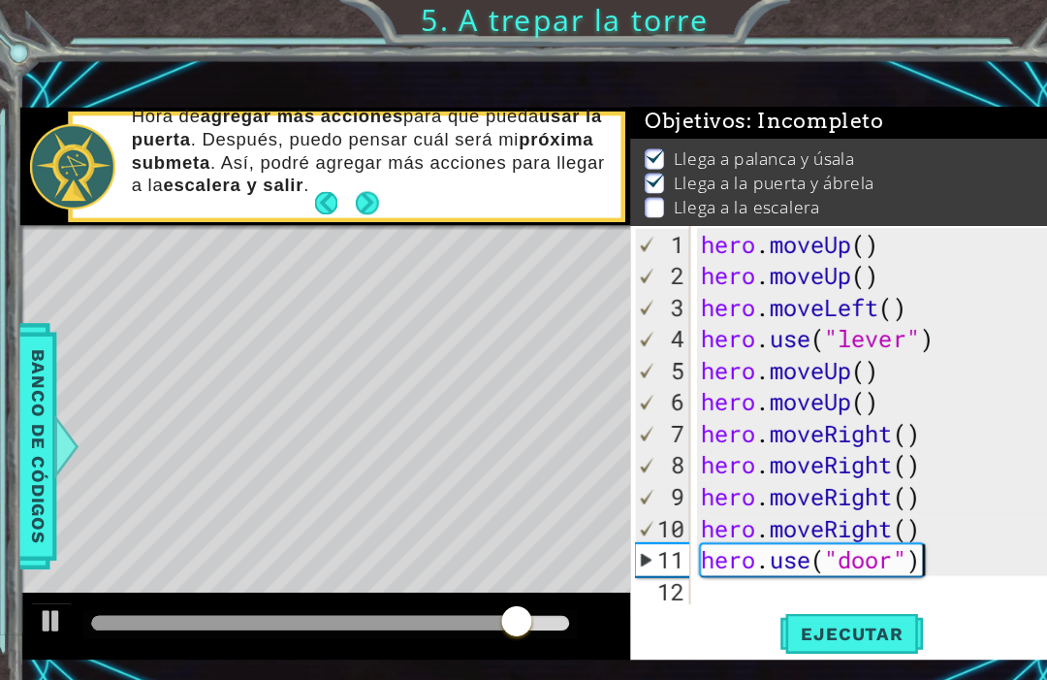
click at [348, 185] on button "Next" at bounding box center [341, 186] width 21 height 21
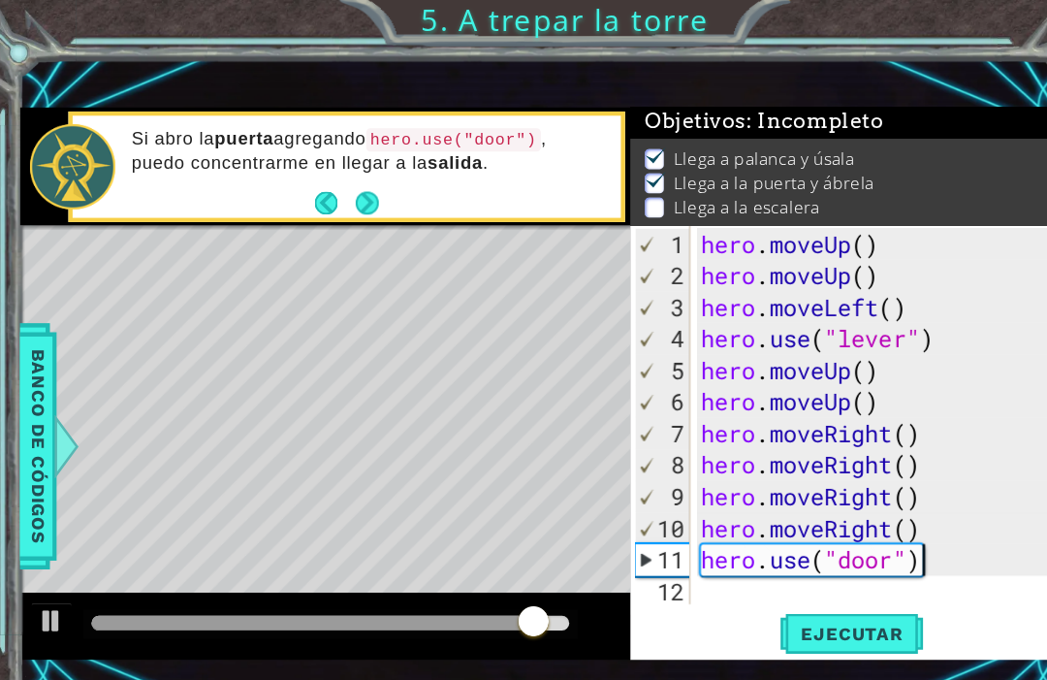
click at [346, 197] on button "Next" at bounding box center [341, 187] width 24 height 24
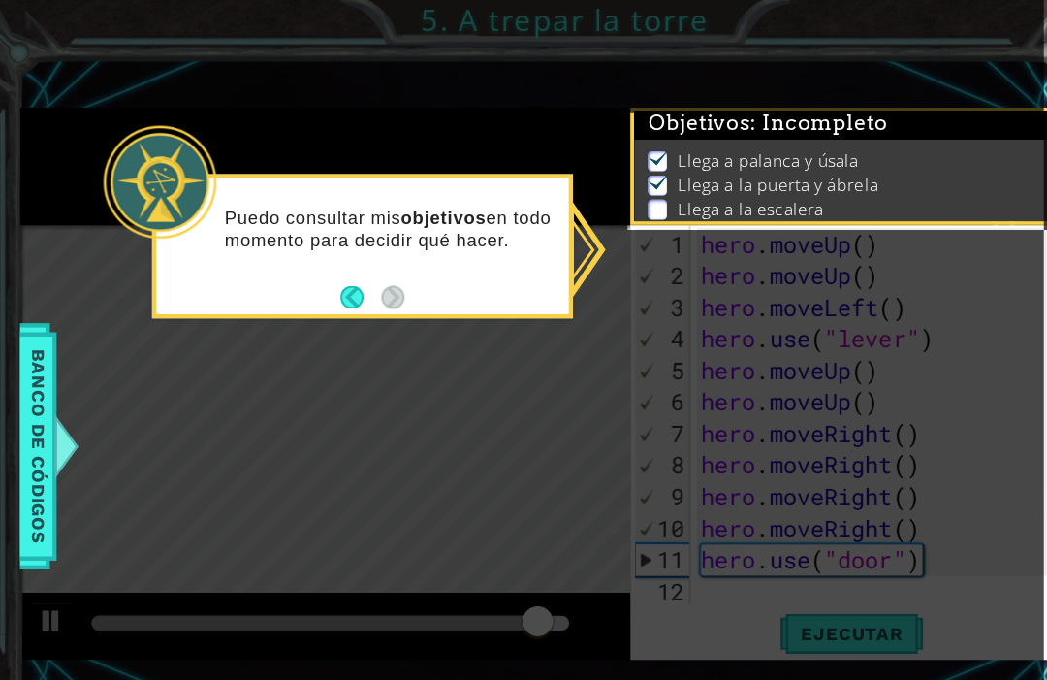
scroll to position [0, 0]
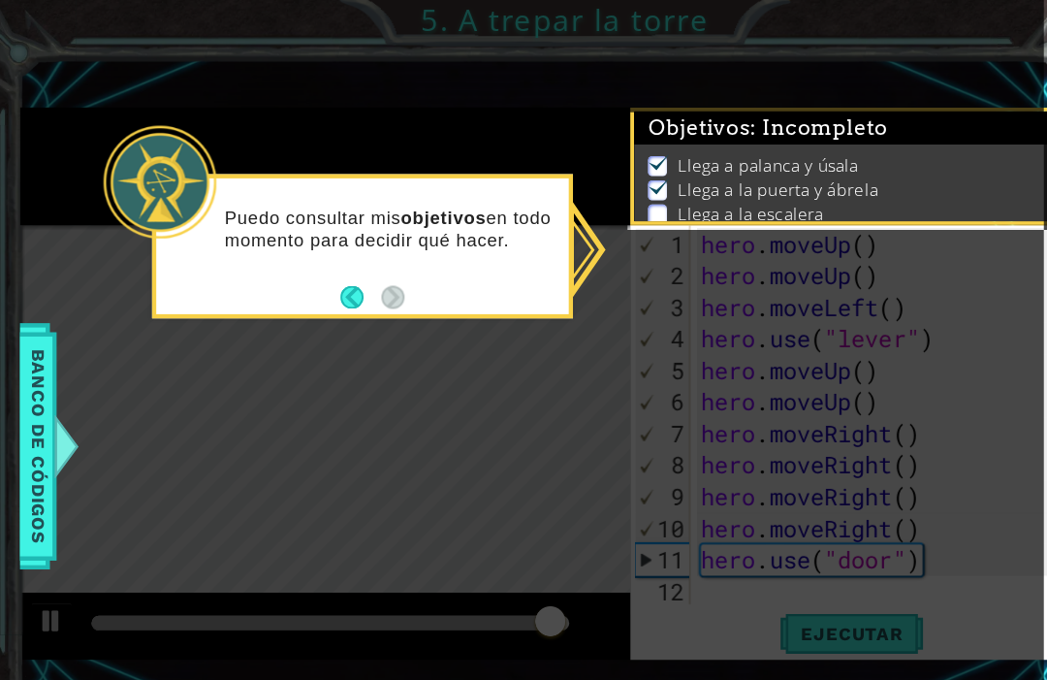
click at [856, 433] on icon at bounding box center [490, 342] width 981 height 685
click at [868, 428] on icon at bounding box center [490, 342] width 981 height 685
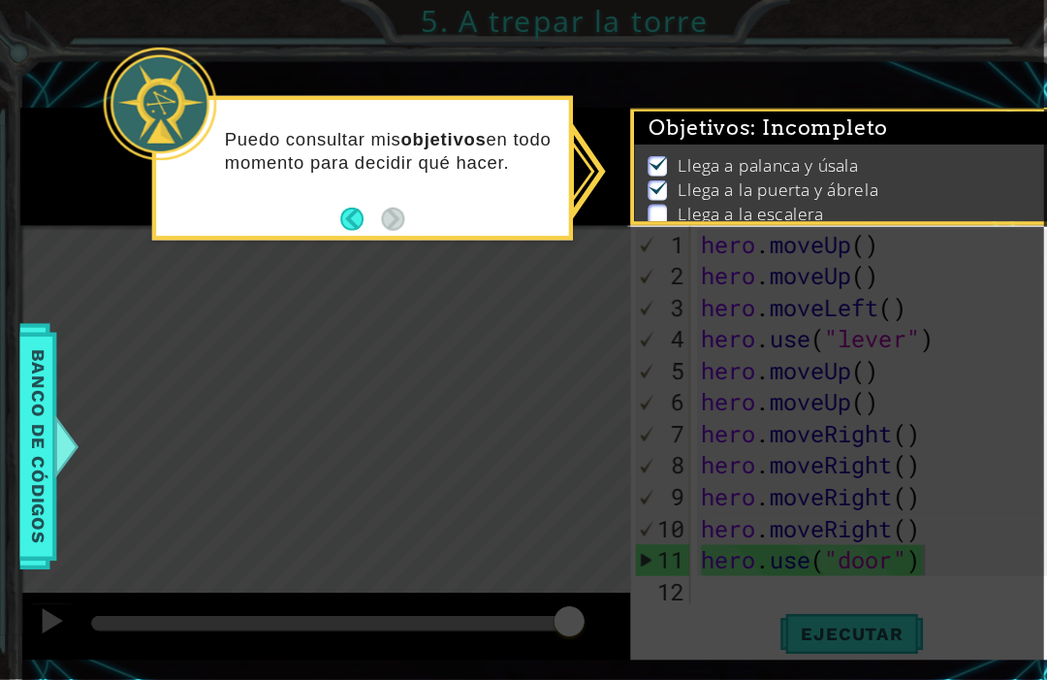
click at [130, 367] on icon at bounding box center [490, 312] width 981 height 625
click at [857, 162] on li "Llega a palanca y úsala" at bounding box center [786, 153] width 372 height 22
click at [731, 183] on p "Llega a la puerta y ábrela" at bounding box center [719, 174] width 184 height 21
click at [616, 167] on img at bounding box center [609, 172] width 19 height 16
click at [603, 195] on p at bounding box center [608, 197] width 17 height 18
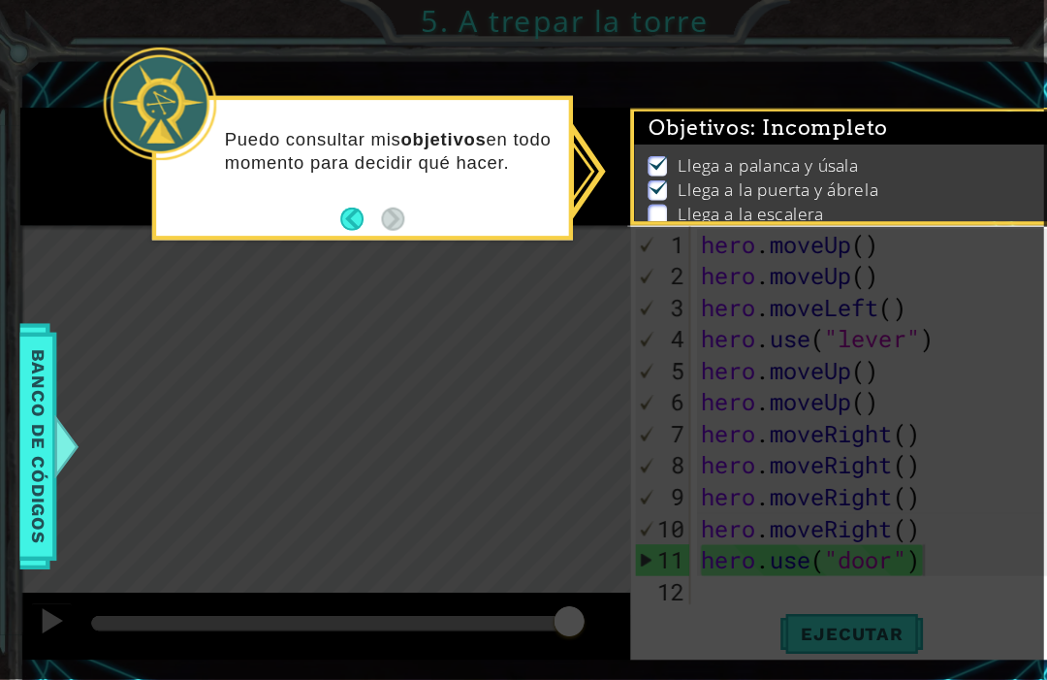
click at [609, 196] on p at bounding box center [608, 197] width 17 height 18
click at [161, 93] on div at bounding box center [151, 96] width 104 height 104
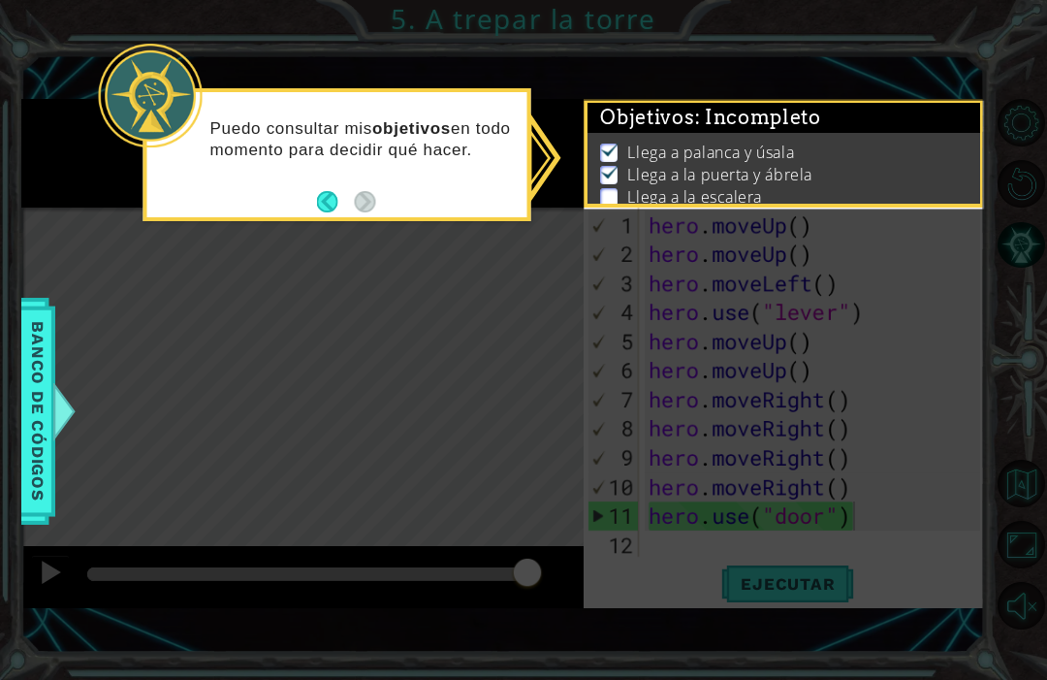
click at [938, 398] on icon at bounding box center [523, 340] width 1047 height 680
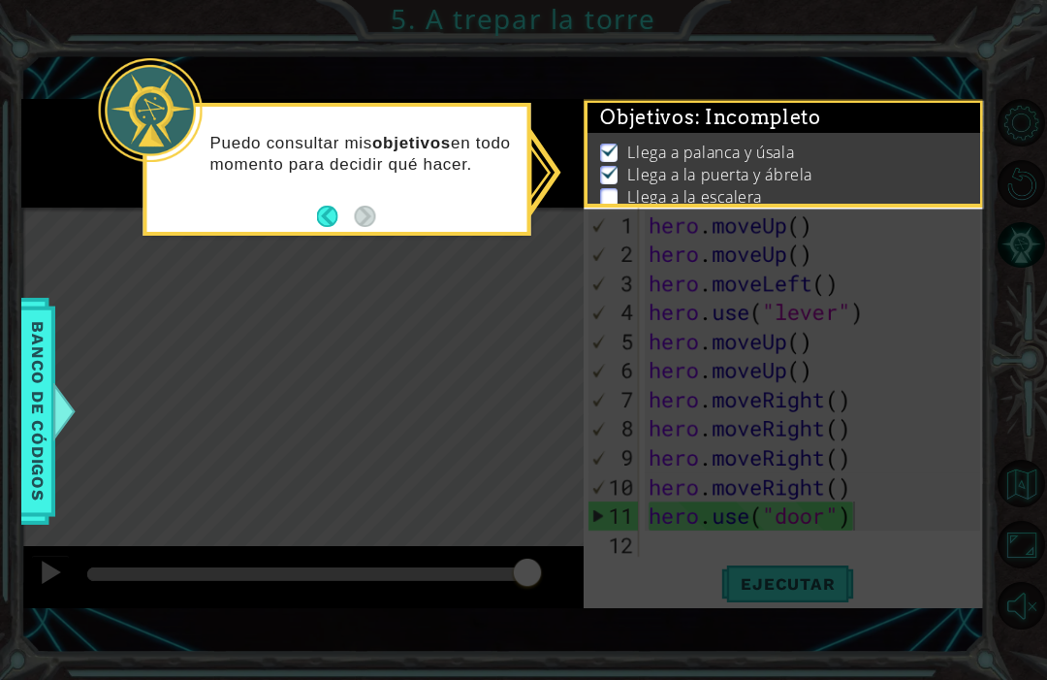
click at [37, 400] on span "Banco de códigos" at bounding box center [37, 410] width 31 height 201
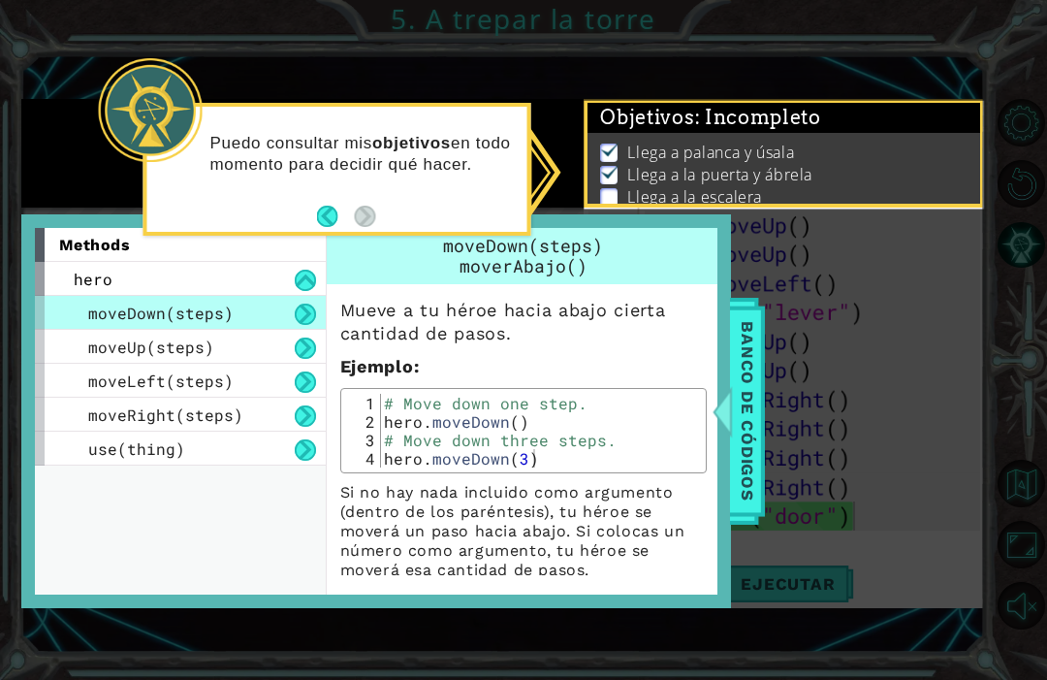
click at [942, 388] on icon at bounding box center [523, 340] width 1047 height 680
click at [755, 409] on span "Banco de códigos" at bounding box center [747, 410] width 31 height 201
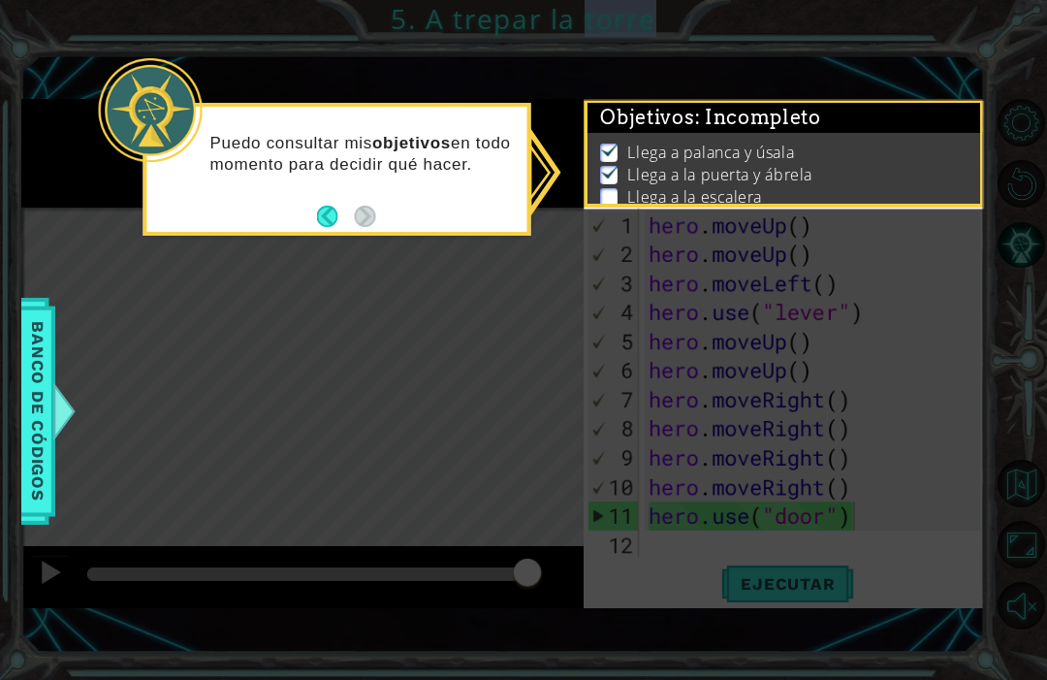
click at [935, 375] on icon at bounding box center [523, 340] width 1047 height 680
click at [902, 411] on icon at bounding box center [523, 340] width 1047 height 680
click at [727, 218] on icon at bounding box center [523, 340] width 1047 height 680
click at [342, 206] on button "Back" at bounding box center [336, 216] width 38 height 21
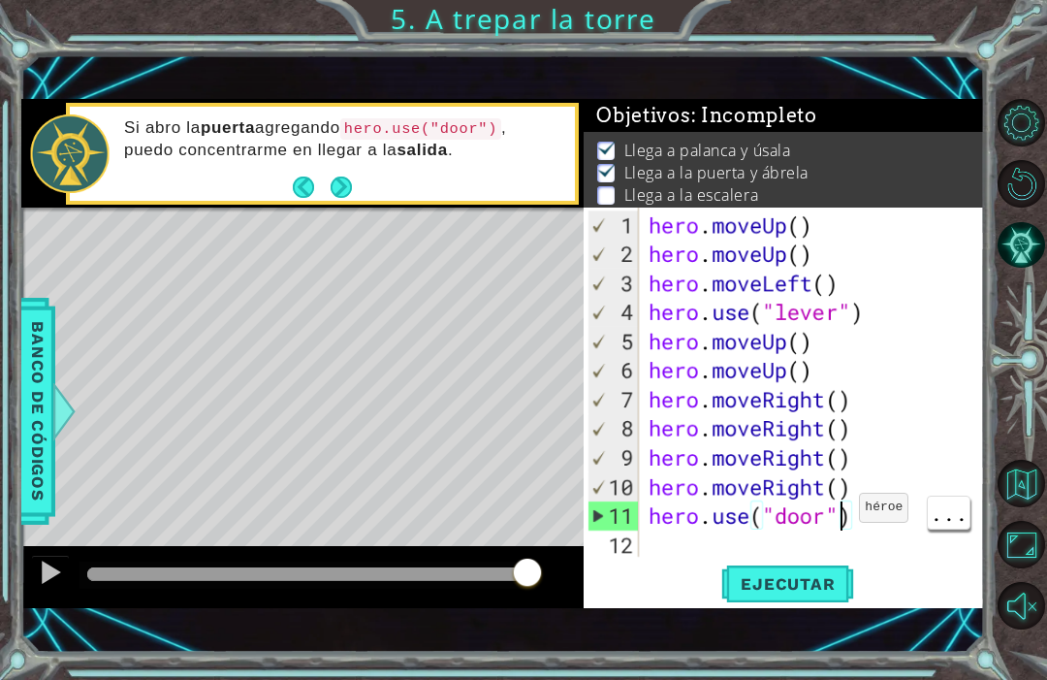
click at [812, 583] on span "Ejecutar" at bounding box center [787, 583] width 133 height 19
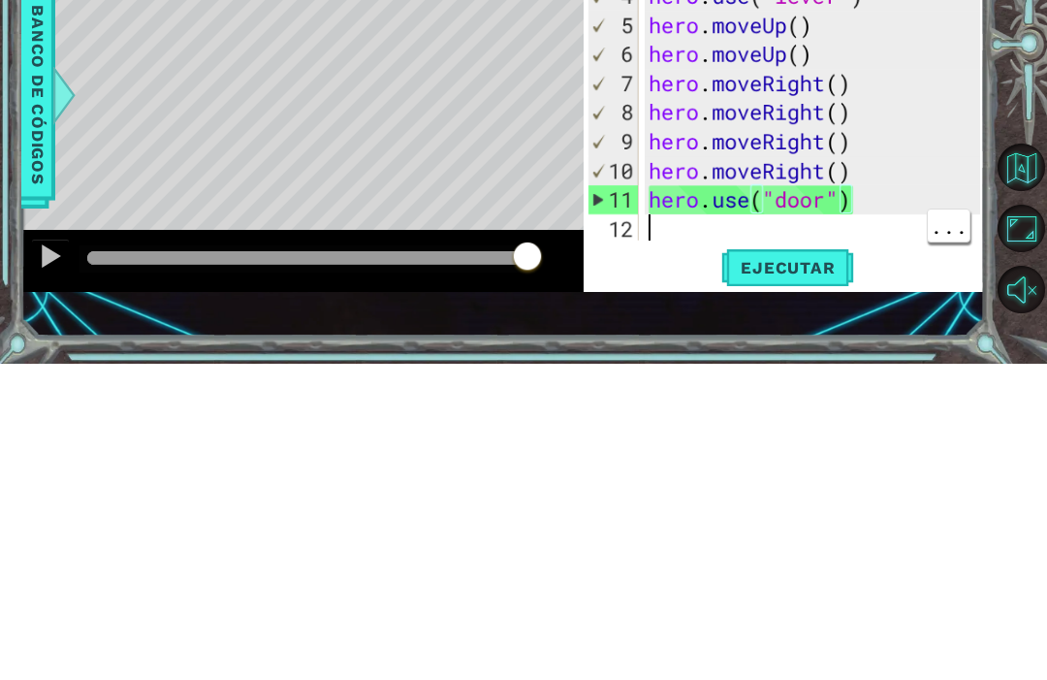
scroll to position [0, 0]
click at [676, 223] on div "hero . moveUp ( ) hero . moveUp ( ) hero . moveLeft ( ) hero . use ( "lever" ) …" at bounding box center [817, 413] width 345 height 407
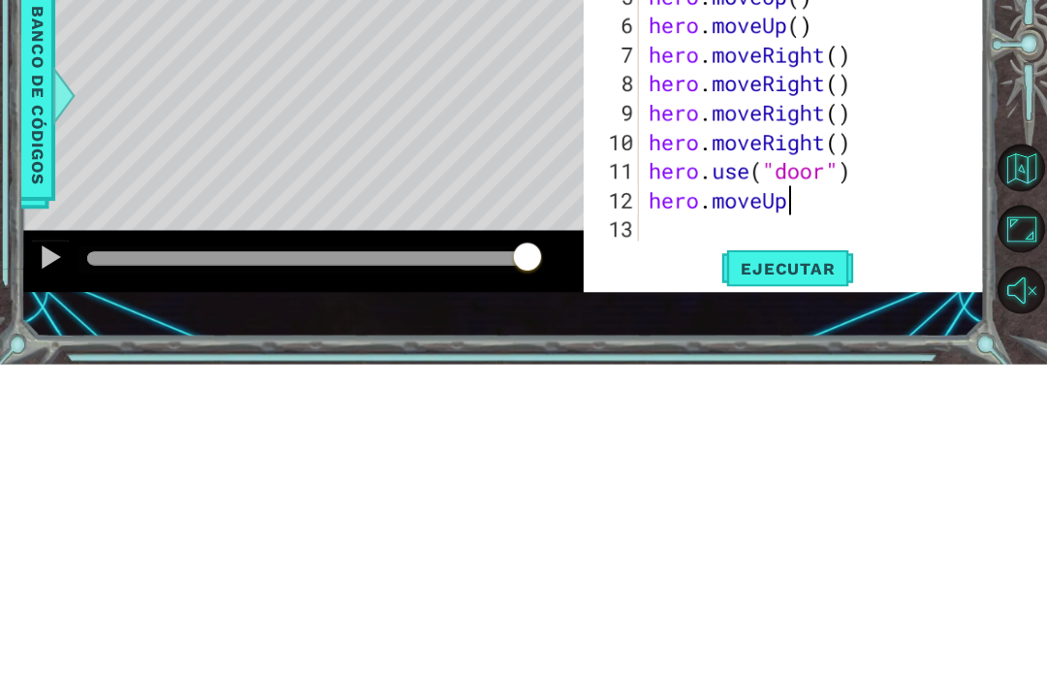
scroll to position [0, 6]
type textarea "hero.moveUp()"
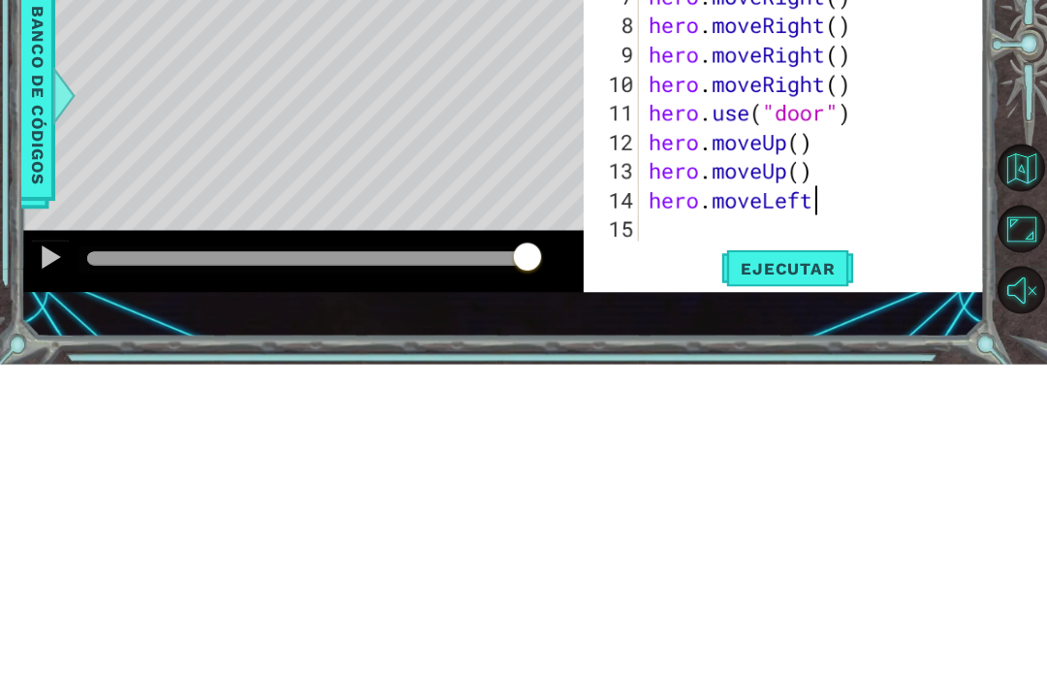
scroll to position [0, 7]
type textarea "hero.moveLeft()"
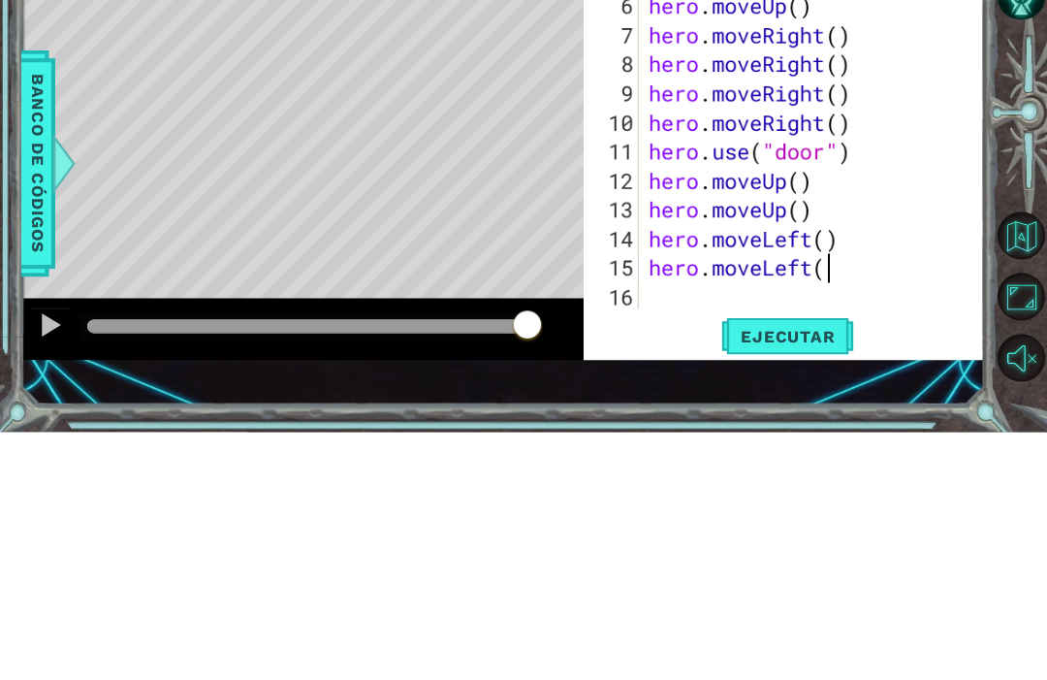
type textarea "hero.moveLeft()"
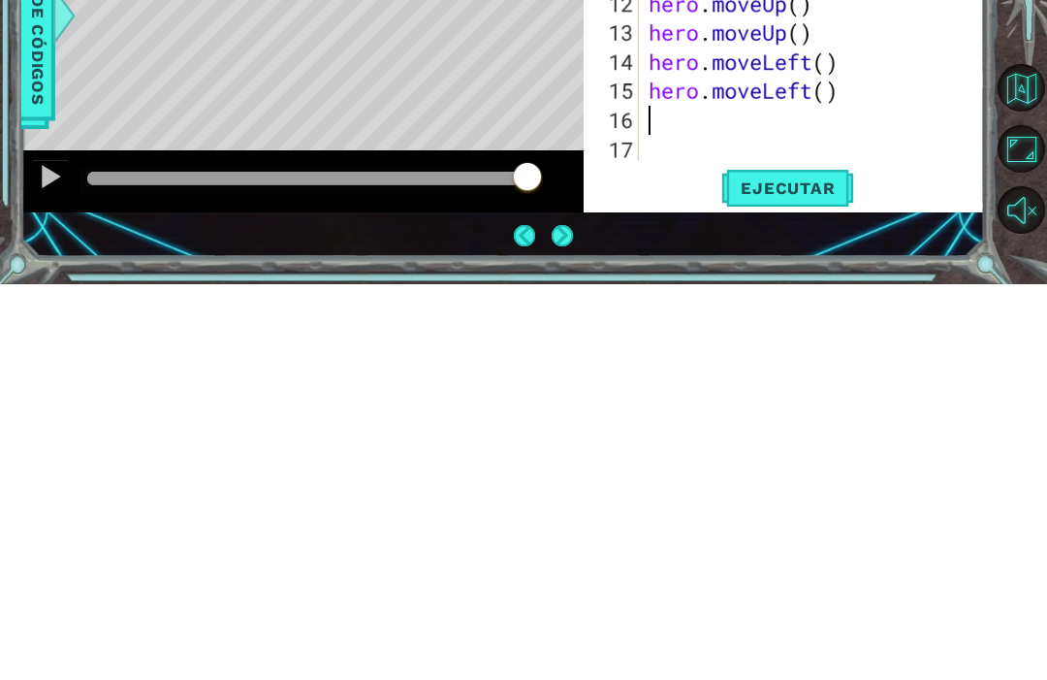
scroll to position [65, 0]
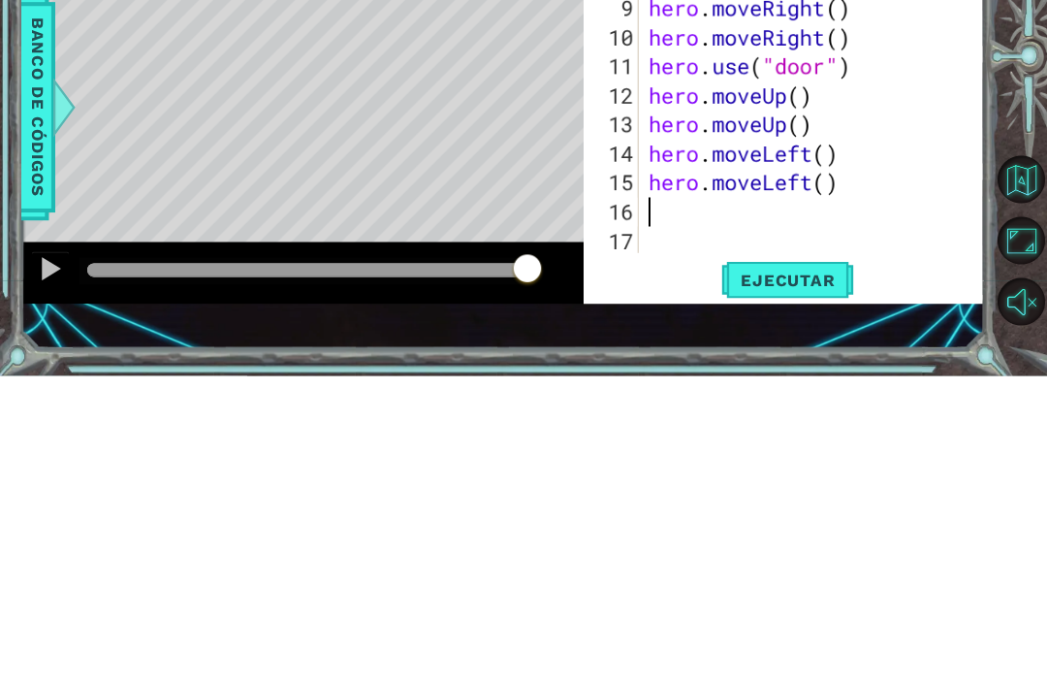
click at [804, 563] on button "Ejecutar" at bounding box center [787, 583] width 133 height 40
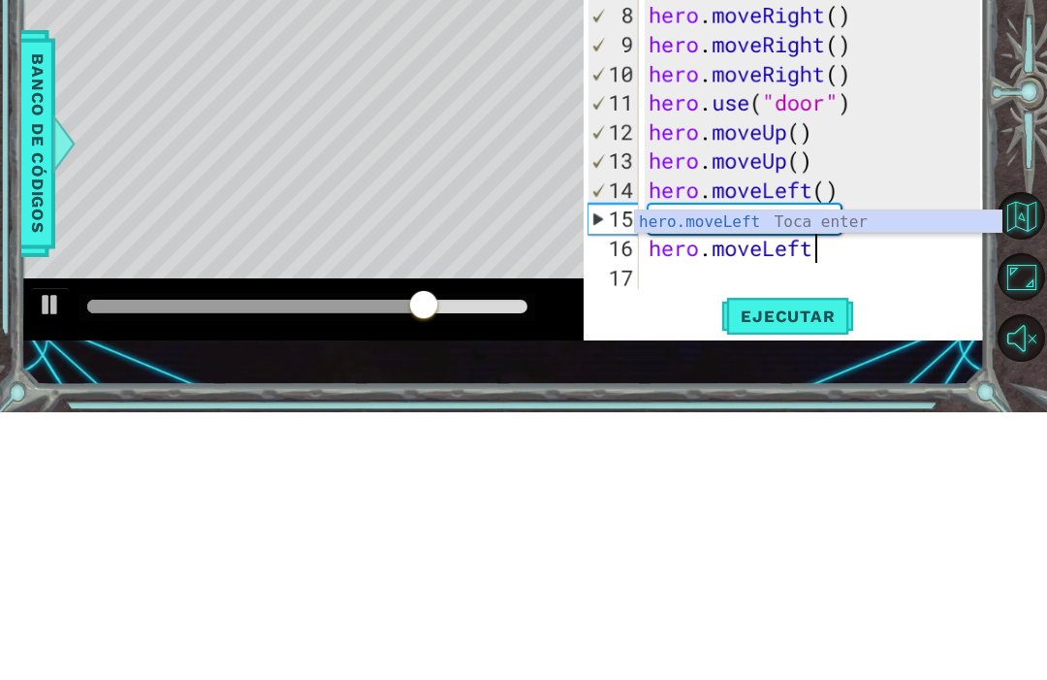
scroll to position [0, 7]
type textarea "hero.moveLeft()"
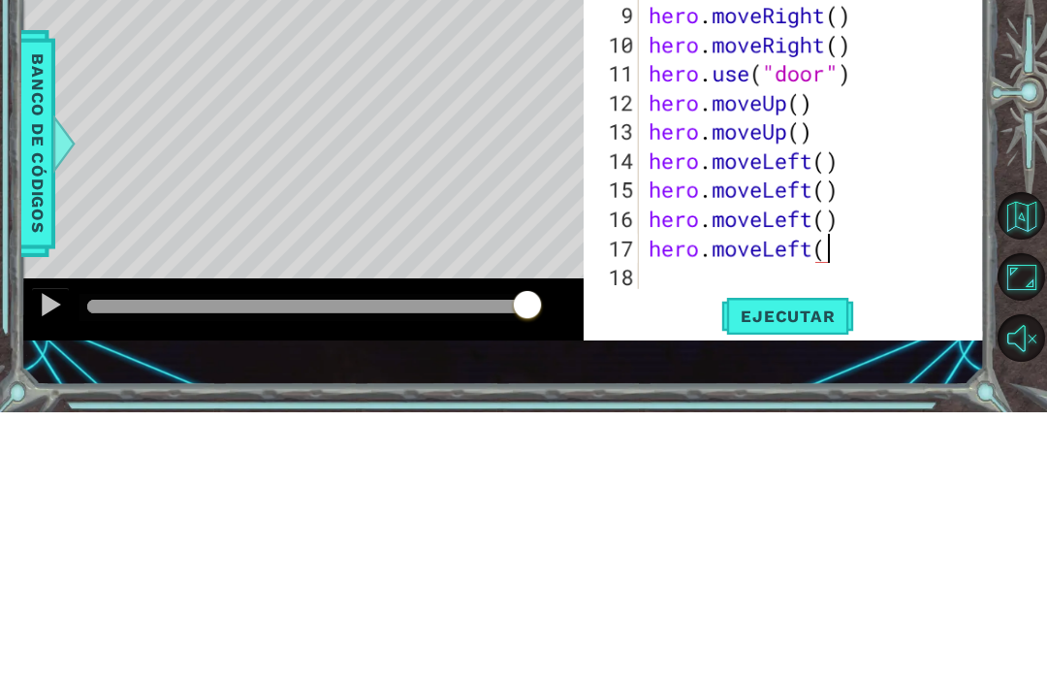
type textarea "hero.moveLeft()"
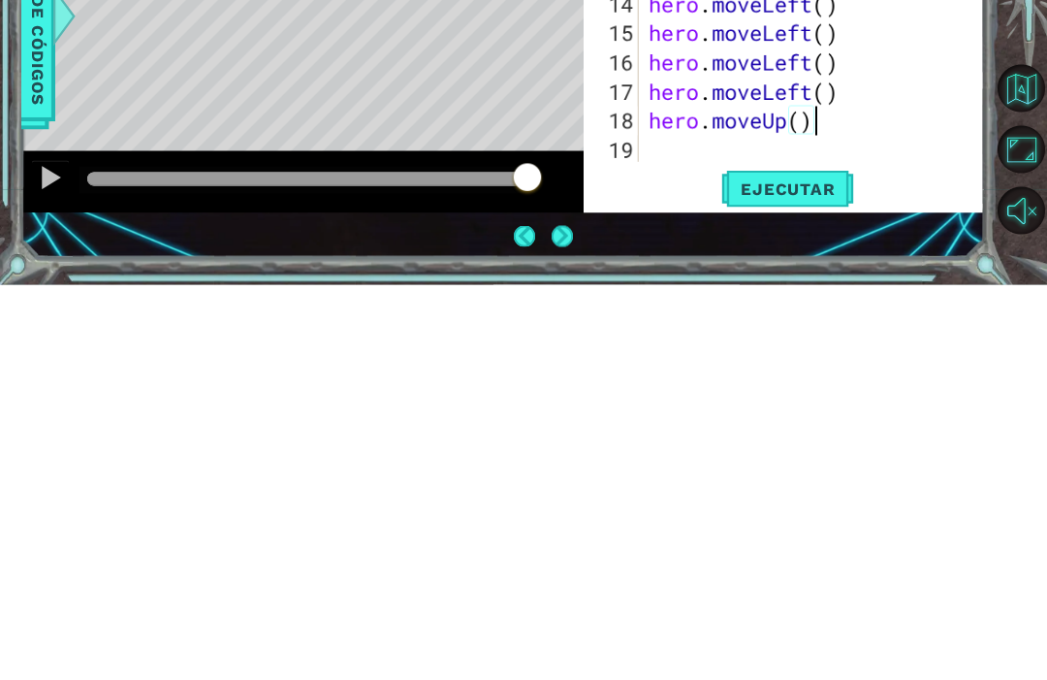
scroll to position [66, 0]
type textarea "hero.moveUp()"
click at [816, 574] on span "Ejecutar" at bounding box center [787, 583] width 133 height 19
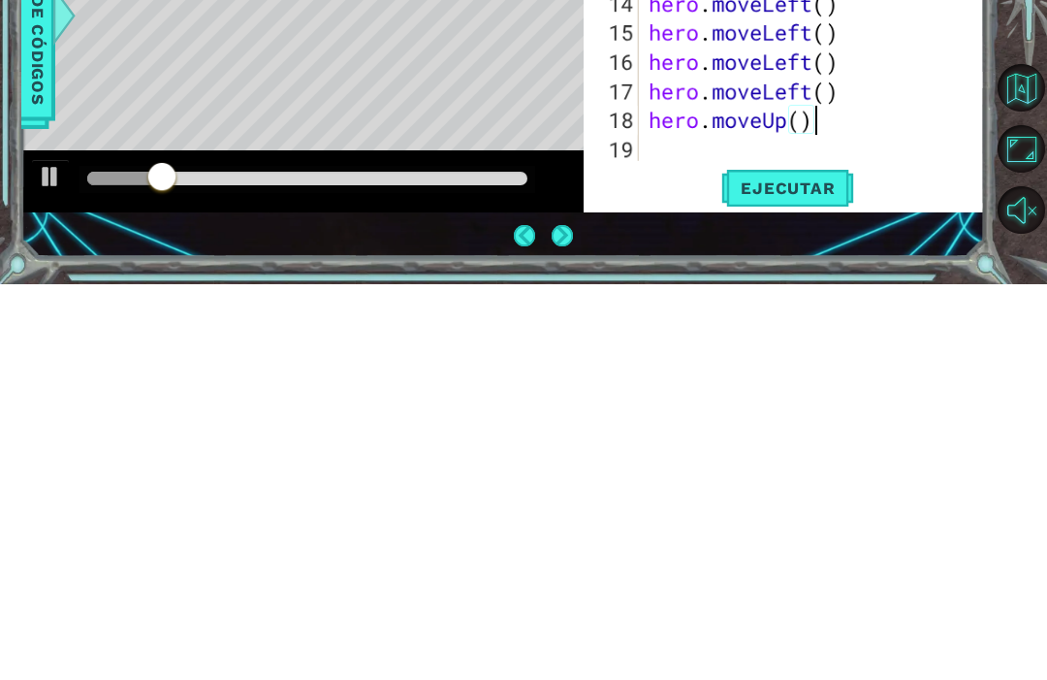
scroll to position [65, 0]
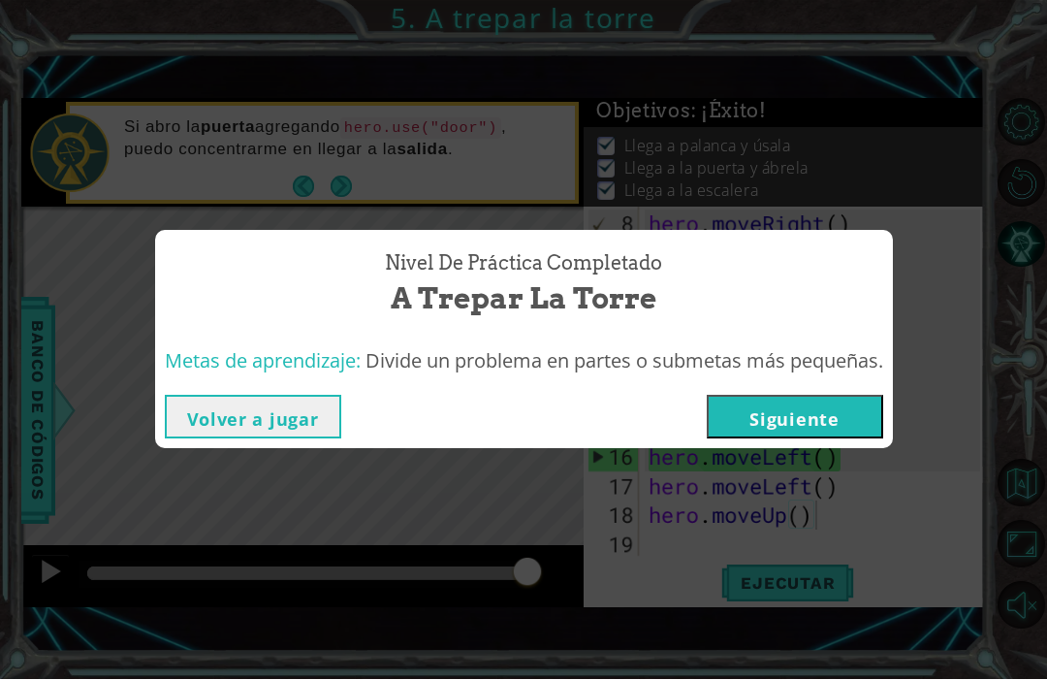
click at [842, 426] on button "Siguiente" at bounding box center [795, 418] width 176 height 44
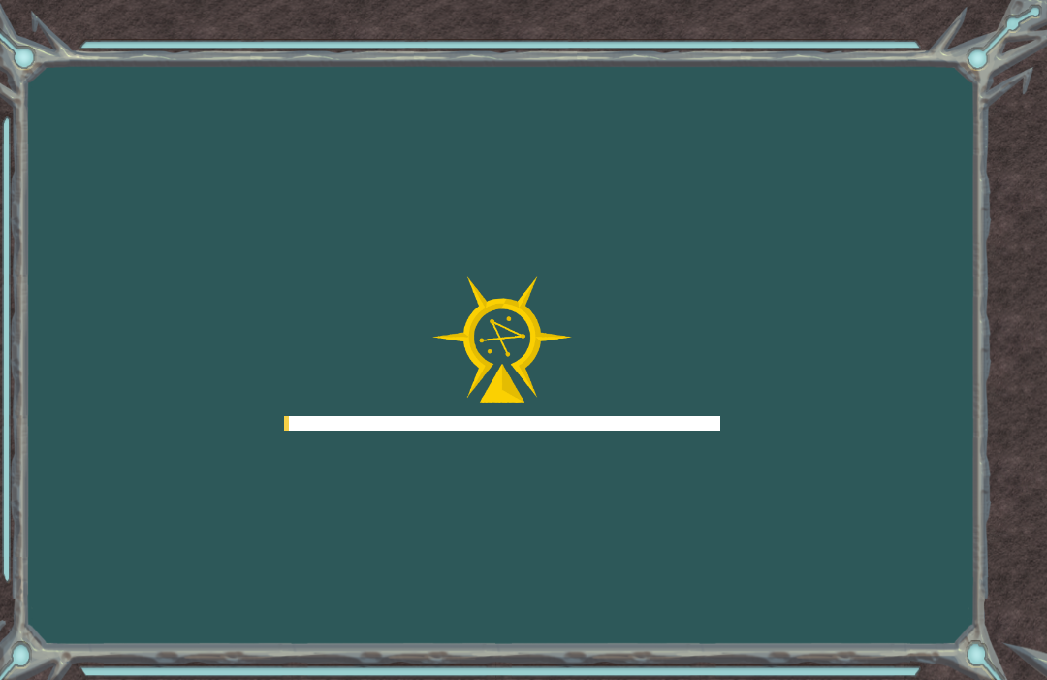
scroll to position [65, 0]
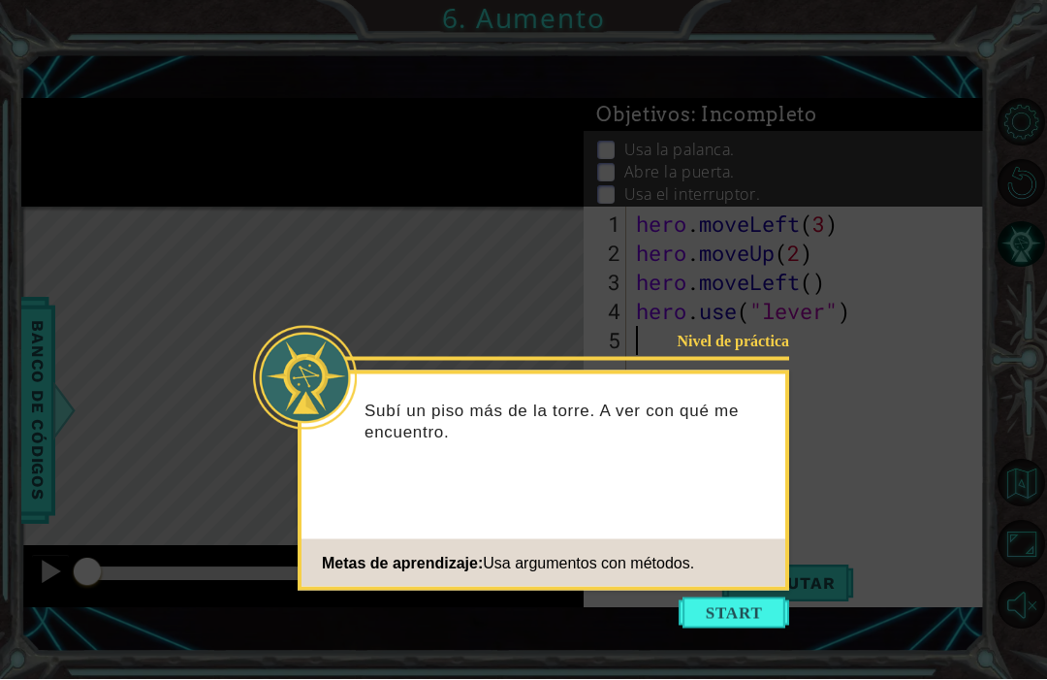
click at [752, 598] on button "Start" at bounding box center [734, 613] width 111 height 31
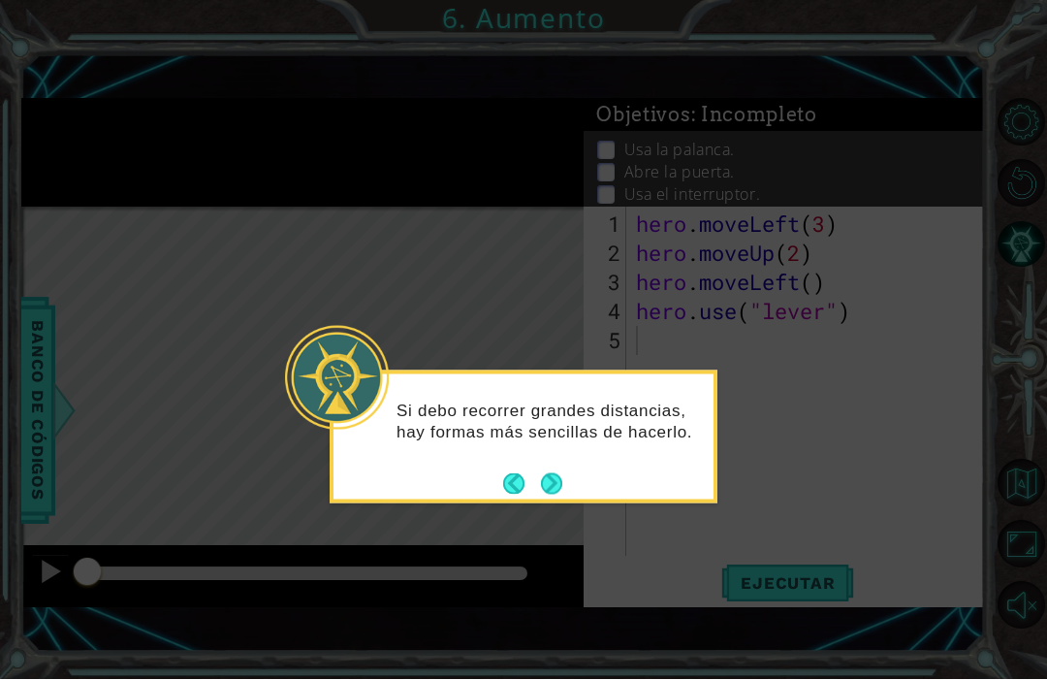
click at [547, 473] on button "Next" at bounding box center [551, 483] width 21 height 21
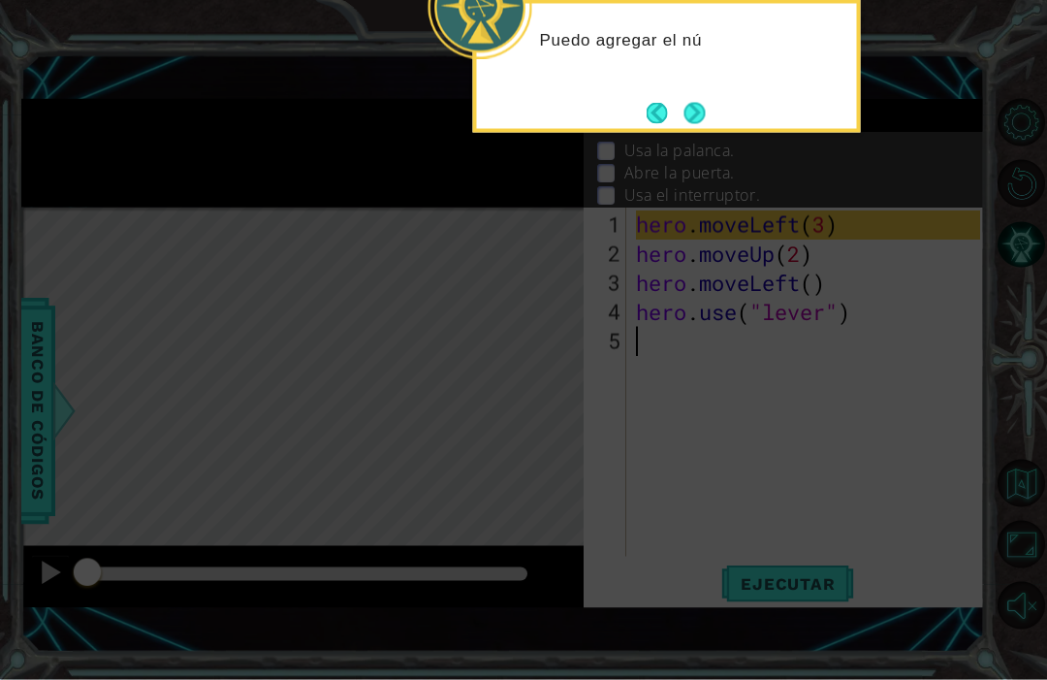
scroll to position [0, 0]
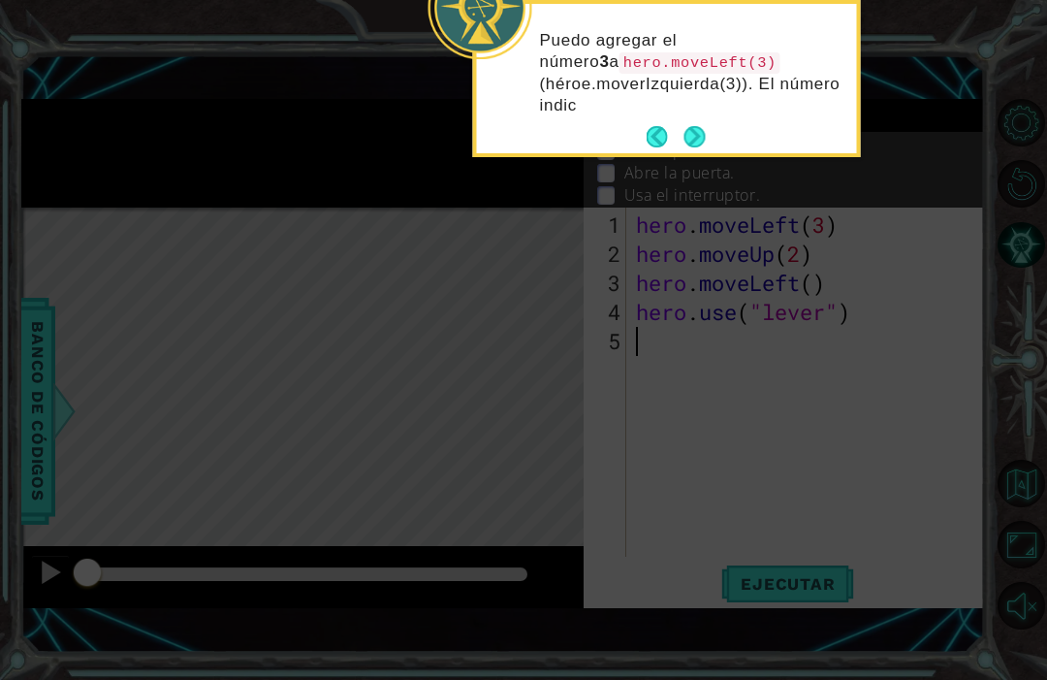
click at [689, 122] on footer at bounding box center [676, 136] width 59 height 29
